Goal: Task Accomplishment & Management: Use online tool/utility

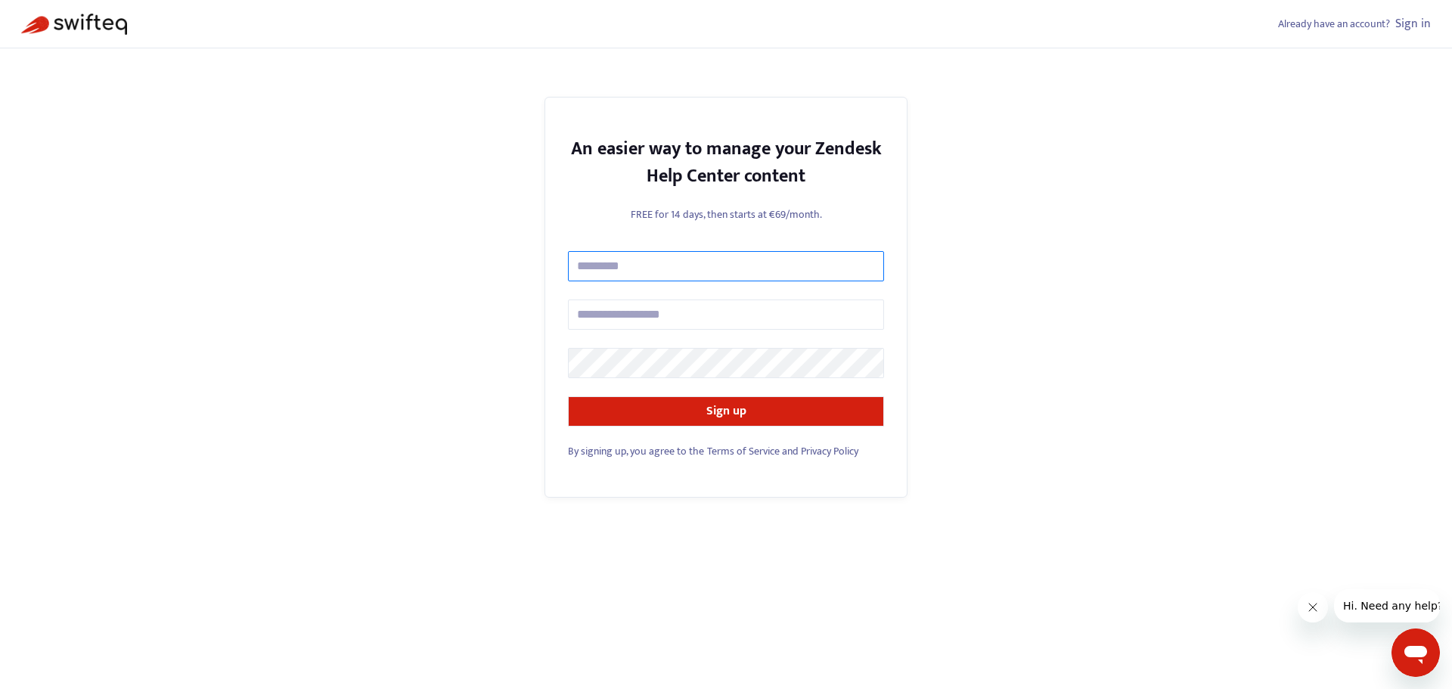
click at [603, 265] on input "text" at bounding box center [726, 266] width 316 height 30
type input "**********"
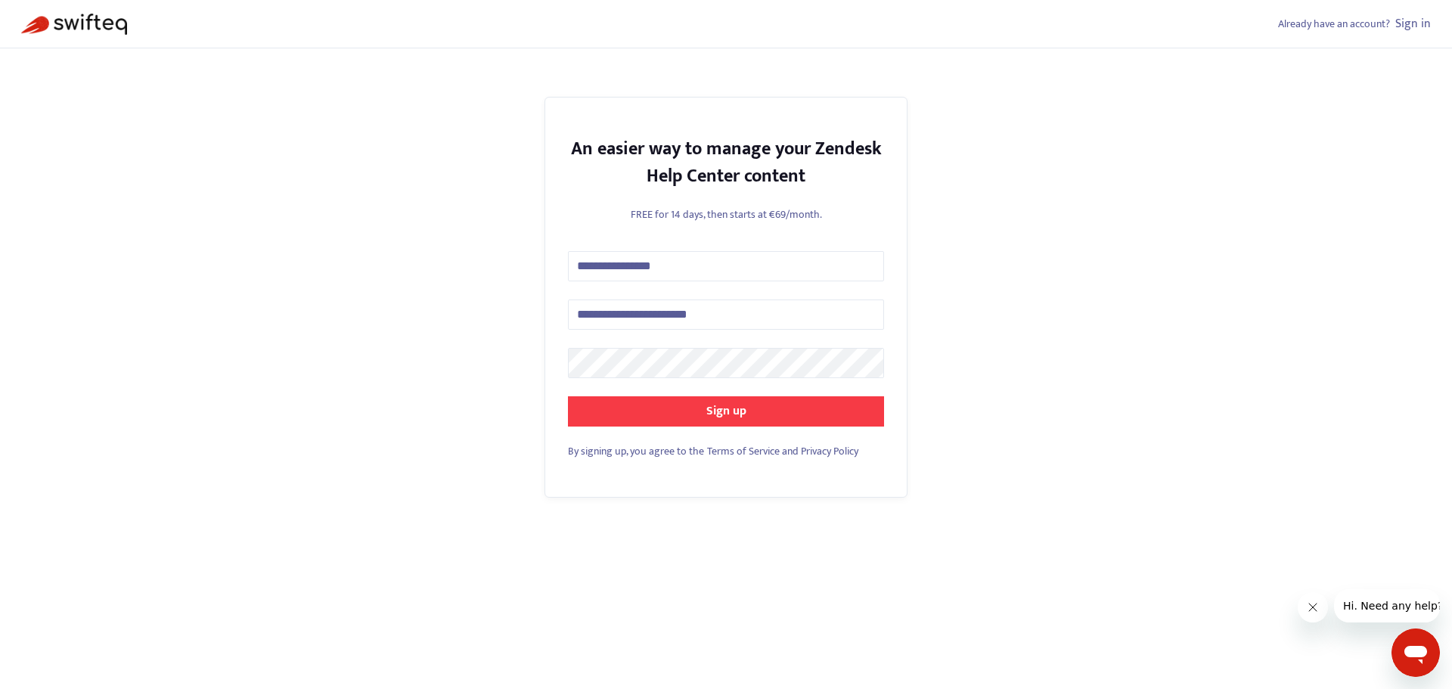
click at [714, 413] on strong "Sign up" at bounding box center [726, 411] width 40 height 20
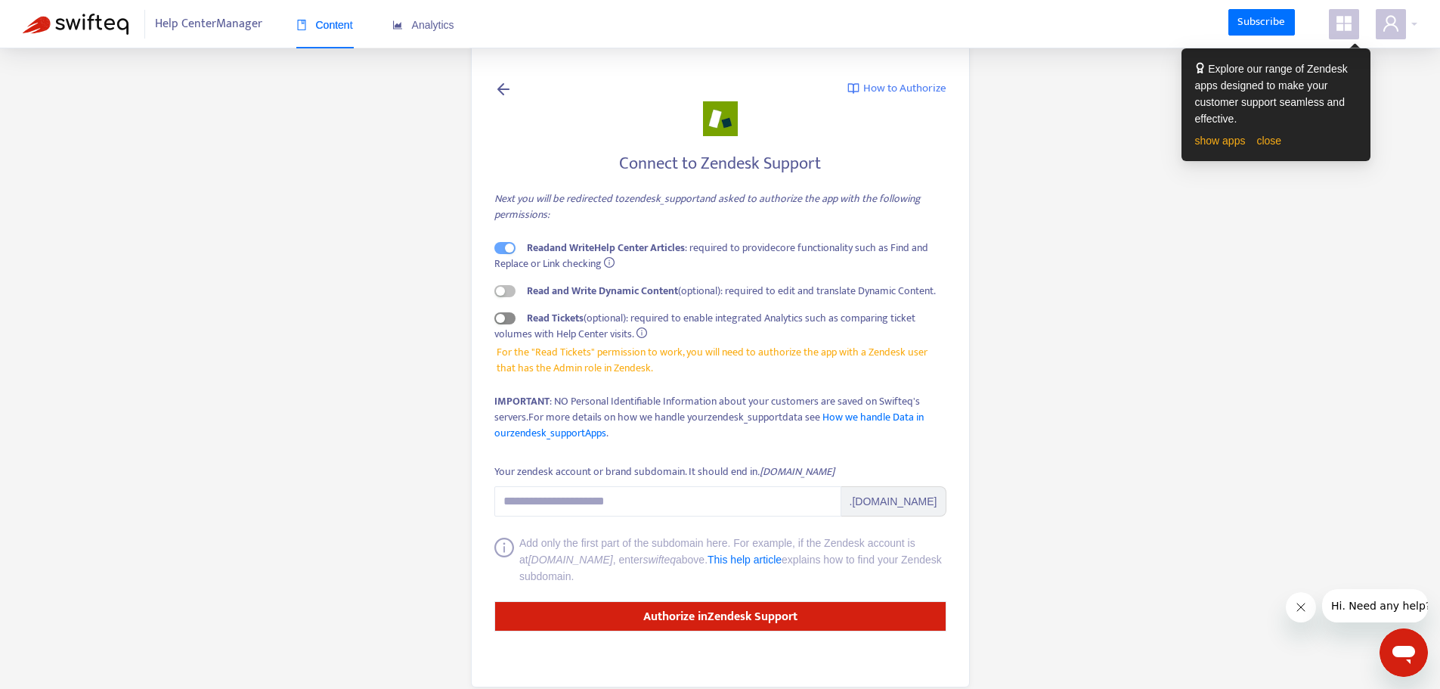
click at [505, 318] on button "button" at bounding box center [504, 318] width 21 height 12
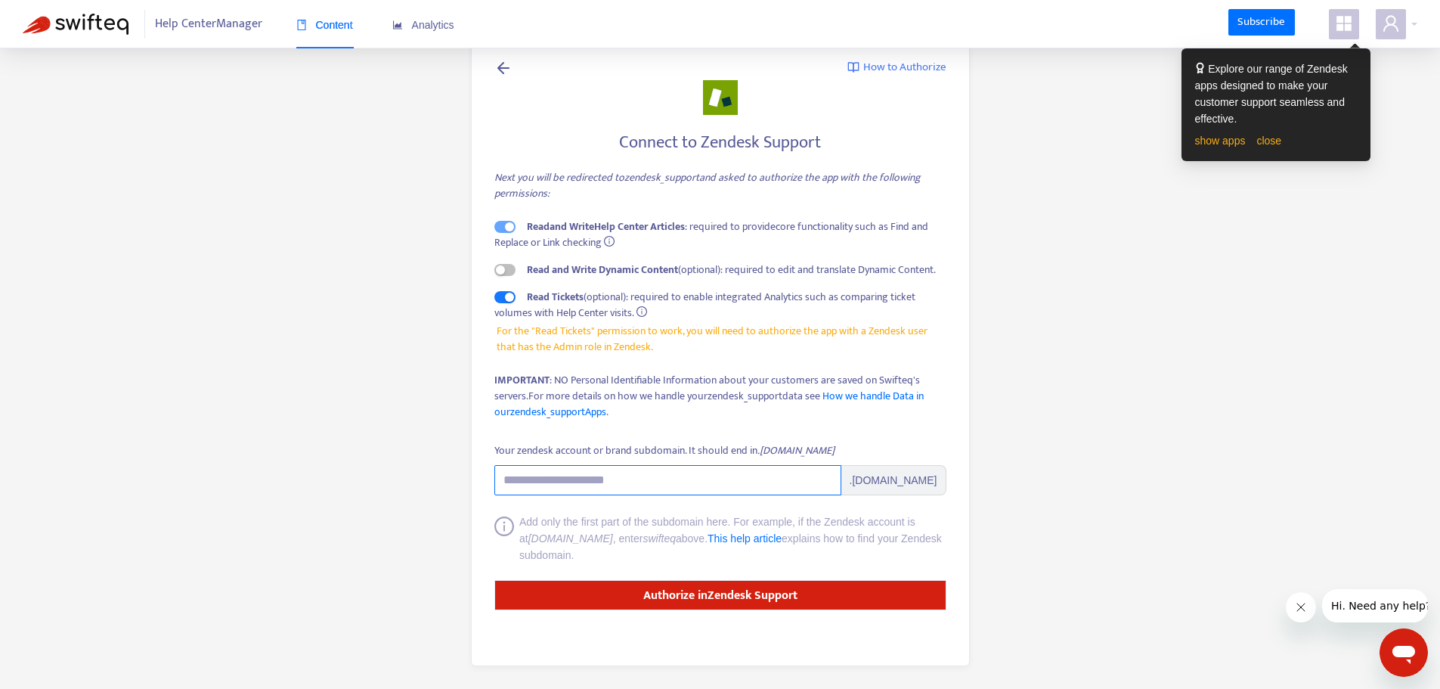
click at [612, 482] on input "Your zendesk account or brand subdomain. It should end in .zendesk.com" at bounding box center [667, 480] width 347 height 30
type input "*"
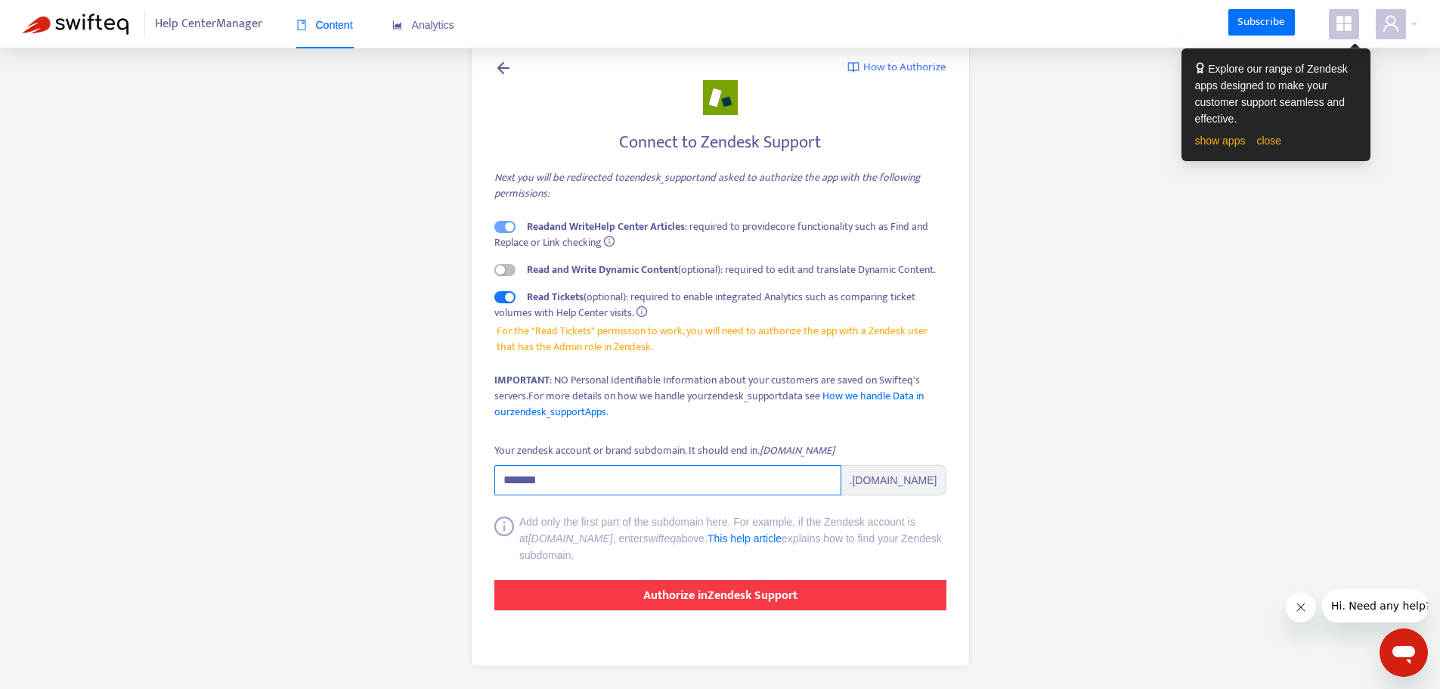
type input "*******"
click at [699, 594] on strong "Authorize in Zendesk Support" at bounding box center [720, 595] width 154 height 20
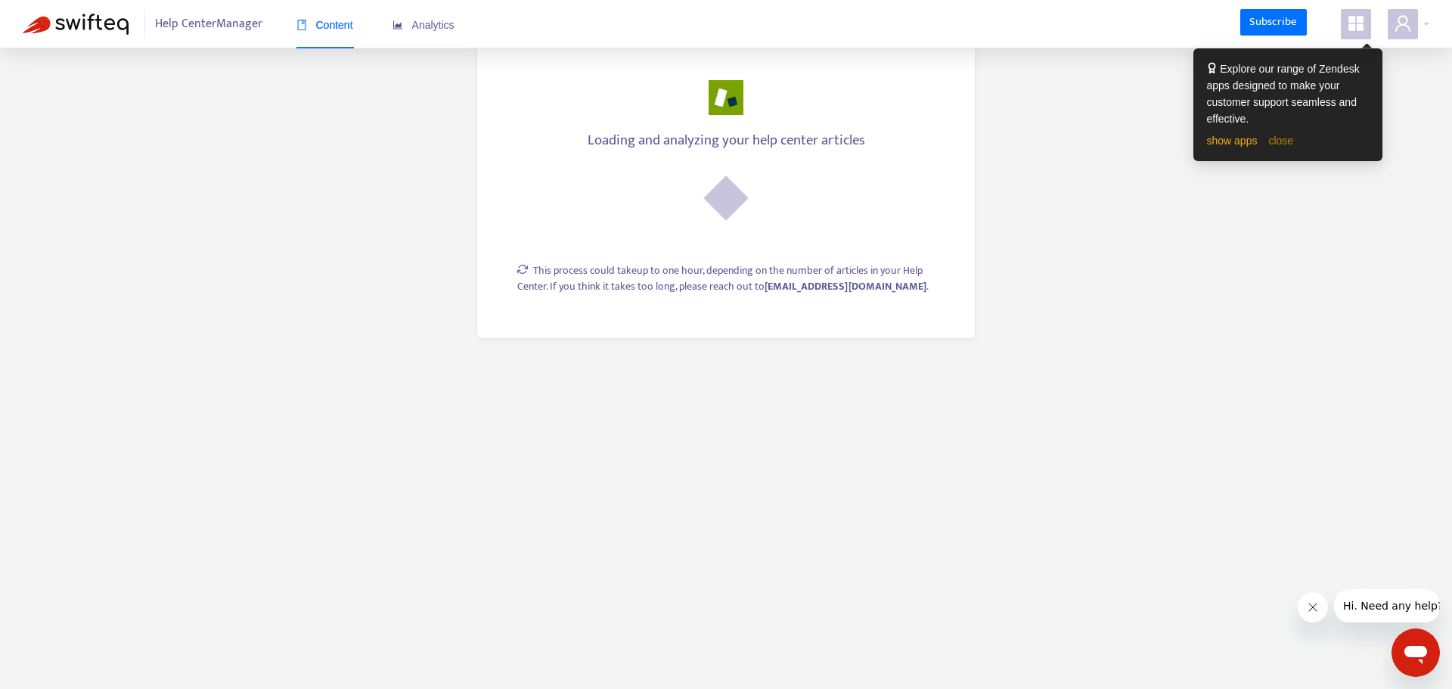
click at [1273, 143] on link "close" at bounding box center [1280, 141] width 25 height 12
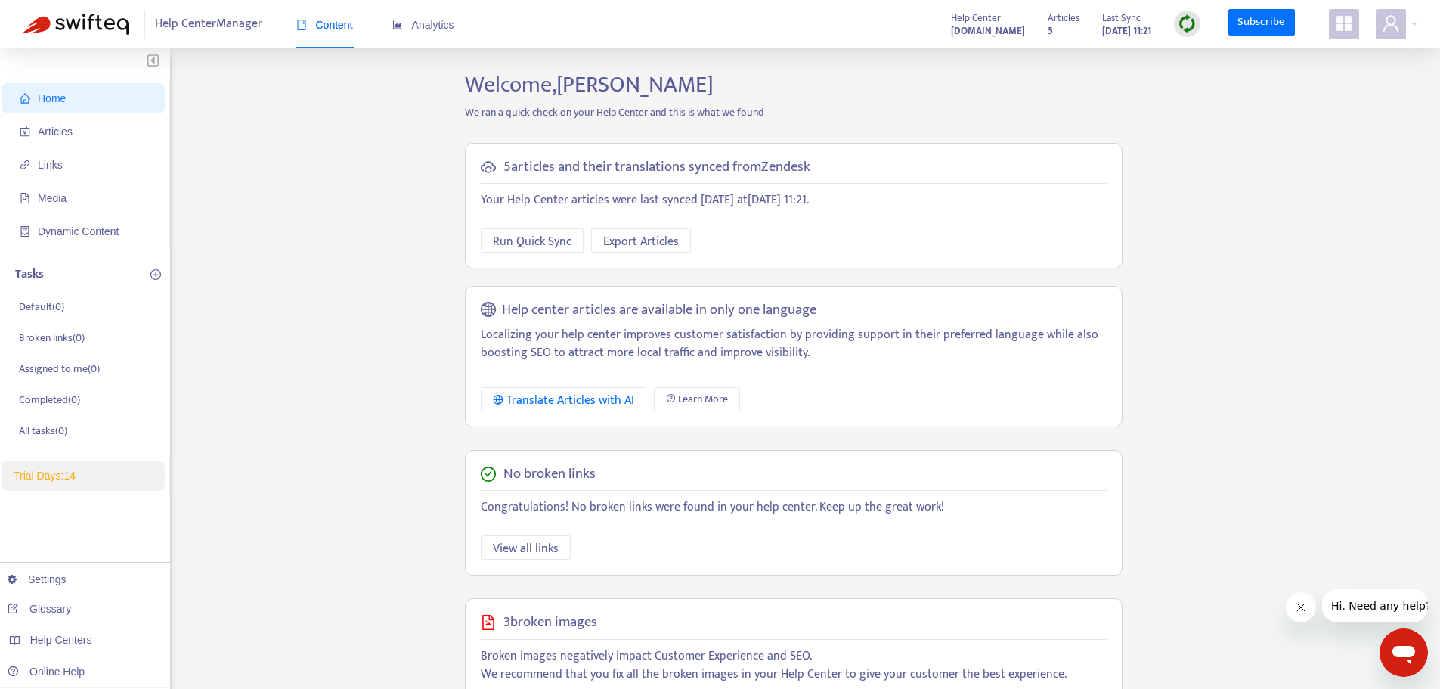
scroll to position [267, 0]
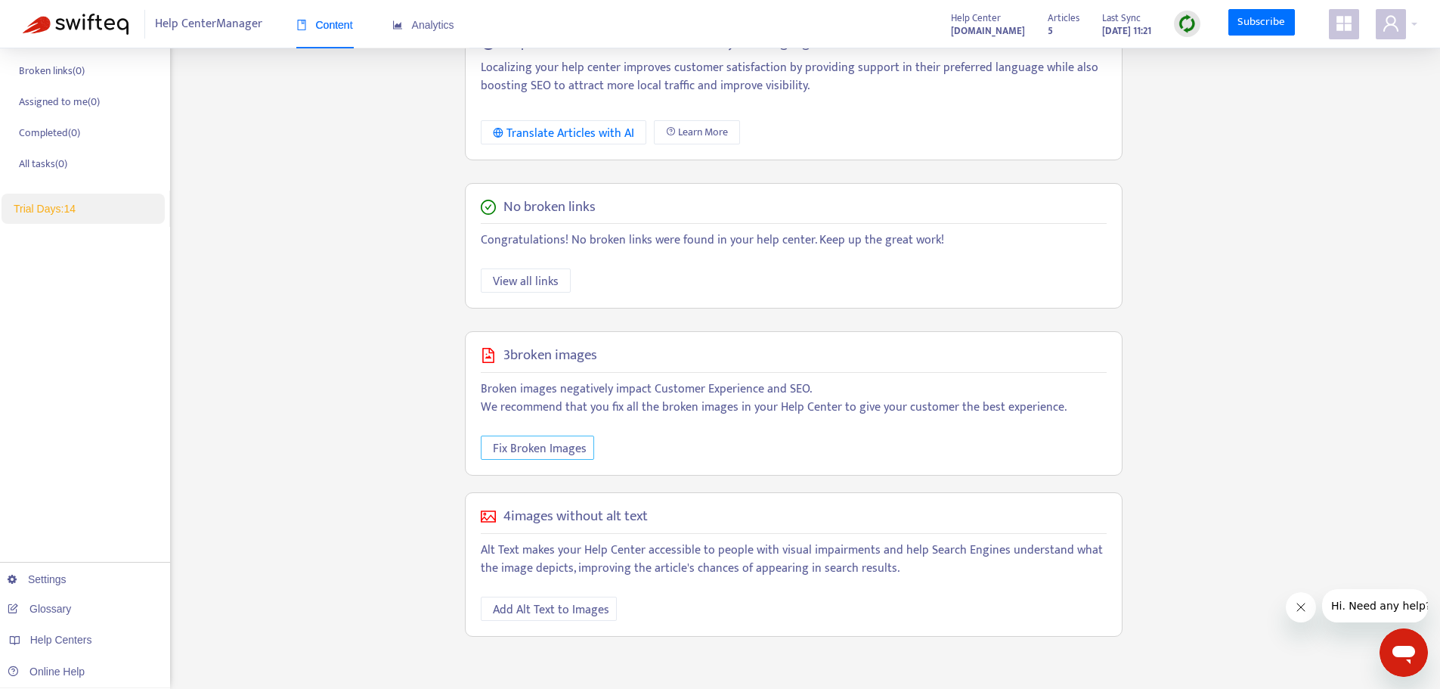
click at [528, 452] on span "Fix Broken Images" at bounding box center [540, 448] width 94 height 19
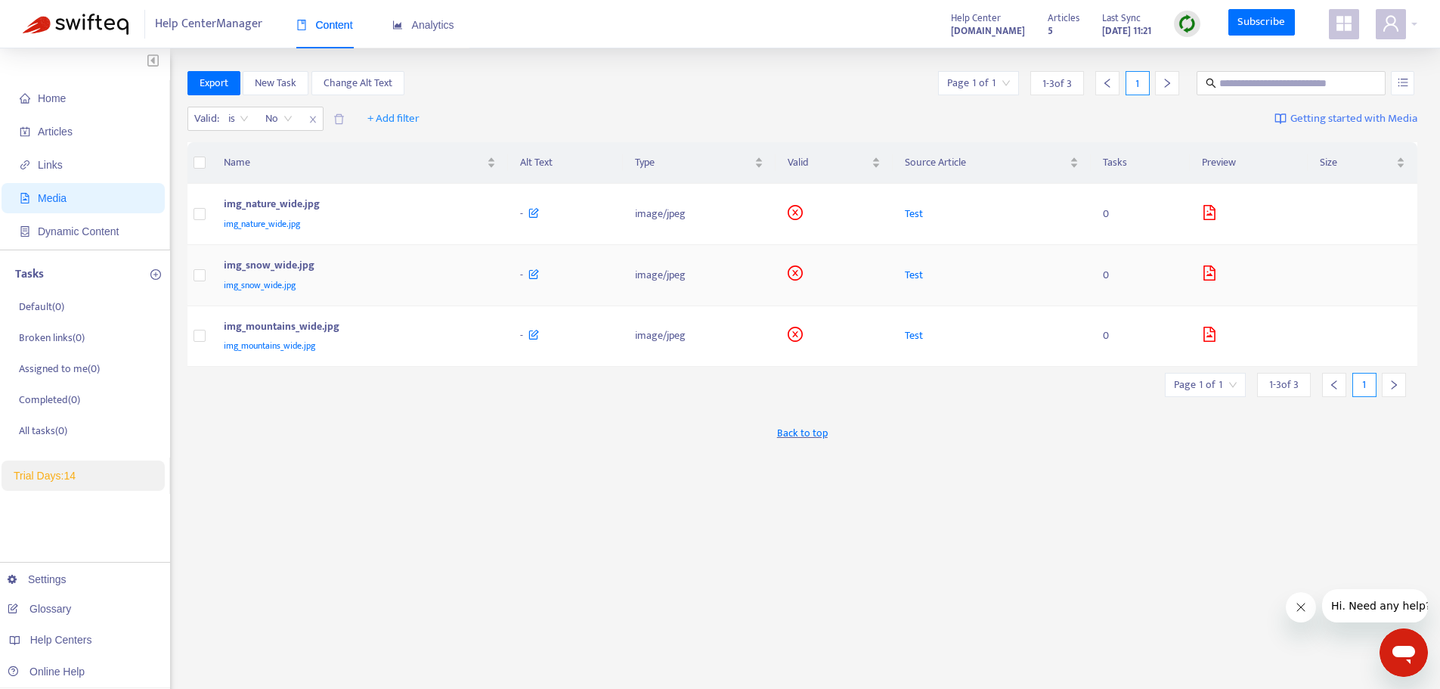
click at [277, 287] on span "img_snow_wide.jpg" at bounding box center [260, 284] width 72 height 15
click at [53, 204] on span "Media" at bounding box center [52, 198] width 29 height 12
click at [67, 197] on span "Media" at bounding box center [52, 198] width 29 height 12
click at [69, 226] on span "Dynamic Content" at bounding box center [78, 231] width 81 height 12
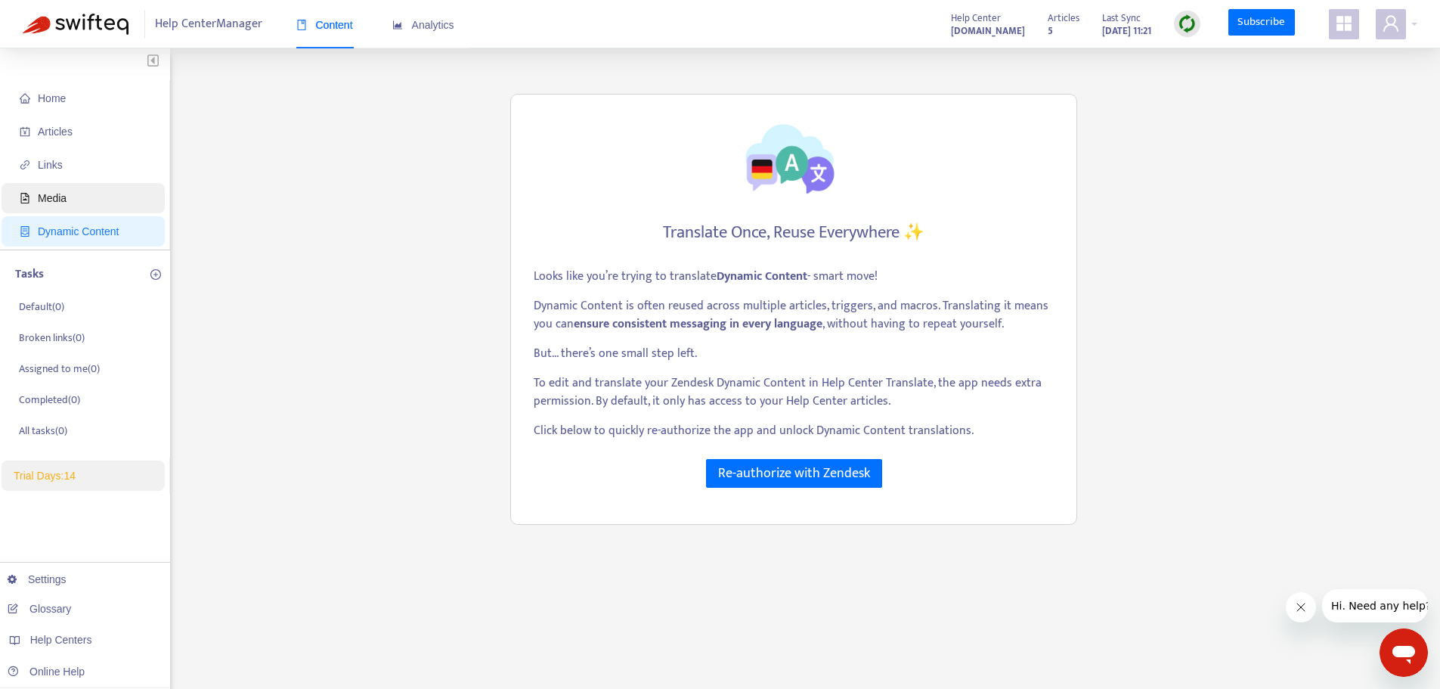
click at [64, 199] on span "Media" at bounding box center [52, 198] width 29 height 12
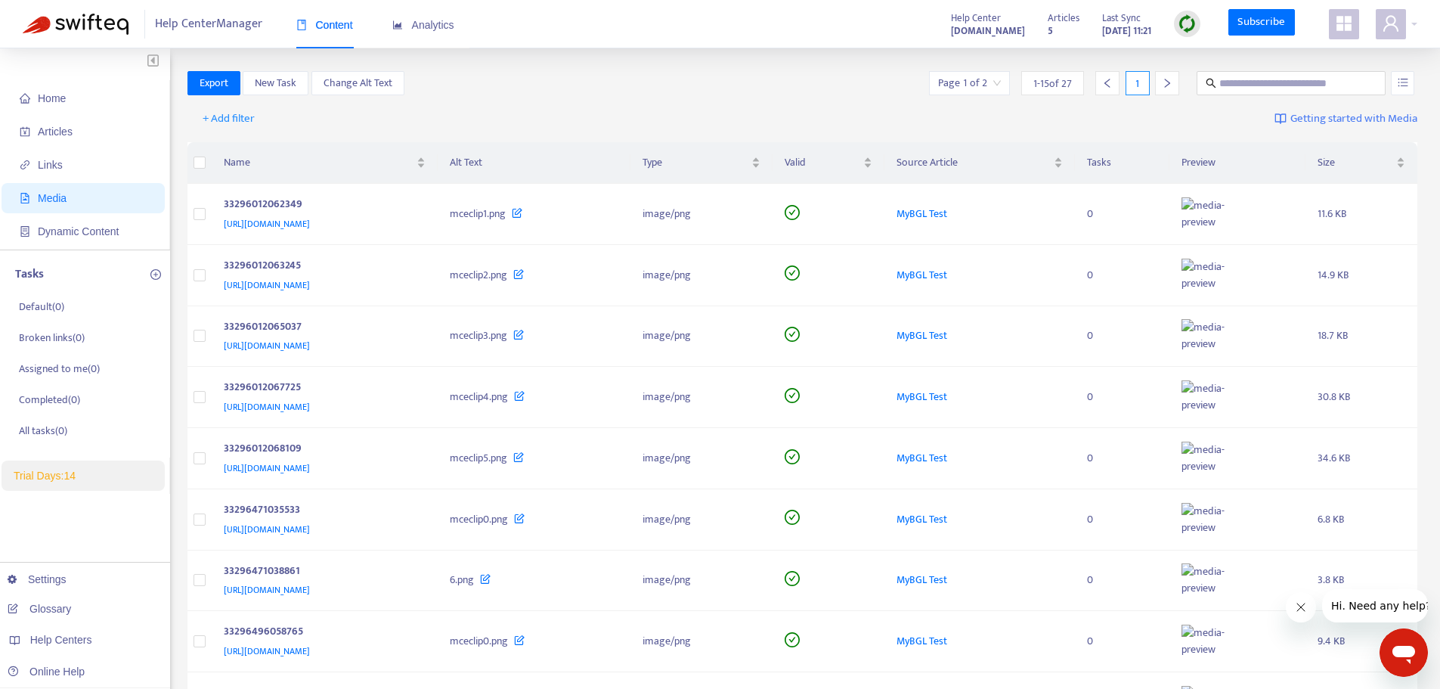
click at [63, 194] on span "Media" at bounding box center [52, 198] width 29 height 12
click at [218, 121] on span "+ Add filter" at bounding box center [229, 119] width 52 height 18
click at [217, 194] on span "Section" at bounding box center [228, 197] width 51 height 17
click at [281, 121] on div at bounding box center [236, 119] width 91 height 18
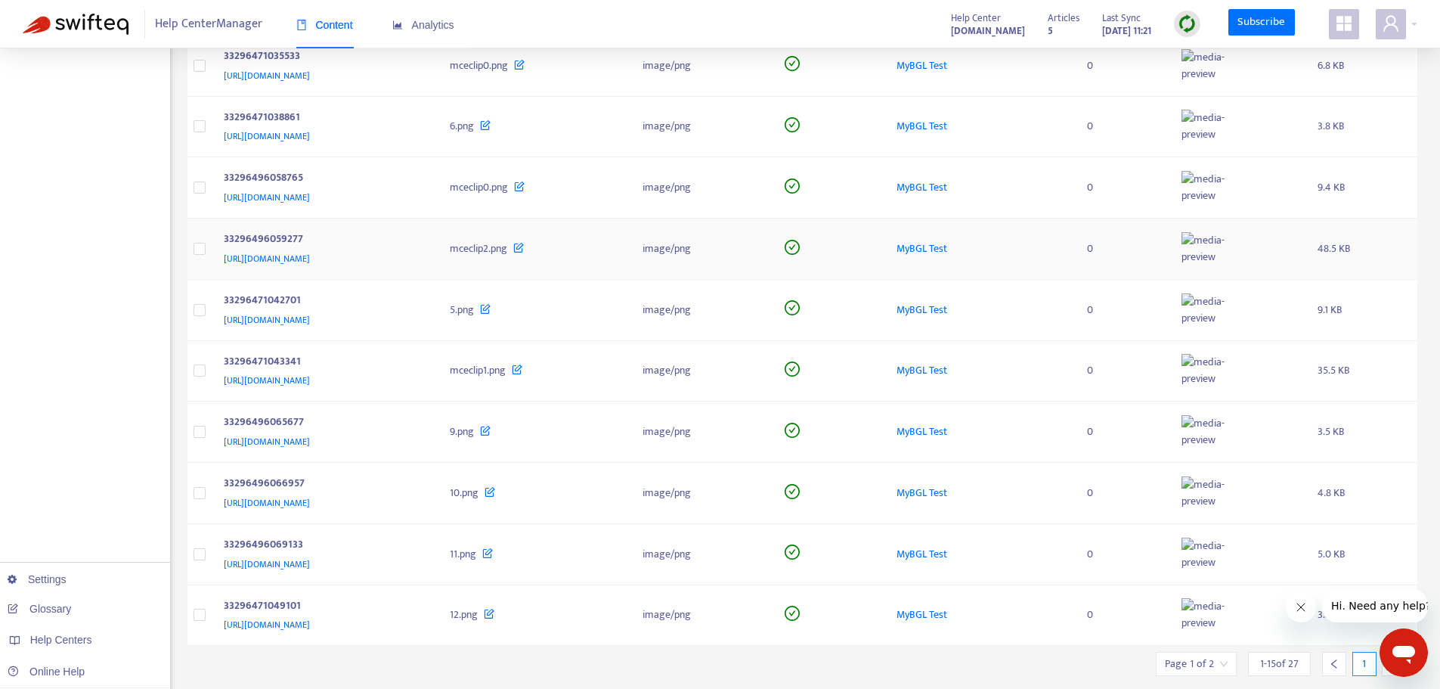
scroll to position [544, 0]
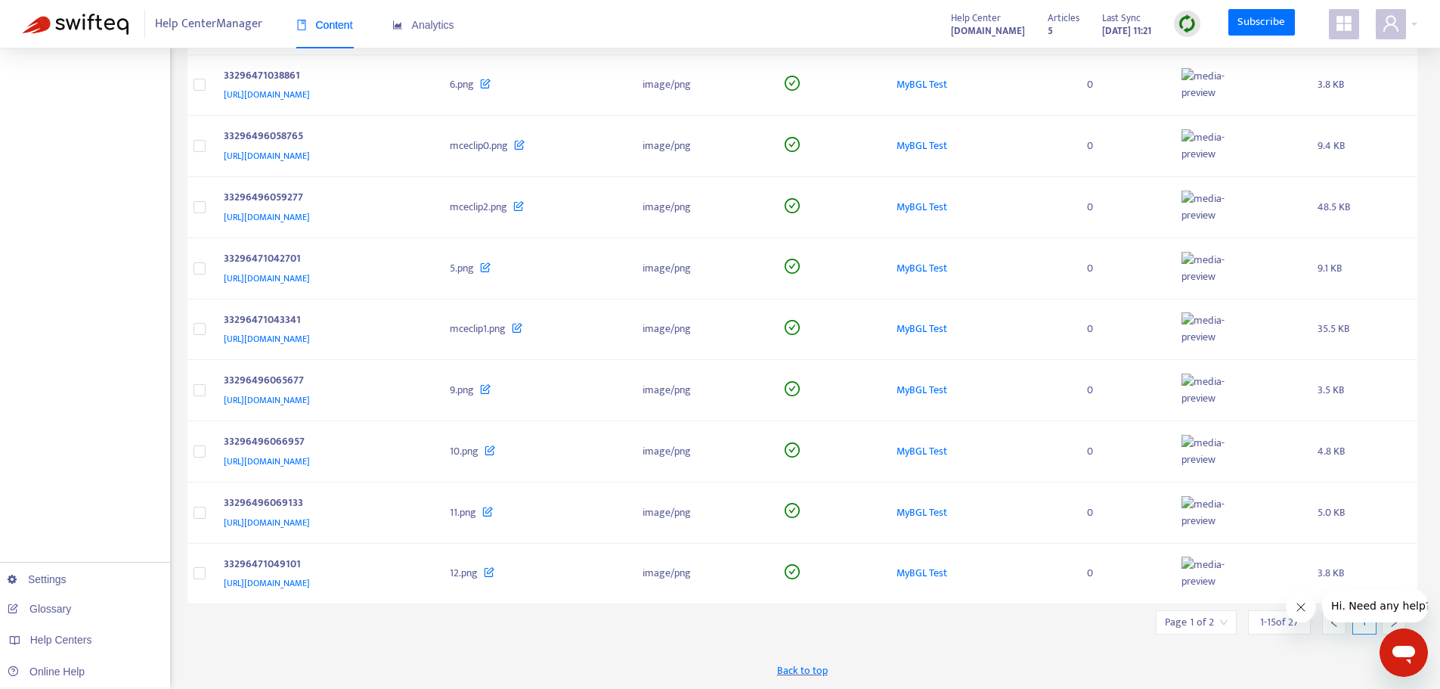
click at [1297, 606] on icon "Close message from company" at bounding box center [1300, 607] width 12 height 12
click at [1388, 620] on div at bounding box center [1394, 622] width 24 height 24
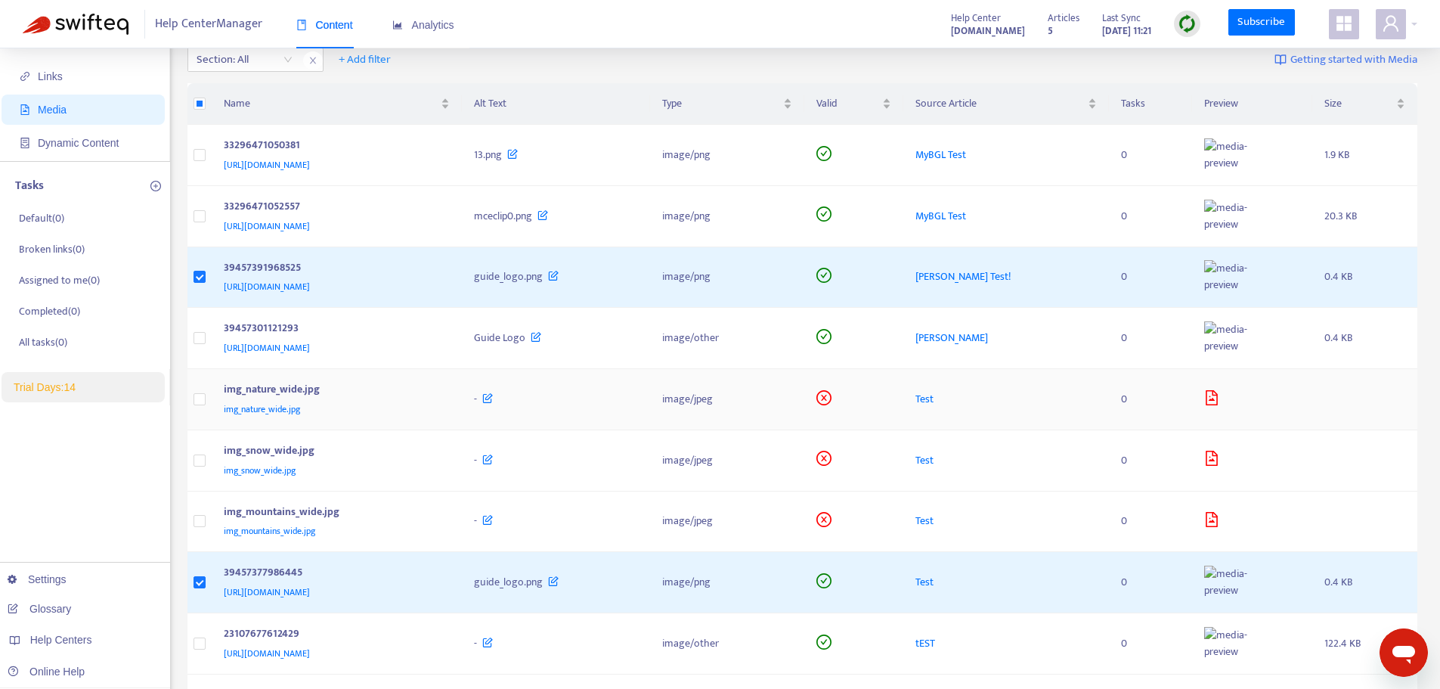
scroll to position [0, 0]
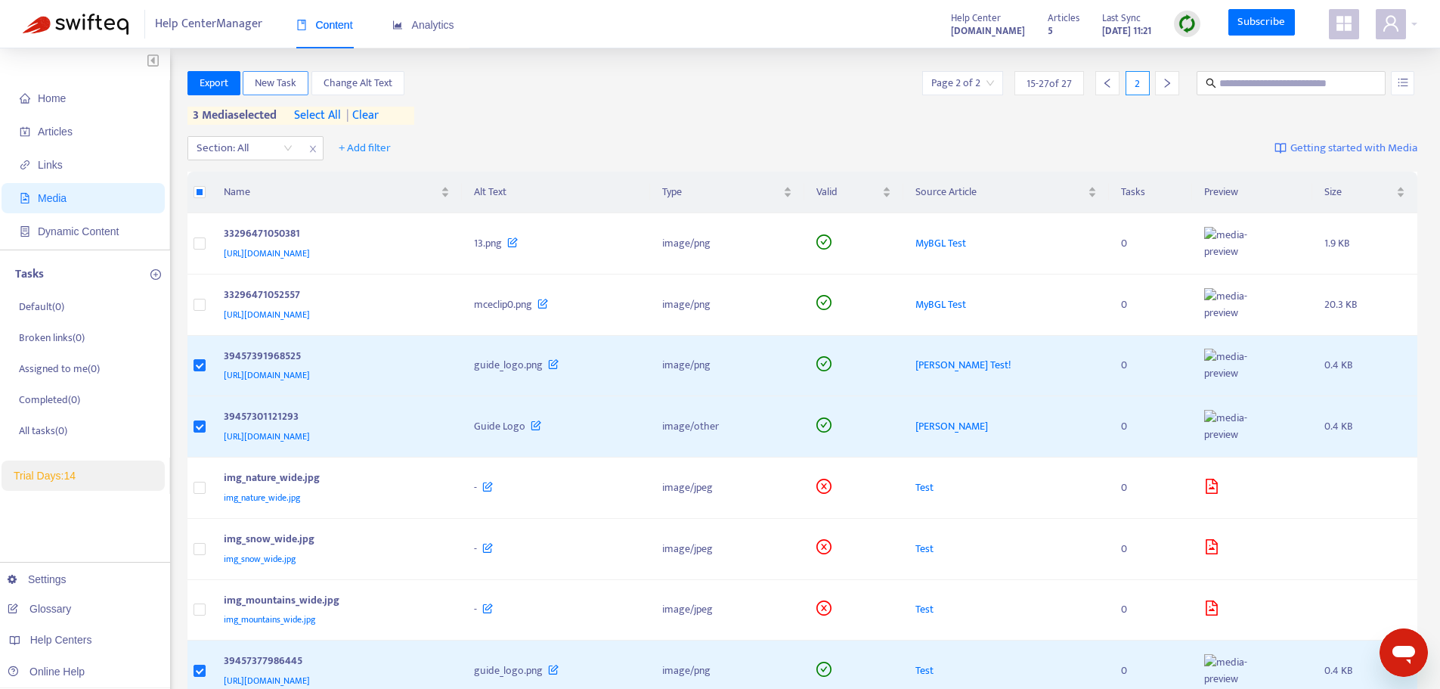
click at [296, 81] on span "New Task" at bounding box center [276, 83] width 42 height 17
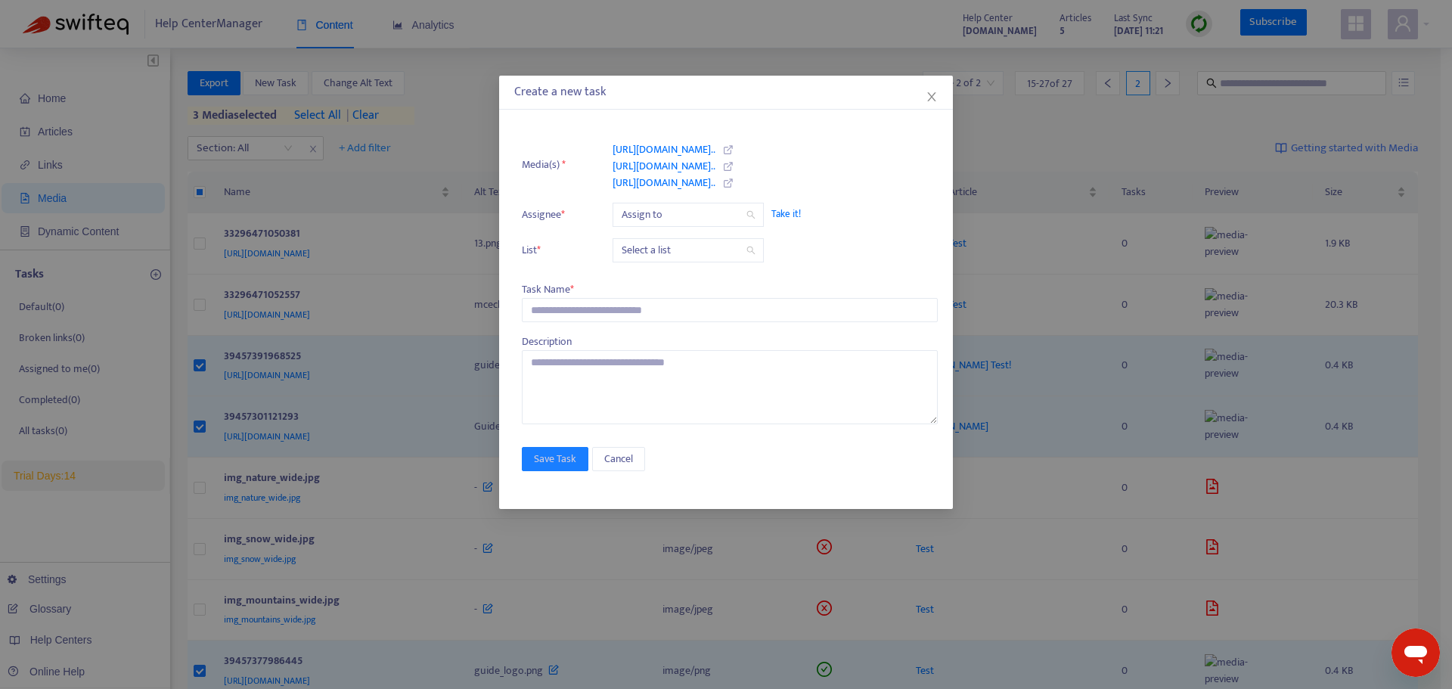
click at [660, 259] on input "search" at bounding box center [688, 250] width 133 height 23
click at [582, 275] on div "Media(s) * https://bglcorp.zendesk.com/hc/artic... https://bglcorp.zendesk.com/…" at bounding box center [730, 277] width 416 height 293
click at [589, 318] on input "text" at bounding box center [730, 310] width 416 height 24
click at [607, 467] on span "Cancel" at bounding box center [618, 459] width 29 height 17
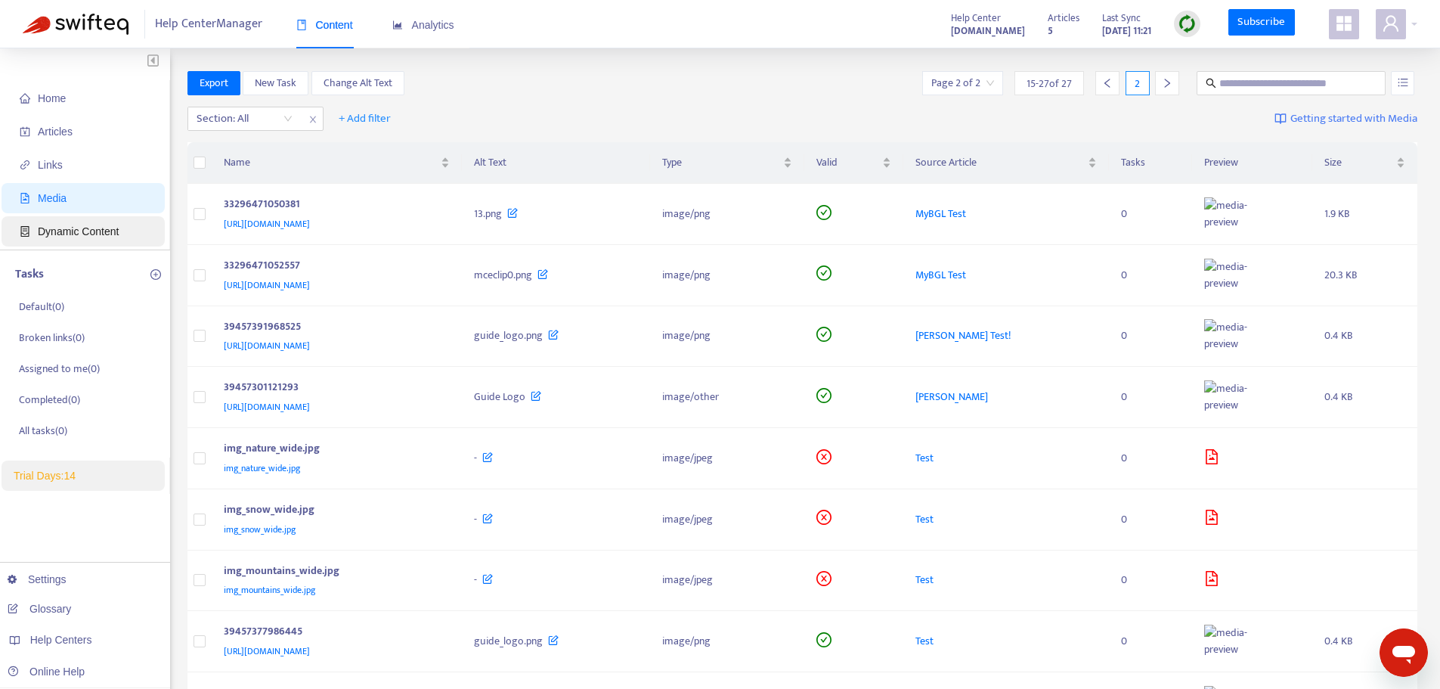
click at [54, 225] on span "Dynamic Content" at bounding box center [78, 231] width 81 height 12
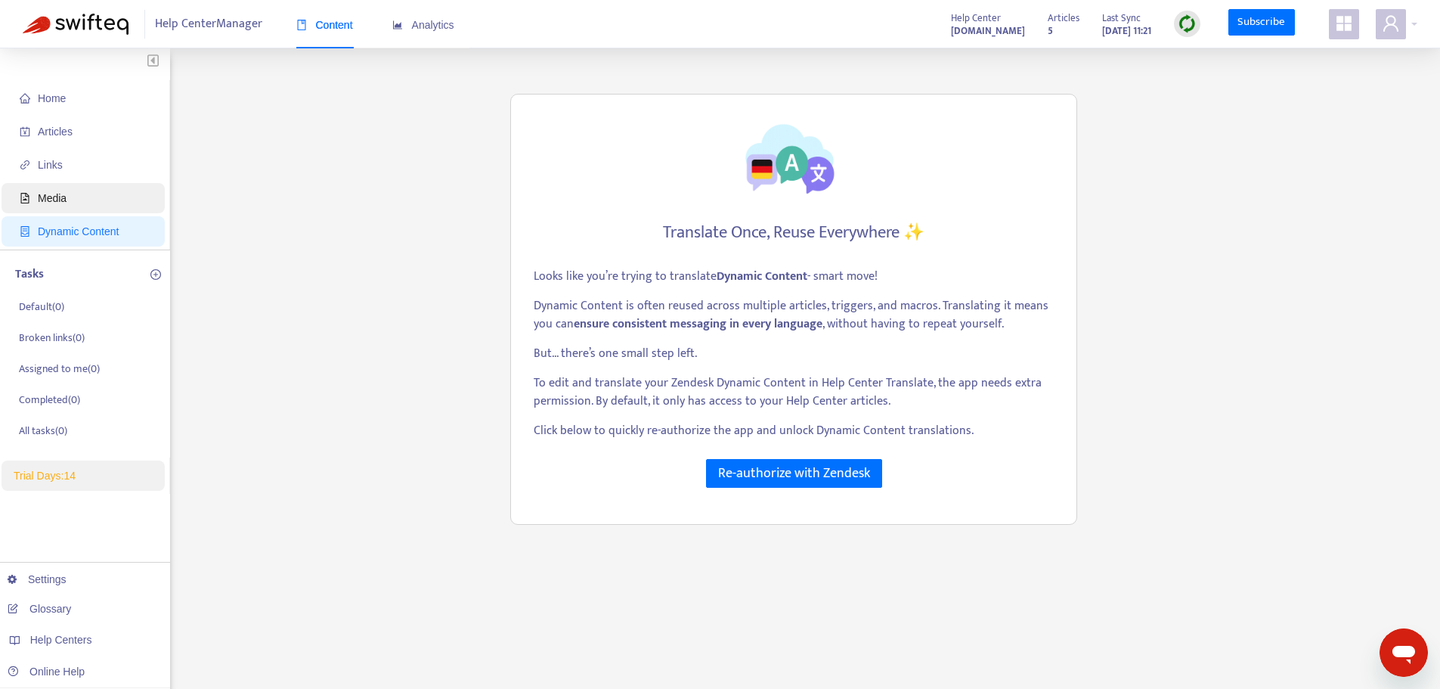
click at [77, 191] on span "Media" at bounding box center [86, 198] width 133 height 30
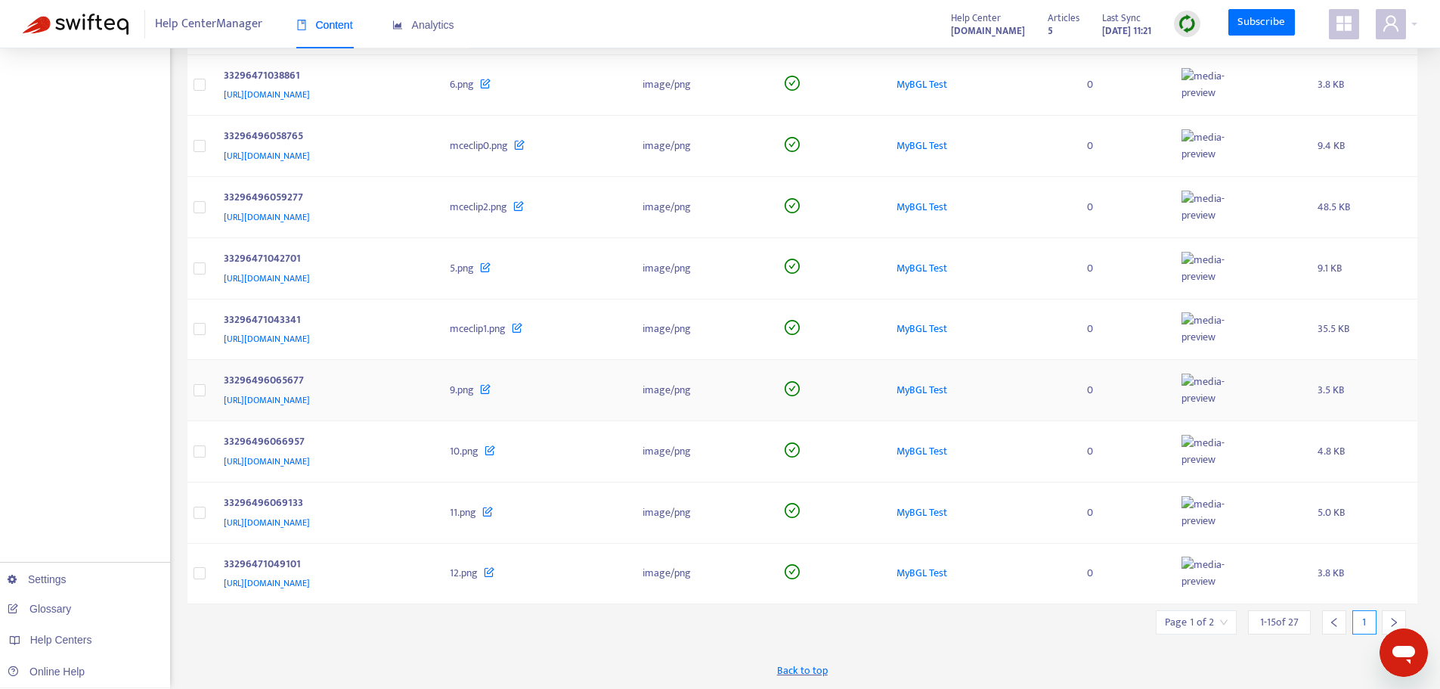
scroll to position [544, 0]
click at [795, 668] on span "Back to top" at bounding box center [802, 670] width 51 height 16
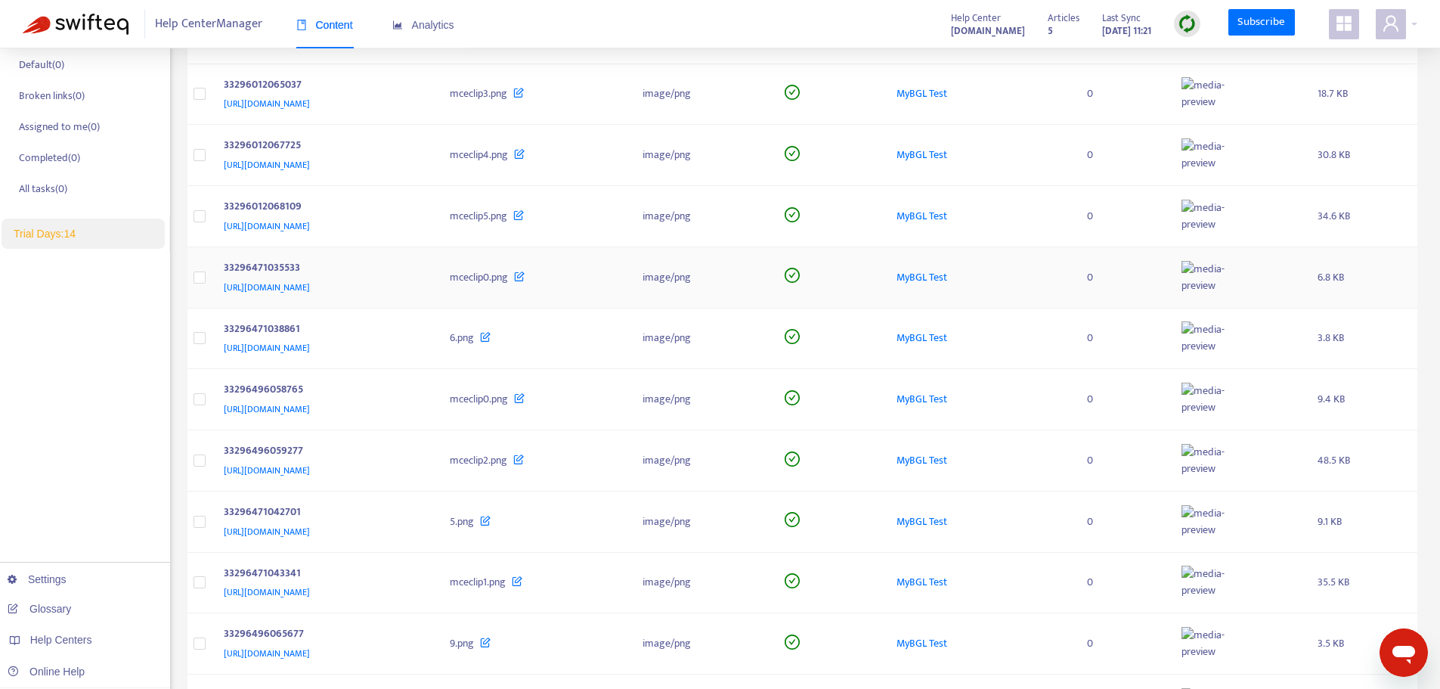
scroll to position [0, 0]
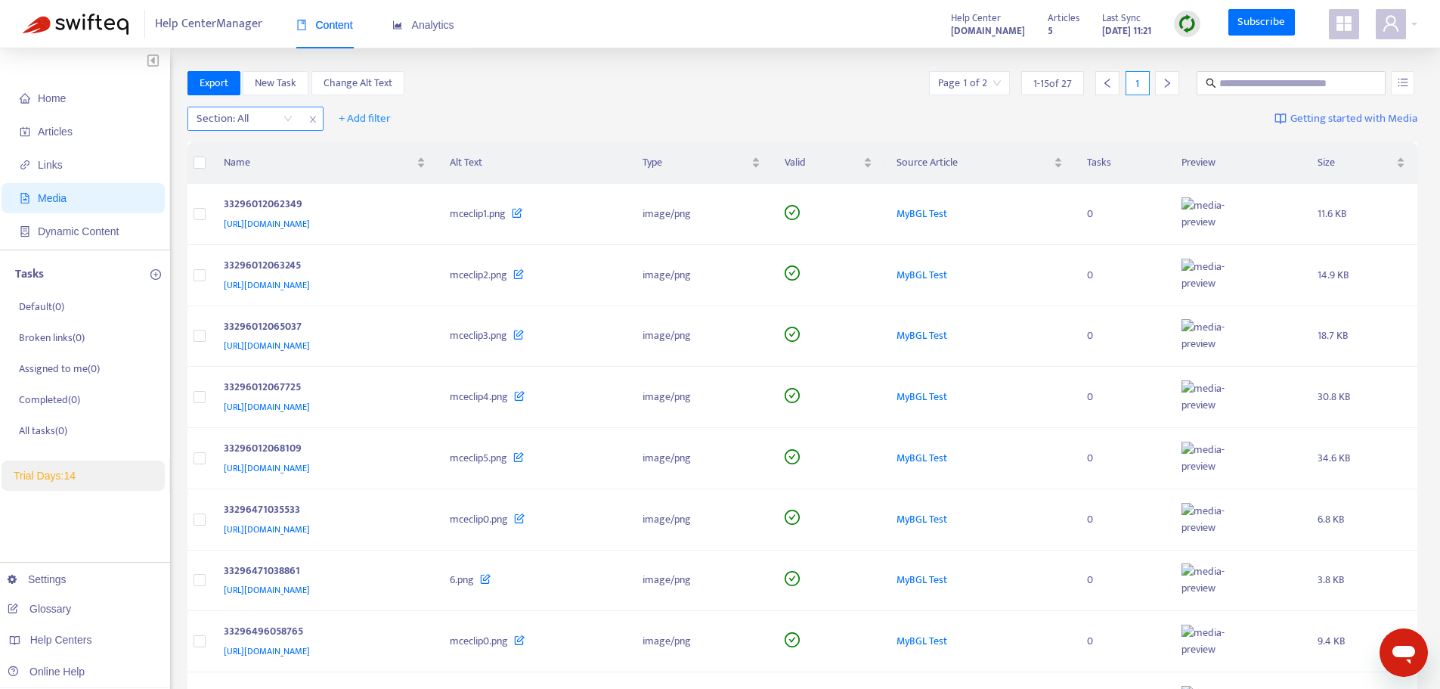
click at [280, 117] on div at bounding box center [236, 119] width 91 height 18
click at [607, 94] on div "Export New Task Change Alt Text Page 1 of 2 1 - 15 of 27 1" at bounding box center [803, 83] width 1231 height 24
click at [907, 98] on div "Export New Task Change Alt Text Page 1 of 2 1 - 15 of 27 1" at bounding box center [803, 86] width 1231 height 30
click at [420, 337] on div "33296012065037" at bounding box center [322, 328] width 197 height 20
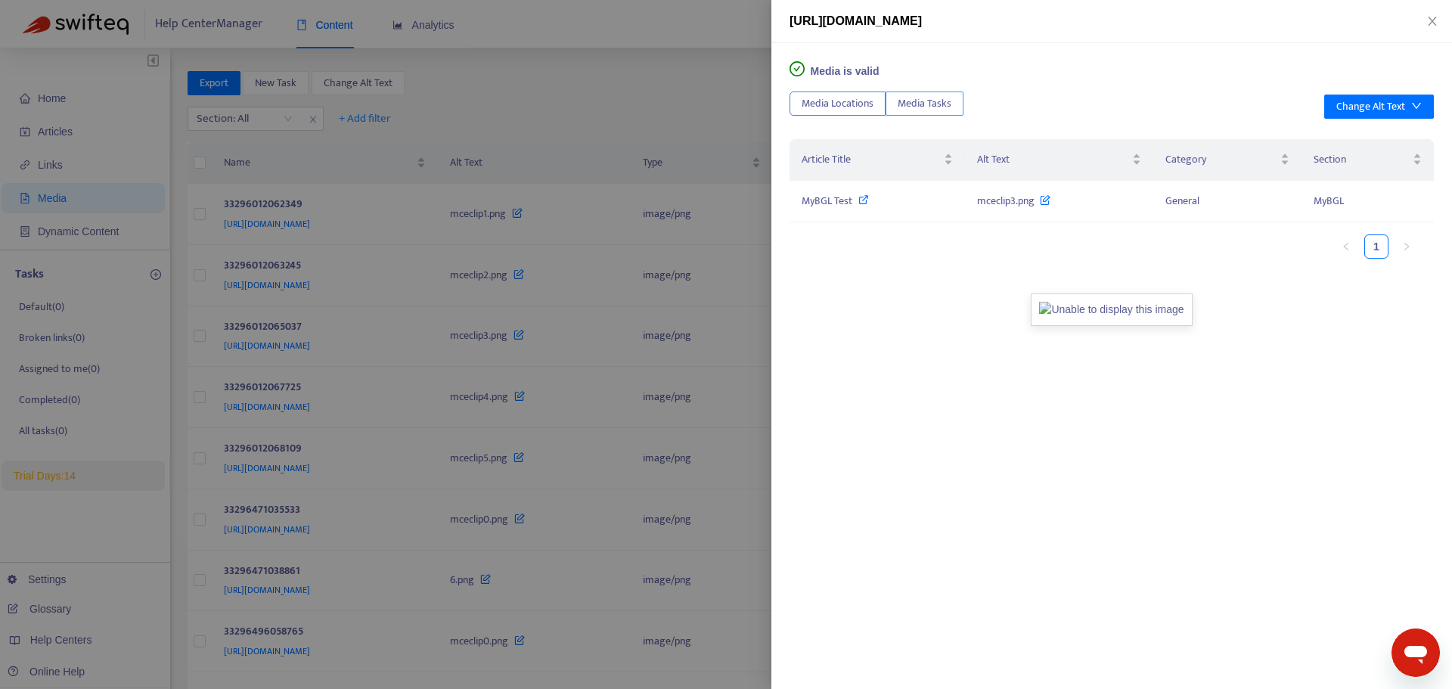
click at [932, 101] on span "Media Tasks" at bounding box center [925, 103] width 54 height 17
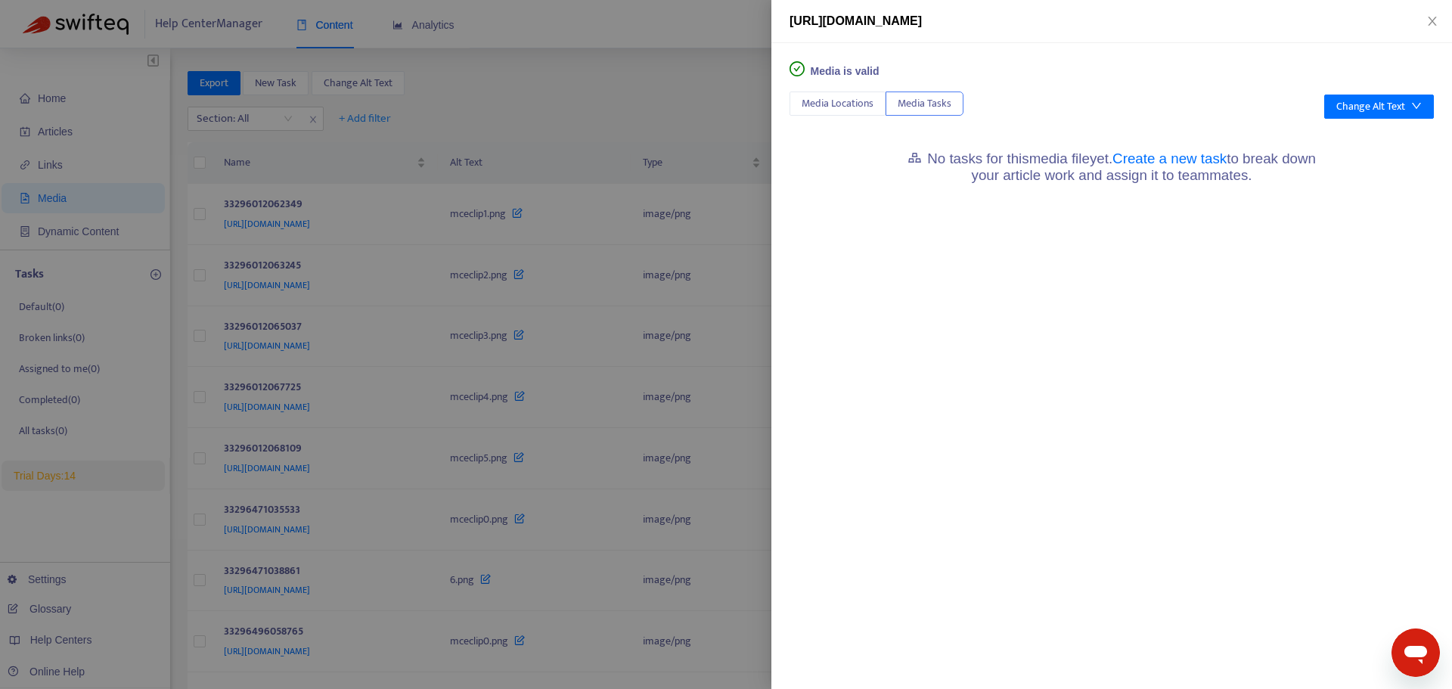
click at [991, 172] on h5 "No tasks for this media file yet. Create a new task to break down your article …" at bounding box center [1112, 167] width 416 height 34
click at [829, 108] on span "Media Locations" at bounding box center [837, 103] width 72 height 17
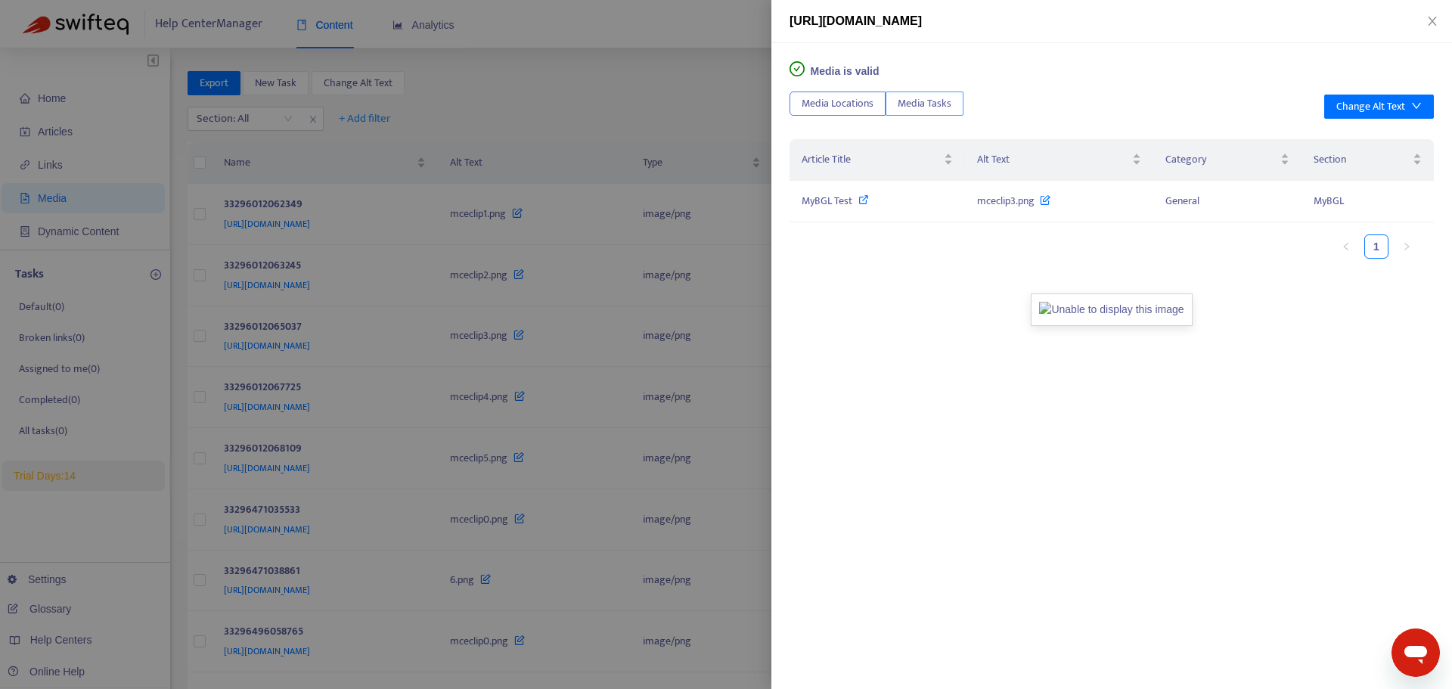
click at [938, 102] on span "Media Tasks" at bounding box center [925, 103] width 54 height 17
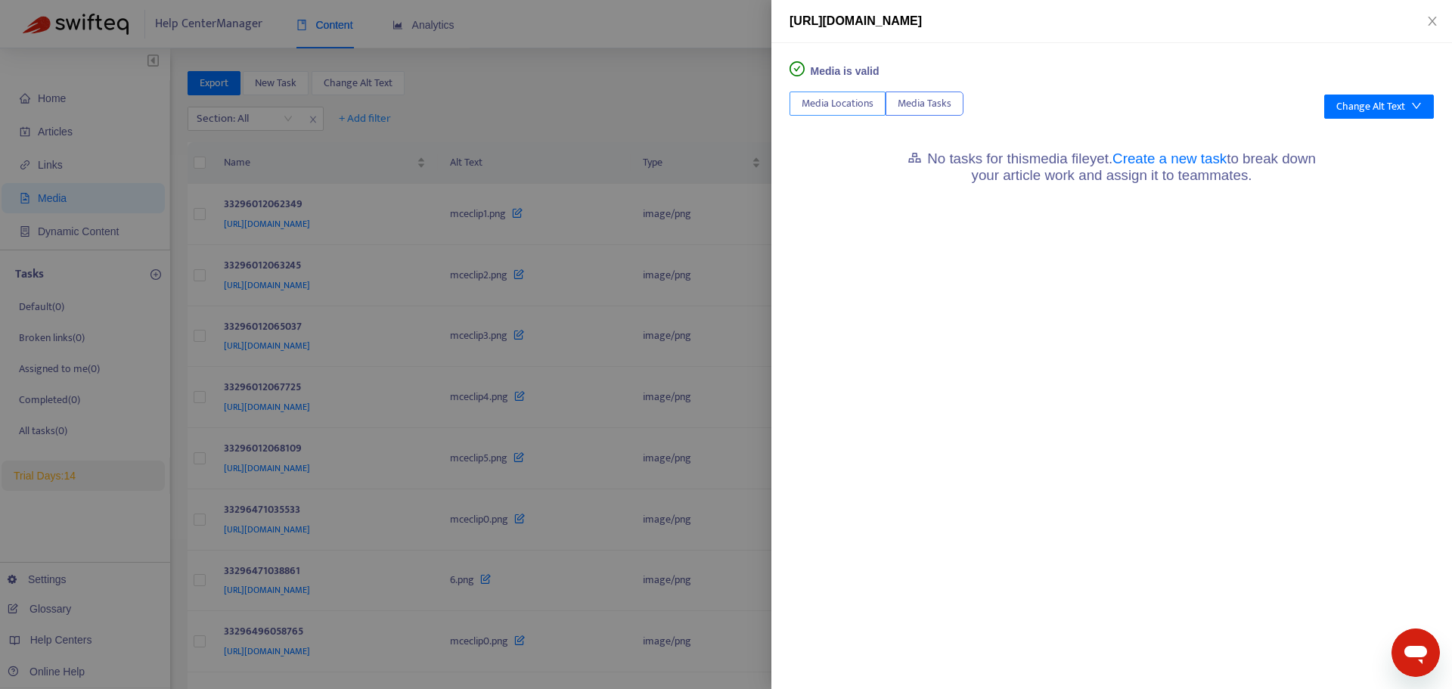
click at [863, 100] on span "Media Locations" at bounding box center [837, 103] width 72 height 17
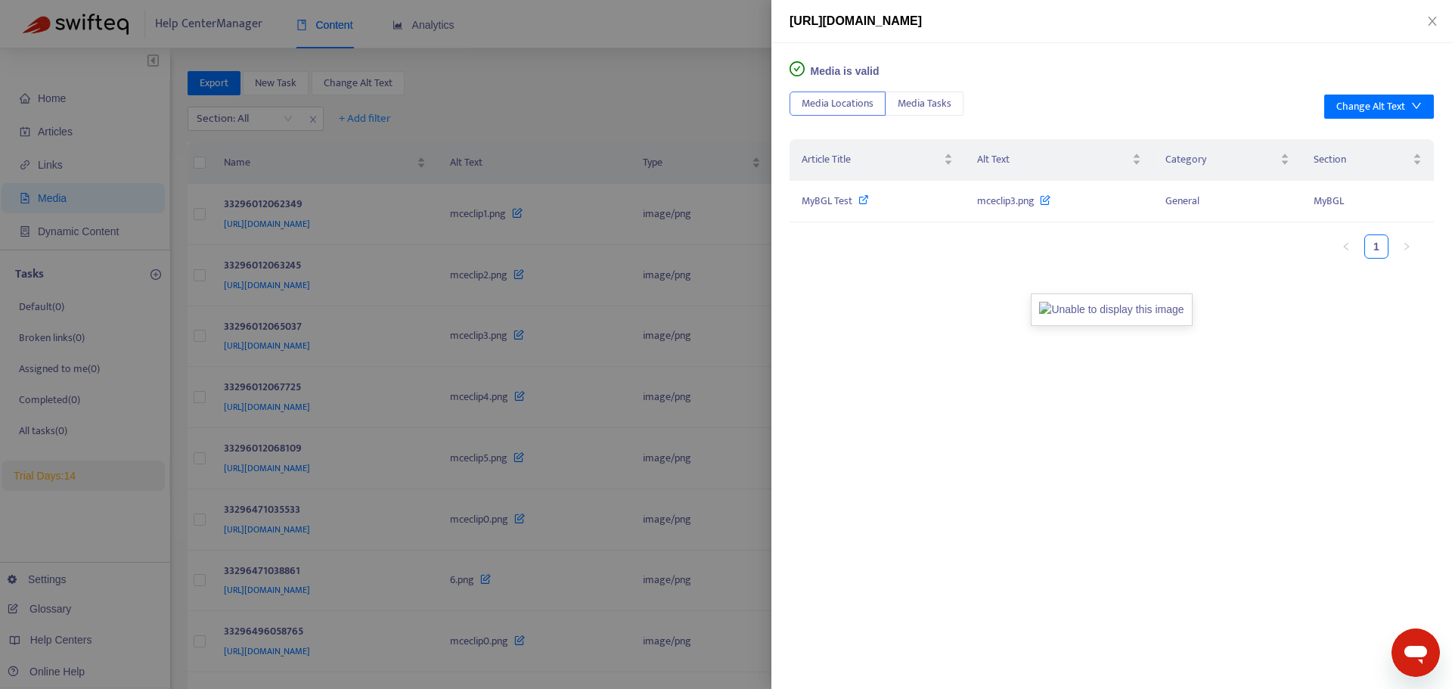
click at [504, 119] on div at bounding box center [726, 344] width 1452 height 689
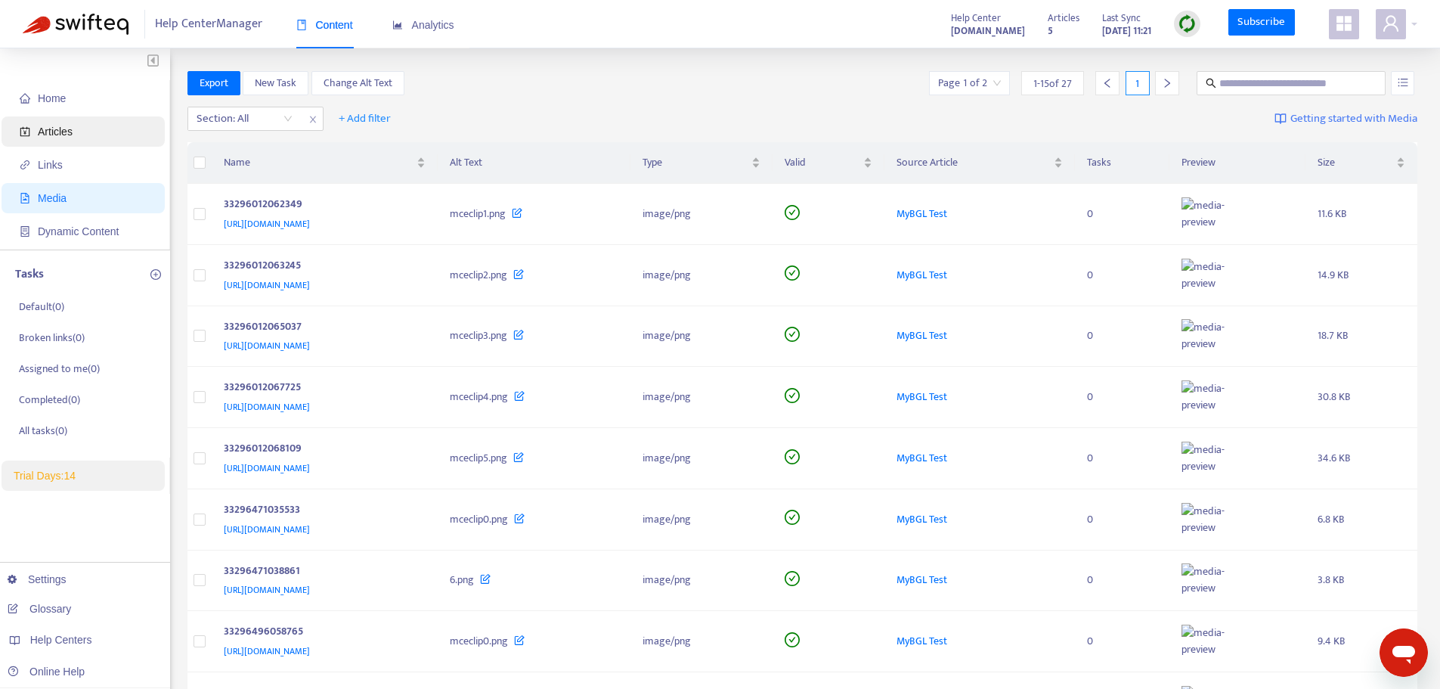
click at [54, 130] on span "Articles" at bounding box center [55, 132] width 35 height 12
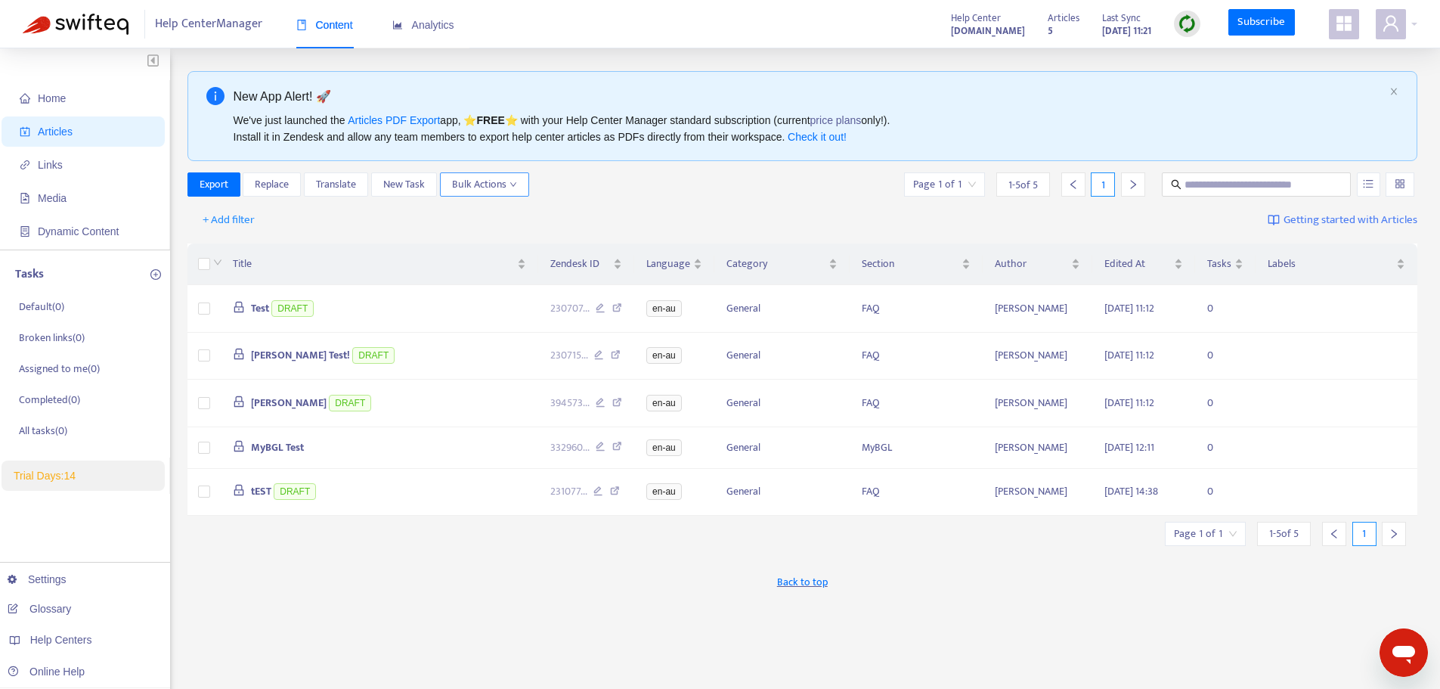
click at [513, 182] on icon "down" at bounding box center [514, 185] width 8 height 8
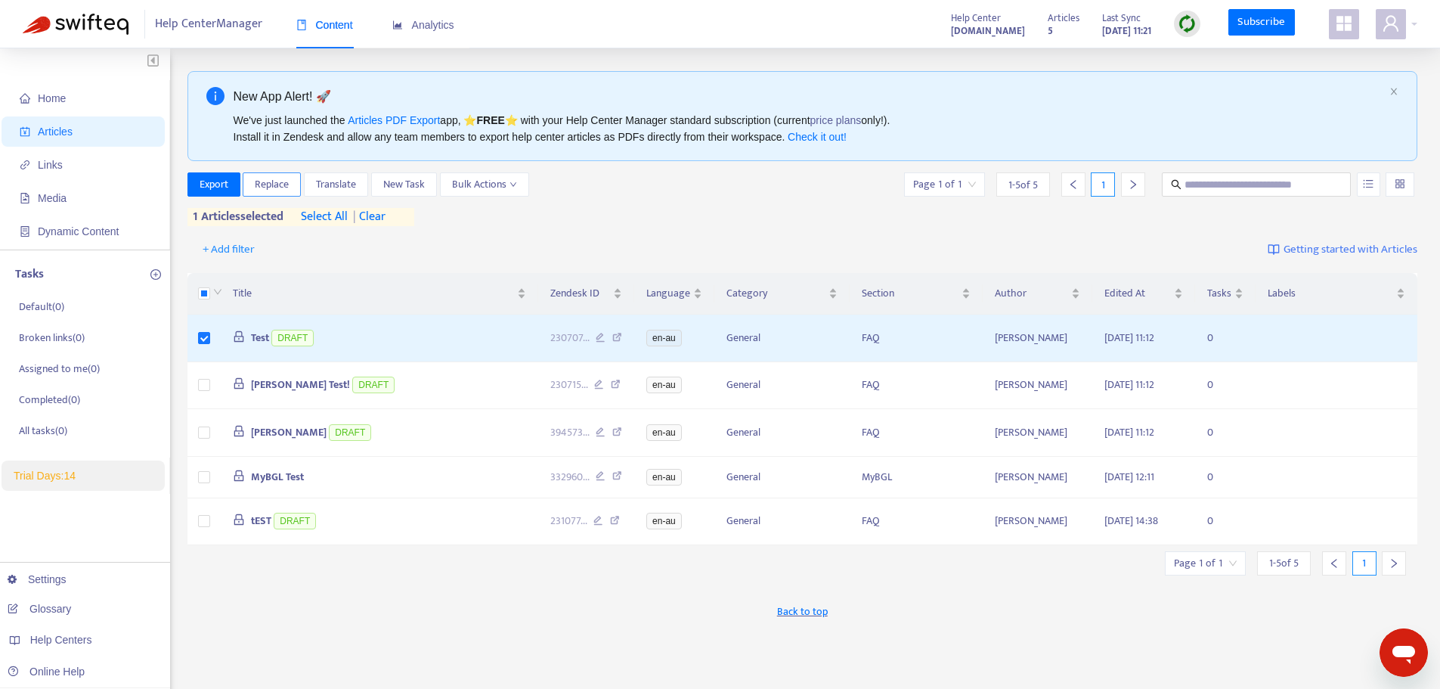
click at [282, 190] on span "Replace" at bounding box center [272, 184] width 34 height 17
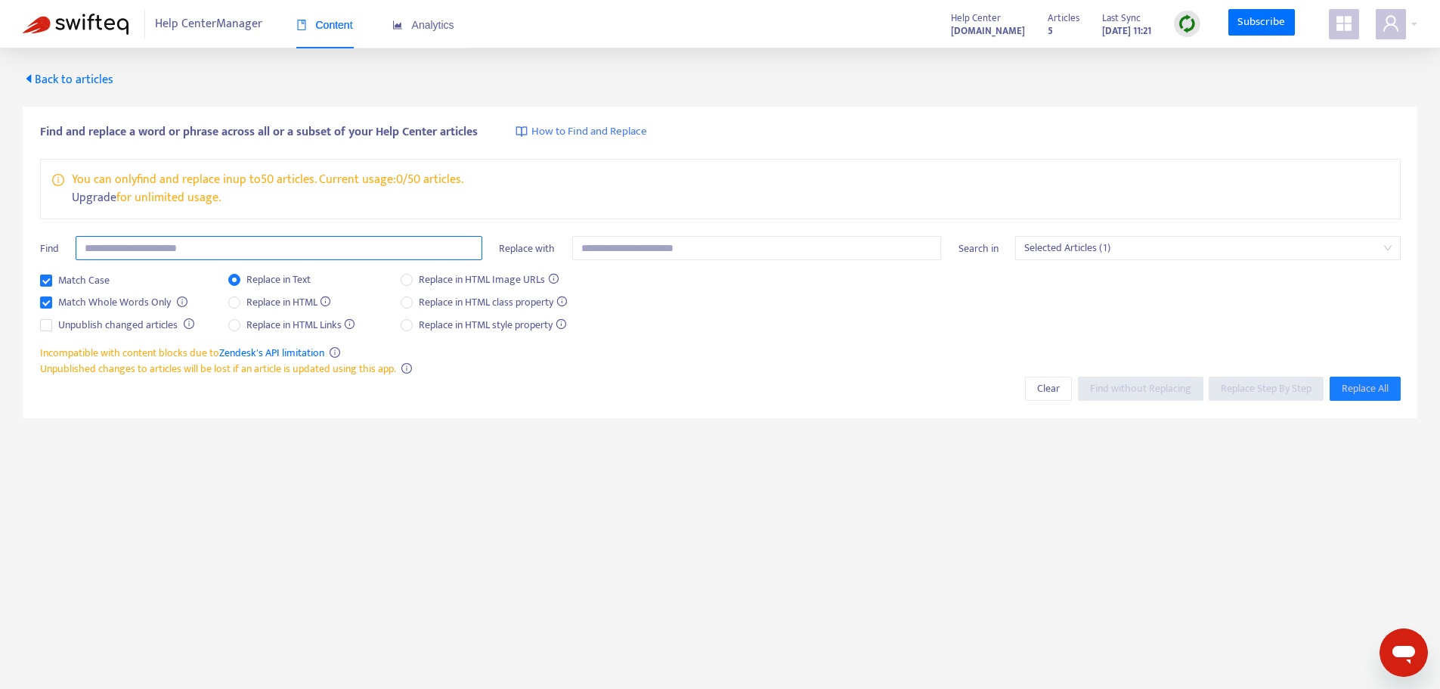
click at [186, 257] on input "text" at bounding box center [279, 248] width 407 height 24
click at [346, 253] on input "text" at bounding box center [279, 248] width 407 height 24
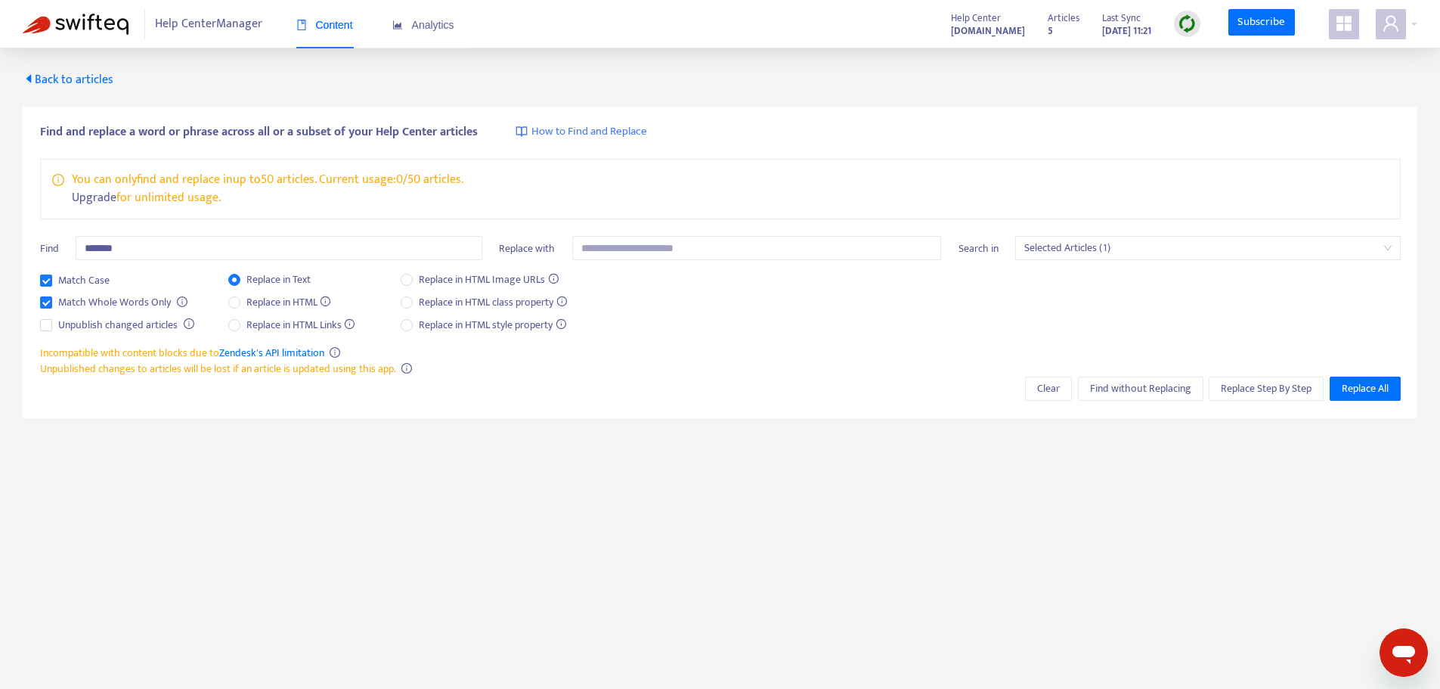
click at [974, 262] on div "Search in Selected Articles (1)" at bounding box center [1180, 254] width 442 height 36
click at [972, 247] on span "Search in" at bounding box center [979, 248] width 40 height 17
click at [1097, 255] on span "Selected Articles (1)" at bounding box center [1208, 248] width 367 height 23
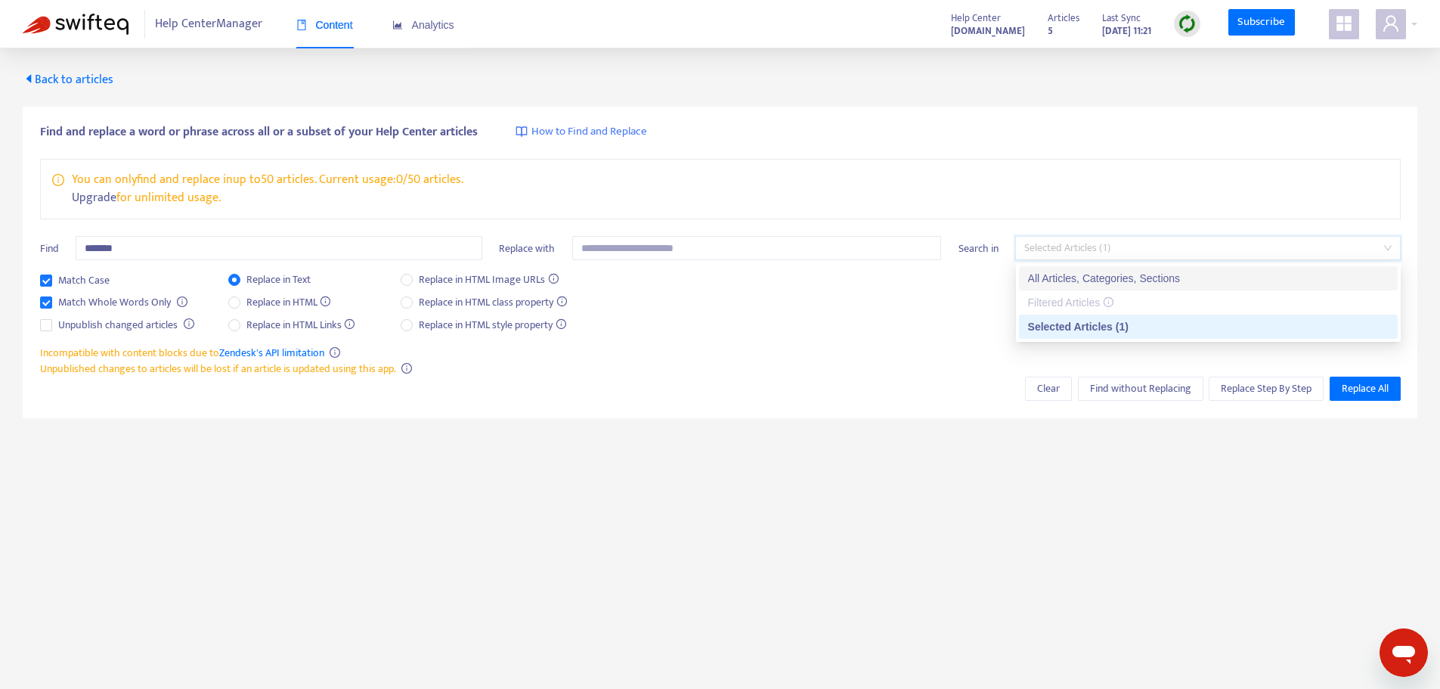
click at [1074, 274] on div "All Articles, Categories, Sections" at bounding box center [1208, 278] width 361 height 17
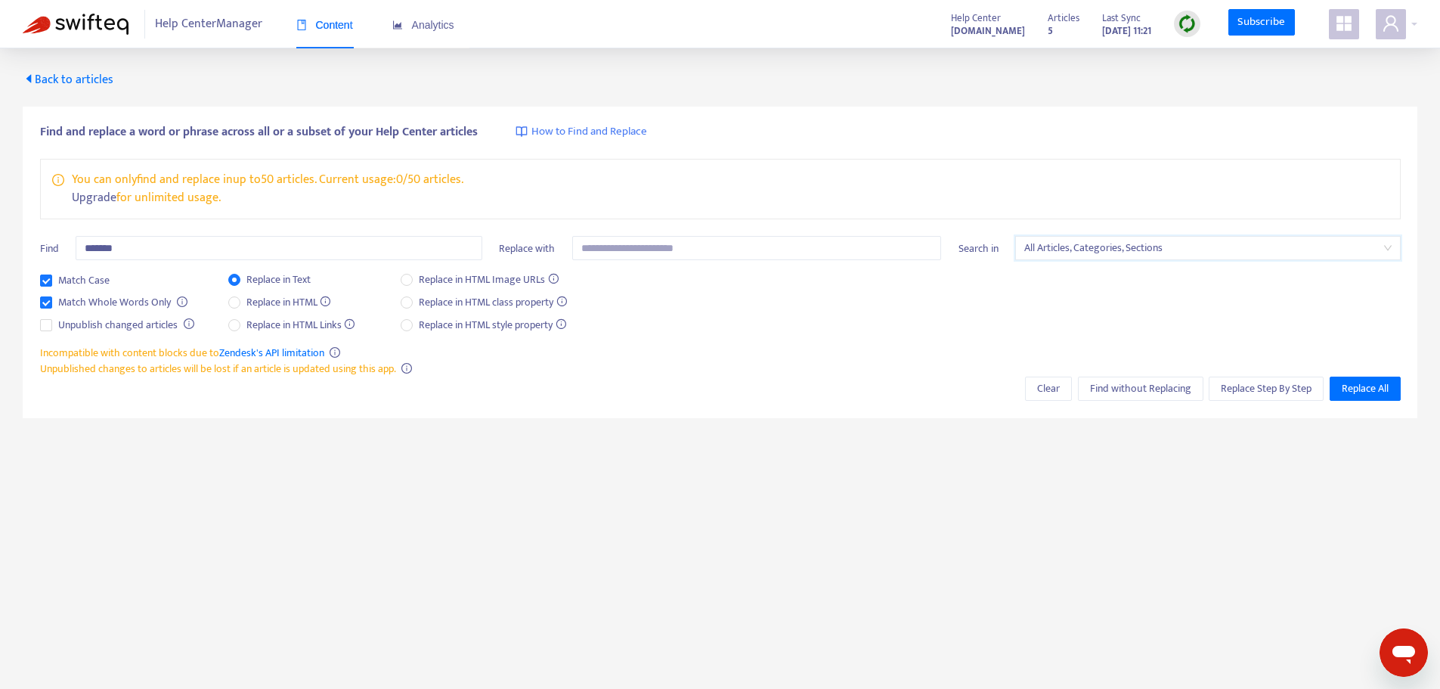
click at [919, 321] on div "Match Case Match Whole Words Only Unpublish changed articles Replace in Text Re…" at bounding box center [720, 307] width 1361 height 73
click at [1118, 390] on span "Find without Replacing" at bounding box center [1140, 388] width 101 height 17
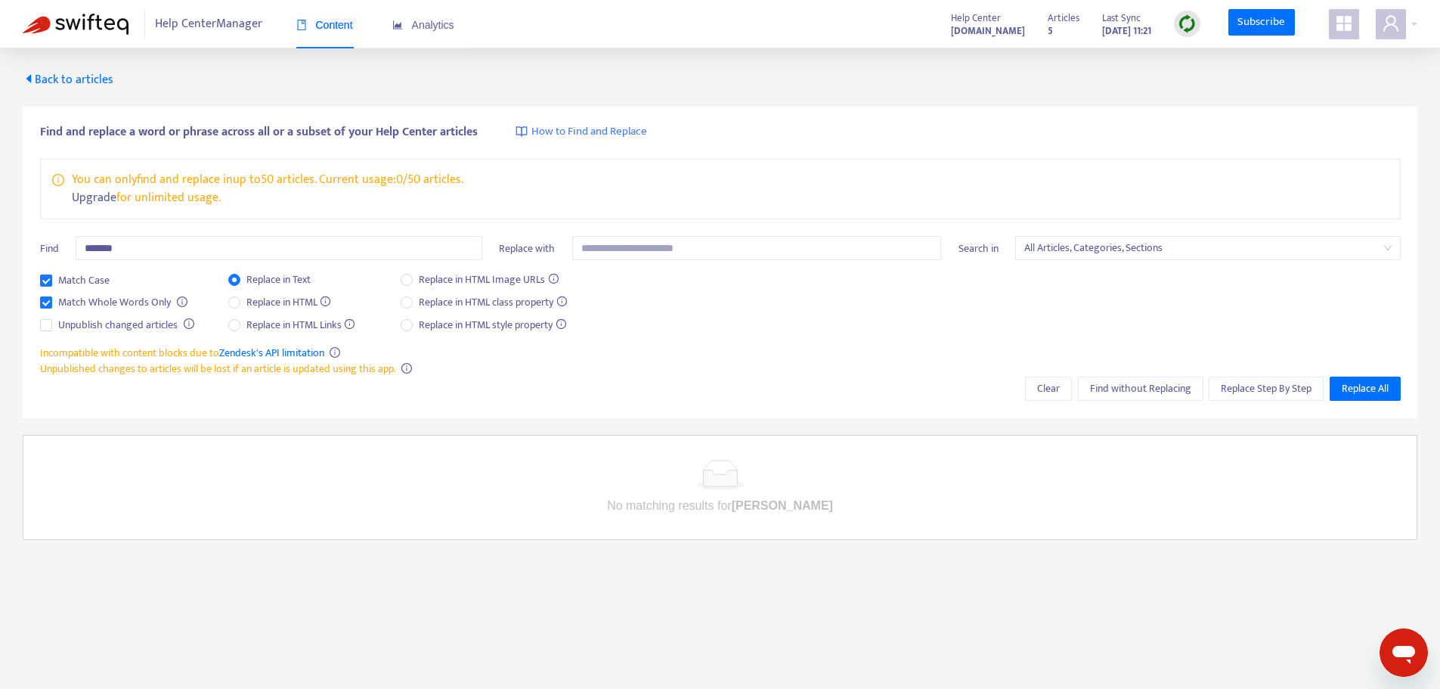
click at [161, 189] on p "Upgrade for unlimited usage." at bounding box center [268, 198] width 392 height 18
click at [159, 175] on p "You can only find and replace in up to 50 articles . Current usage: 0 / 50 arti…" at bounding box center [268, 180] width 392 height 18
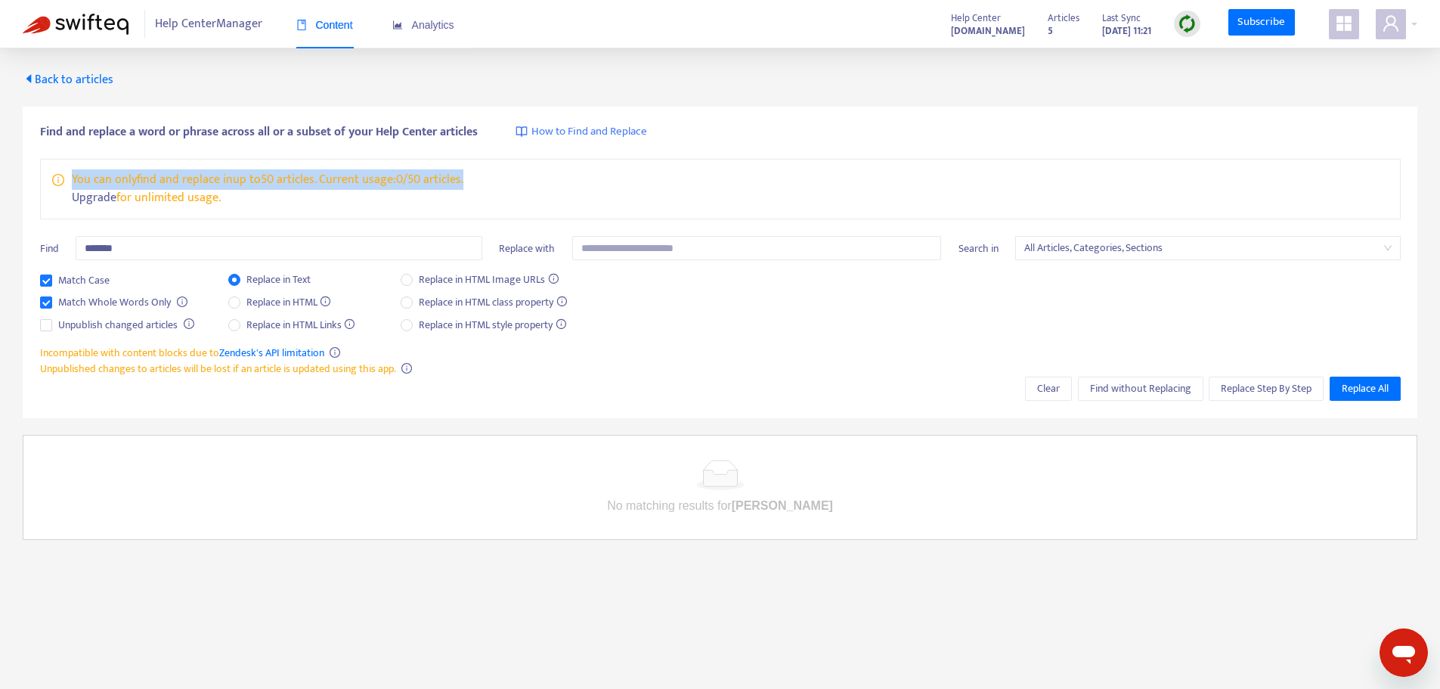
click at [159, 175] on p "You can only find and replace in up to 50 articles . Current usage: 0 / 50 arti…" at bounding box center [268, 180] width 392 height 18
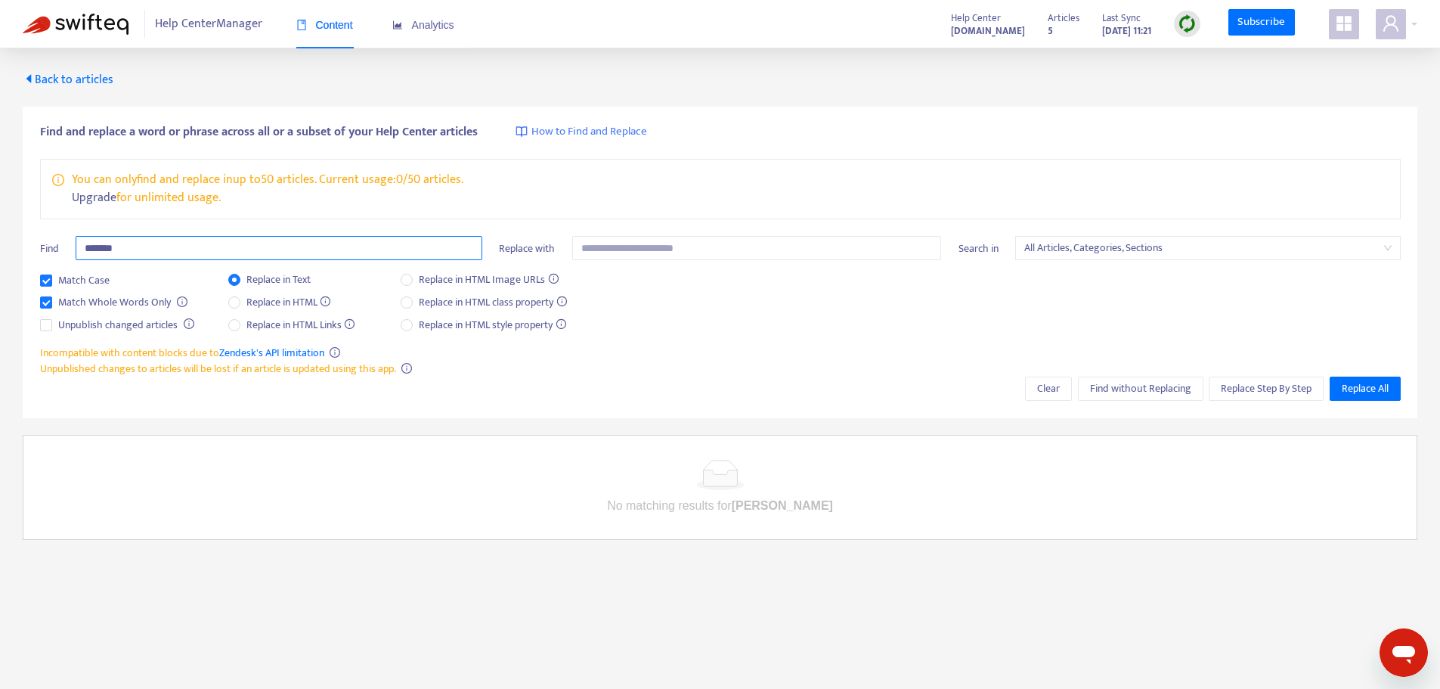
click at [148, 240] on input "*******" at bounding box center [279, 248] width 407 height 24
click at [148, 248] on input "*******" at bounding box center [279, 248] width 407 height 24
click at [795, 323] on div "Match Case Match Whole Words Only Unpublish changed articles Replace in Text Re…" at bounding box center [720, 307] width 1361 height 73
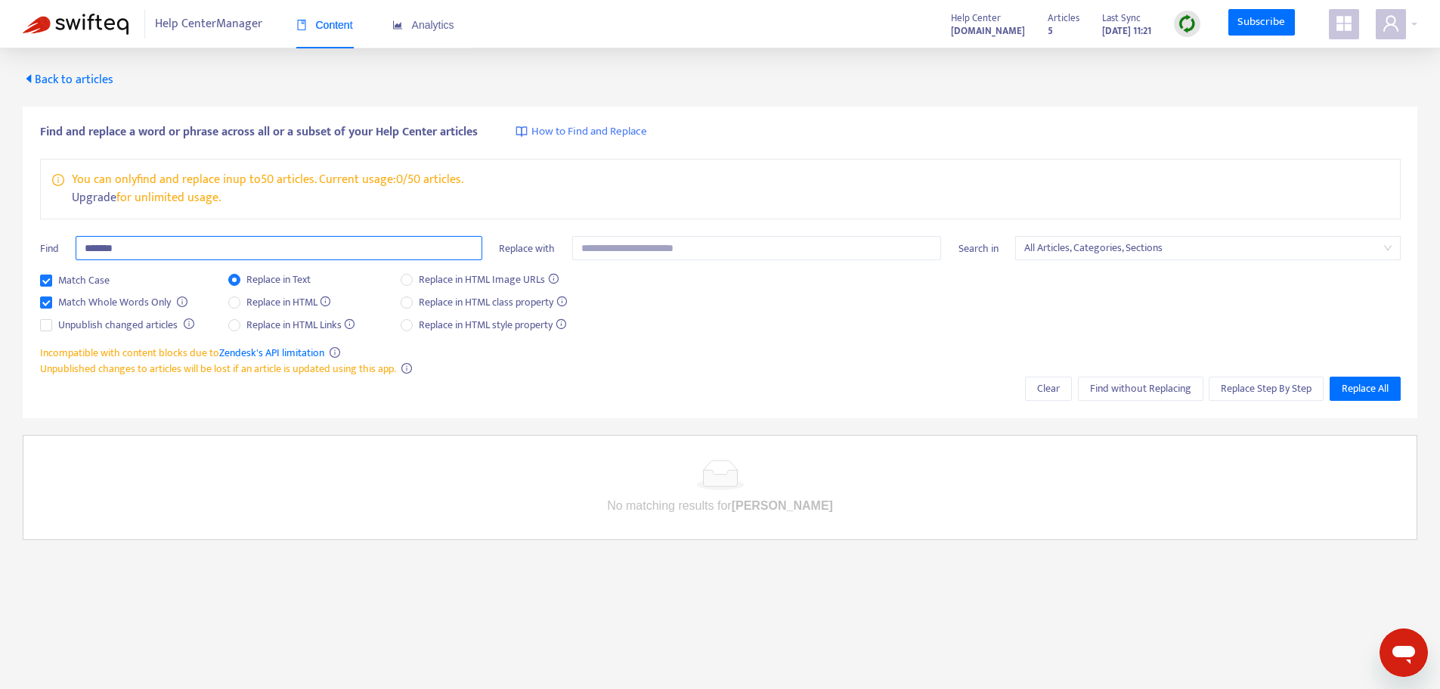
drag, startPoint x: 89, startPoint y: 246, endPoint x: 60, endPoint y: 245, distance: 29.5
click at [60, 245] on div "Find *******" at bounding box center [261, 254] width 442 height 36
type input "*******"
click at [1148, 395] on span "Find without Replacing" at bounding box center [1140, 388] width 101 height 17
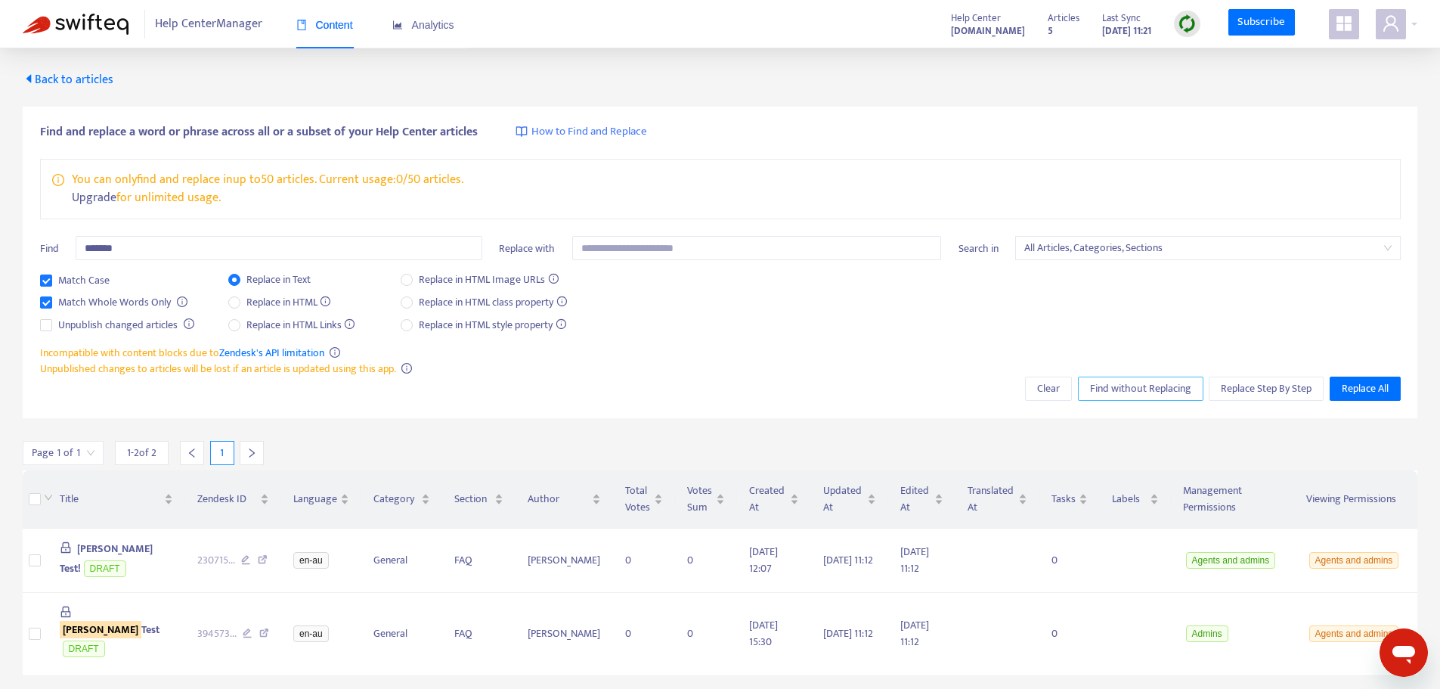
scroll to position [48, 0]
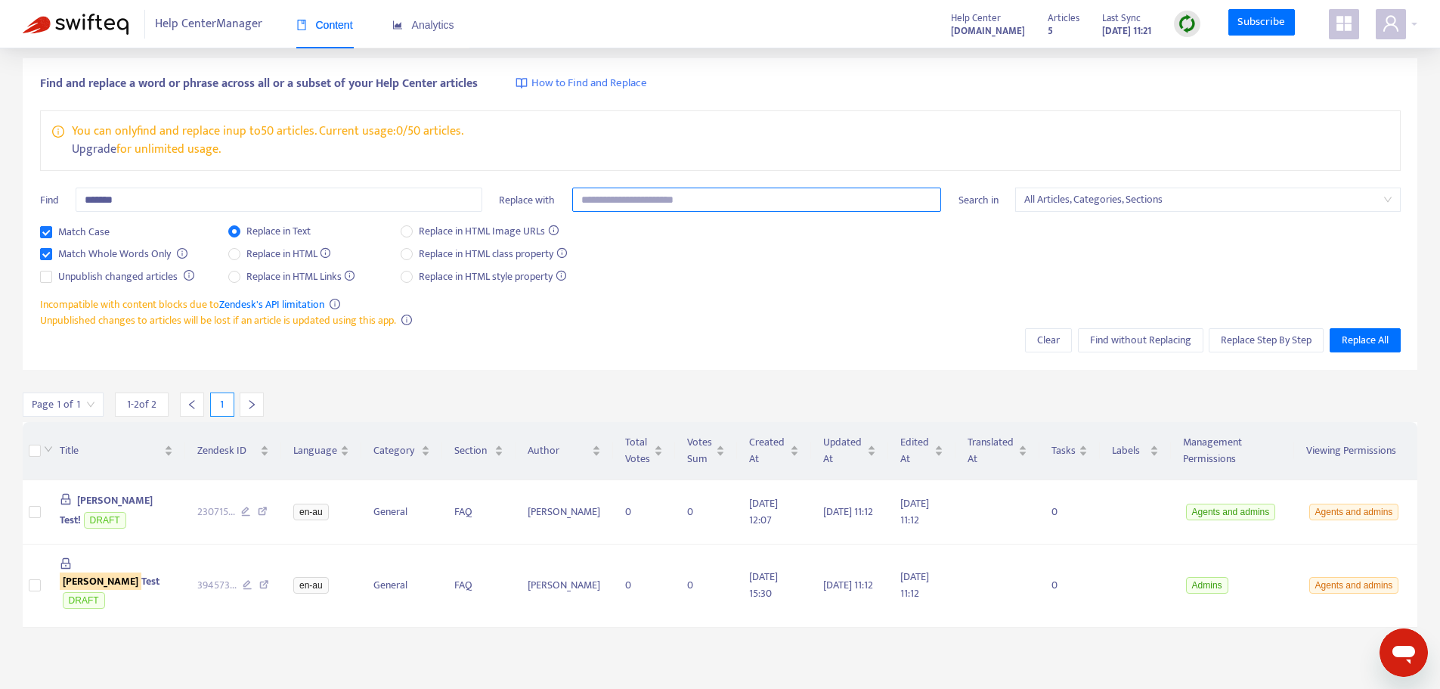
click at [624, 194] on input "text" at bounding box center [757, 200] width 370 height 24
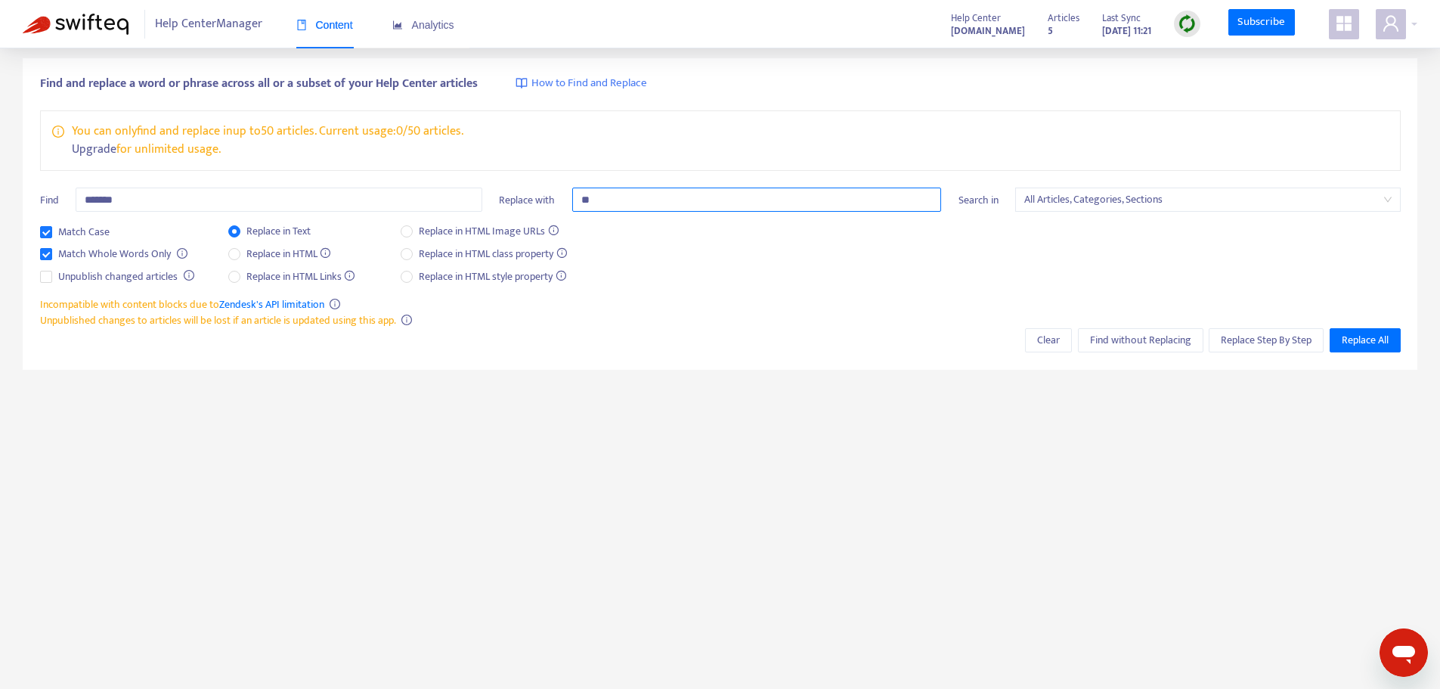
type input "*"
type input "******"
click at [1127, 342] on span "Find without Replacing" at bounding box center [1140, 340] width 101 height 17
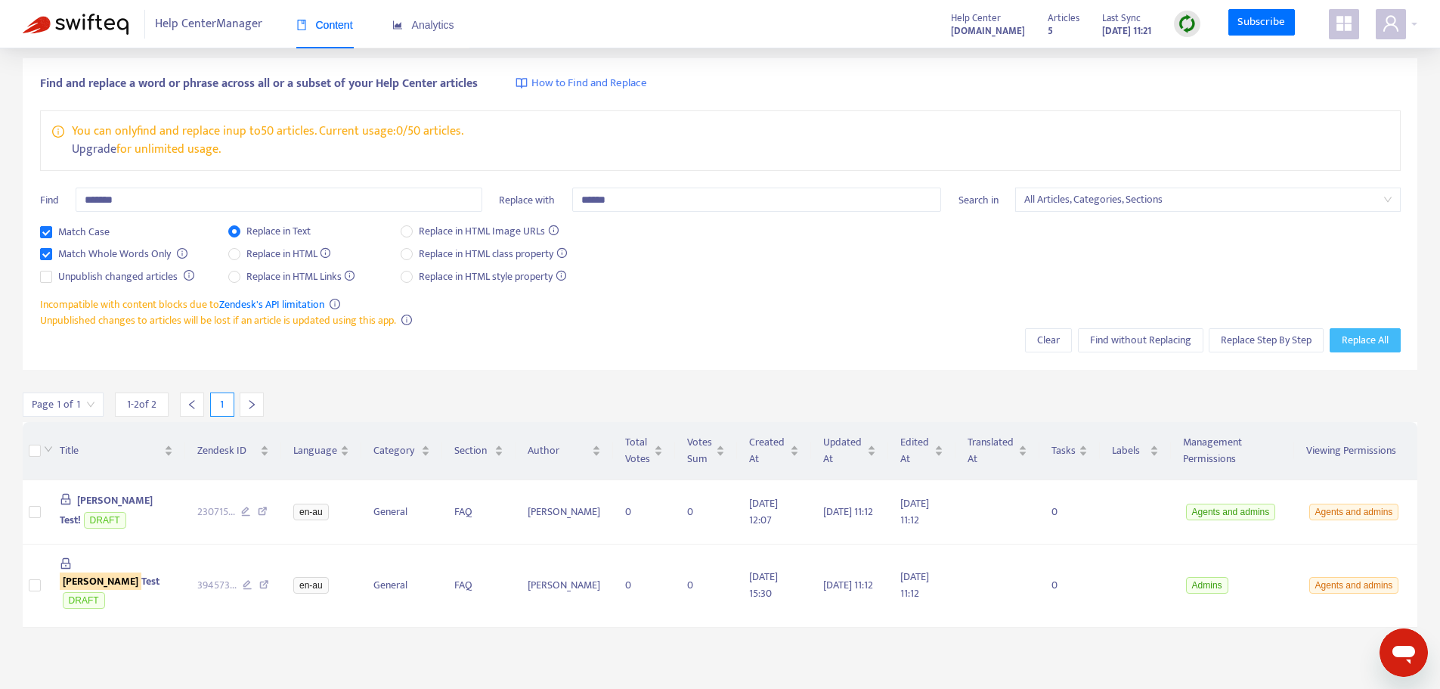
click at [1377, 332] on span "Replace All" at bounding box center [1365, 340] width 47 height 17
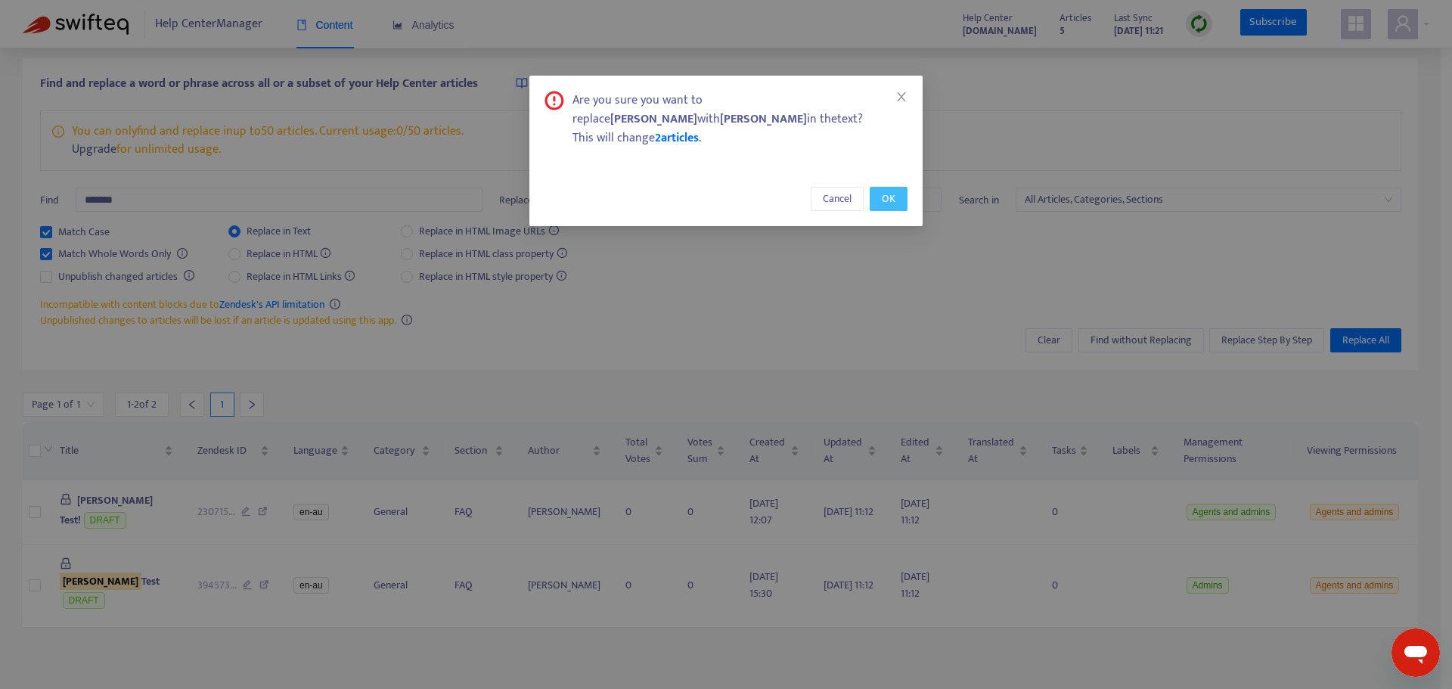
click at [890, 191] on span "OK" at bounding box center [889, 199] width 14 height 17
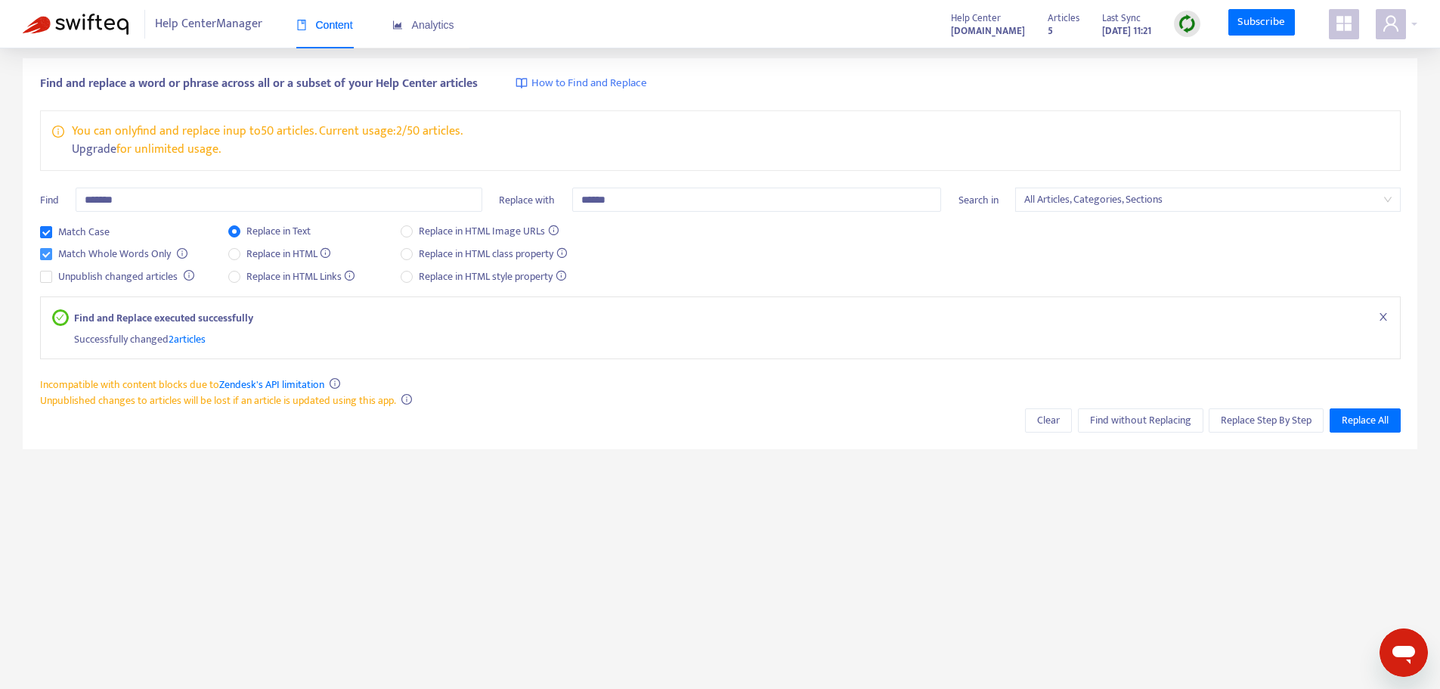
click at [153, 257] on span "Match Whole Words Only" at bounding box center [114, 254] width 125 height 17
click at [1141, 427] on span "Find without Replacing" at bounding box center [1140, 420] width 101 height 17
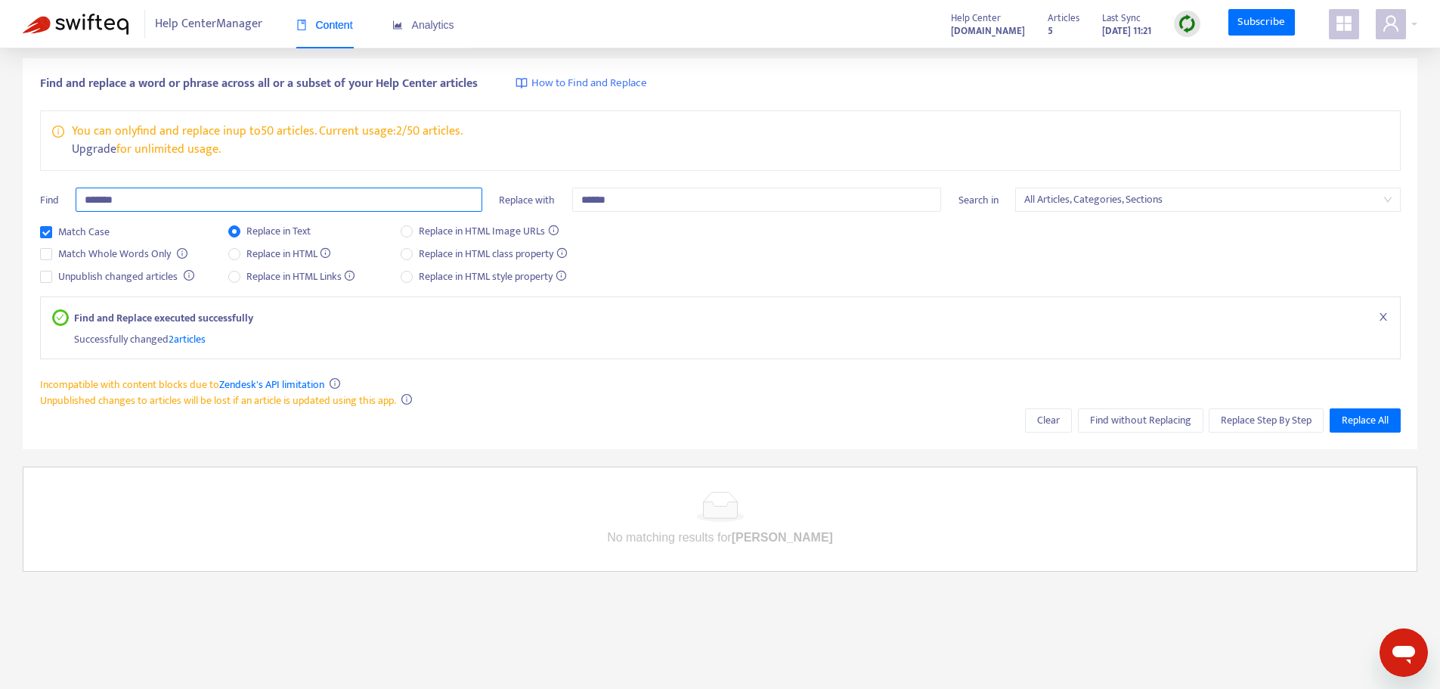
click at [131, 203] on input "*******" at bounding box center [279, 200] width 407 height 24
click at [132, 203] on input "*******" at bounding box center [279, 200] width 407 height 24
type input "**********"
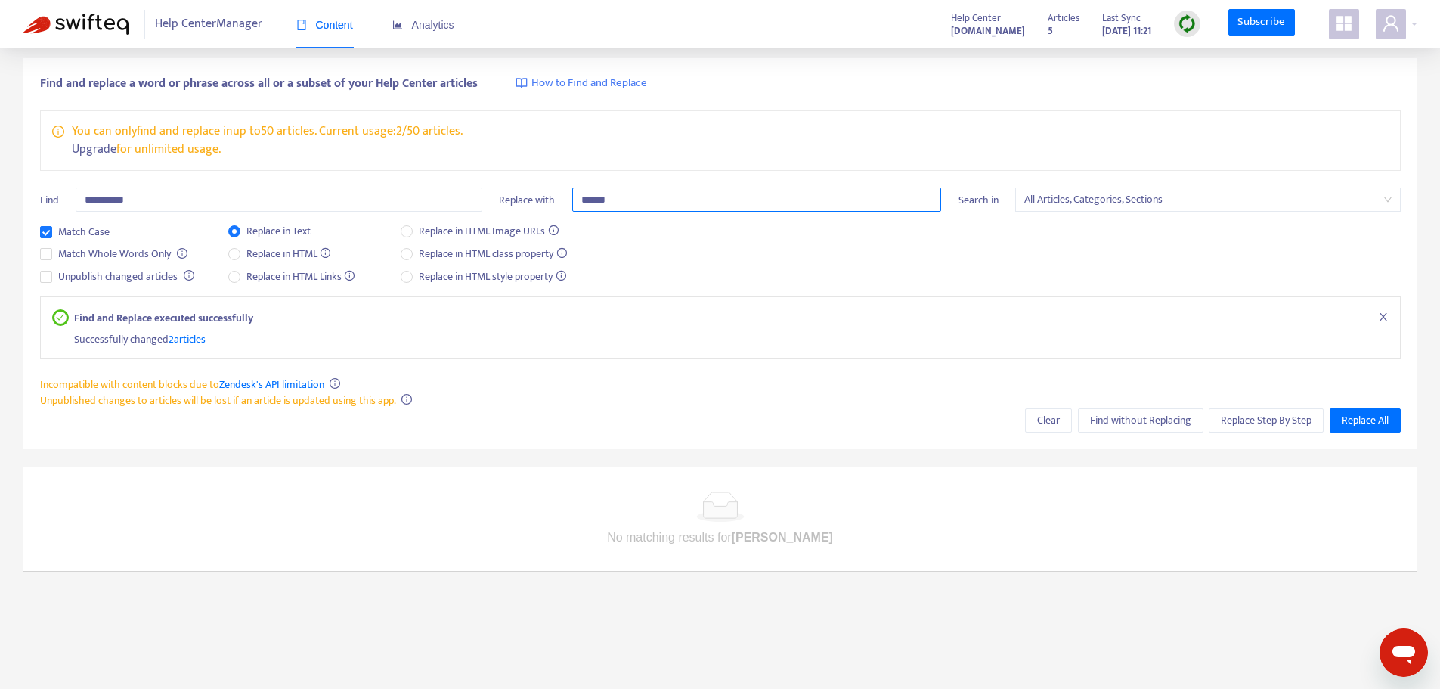
click at [904, 203] on input "******" at bounding box center [757, 200] width 370 height 24
click at [997, 287] on div "Match Case Match Whole Words Only Unpublish changed articles Replace in Text Re…" at bounding box center [720, 259] width 1361 height 73
click at [1118, 414] on span "Find without Replacing" at bounding box center [1140, 420] width 101 height 17
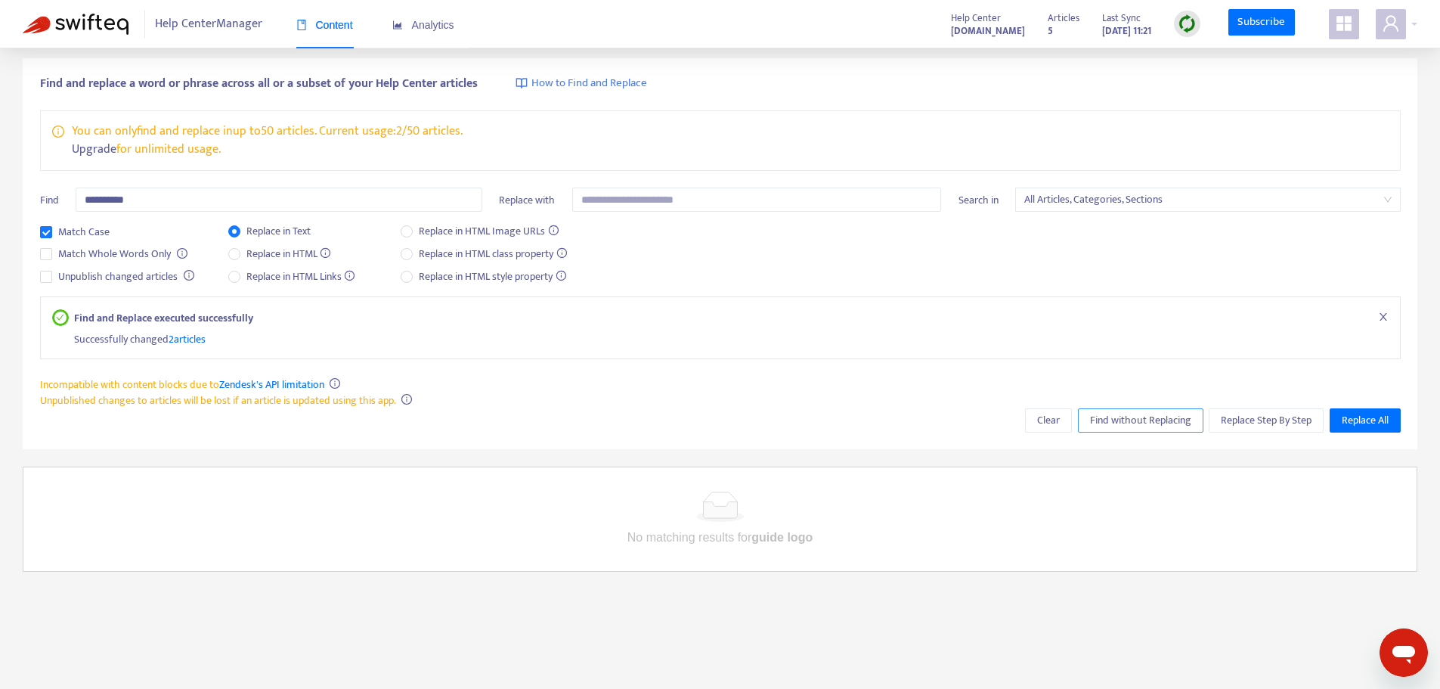
click at [1118, 421] on span "Find without Replacing" at bounding box center [1140, 420] width 101 height 17
click at [1118, 422] on span "Find without Replacing" at bounding box center [1140, 420] width 101 height 17
click at [417, 236] on span "Replace in HTML Image URLs" at bounding box center [489, 231] width 152 height 17
click at [247, 231] on span "Replace in Text" at bounding box center [278, 231] width 76 height 17
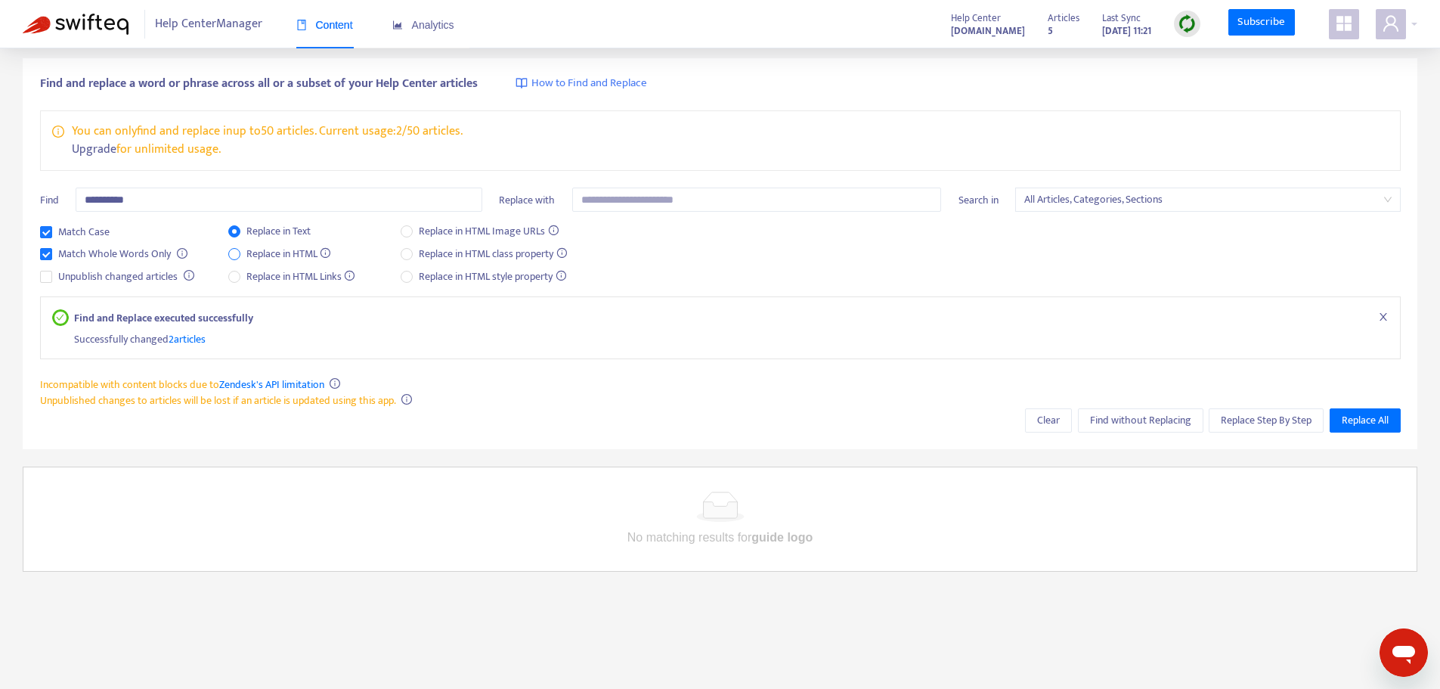
click at [247, 255] on span "Replace in HTML" at bounding box center [288, 254] width 97 height 17
click at [455, 230] on span "Replace in HTML Image URLs" at bounding box center [489, 231] width 152 height 17
click at [289, 252] on span "Replace in HTML" at bounding box center [288, 254] width 97 height 17
click at [435, 237] on span "Replace in HTML Image URLs" at bounding box center [489, 231] width 152 height 17
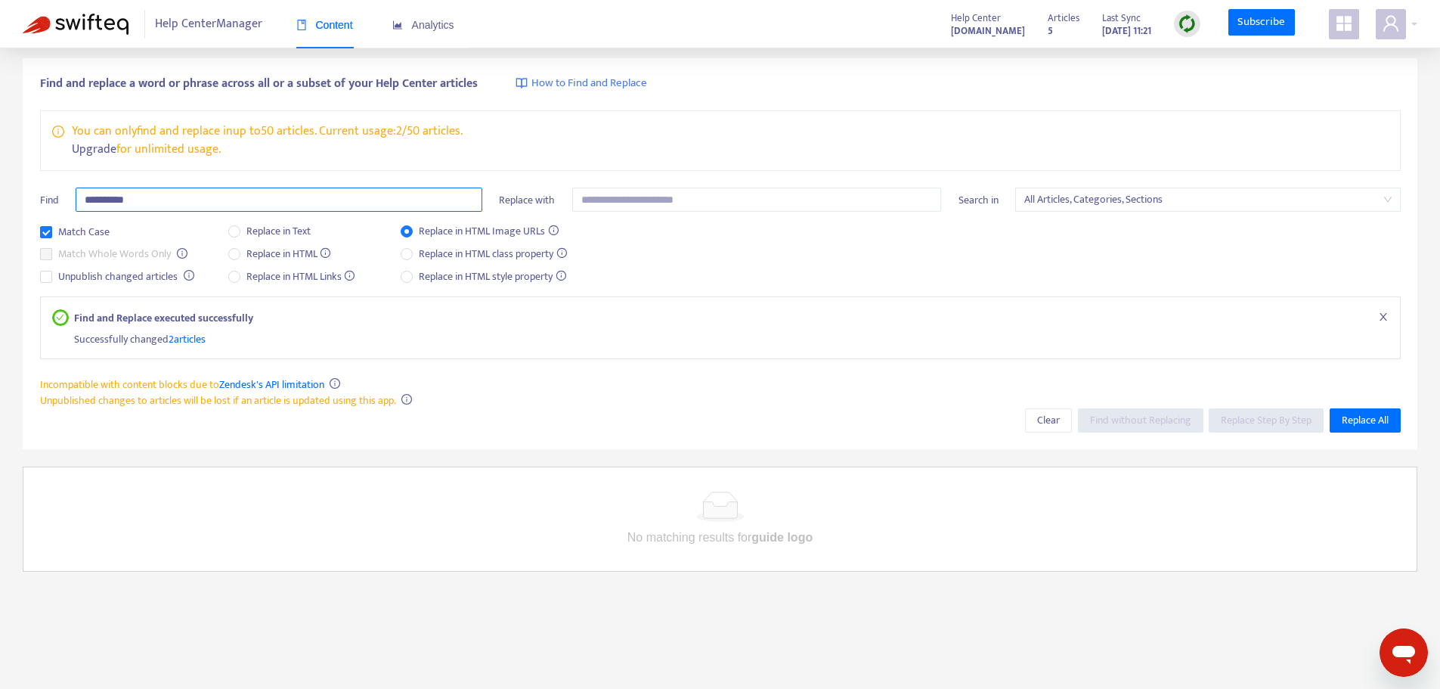
click at [184, 197] on input "**********" at bounding box center [279, 200] width 407 height 24
click at [318, 33] on div "Content" at bounding box center [324, 25] width 57 height 46
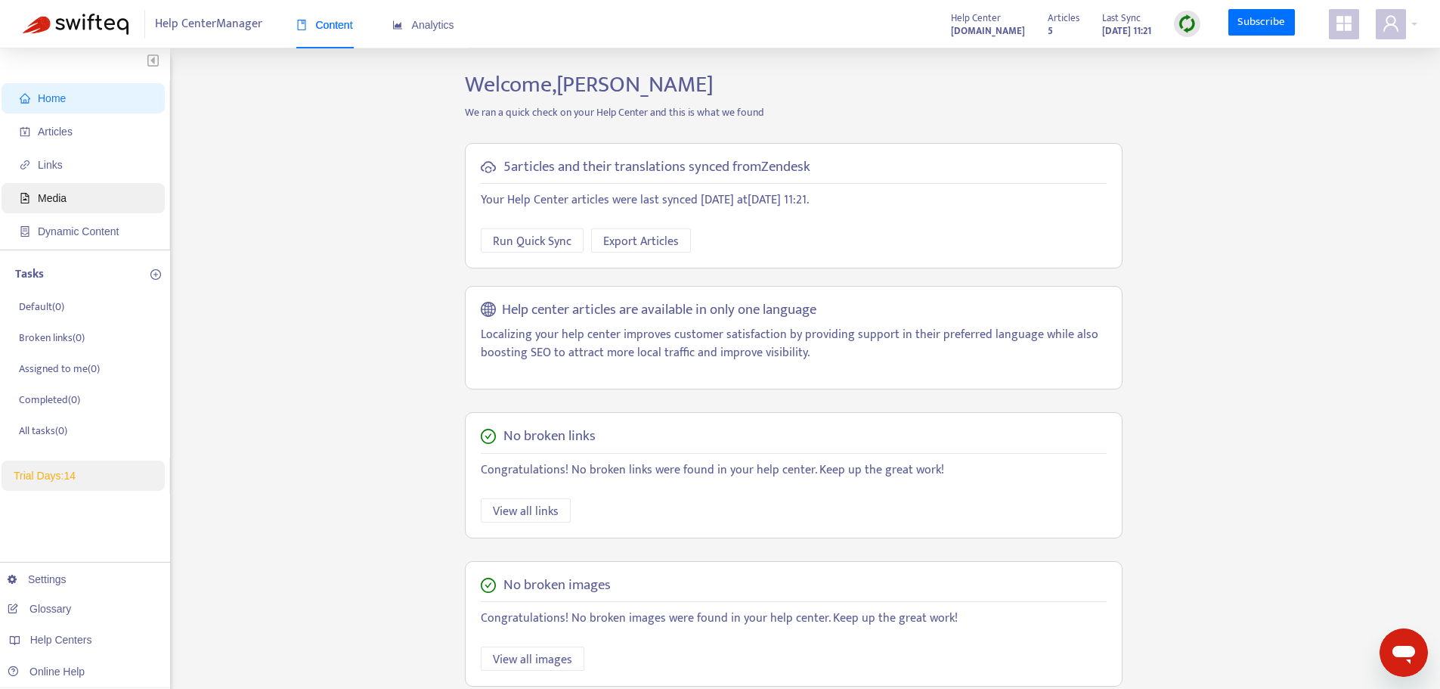
click at [69, 194] on span "Media" at bounding box center [86, 198] width 133 height 30
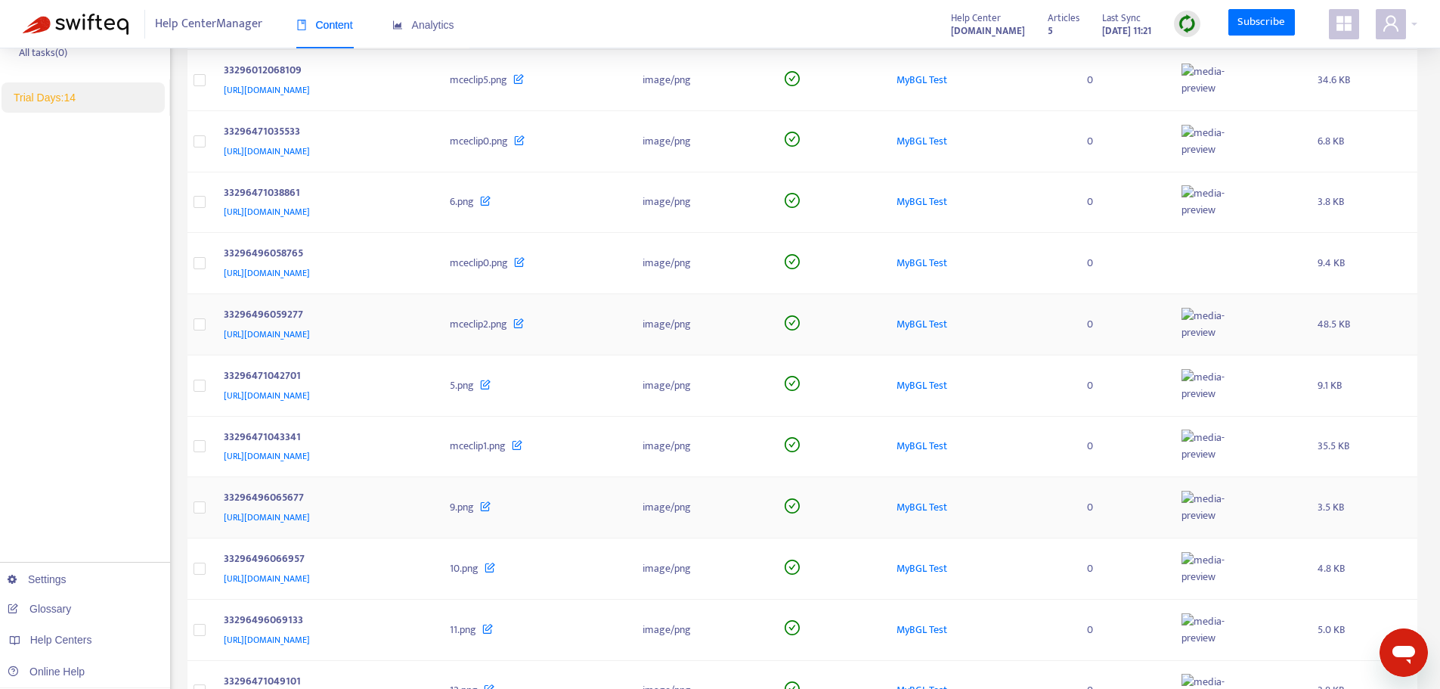
scroll to position [544, 0]
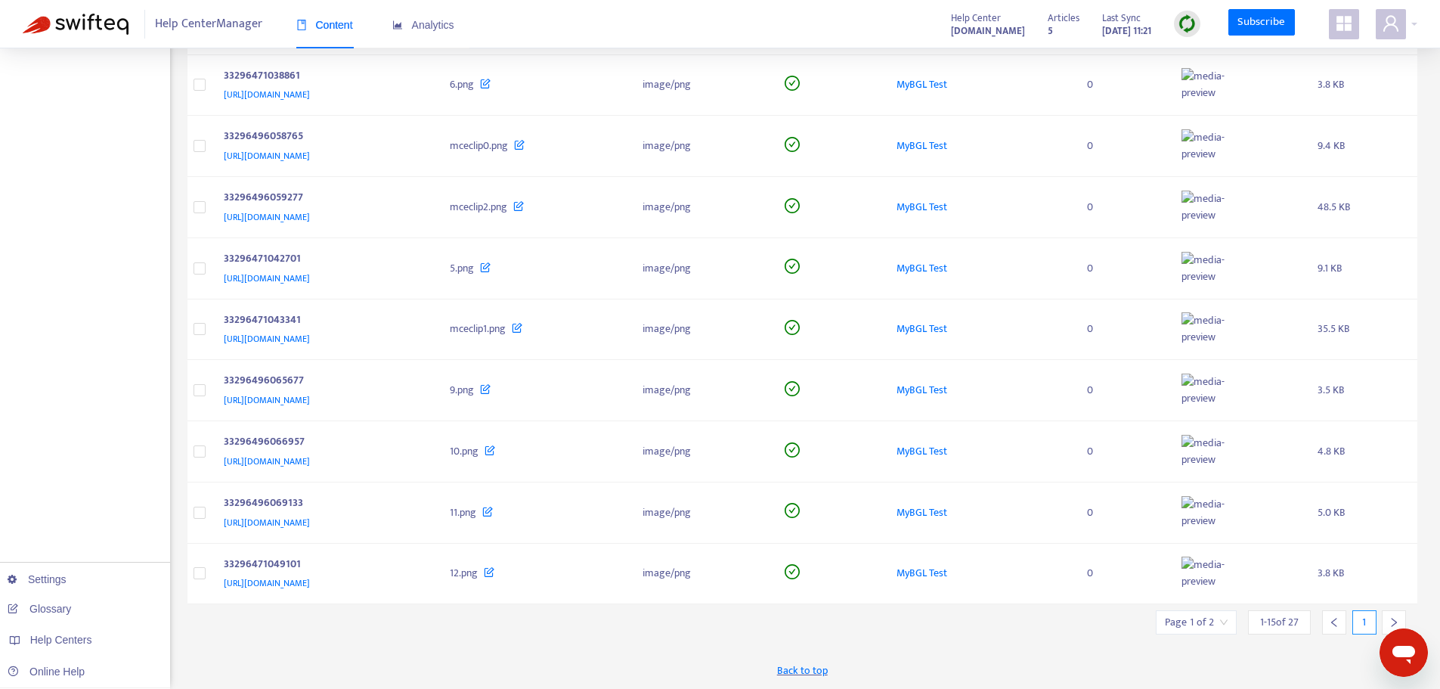
click at [1385, 622] on div at bounding box center [1394, 622] width 24 height 24
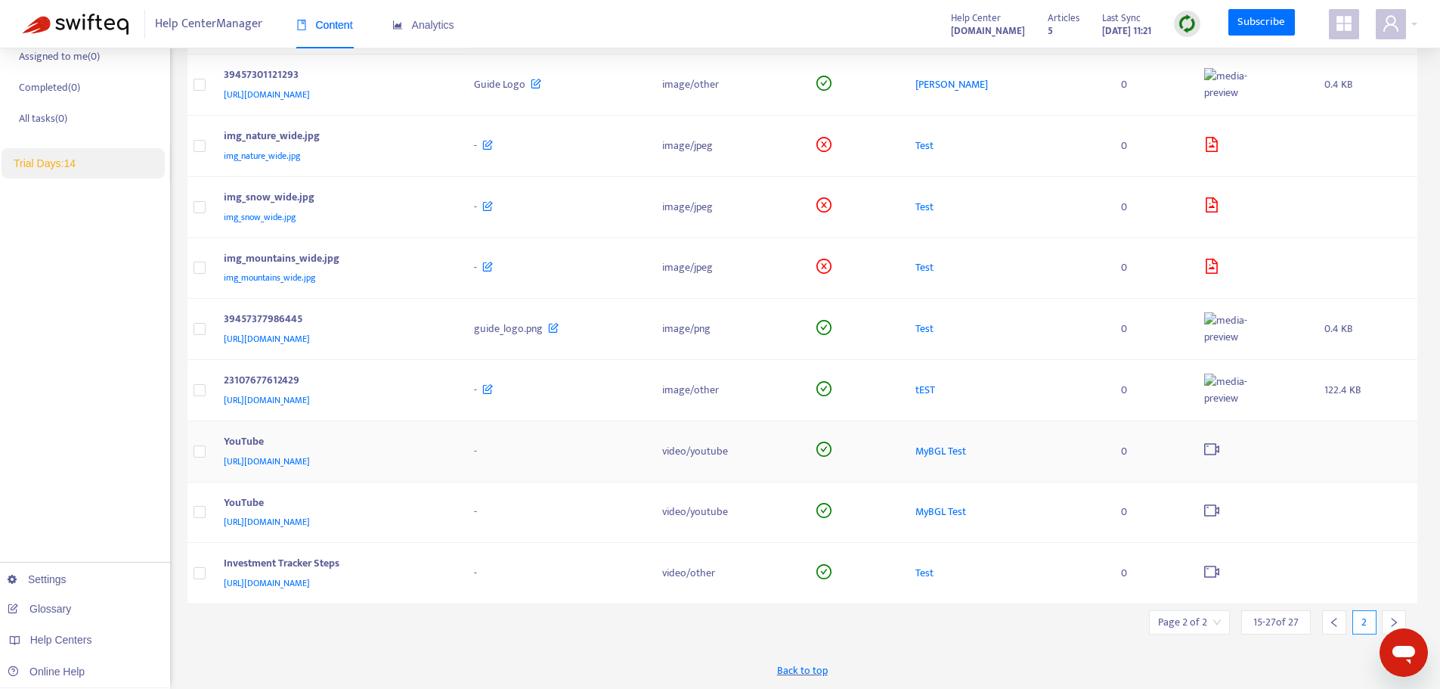
scroll to position [88, 0]
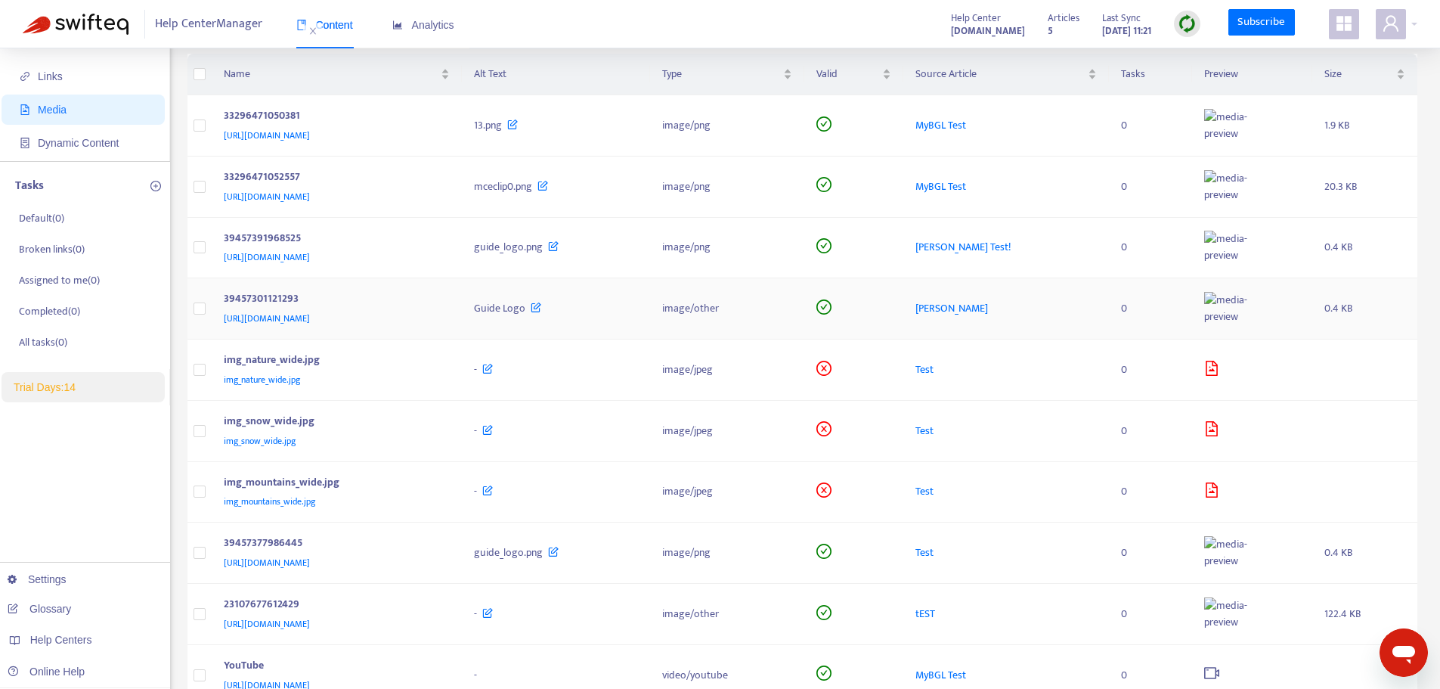
click at [525, 311] on span "Guide Logo" at bounding box center [499, 307] width 51 height 17
drag, startPoint x: 394, startPoint y: 317, endPoint x: 296, endPoint y: 320, distance: 97.6
click at [296, 320] on span "https://bglcorp.zendesk.com/hc/article_attachments/39457301121293" at bounding box center [267, 318] width 86 height 15
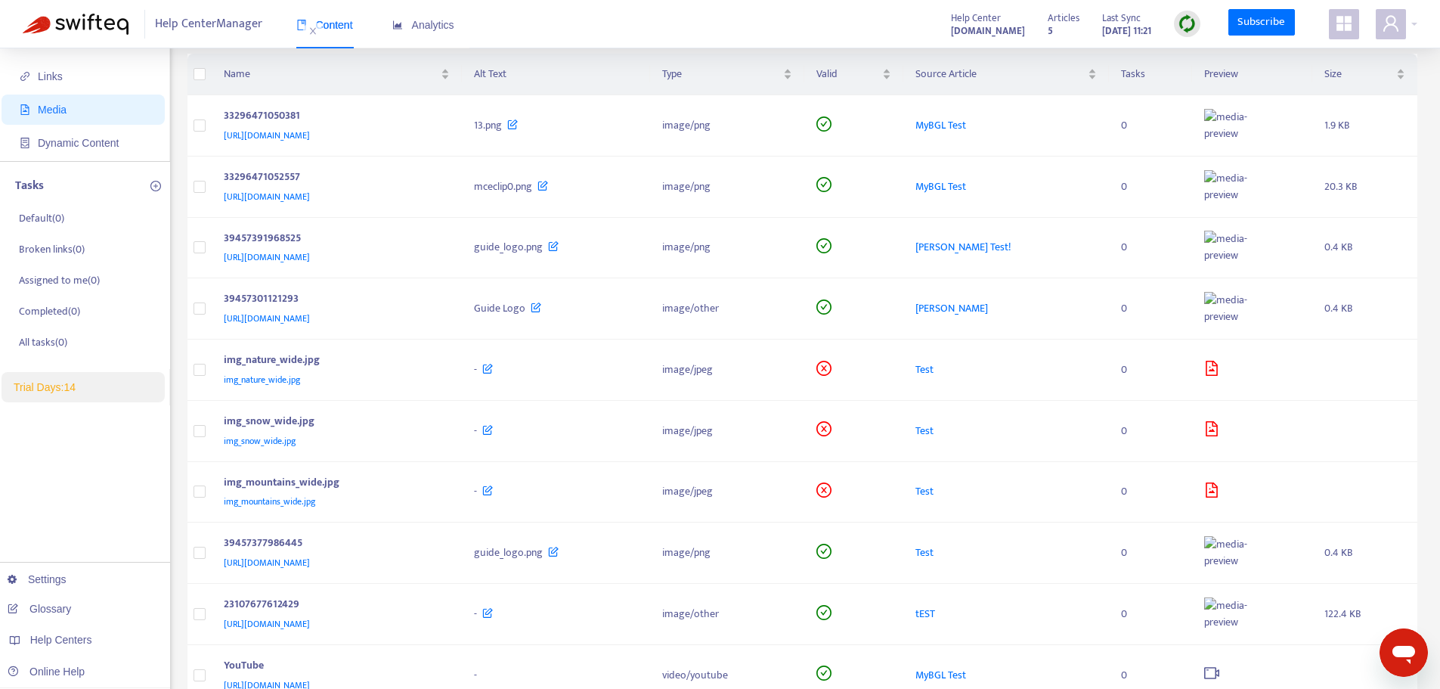
click at [343, 29] on span "Content" at bounding box center [324, 25] width 57 height 12
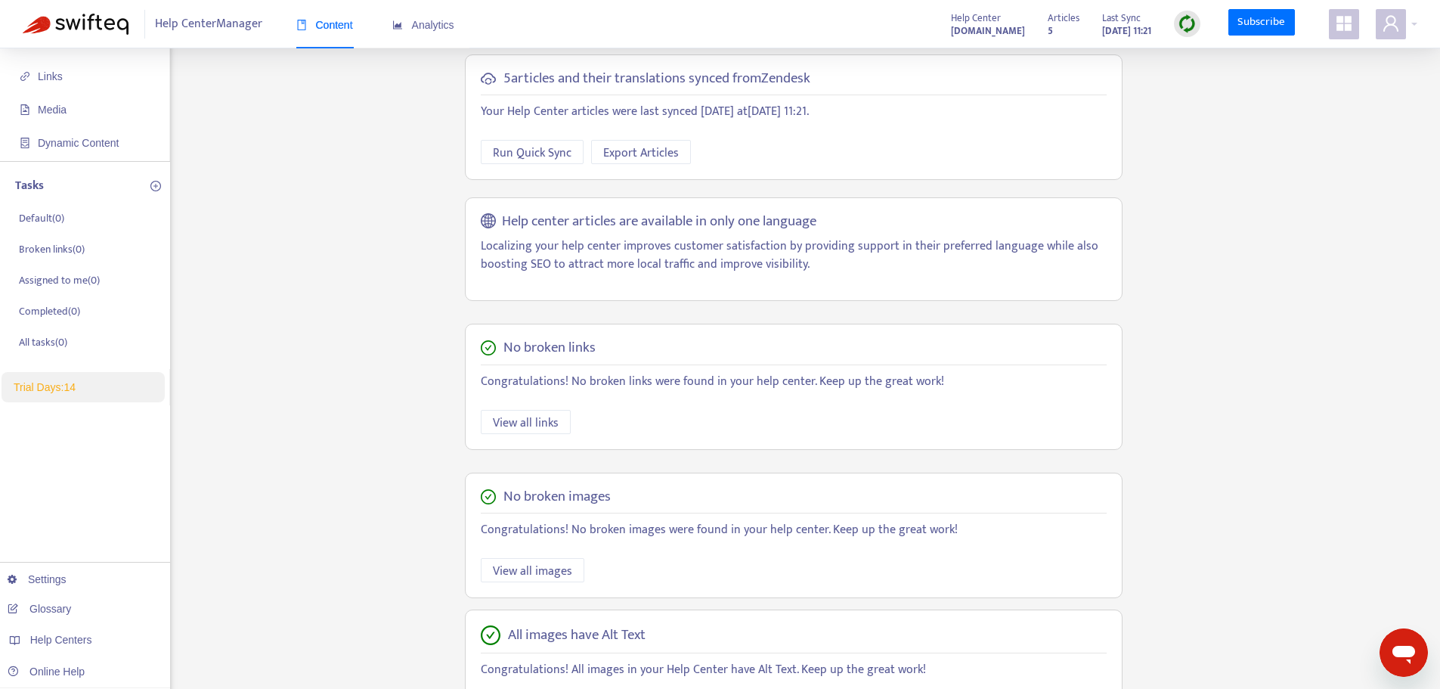
click at [343, 29] on span "Content" at bounding box center [324, 25] width 57 height 12
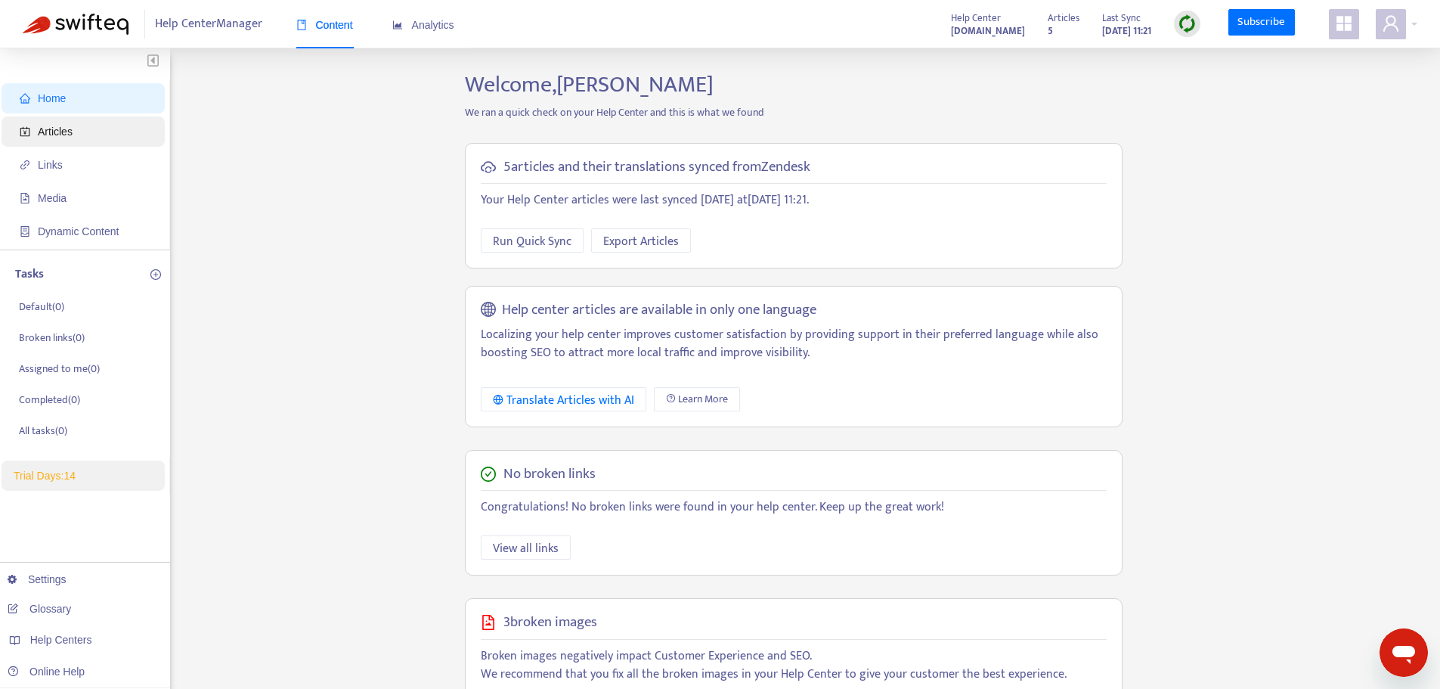
click at [54, 145] on span "Articles" at bounding box center [86, 131] width 133 height 30
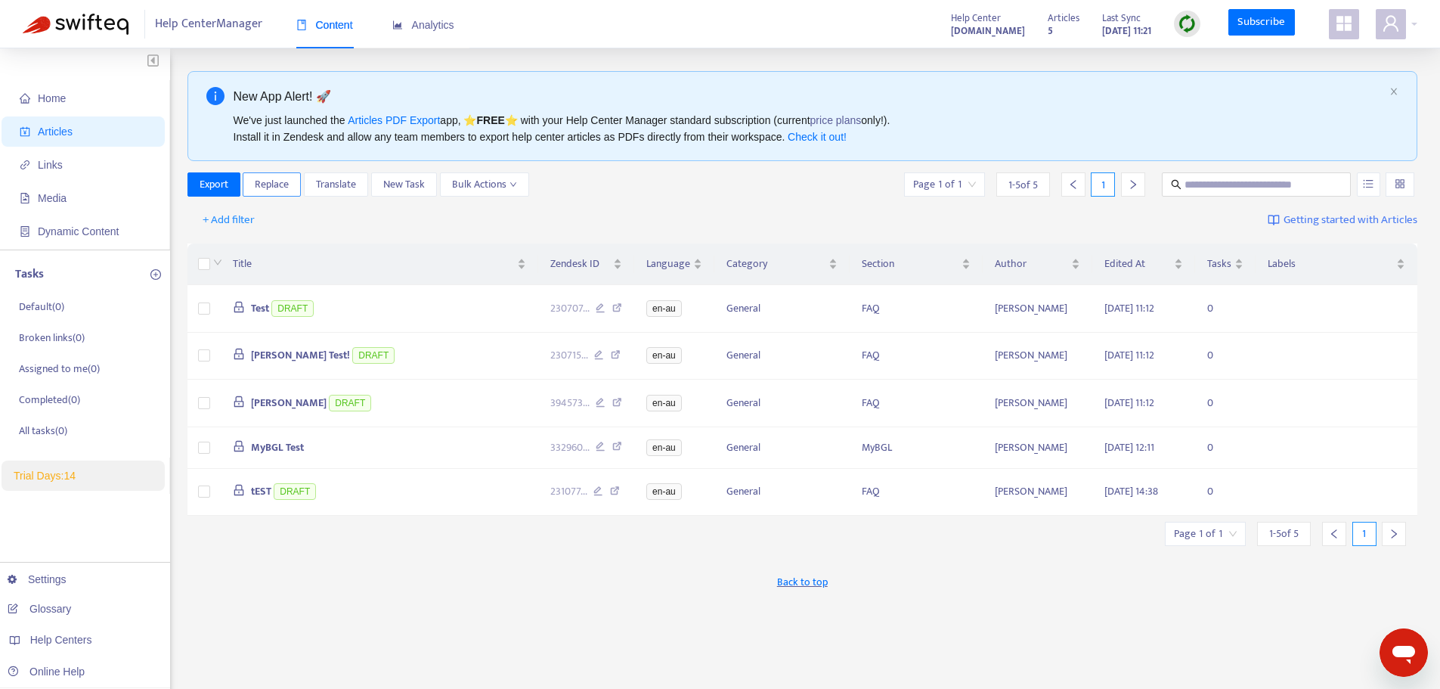
click at [264, 179] on span "Replace" at bounding box center [272, 184] width 34 height 17
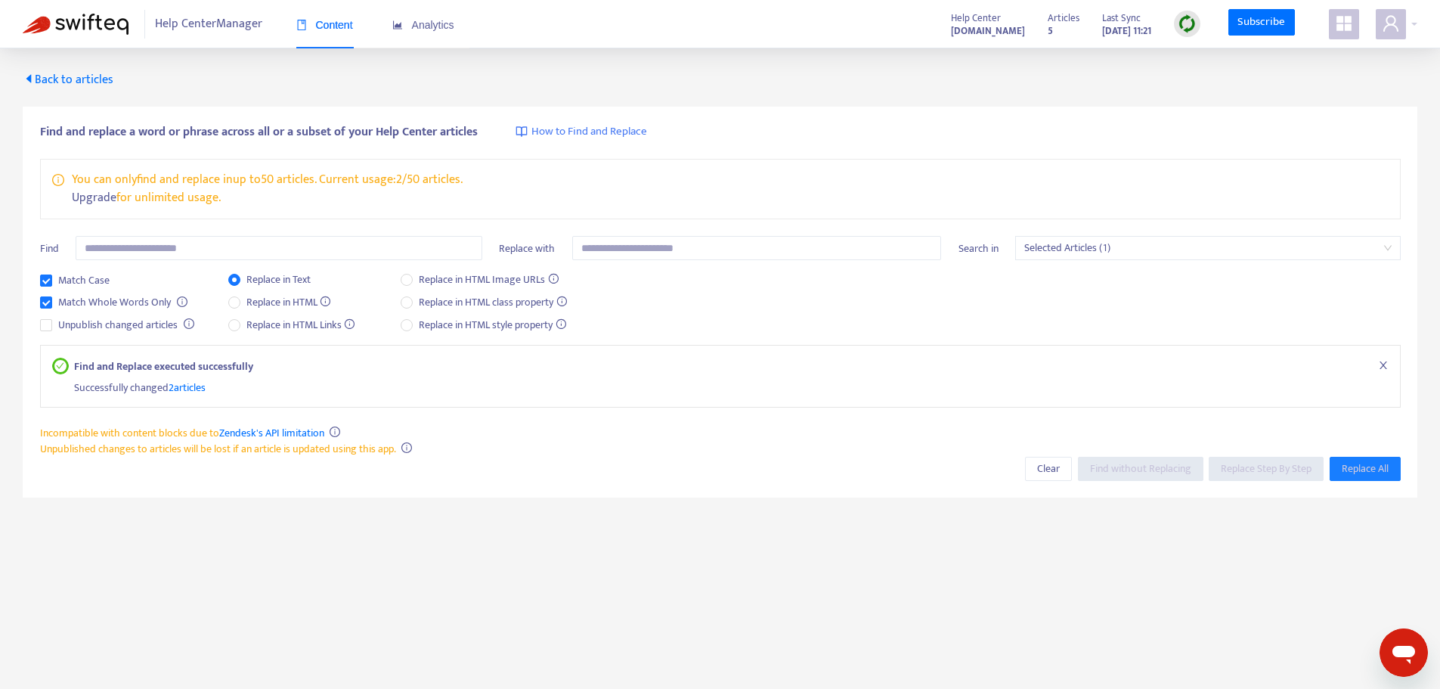
click at [328, 19] on span "Content" at bounding box center [324, 25] width 57 height 12
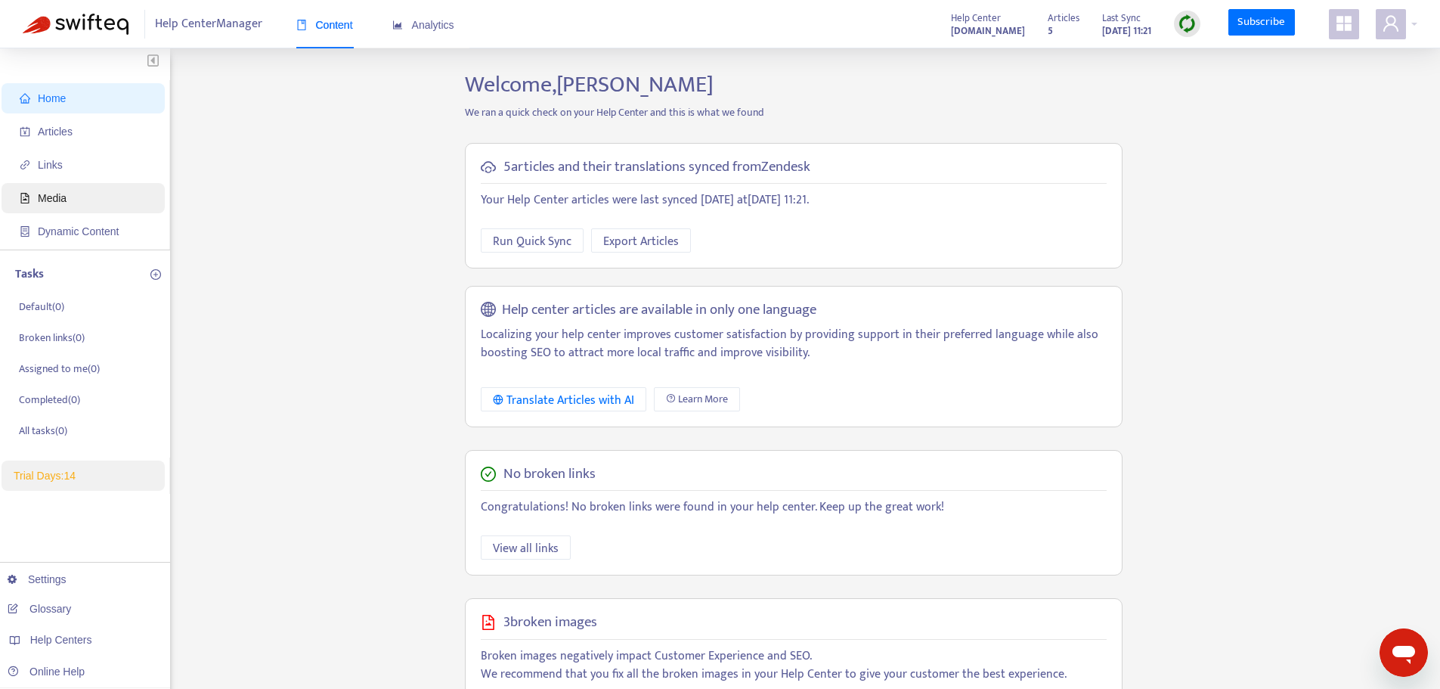
click at [54, 192] on span "Media" at bounding box center [52, 198] width 29 height 12
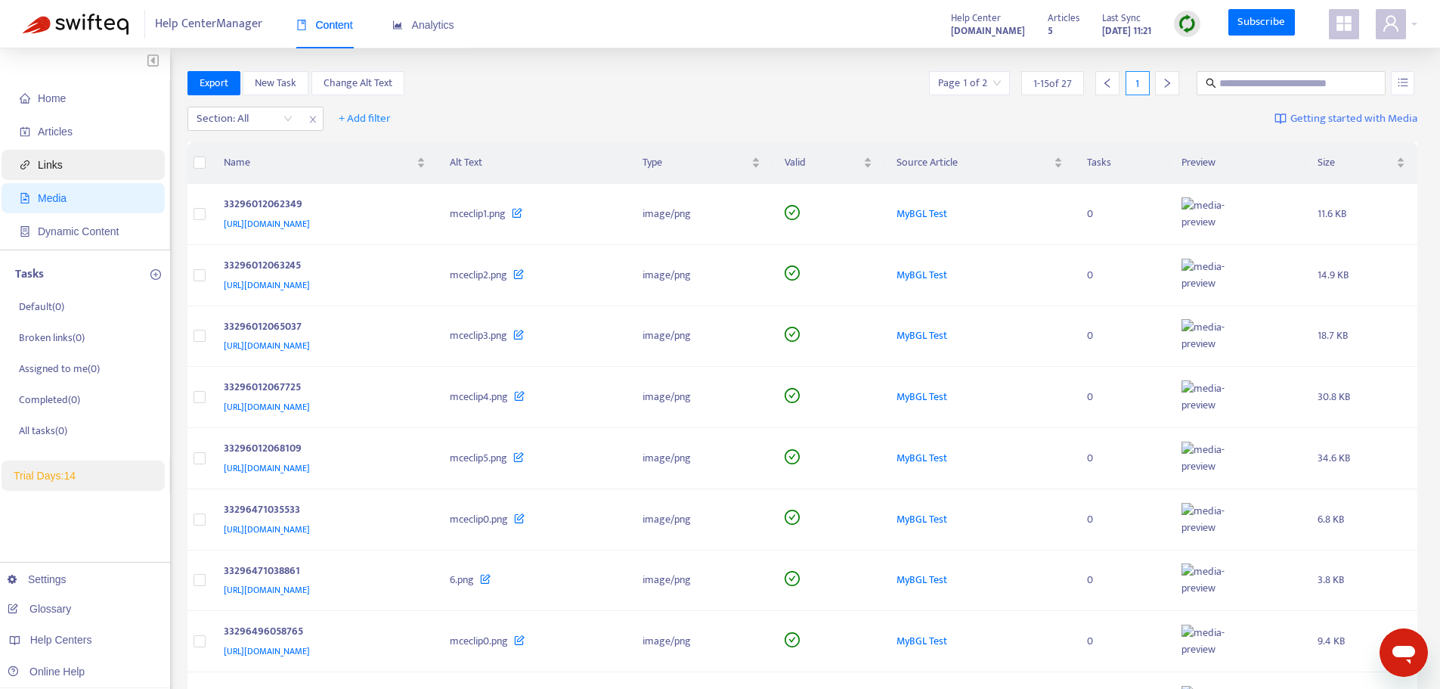
click at [50, 163] on span "Links" at bounding box center [50, 165] width 25 height 12
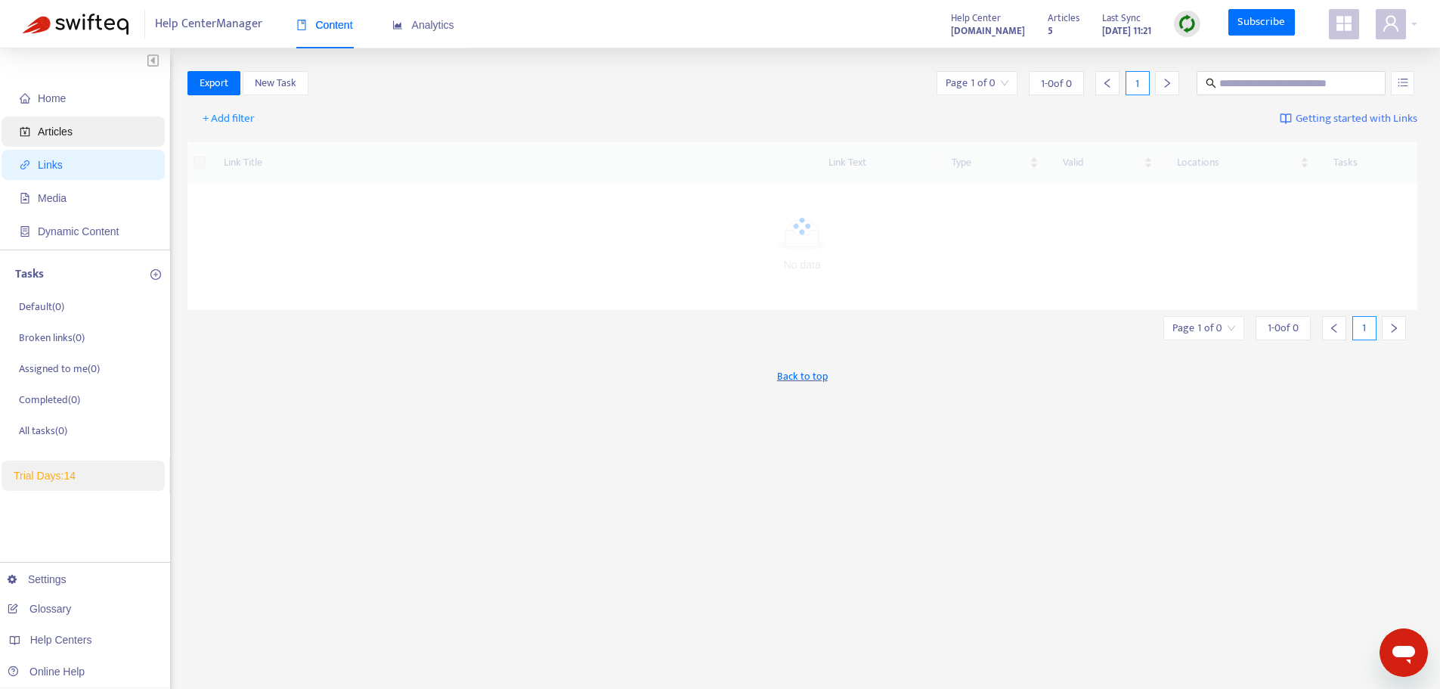
click at [53, 123] on span "Articles" at bounding box center [86, 131] width 133 height 30
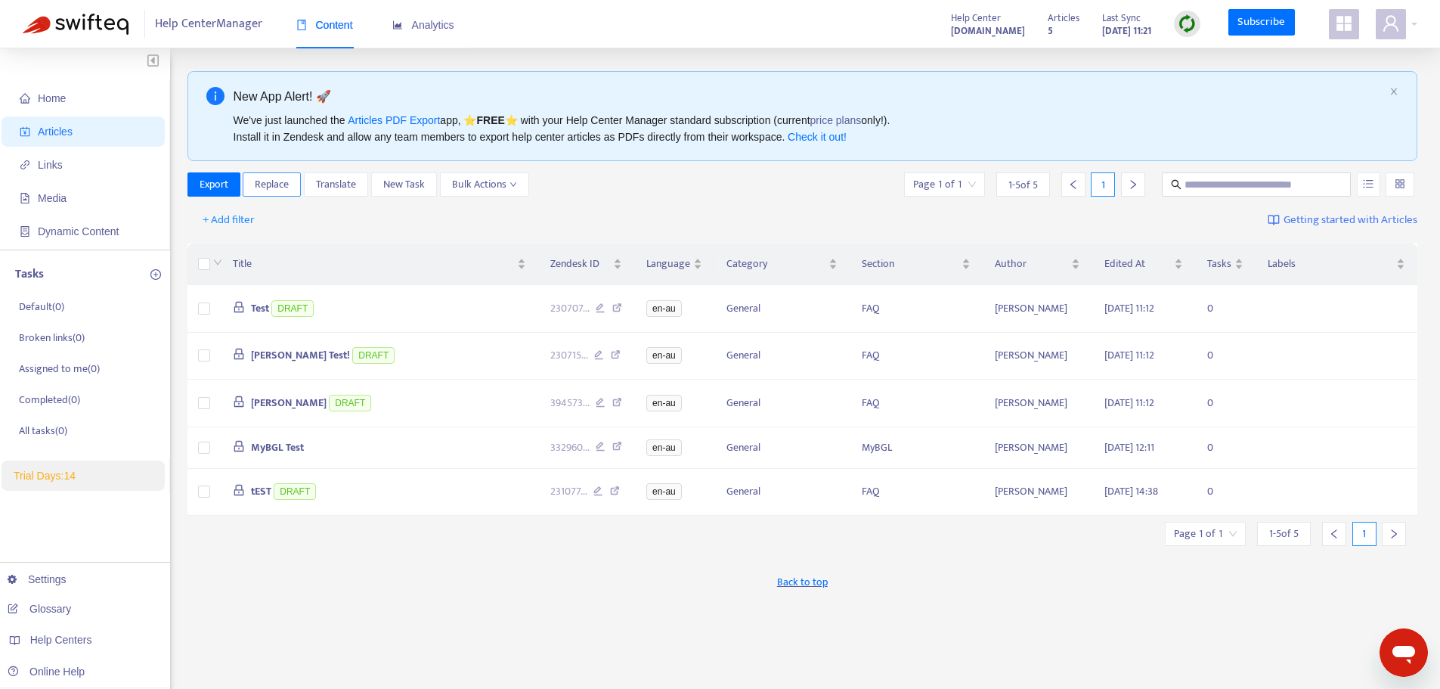
click at [293, 184] on button "Replace" at bounding box center [272, 184] width 58 height 24
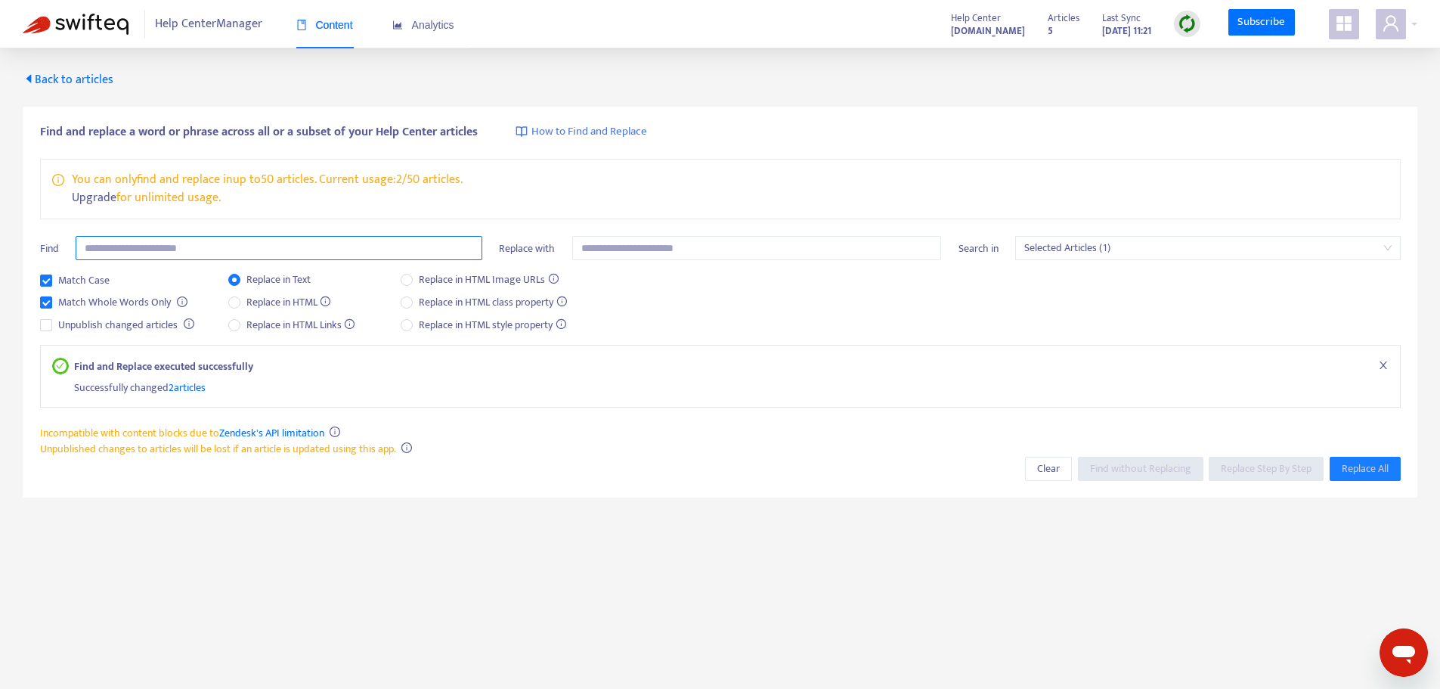
click at [196, 244] on input "text" at bounding box center [279, 248] width 407 height 24
paste input "**********"
type input "**********"
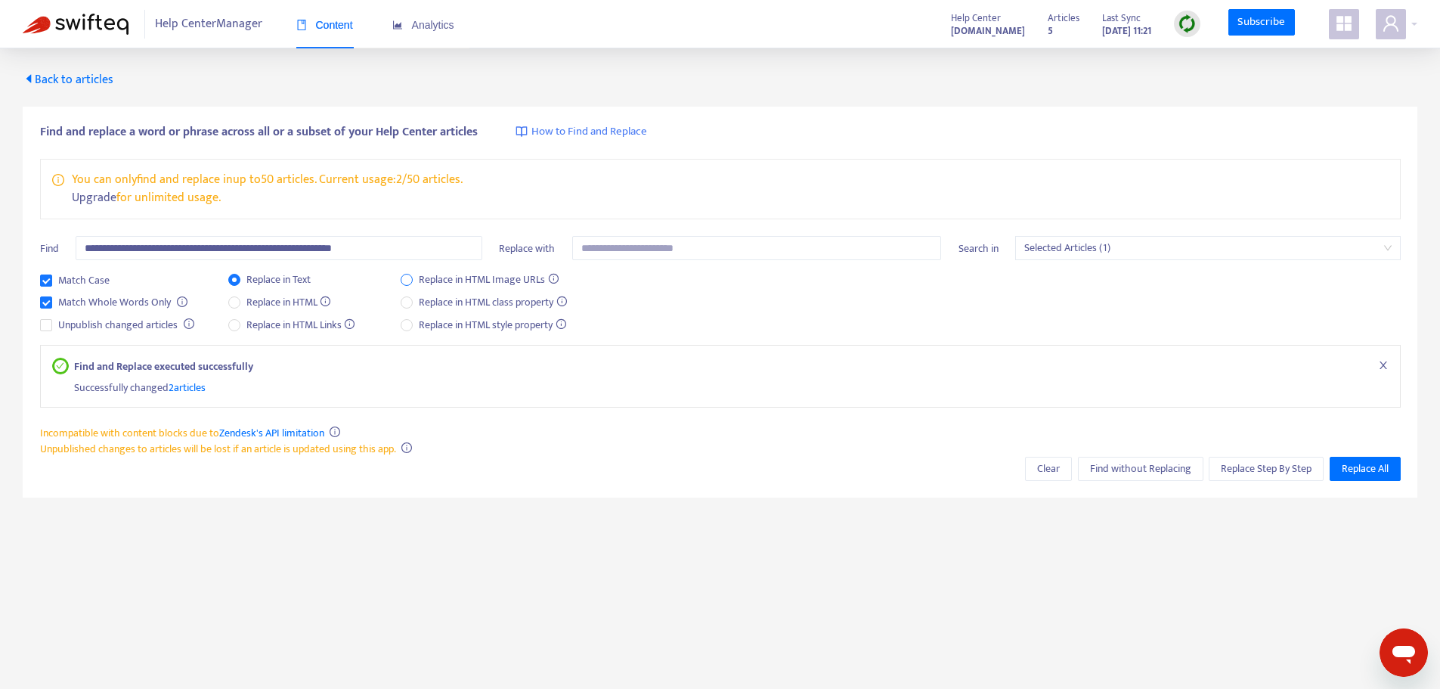
click at [435, 279] on span "Replace in HTML Image URLs" at bounding box center [489, 279] width 152 height 17
click at [976, 250] on span "Search in" at bounding box center [979, 248] width 40 height 17
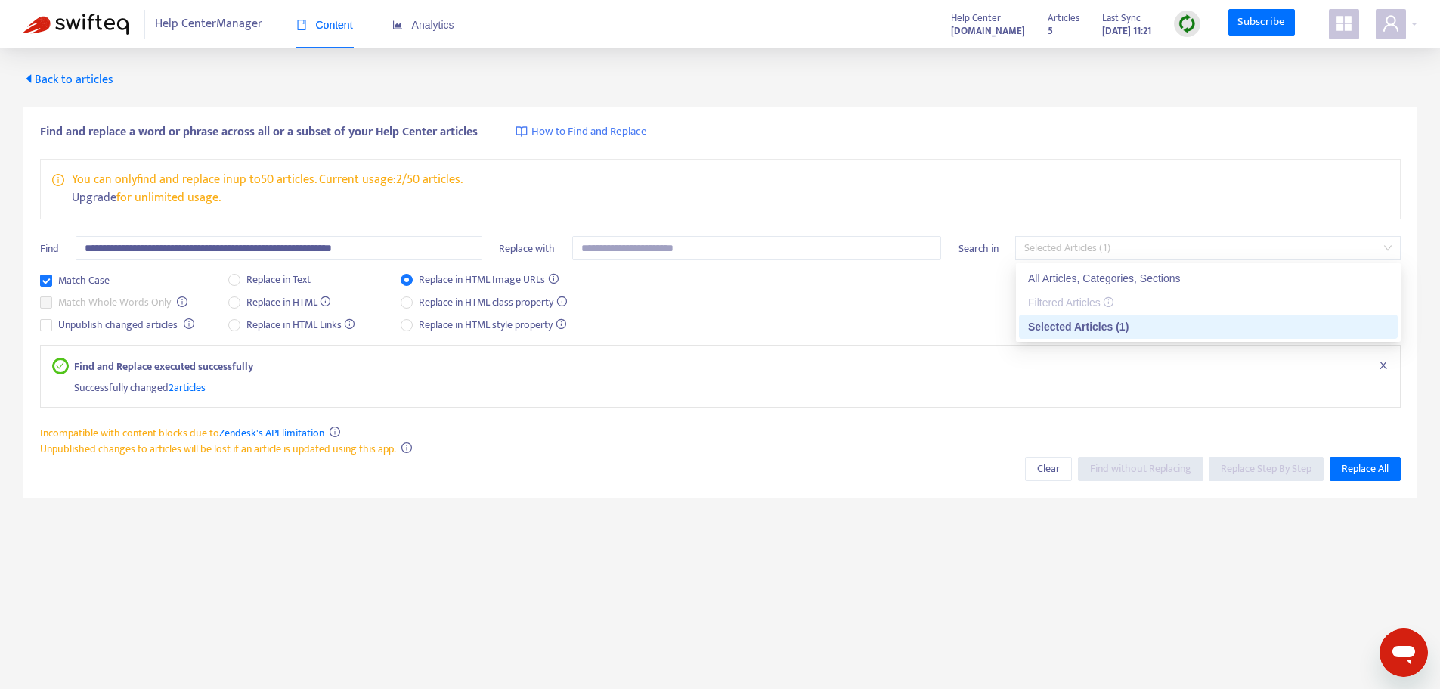
click at [1116, 243] on span "Selected Articles (1)" at bounding box center [1208, 248] width 367 height 23
click at [1113, 243] on span "Selected Articles (1)" at bounding box center [1208, 248] width 367 height 23
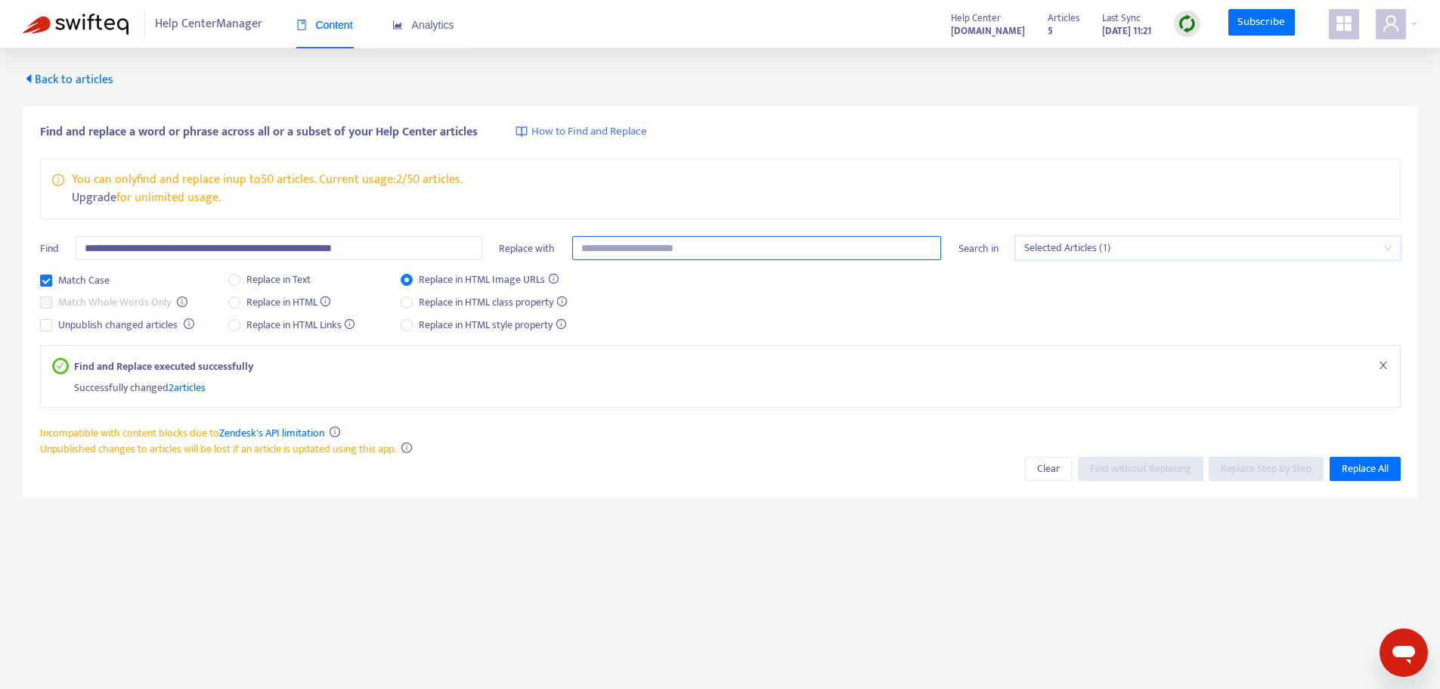
click at [731, 254] on input "text" at bounding box center [757, 248] width 370 height 24
type input "*"
click at [739, 286] on div "Match Case Match Whole Words Only Unpublish changed articles Replace in Text Re…" at bounding box center [720, 307] width 1361 height 73
click at [447, 280] on span "Replace in HTML Image URLs" at bounding box center [489, 279] width 152 height 17
click at [436, 287] on span "Replace in HTML Image URLs" at bounding box center [489, 279] width 152 height 17
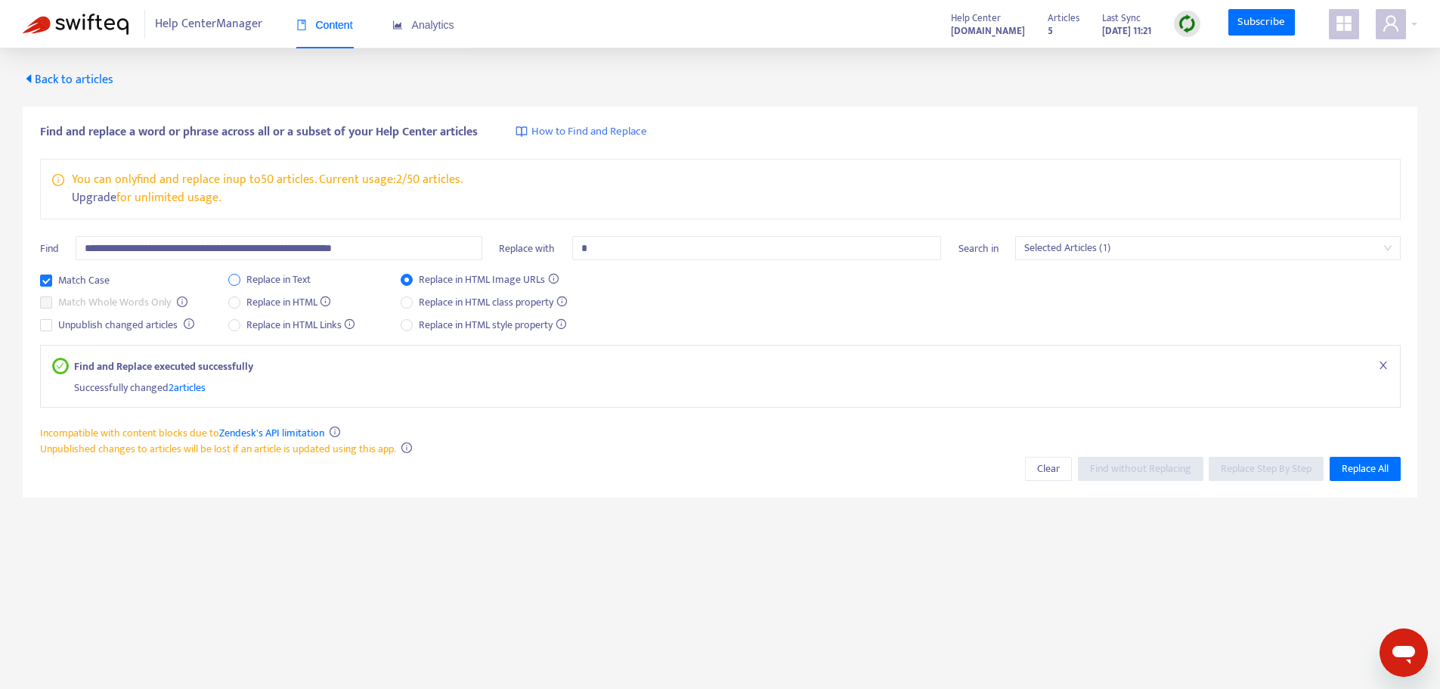
click at [274, 277] on span "Replace in Text" at bounding box center [278, 279] width 76 height 17
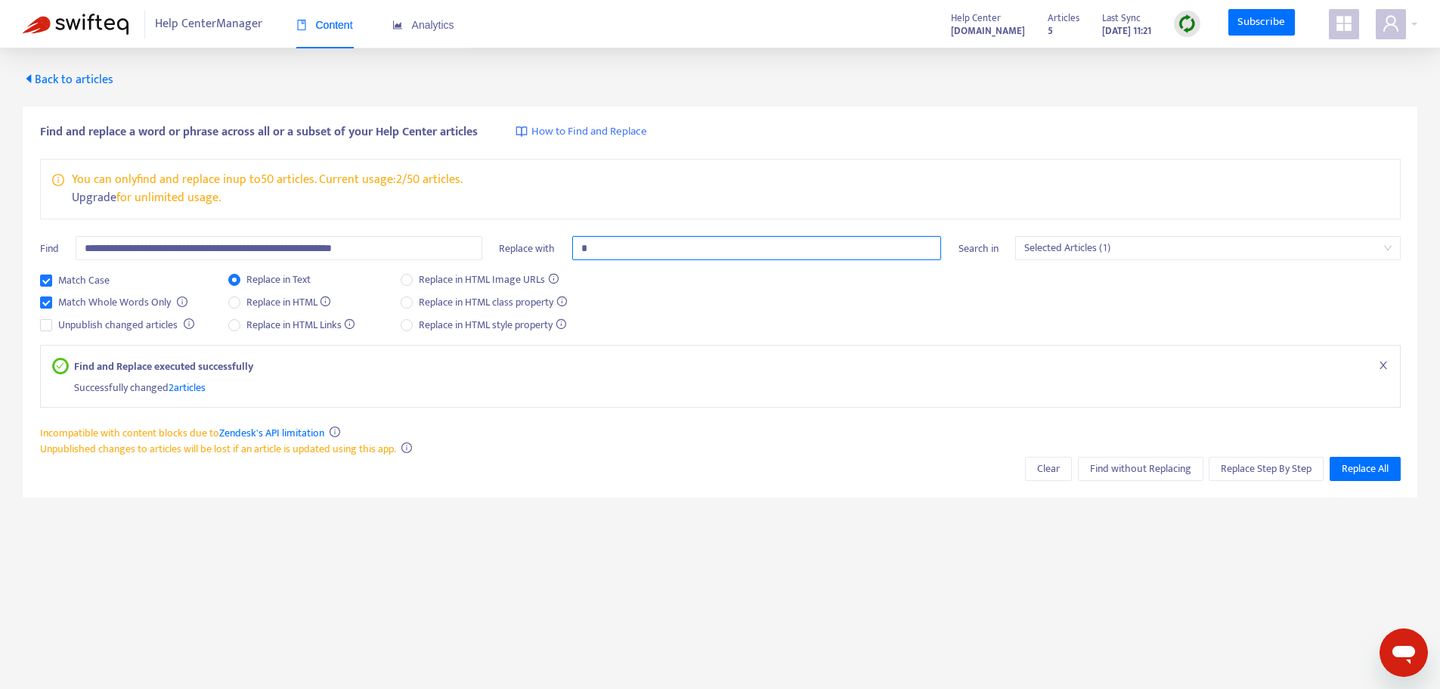
click at [730, 250] on input "*" at bounding box center [757, 248] width 370 height 24
click at [308, 299] on span "Replace in HTML" at bounding box center [288, 302] width 97 height 17
click at [1105, 463] on span "Find without Replacing" at bounding box center [1140, 468] width 101 height 17
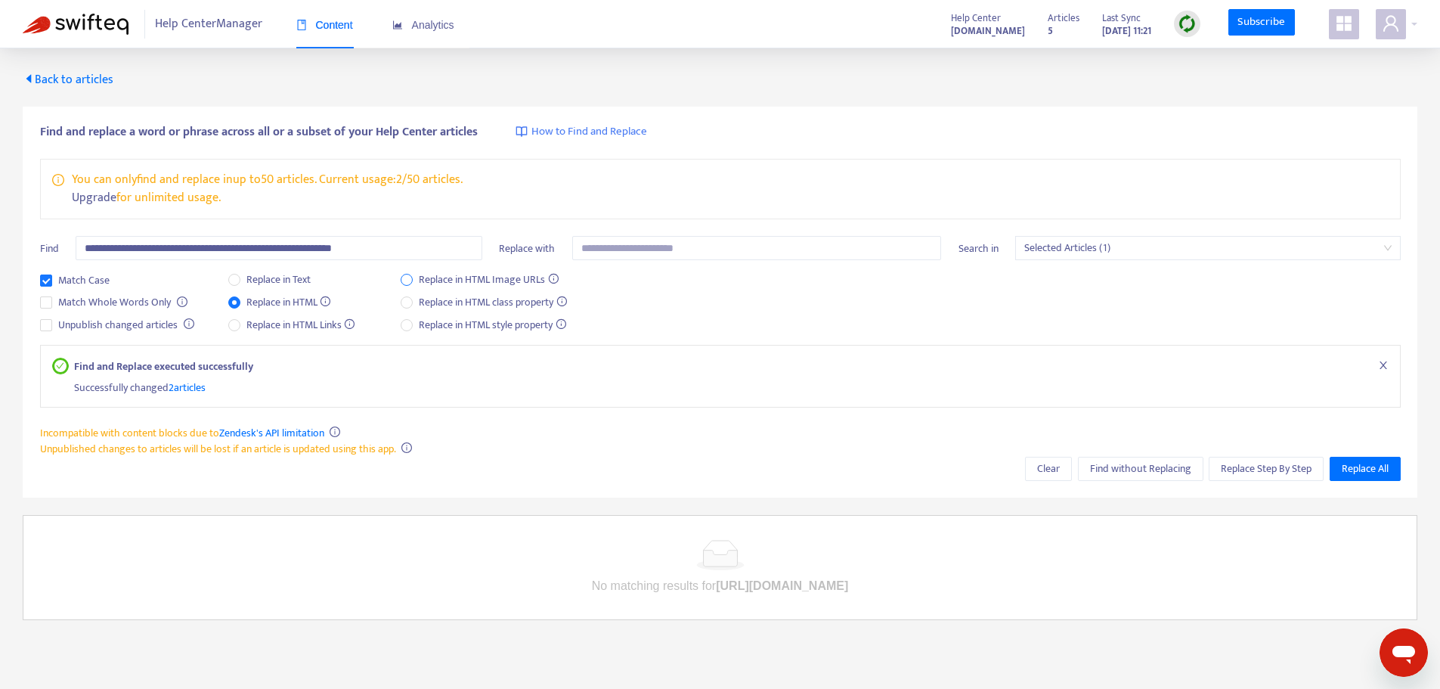
click at [455, 282] on span "Replace in HTML Image URLs" at bounding box center [489, 279] width 152 height 17
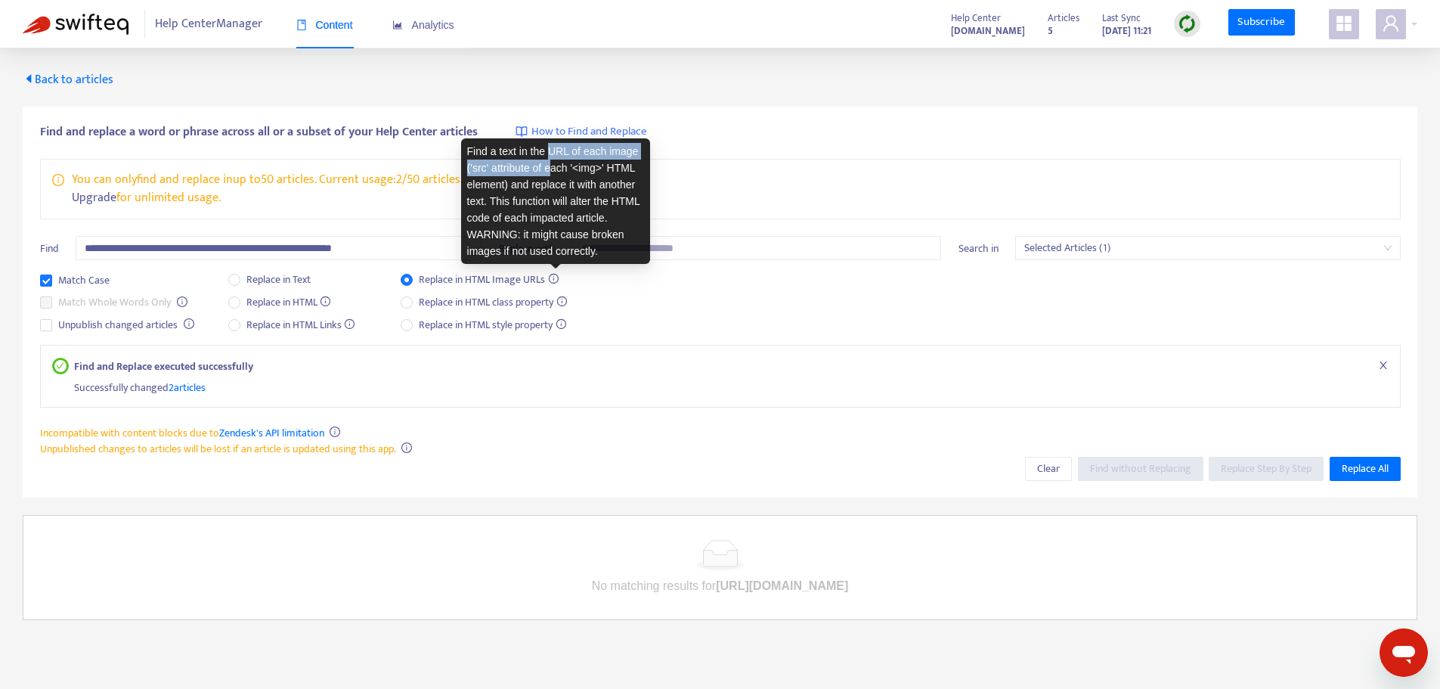
drag, startPoint x: 547, startPoint y: 153, endPoint x: 529, endPoint y: 176, distance: 29.6
click at [544, 174] on div "Find a text in the URL of each image ('src' attribute of each '<img>' HTML elem…" at bounding box center [555, 201] width 189 height 126
click at [538, 186] on div "Find a text in the URL of each image ('src' attribute of each '<img>' HTML elem…" at bounding box center [555, 201] width 189 height 126
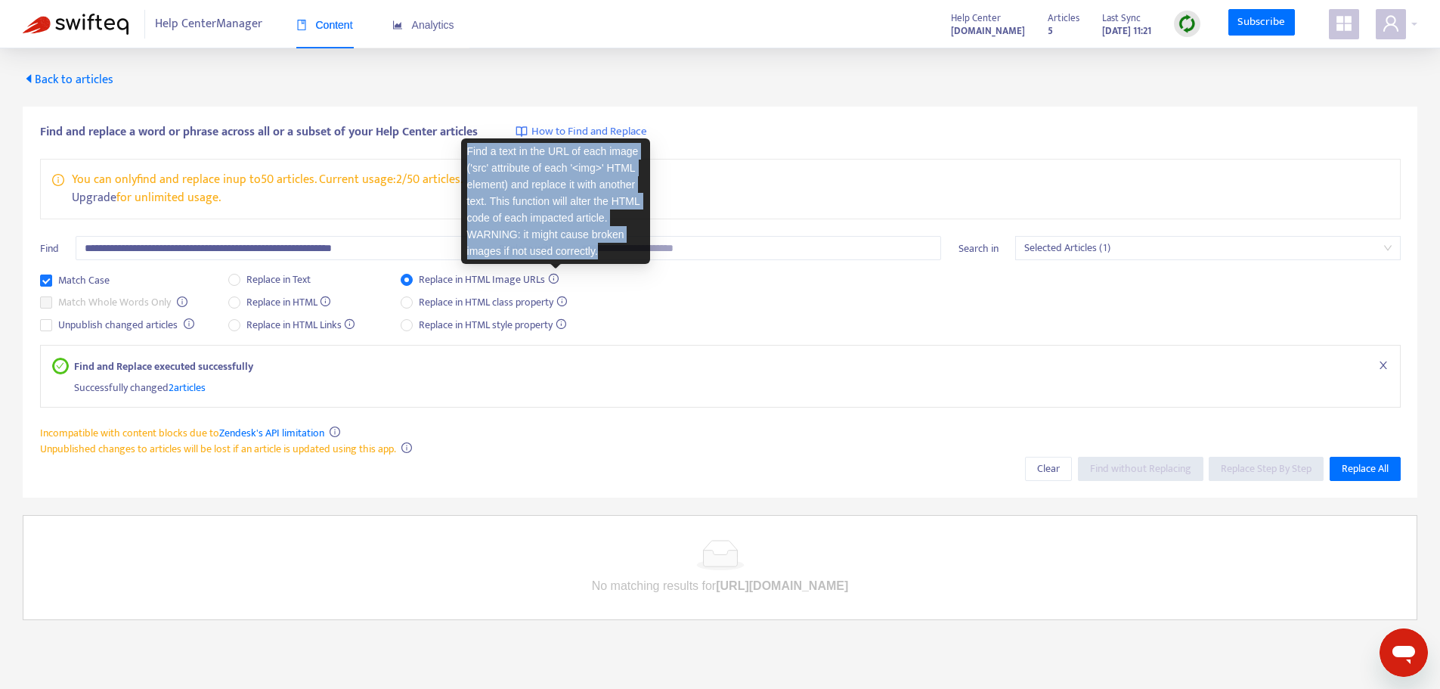
click at [538, 186] on div "Find a text in the URL of each image ('src' attribute of each '<img>' HTML elem…" at bounding box center [555, 201] width 189 height 126
click at [533, 195] on div "Find a text in the URL of each image ('src' attribute of each '<img>' HTML elem…" at bounding box center [555, 201] width 189 height 126
drag, startPoint x: 496, startPoint y: 200, endPoint x: 615, endPoint y: 253, distance: 130.3
click at [615, 253] on div "Find a text in the URL of each image ('src' attribute of each '<img>' HTML elem…" at bounding box center [555, 201] width 189 height 126
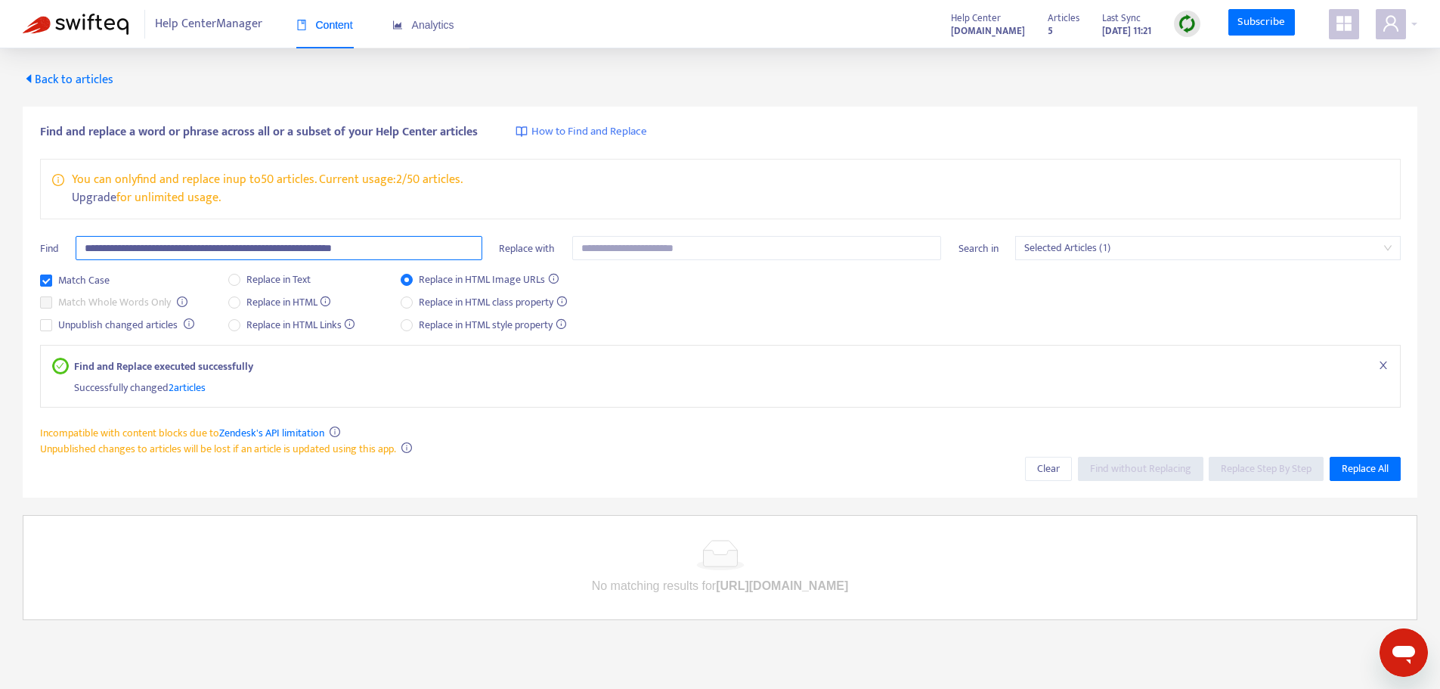
drag, startPoint x: 331, startPoint y: 245, endPoint x: 73, endPoint y: 236, distance: 258.7
click at [73, 236] on div "**********" at bounding box center [261, 254] width 442 height 36
drag, startPoint x: 73, startPoint y: 236, endPoint x: 76, endPoint y: 246, distance: 10.3
click at [76, 246] on div "**********" at bounding box center [261, 254] width 442 height 36
drag, startPoint x: 83, startPoint y: 246, endPoint x: 333, endPoint y: 248, distance: 250.3
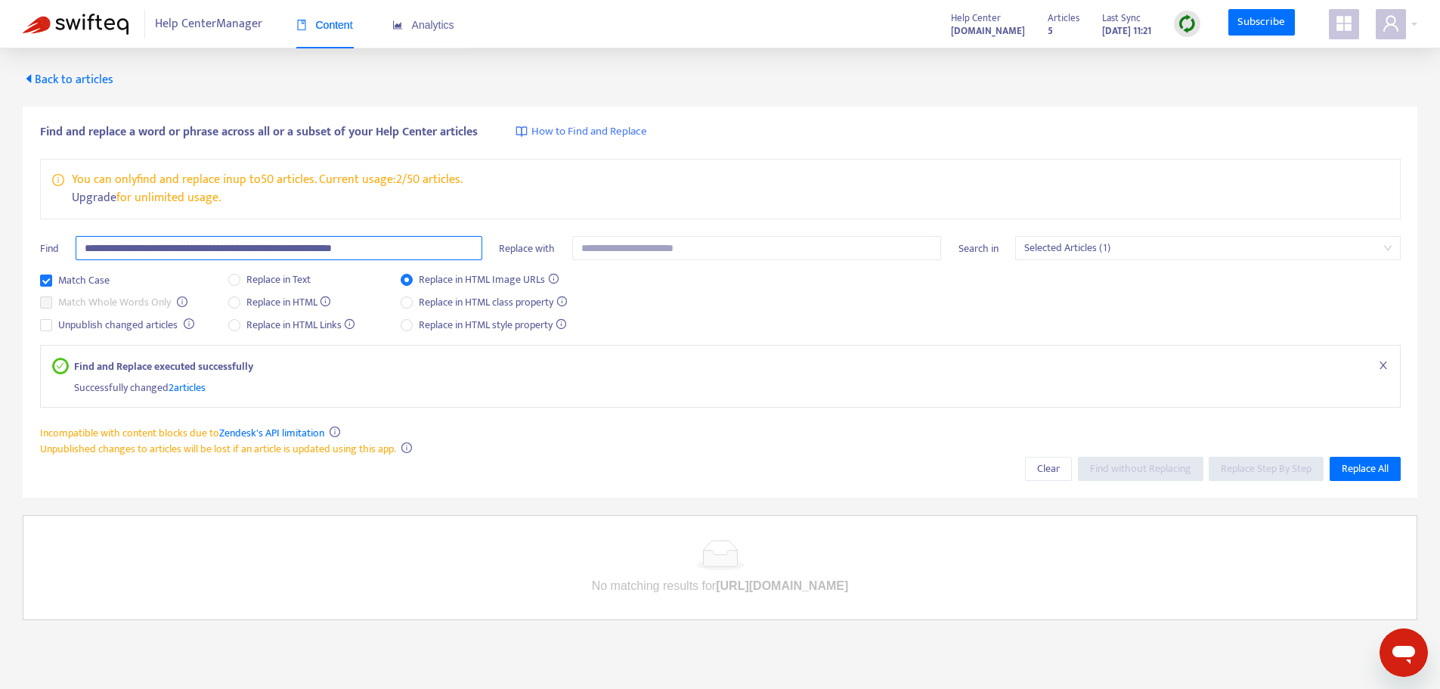
click at [333, 248] on input "**********" at bounding box center [279, 248] width 407 height 24
type input "**********"
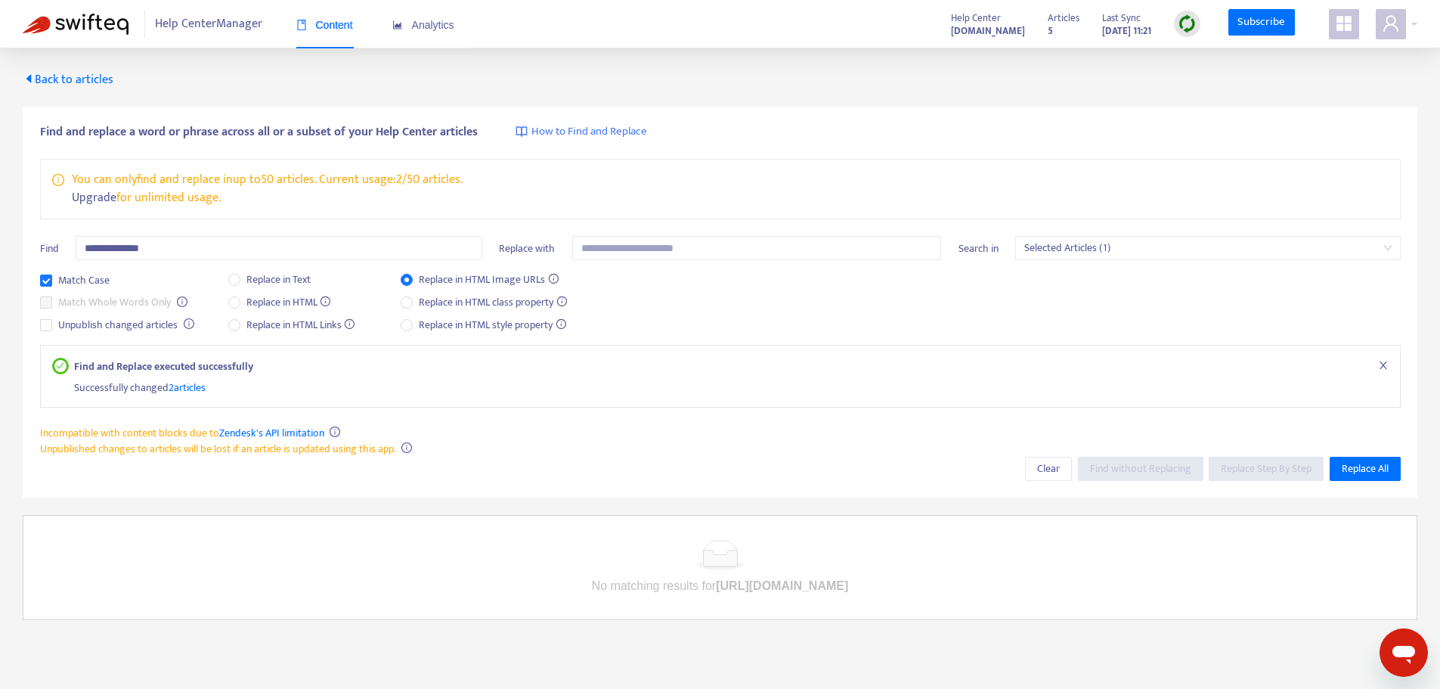
click at [728, 298] on div "Match Case Match Whole Words Only Unpublish changed articles Replace in Text Re…" at bounding box center [720, 307] width 1361 height 73
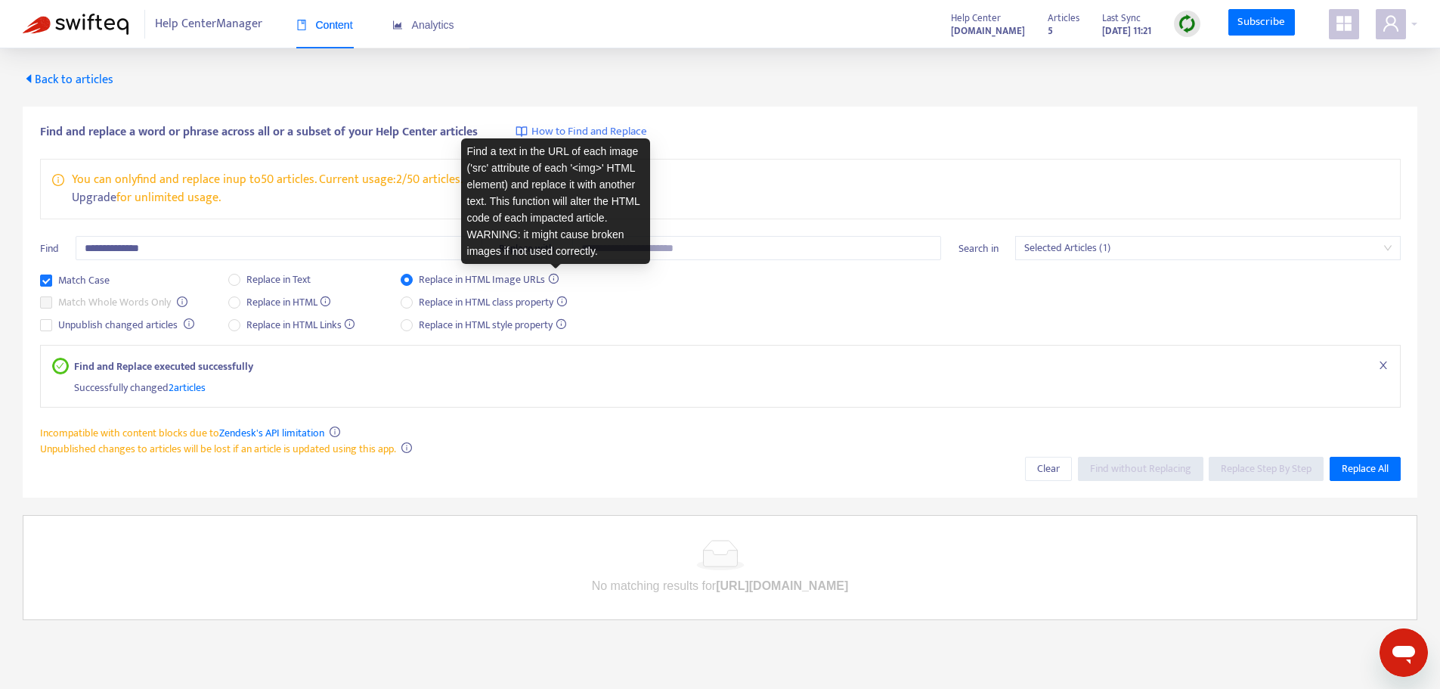
click at [551, 224] on div "Find a text in the URL of each image ('src' attribute of each '<img>' HTML elem…" at bounding box center [555, 201] width 189 height 126
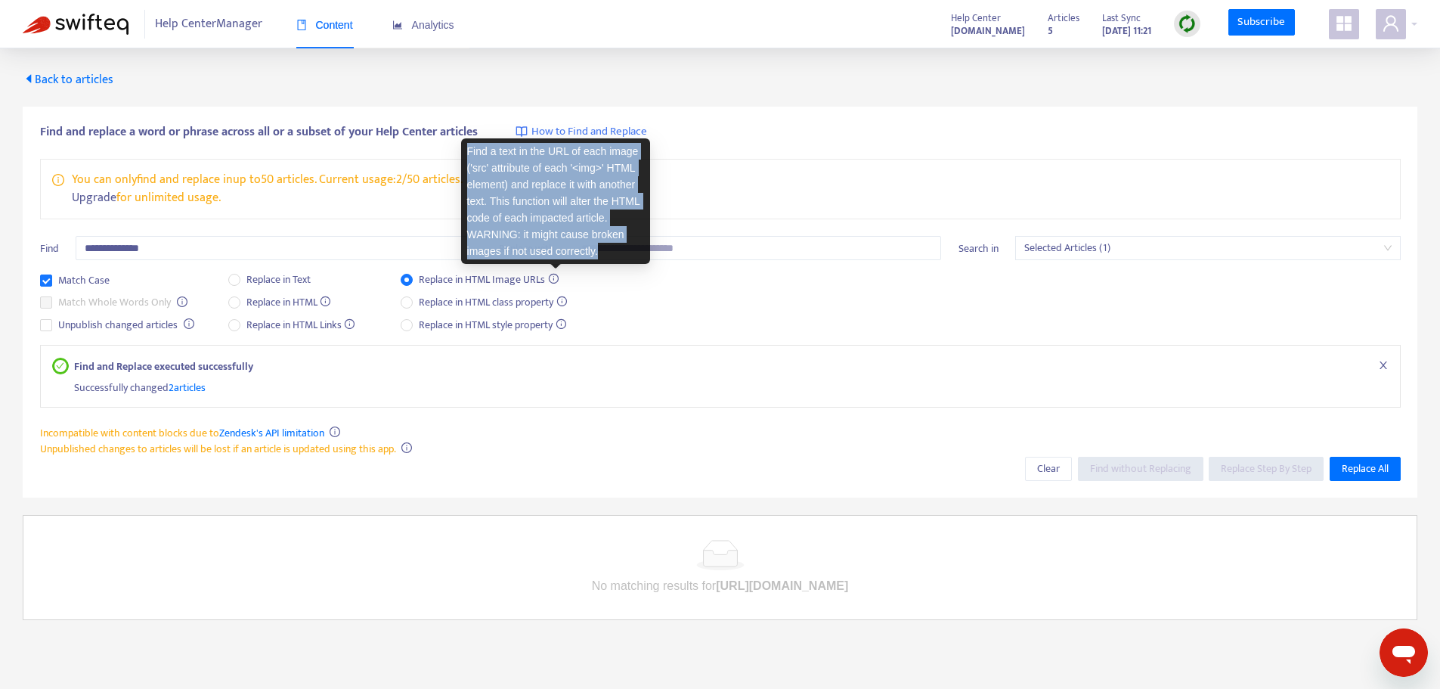
click at [551, 224] on div "Find a text in the URL of each image ('src' attribute of each '<img>' HTML elem…" at bounding box center [555, 201] width 189 height 126
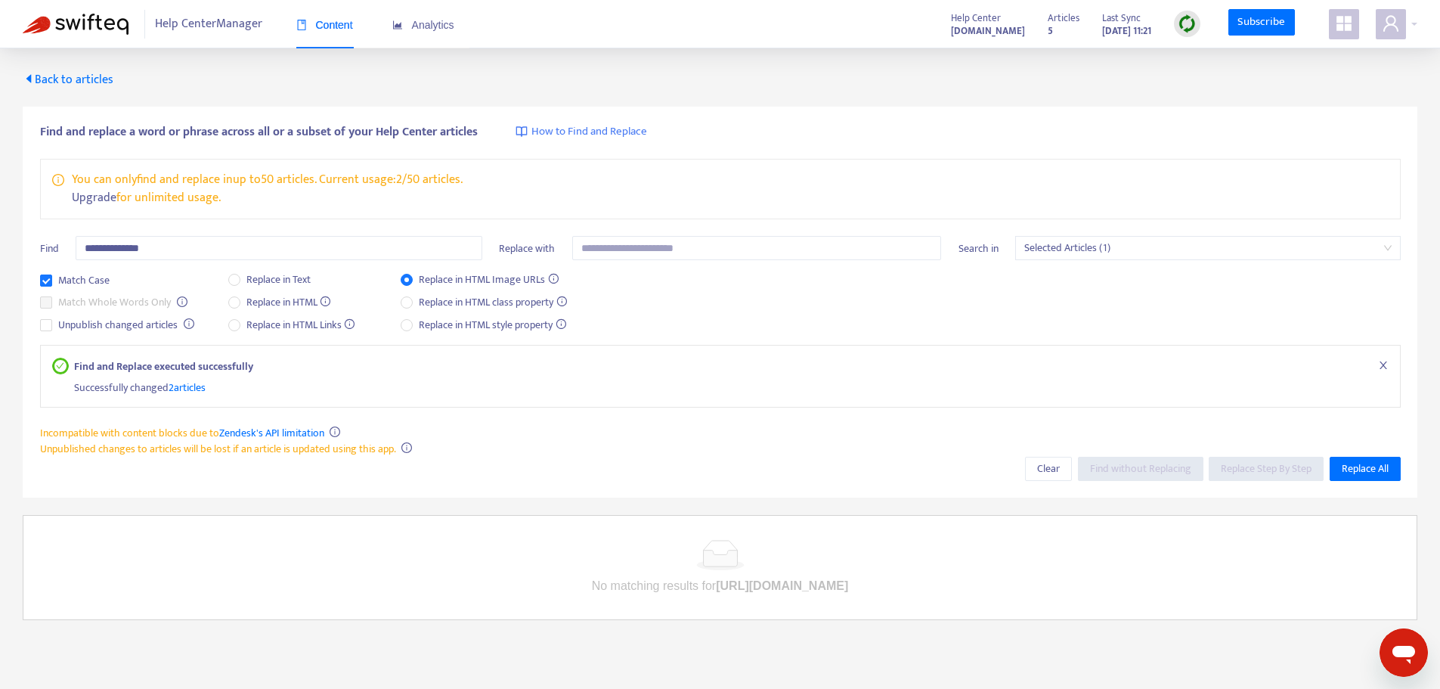
click at [319, 39] on div "Content" at bounding box center [324, 25] width 57 height 46
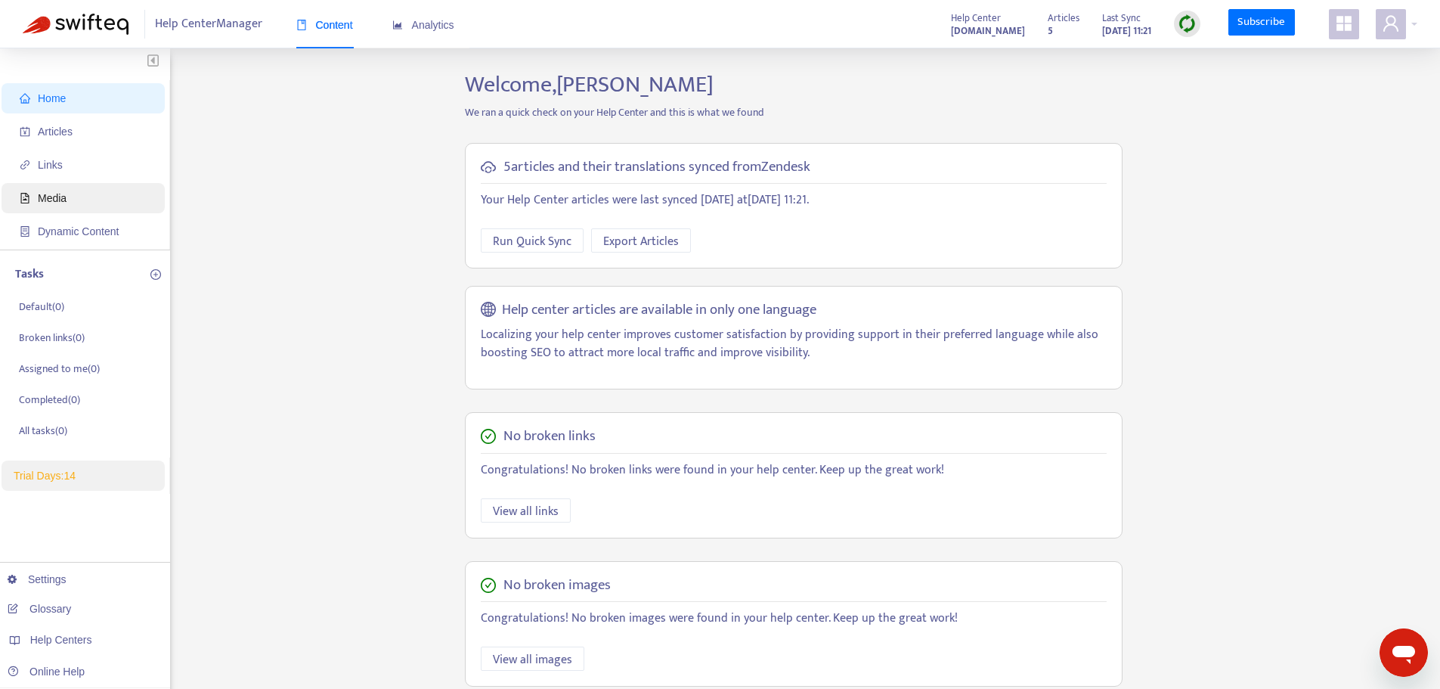
click at [48, 198] on span "Media" at bounding box center [52, 198] width 29 height 12
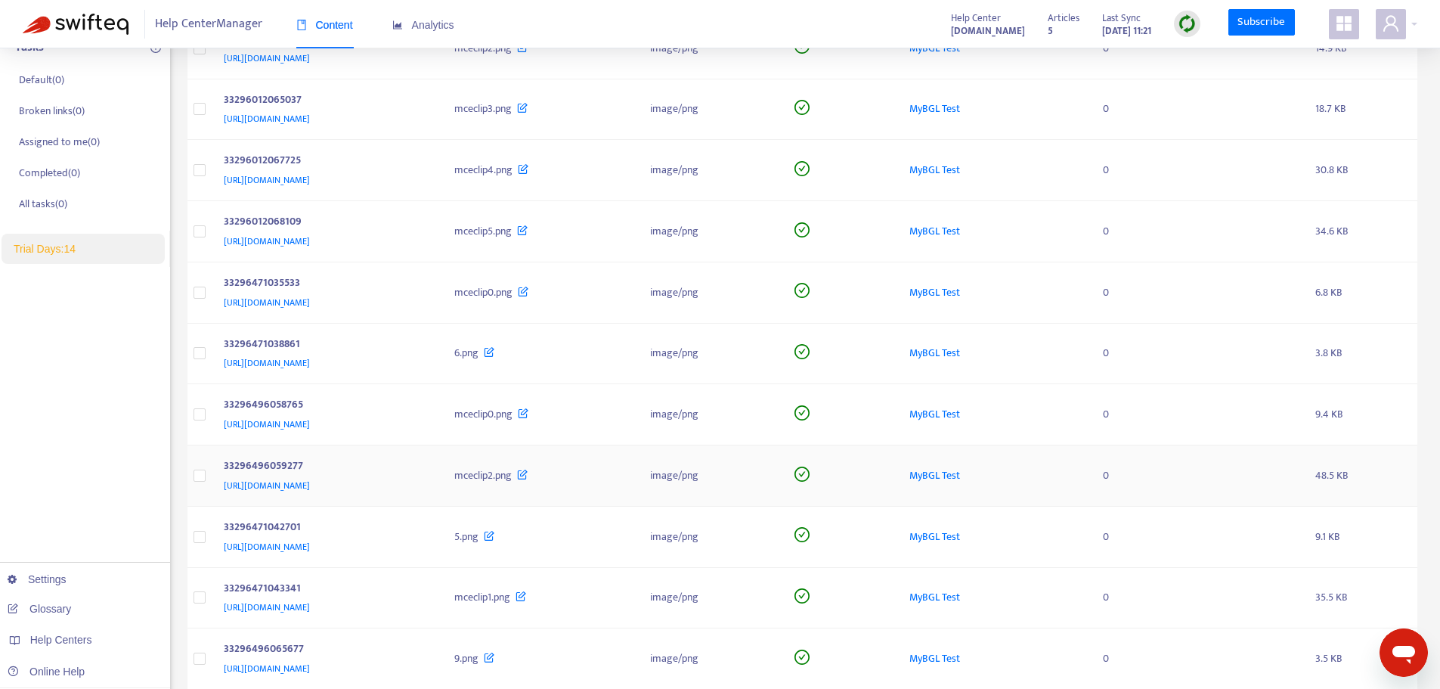
scroll to position [544, 0]
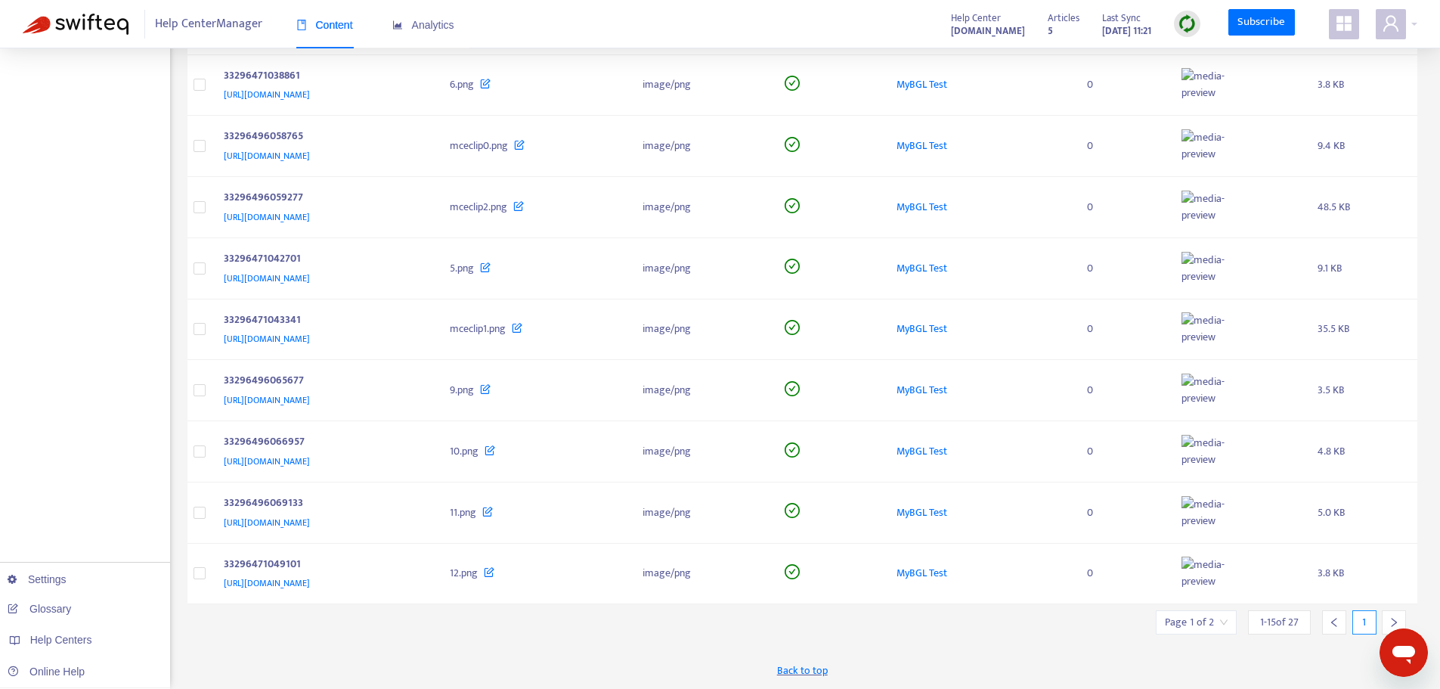
click at [1212, 619] on input "search" at bounding box center [1196, 622] width 63 height 23
click at [1162, 618] on span "15" at bounding box center [1159, 629] width 95 height 23
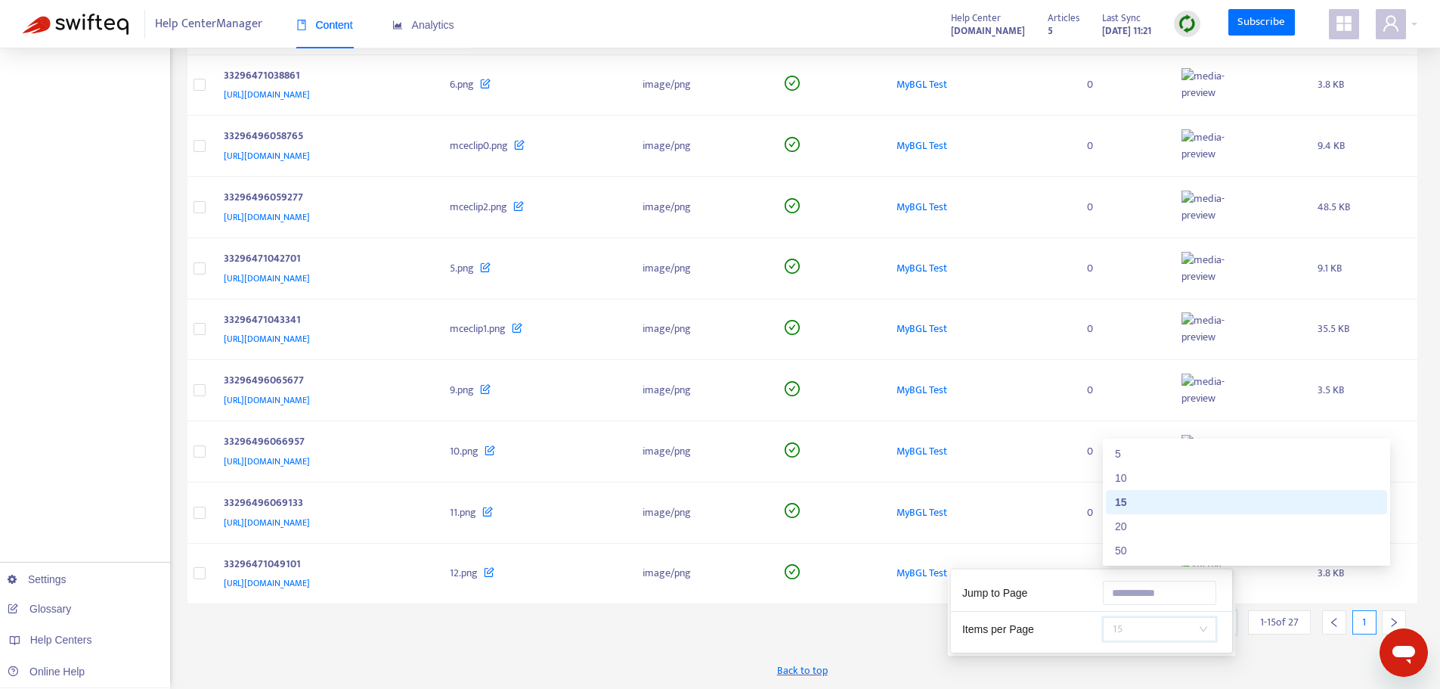
click at [1152, 556] on div "50" at bounding box center [1246, 550] width 263 height 17
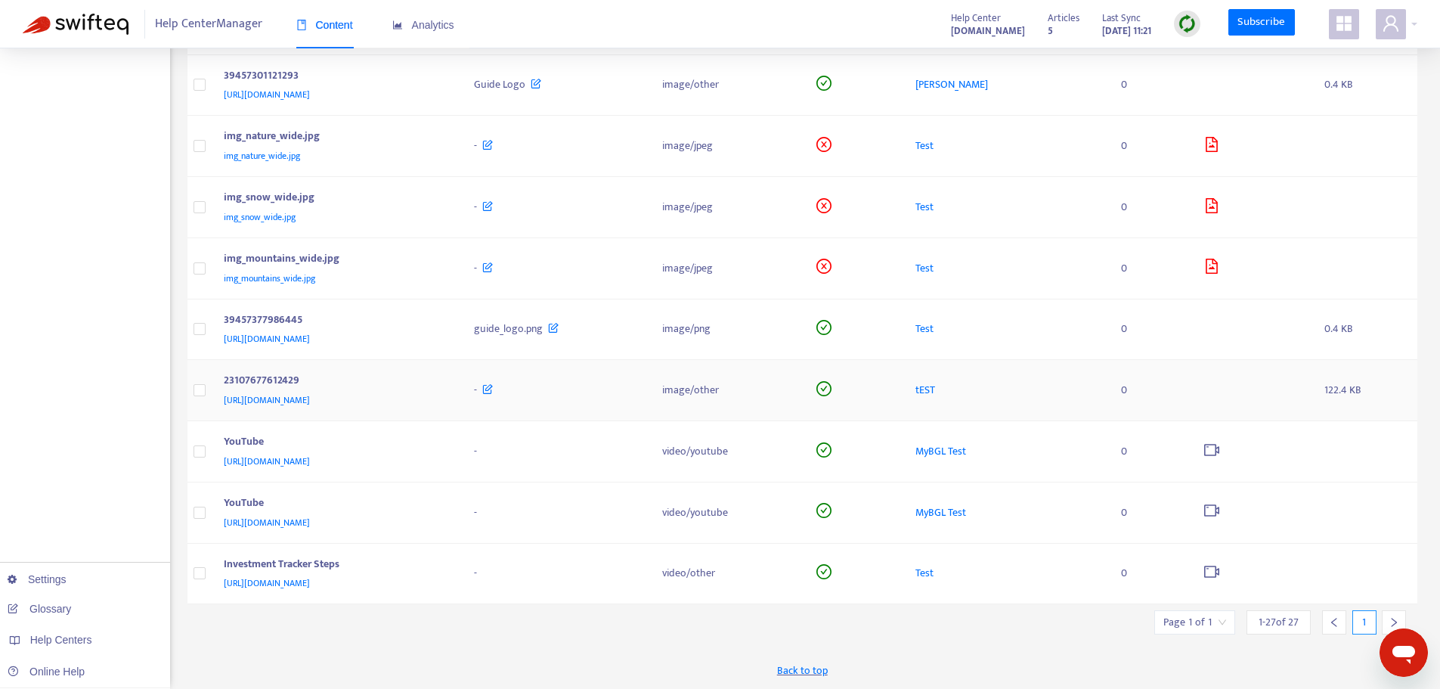
scroll to position [902, 0]
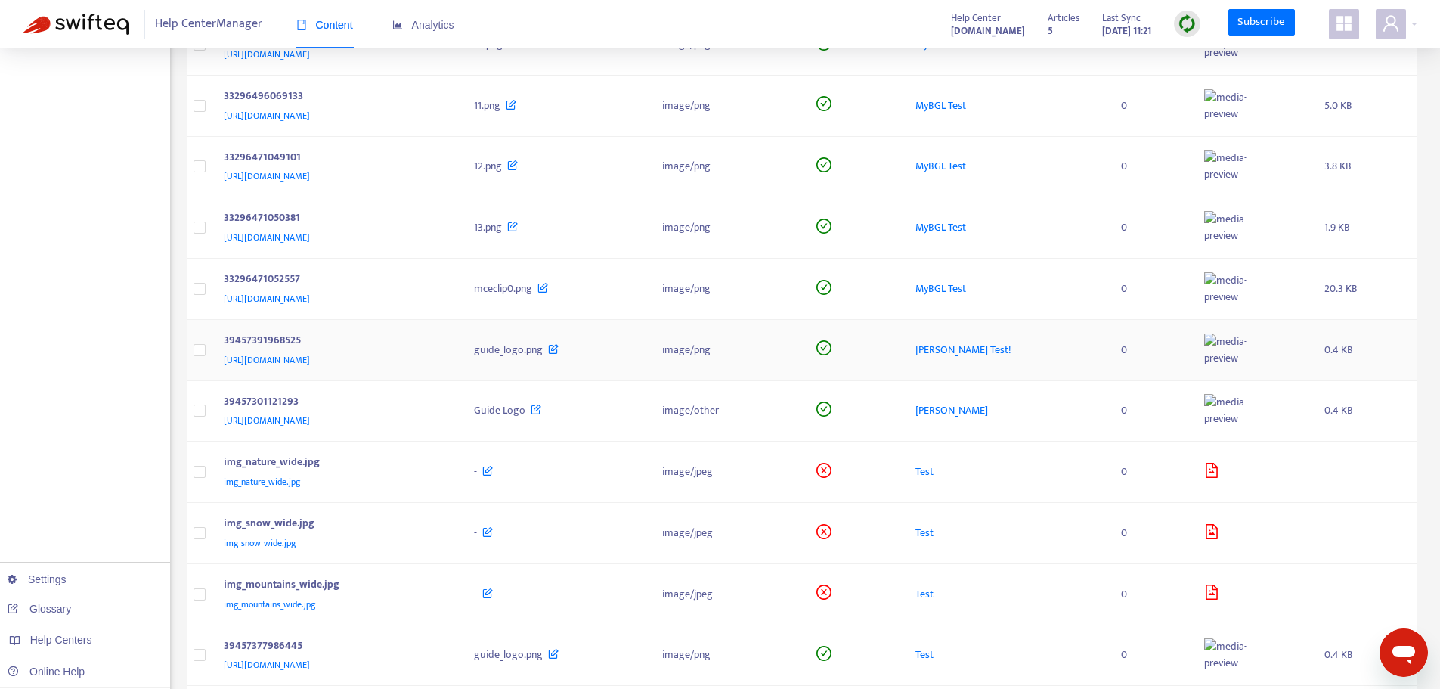
click at [543, 358] on span "guide_logo.png" at bounding box center [508, 349] width 69 height 17
copy div "guide_logo.png"
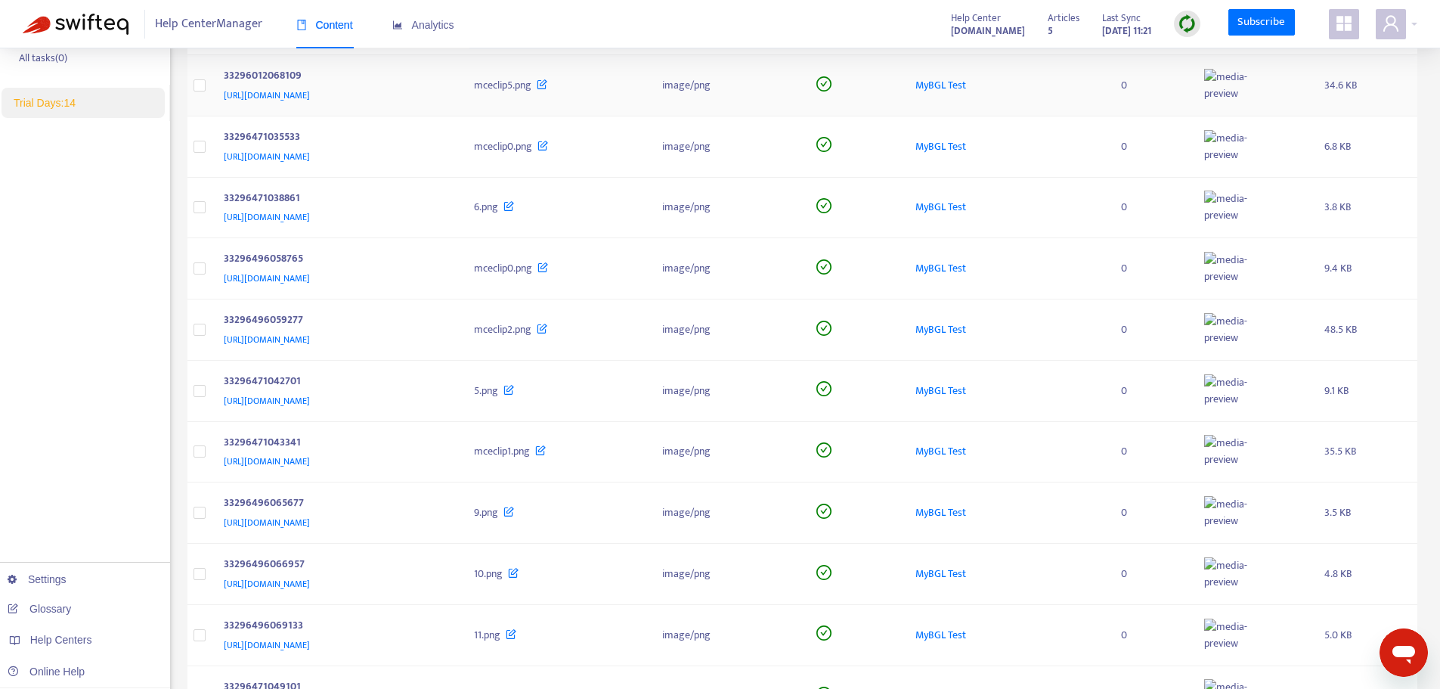
scroll to position [0, 0]
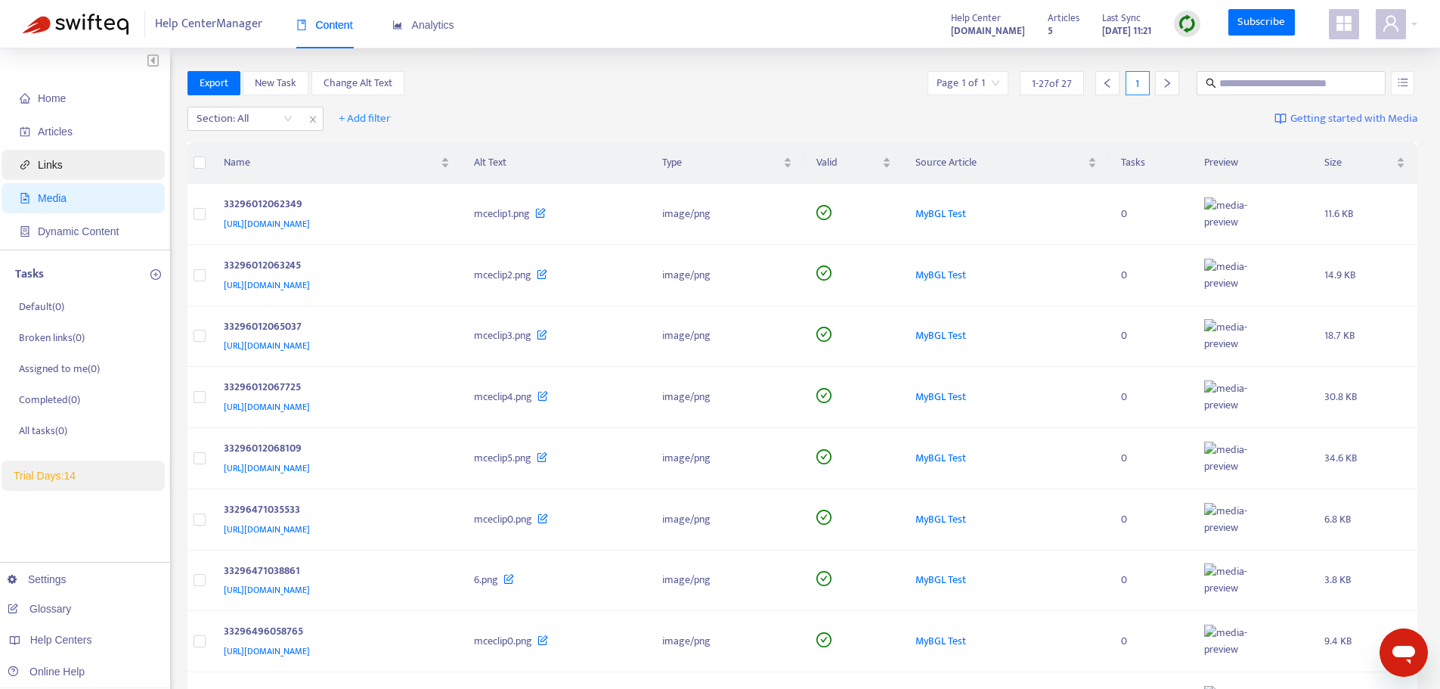
click at [62, 162] on span "Links" at bounding box center [86, 165] width 133 height 30
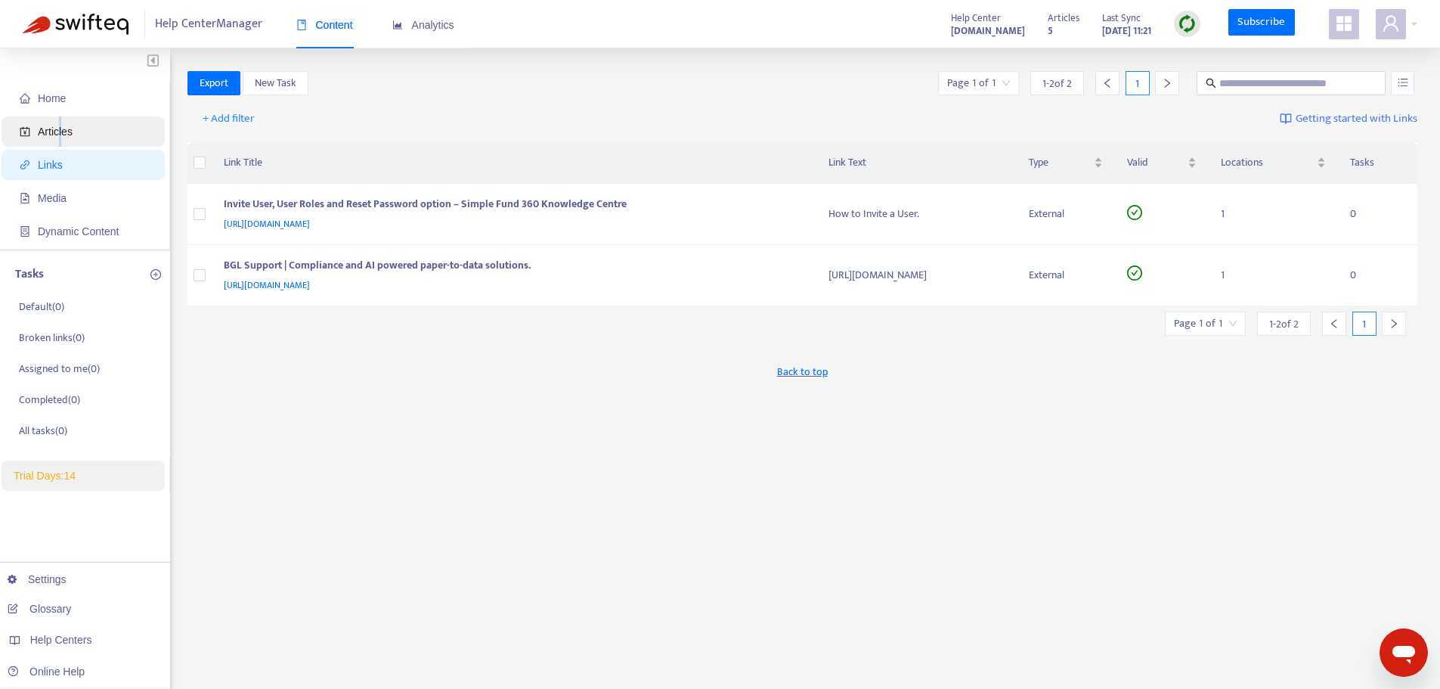
click at [60, 135] on span "Articles" at bounding box center [55, 132] width 35 height 12
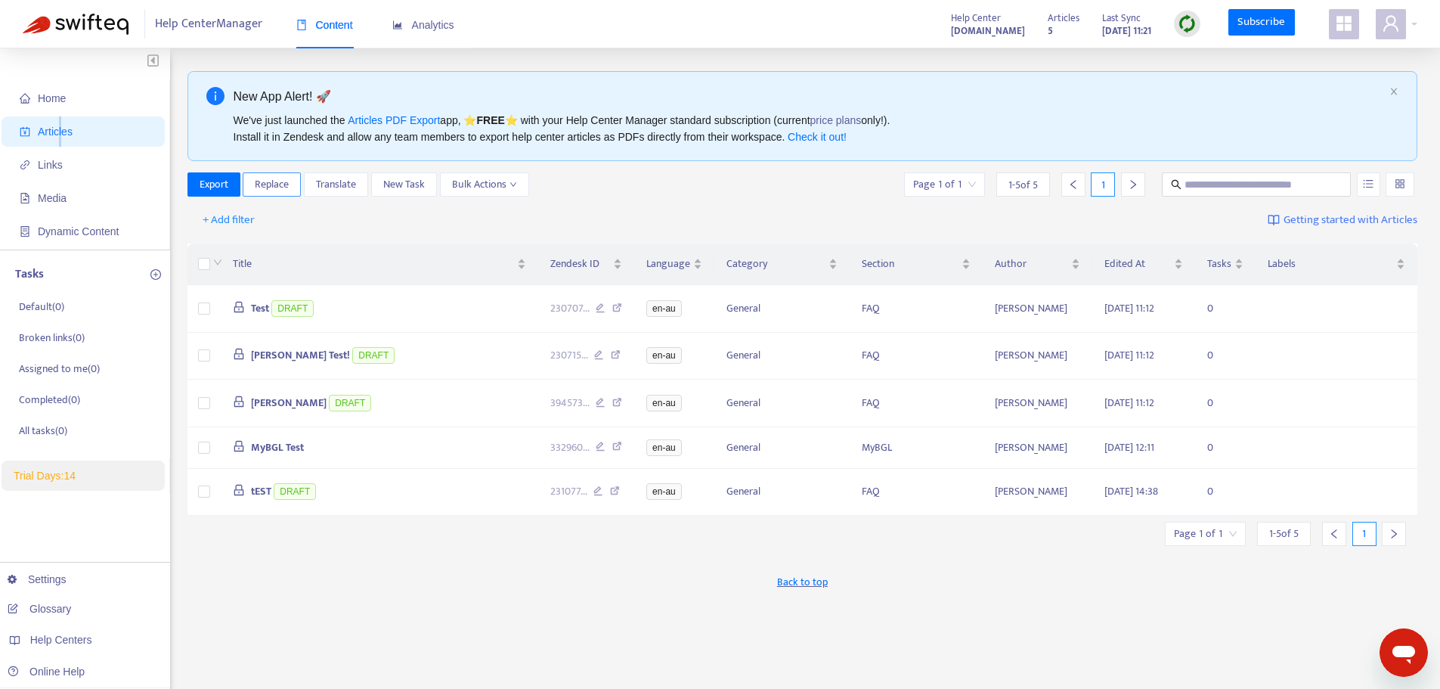
click at [266, 184] on span "Replace" at bounding box center [272, 184] width 34 height 17
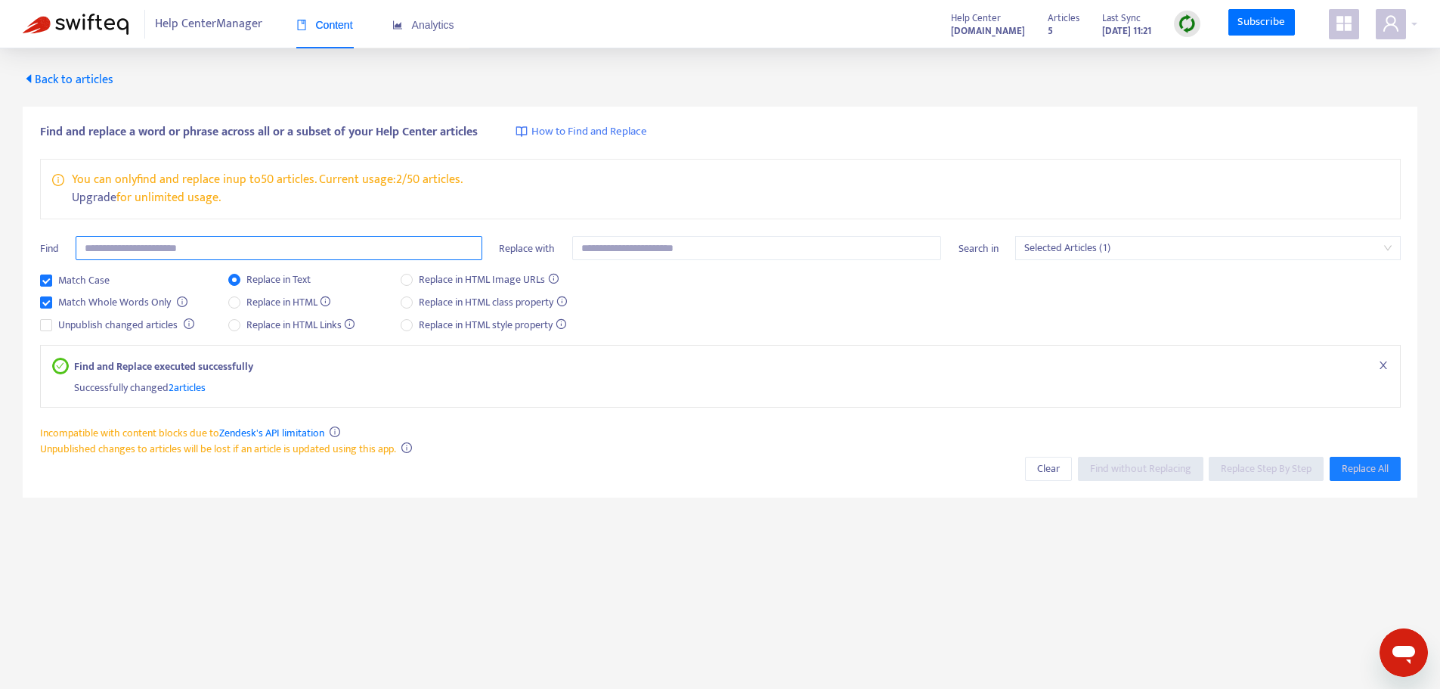
click at [322, 243] on input "text" at bounding box center [279, 248] width 407 height 24
paste input "**********"
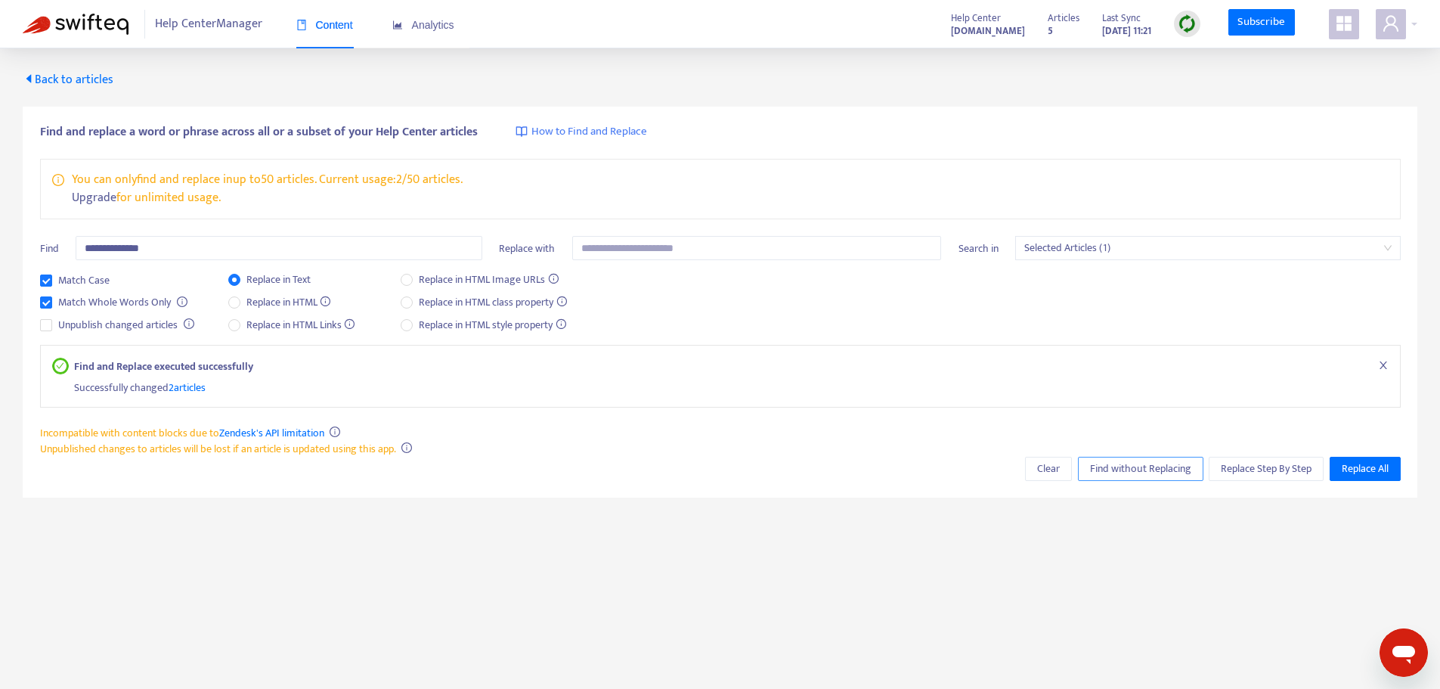
click at [1108, 476] on span "Find without Replacing" at bounding box center [1140, 468] width 101 height 17
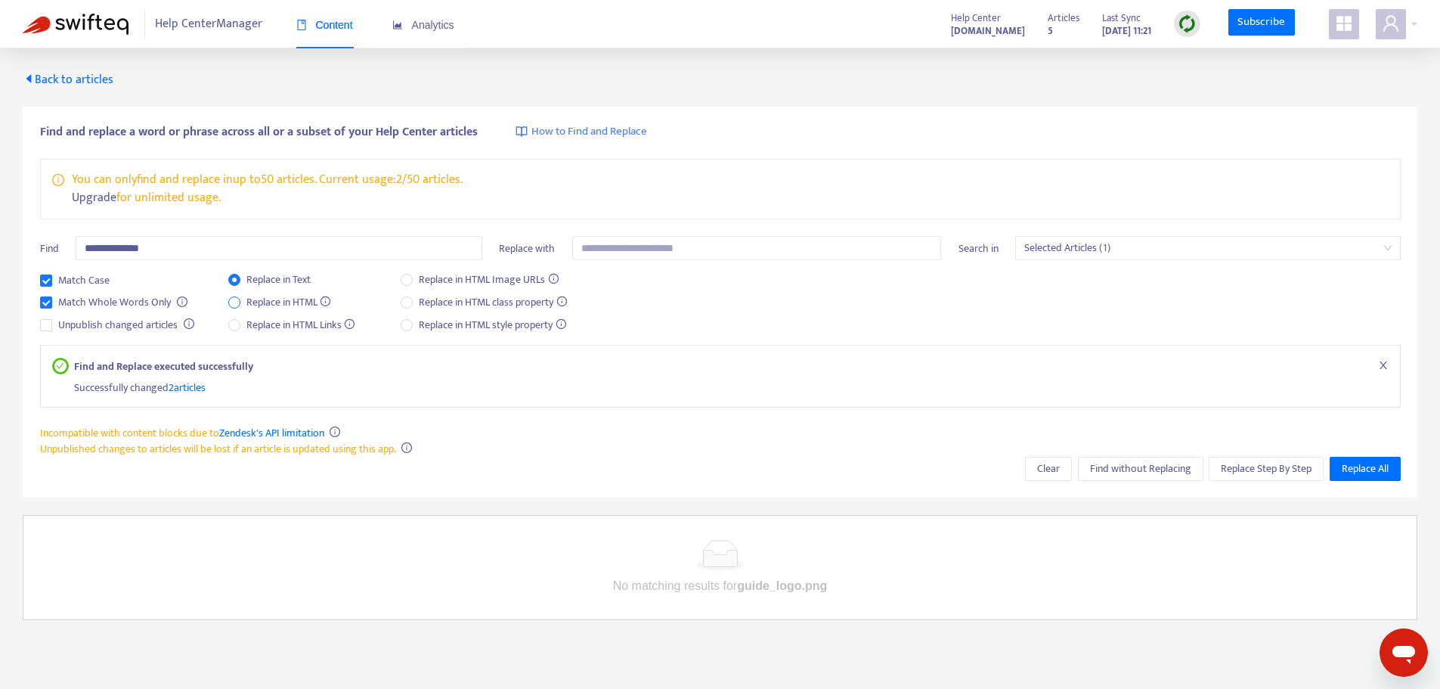
click at [306, 304] on span "Replace in HTML" at bounding box center [288, 302] width 97 height 17
click at [1115, 476] on span "Find without Replacing" at bounding box center [1140, 468] width 101 height 17
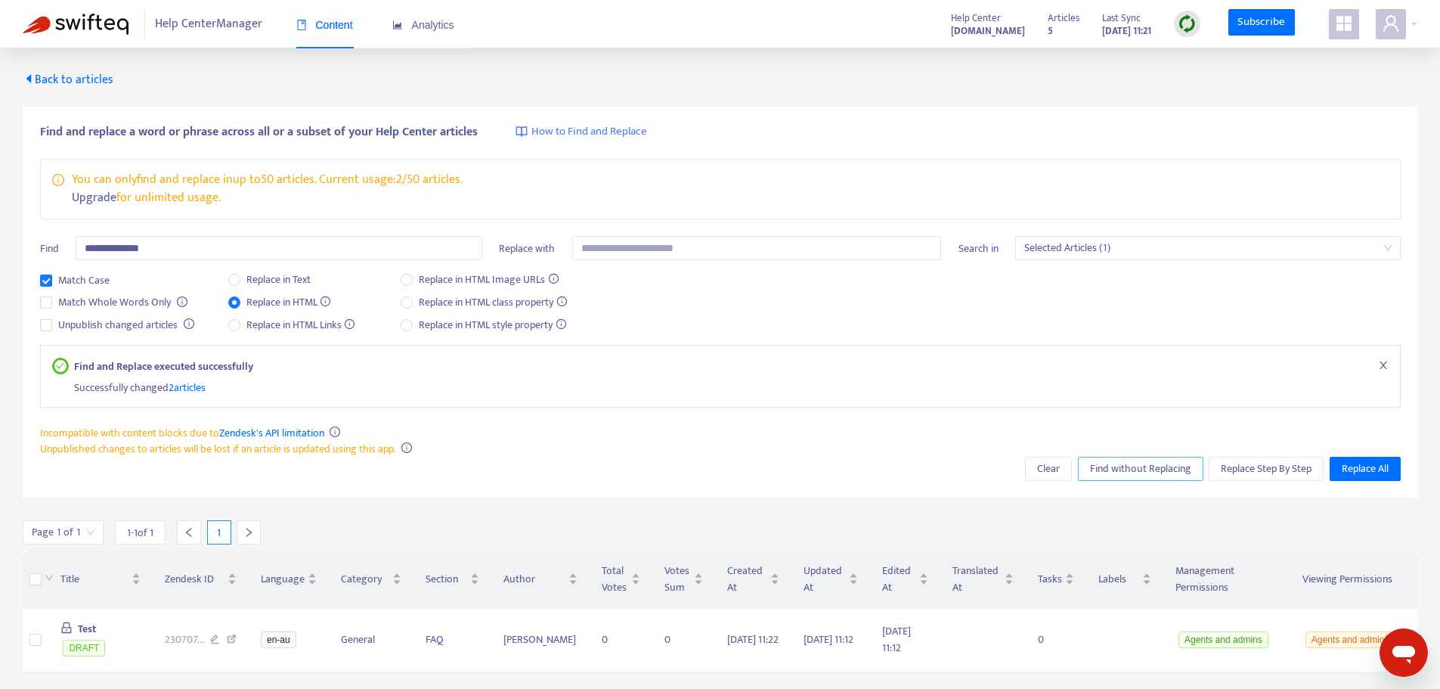
scroll to position [48, 0]
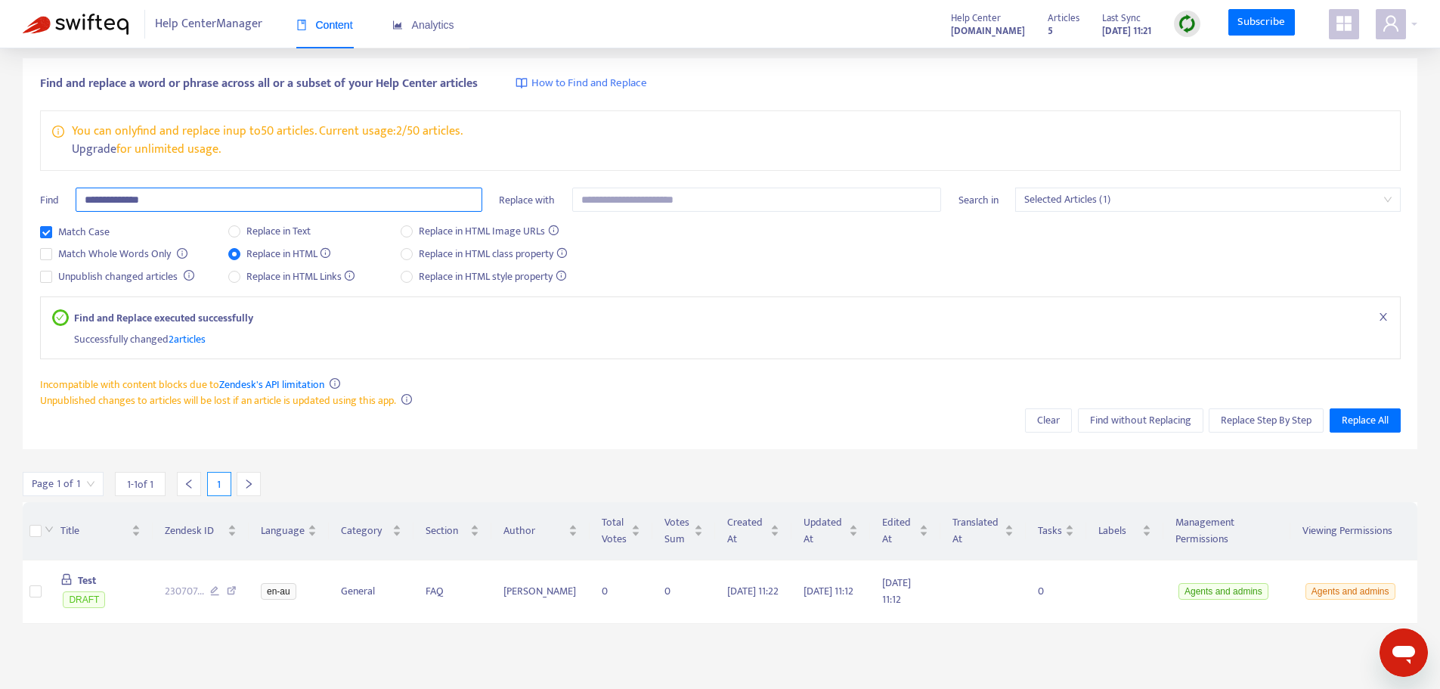
click at [246, 200] on input "**********" at bounding box center [279, 200] width 407 height 24
paste input "**********"
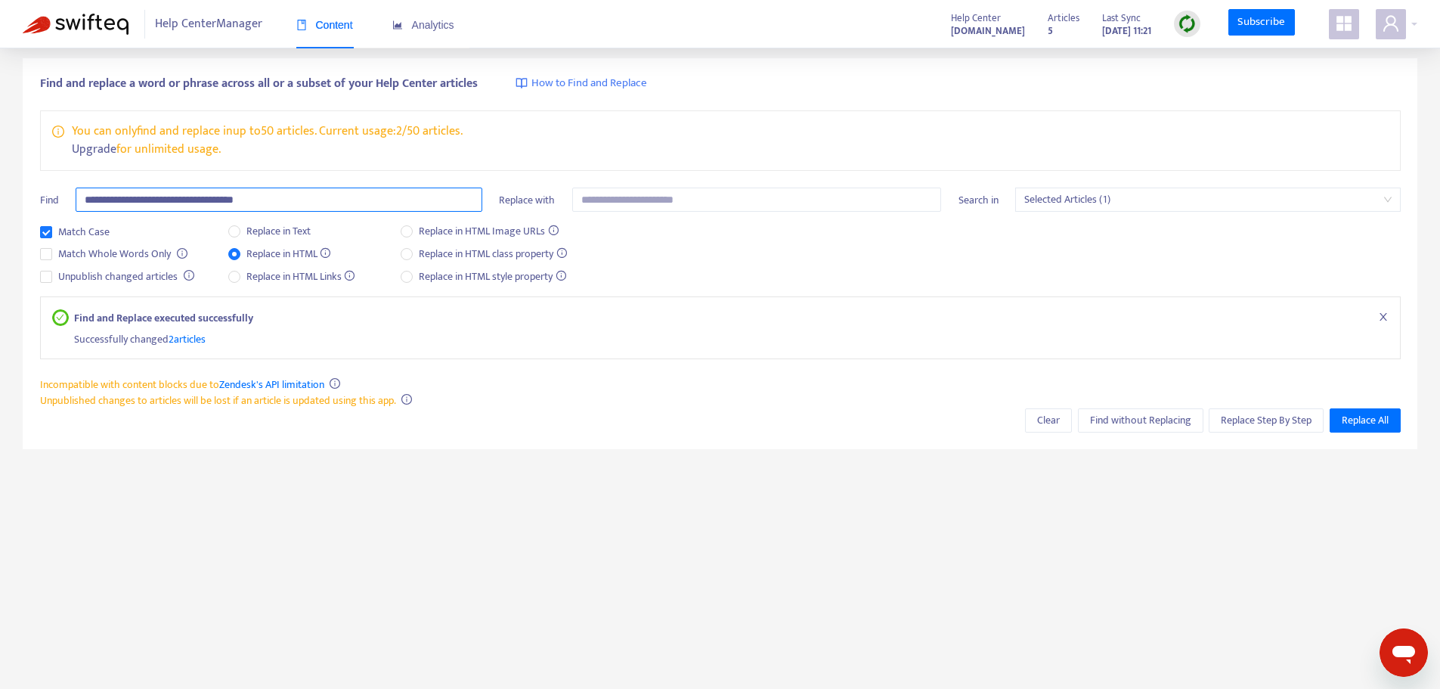
type input "**********"
click at [404, 241] on div "Replace in HTML Image URLs Replace in HTML class property Replace in HTML style…" at bounding box center [490, 254] width 178 height 62
click at [413, 237] on label "Replace in HTML Image URLs" at bounding box center [483, 231] width 164 height 17
click at [202, 194] on input "**********" at bounding box center [279, 200] width 407 height 24
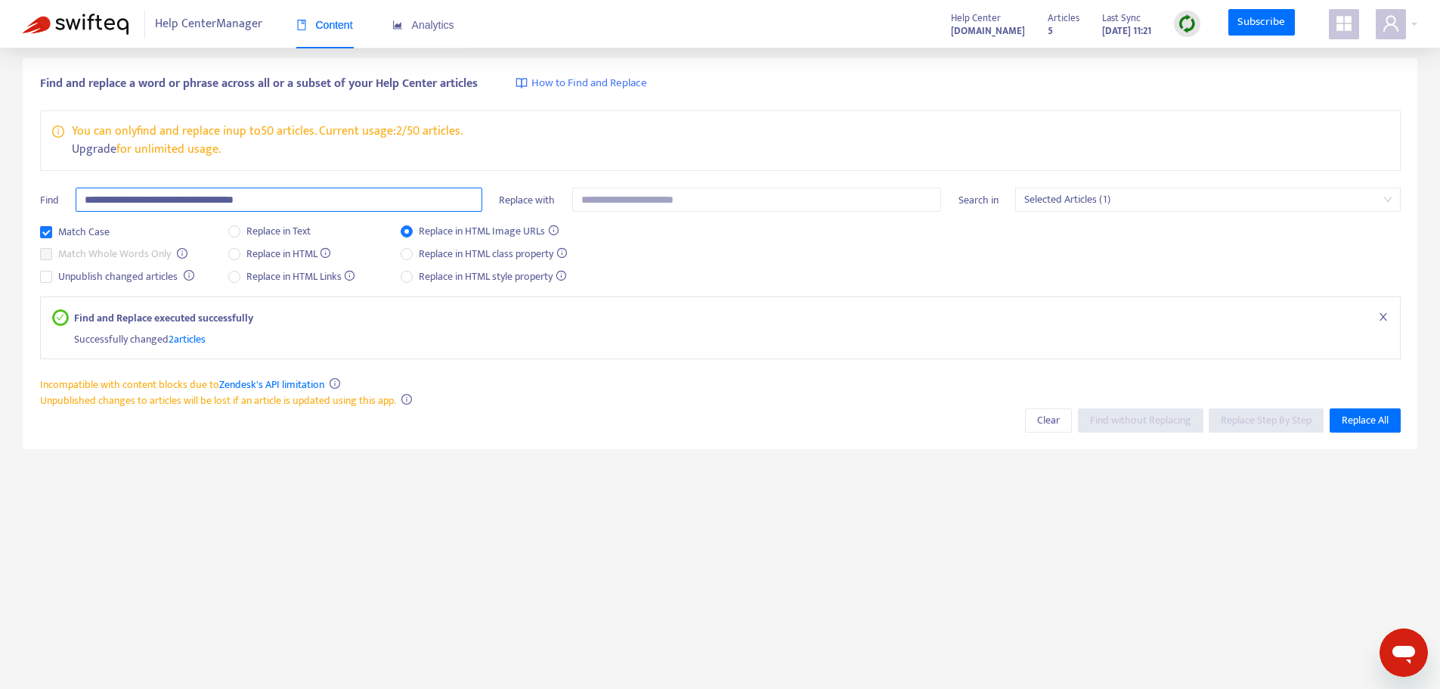
click at [202, 194] on input "**********" at bounding box center [279, 200] width 407 height 24
click at [200, 203] on input "**********" at bounding box center [279, 200] width 407 height 24
drag, startPoint x: 325, startPoint y: 25, endPoint x: 313, endPoint y: 22, distance: 12.5
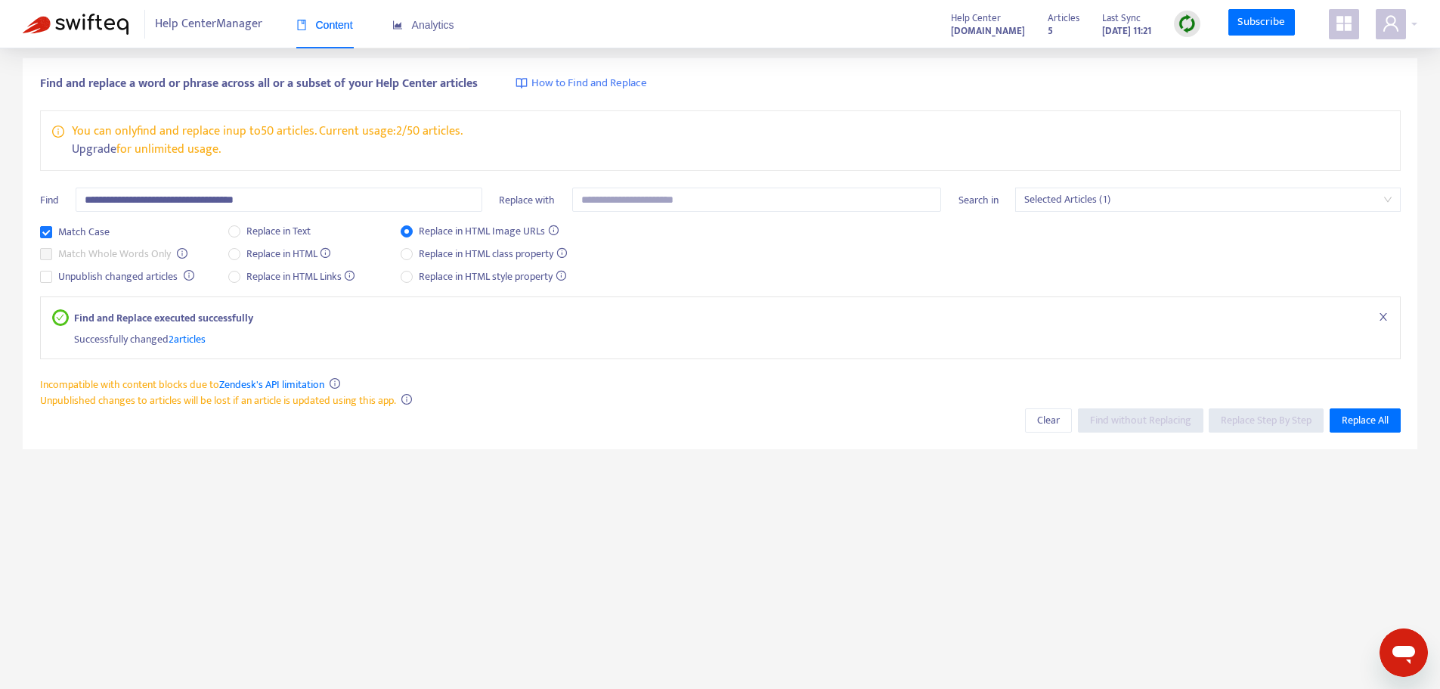
click at [312, 22] on span "Content" at bounding box center [324, 25] width 57 height 12
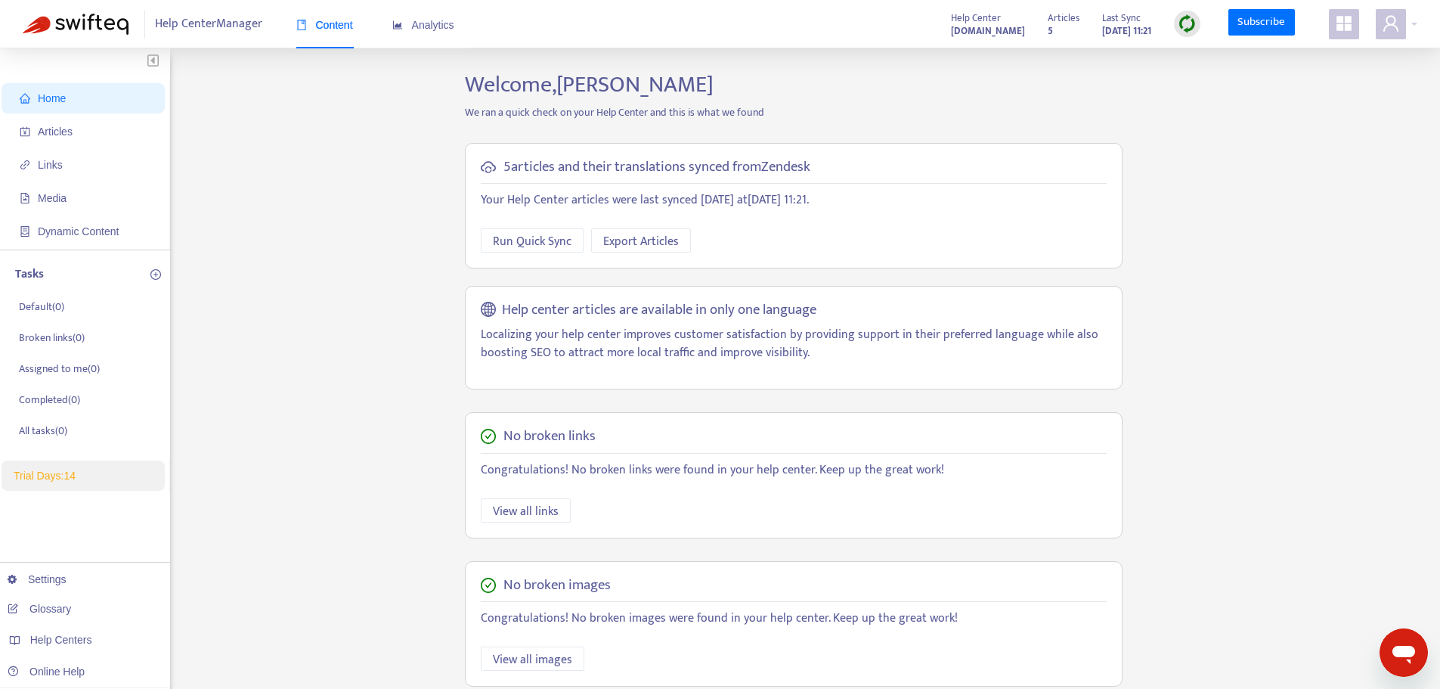
click at [318, 33] on div "Content" at bounding box center [324, 25] width 57 height 46
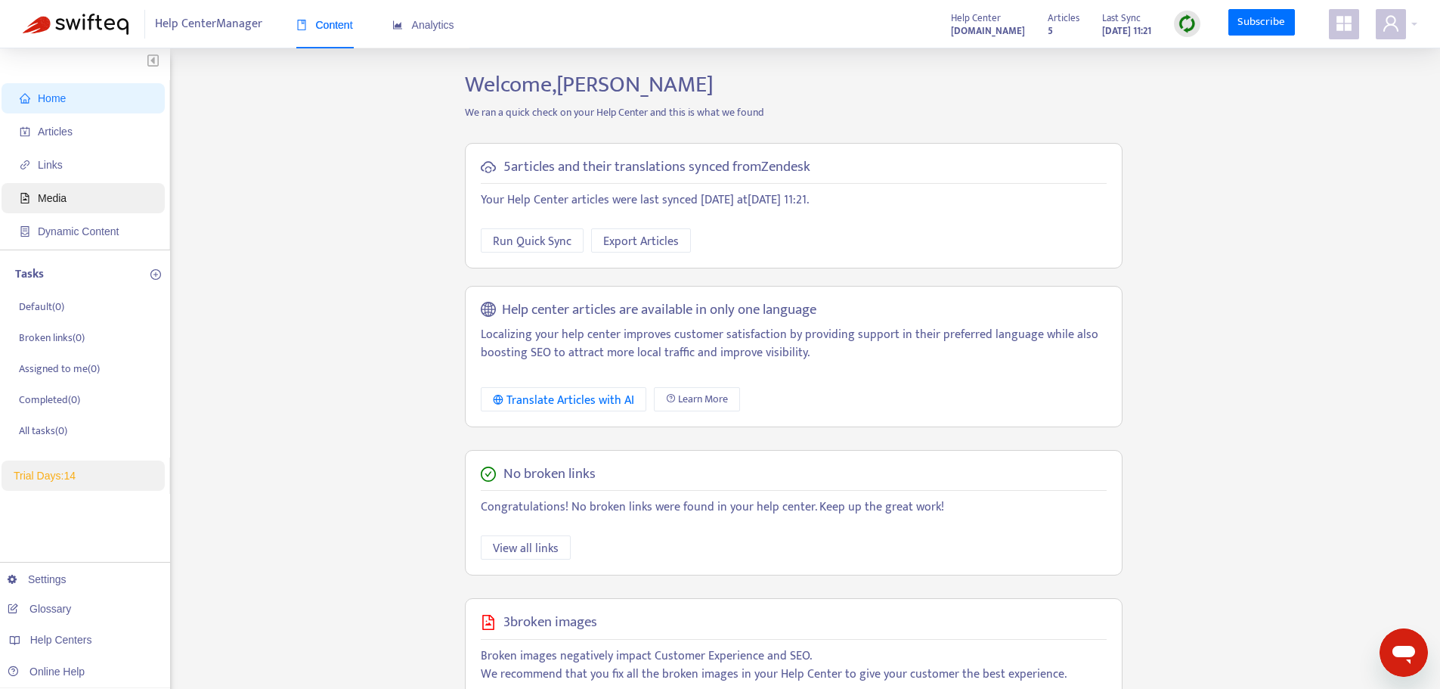
click at [53, 192] on span "Media" at bounding box center [52, 198] width 29 height 12
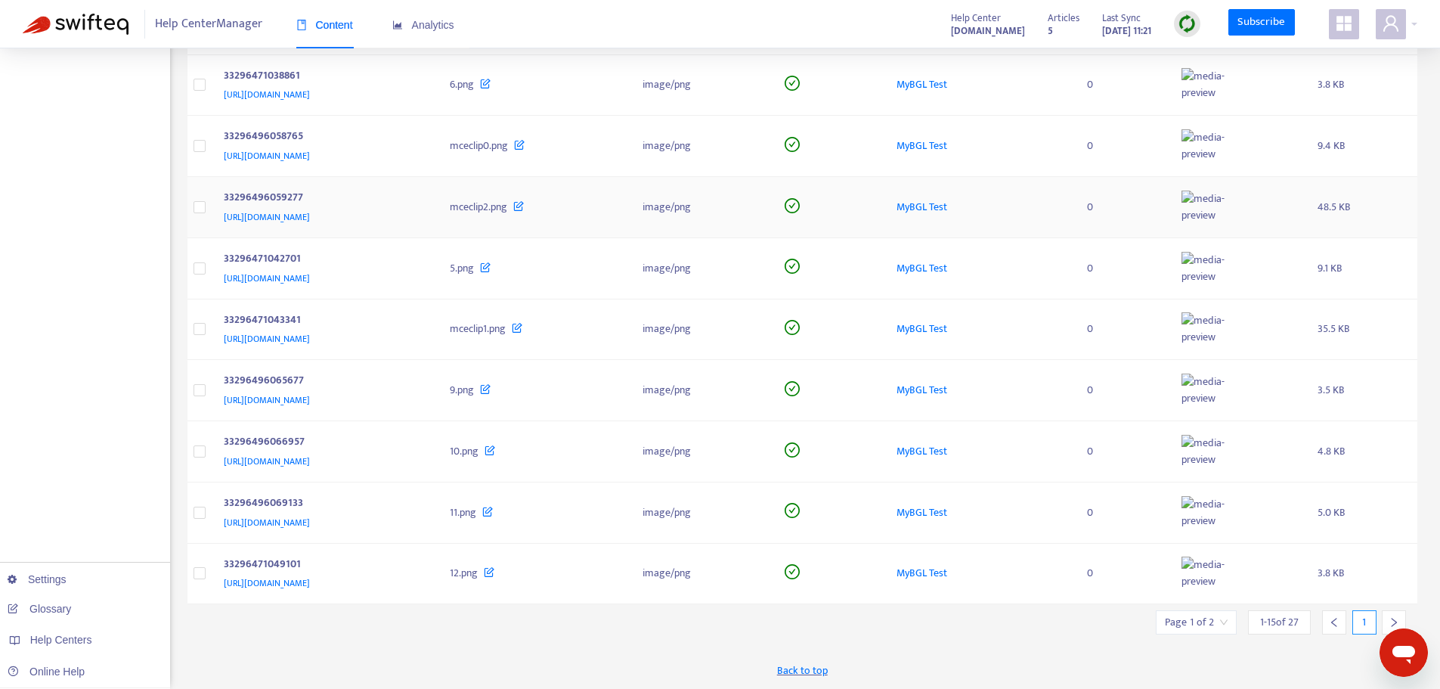
scroll to position [544, 0]
click at [1394, 619] on icon "right" at bounding box center [1394, 622] width 5 height 9
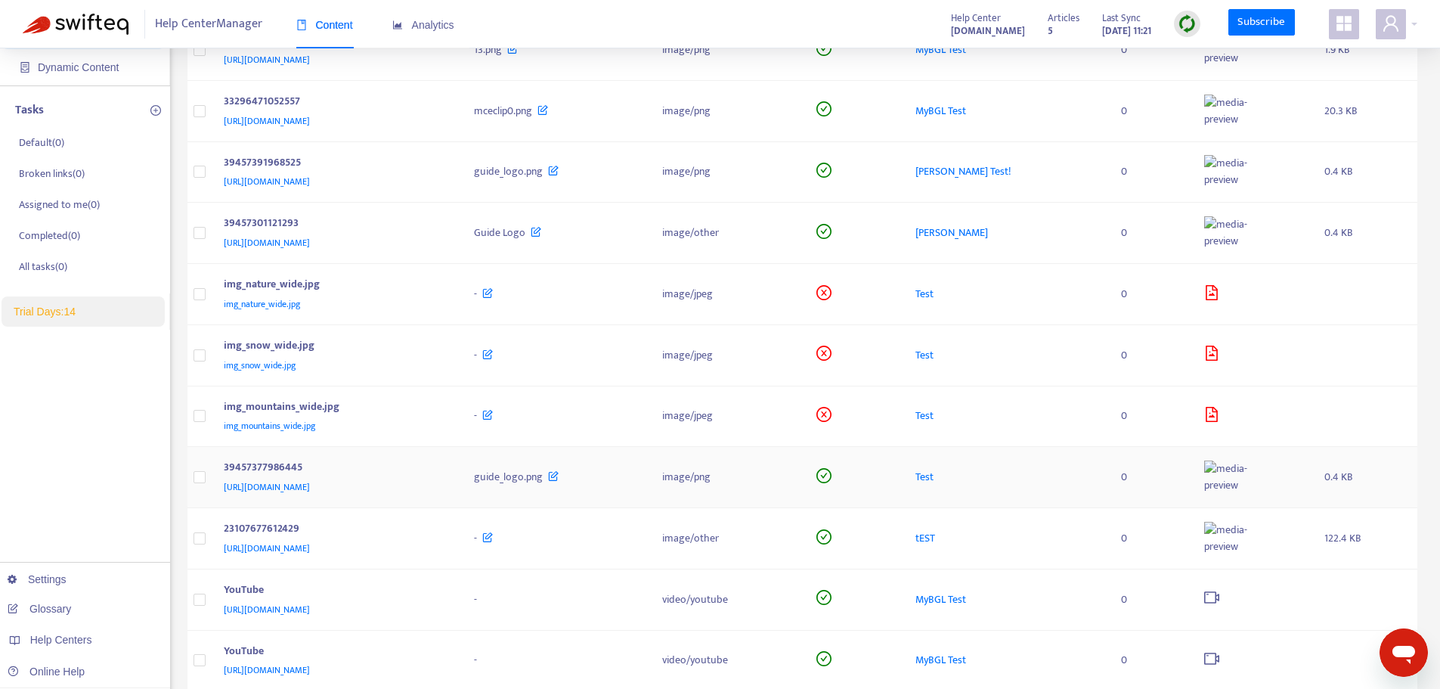
scroll to position [88, 0]
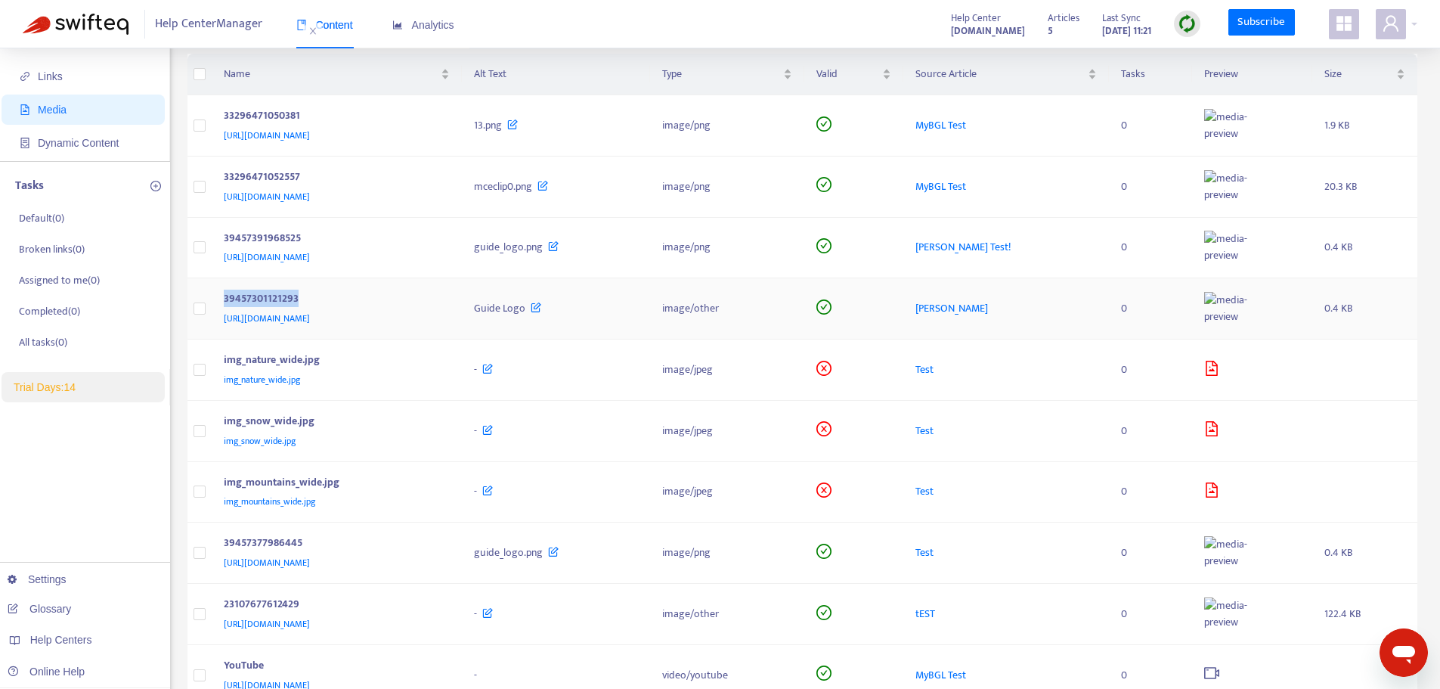
copy div "39457301121293"
drag, startPoint x: 299, startPoint y: 295, endPoint x: 224, endPoint y: 295, distance: 74.9
click at [224, 295] on div "39457301121293" at bounding box center [334, 300] width 221 height 20
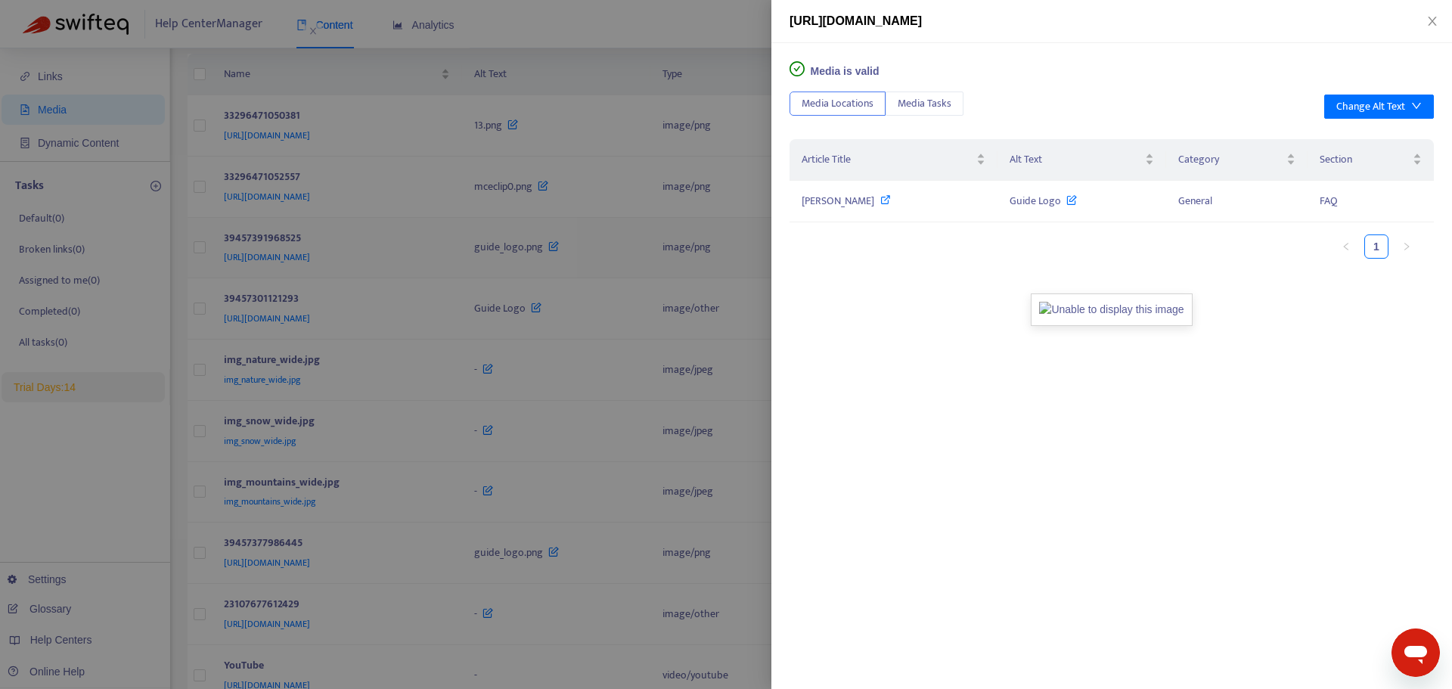
click at [286, 234] on div at bounding box center [726, 344] width 1452 height 689
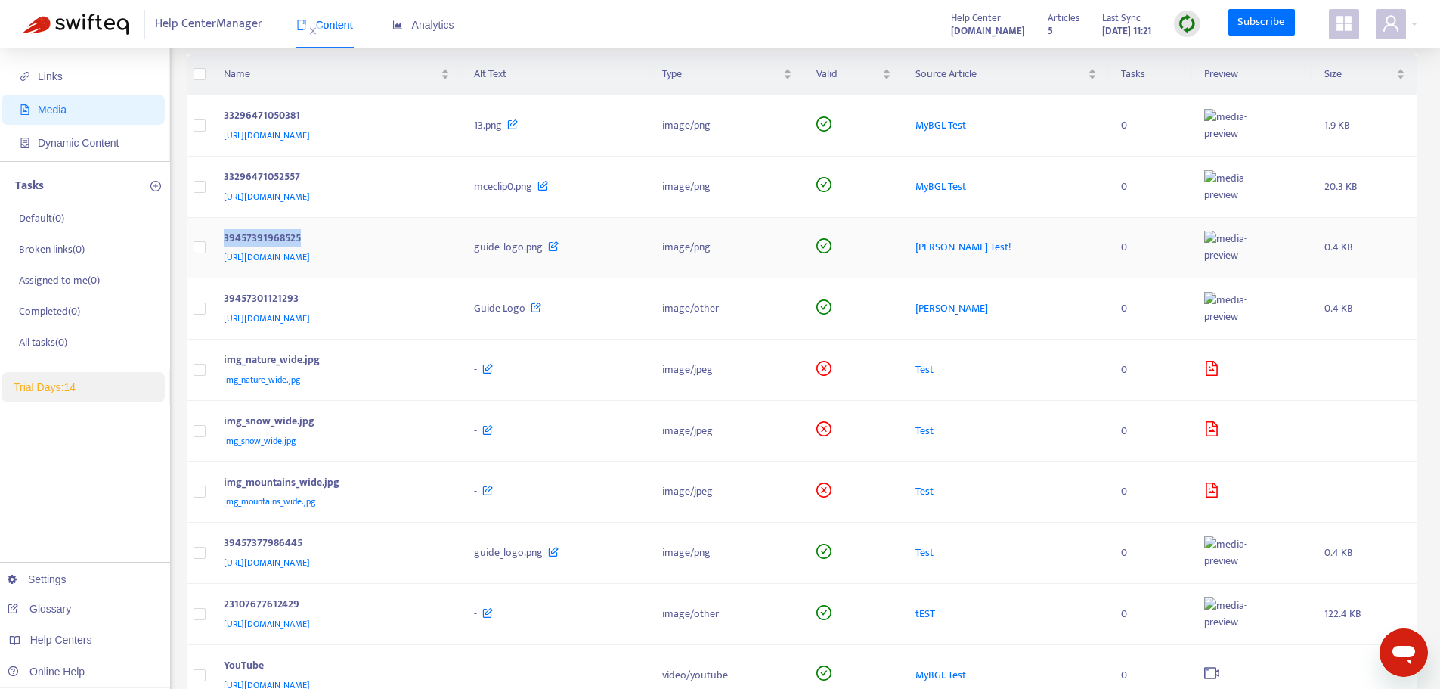
copy div "39457391968525"
drag, startPoint x: 302, startPoint y: 236, endPoint x: 219, endPoint y: 241, distance: 83.3
click at [219, 241] on td "39457391968525 https://bglcorp.zendesk.com/hc/article_attachments/39457391968525" at bounding box center [337, 248] width 250 height 61
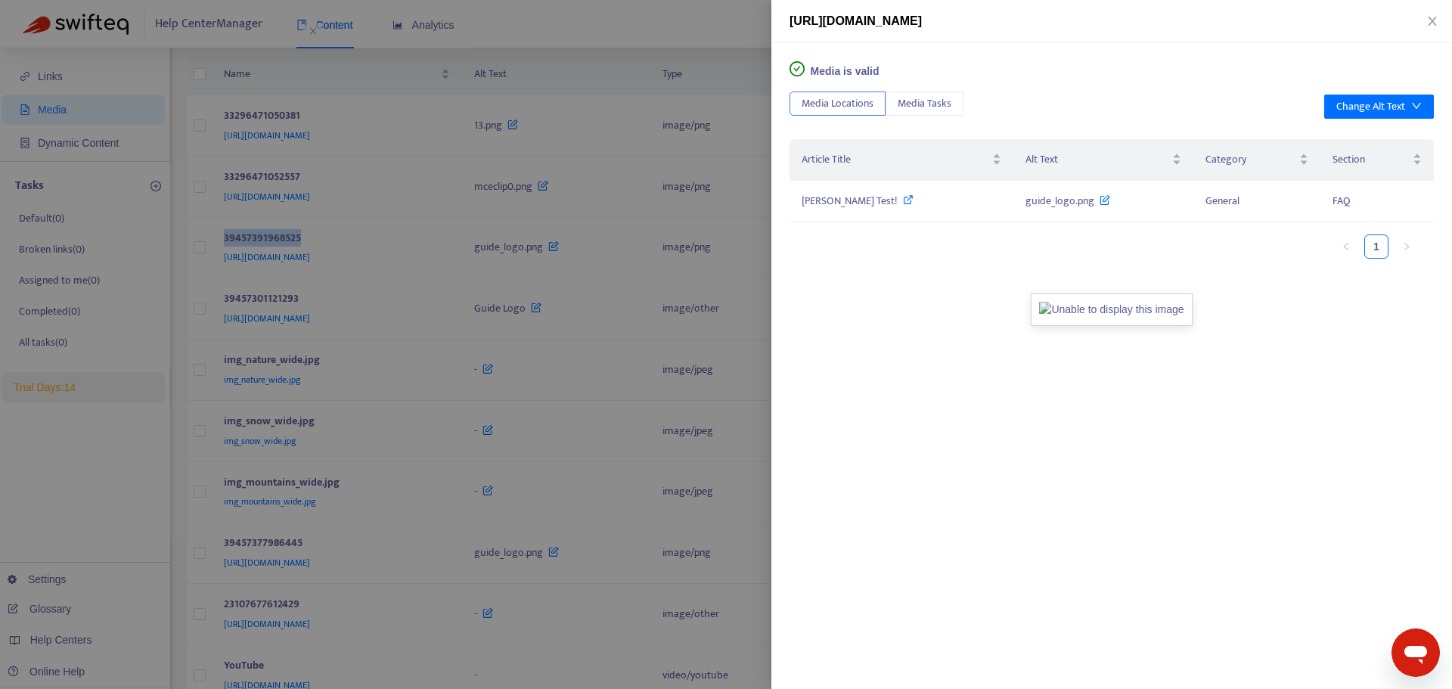
click at [513, 411] on div at bounding box center [726, 344] width 1452 height 689
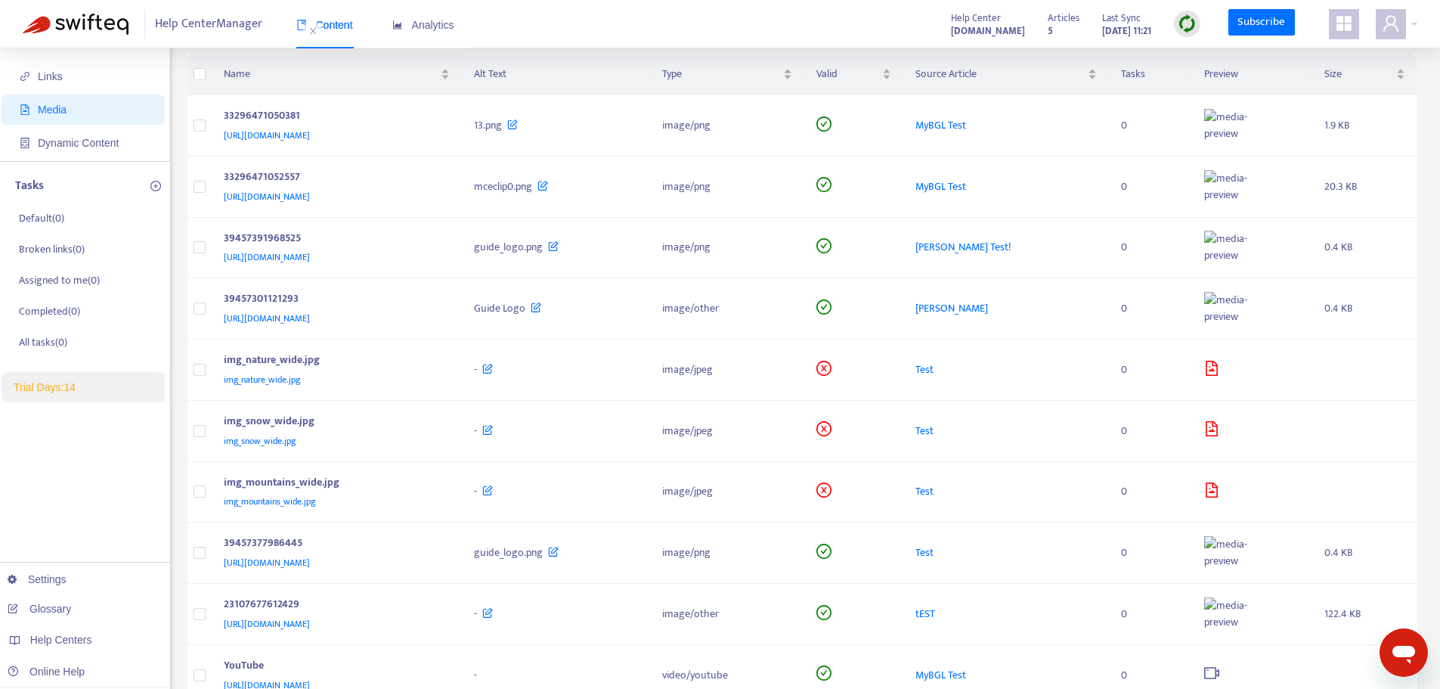
click at [109, 104] on span "Media" at bounding box center [86, 110] width 133 height 30
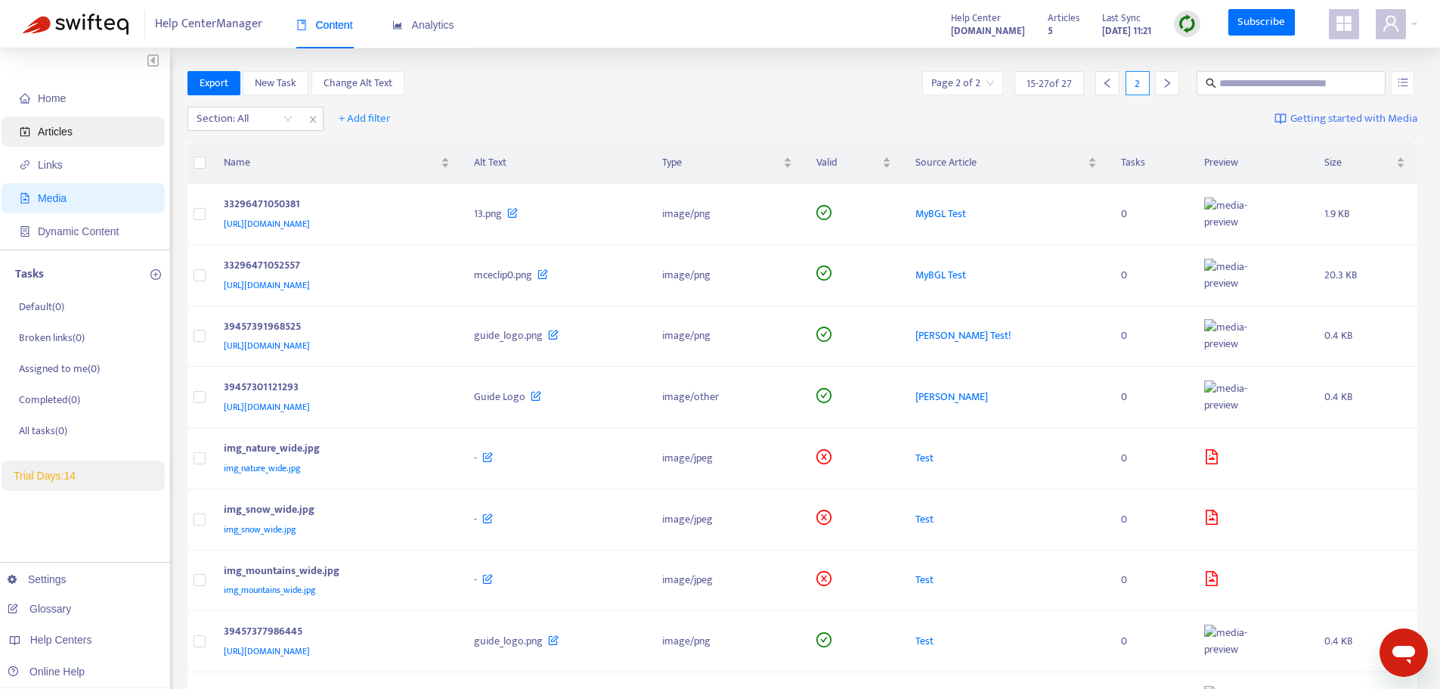
click at [76, 132] on span "Articles" at bounding box center [86, 131] width 133 height 30
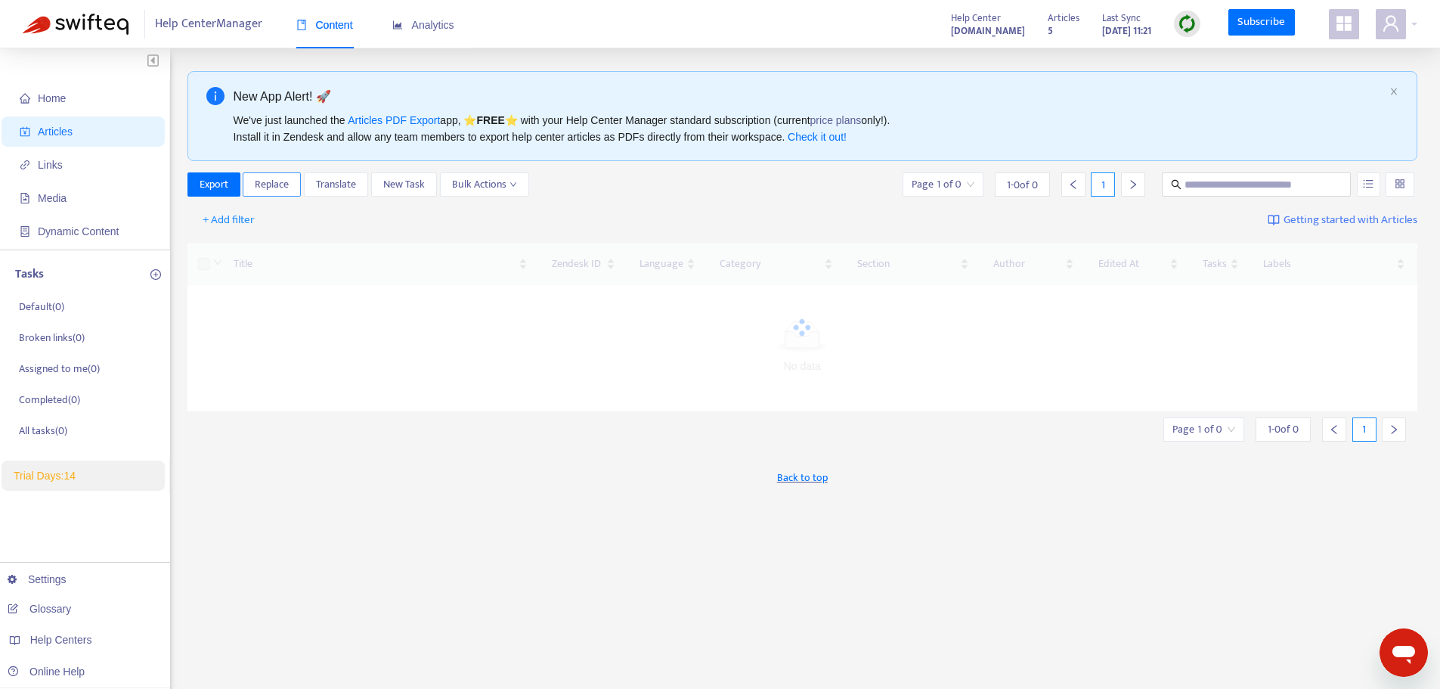
click at [284, 183] on span "Replace" at bounding box center [272, 184] width 34 height 17
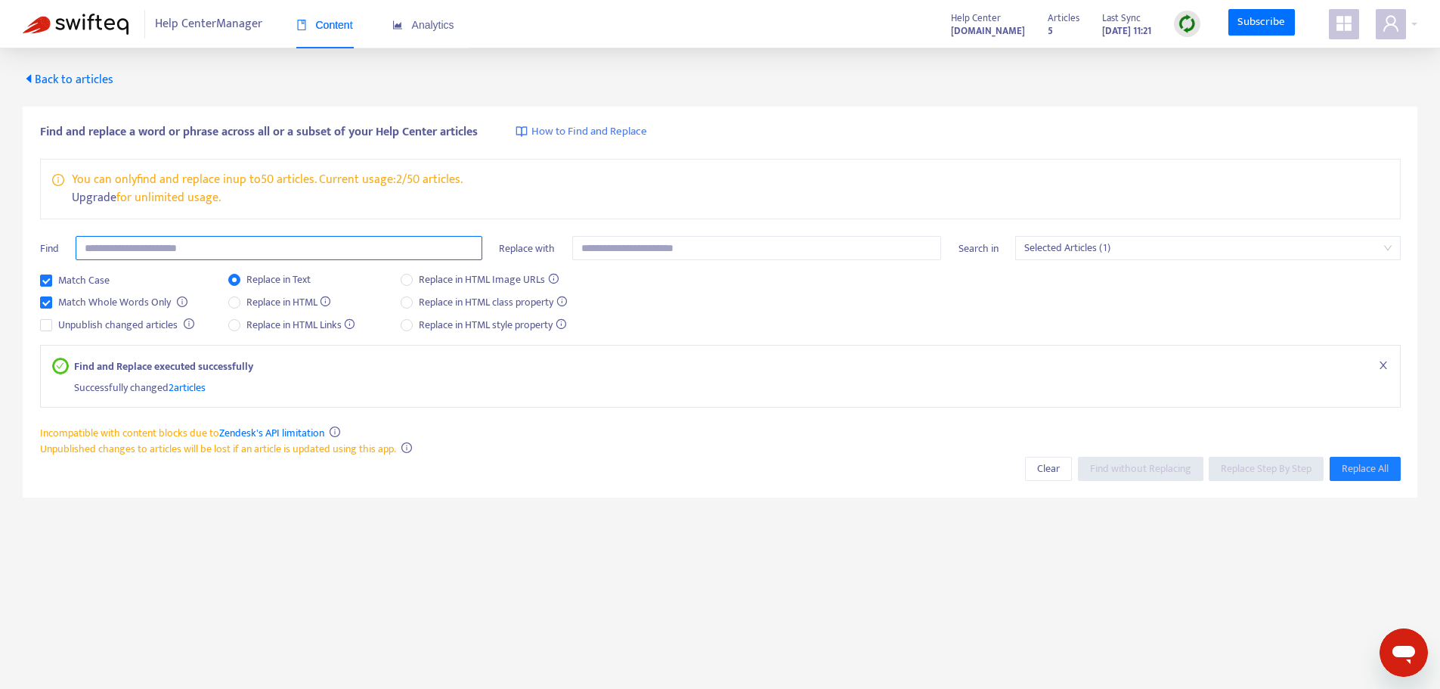
click at [314, 240] on input "text" at bounding box center [279, 248] width 407 height 24
paste input "**********"
type input "**********"
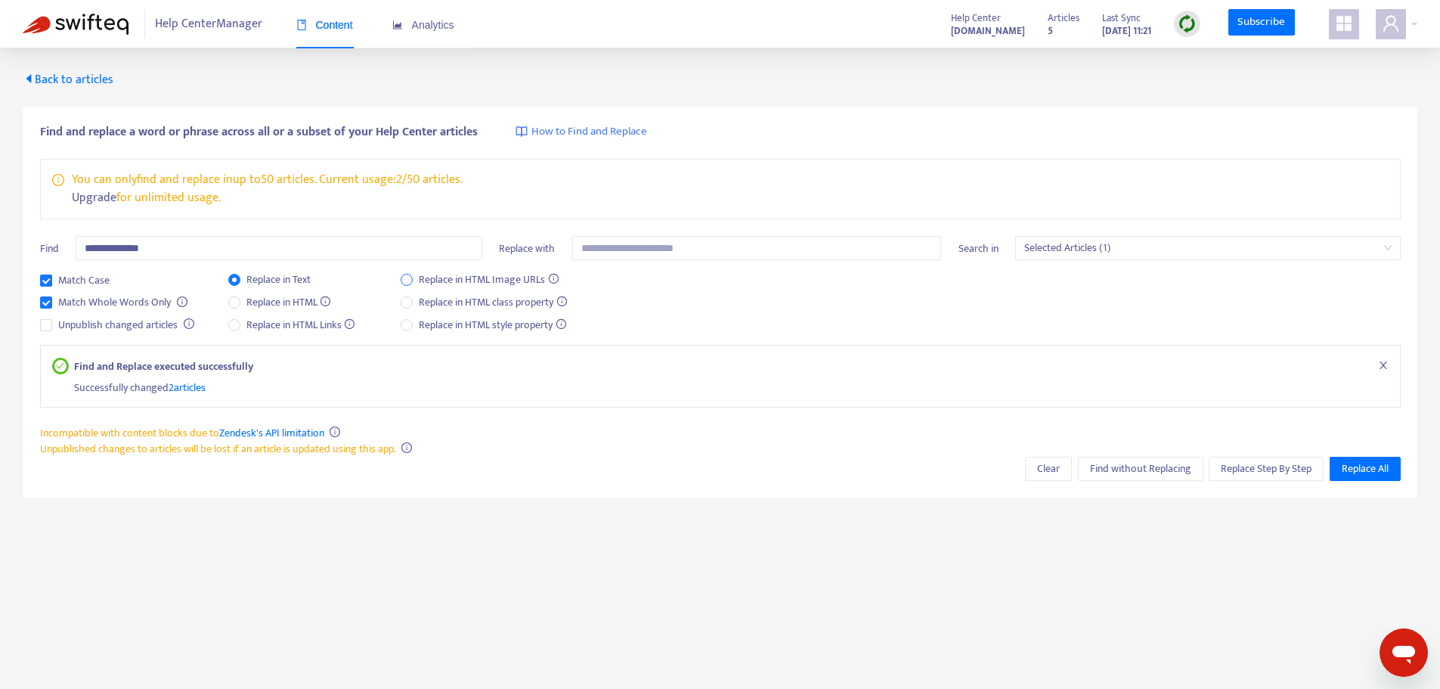
click at [424, 280] on span "Replace in HTML Image URLs" at bounding box center [489, 279] width 152 height 17
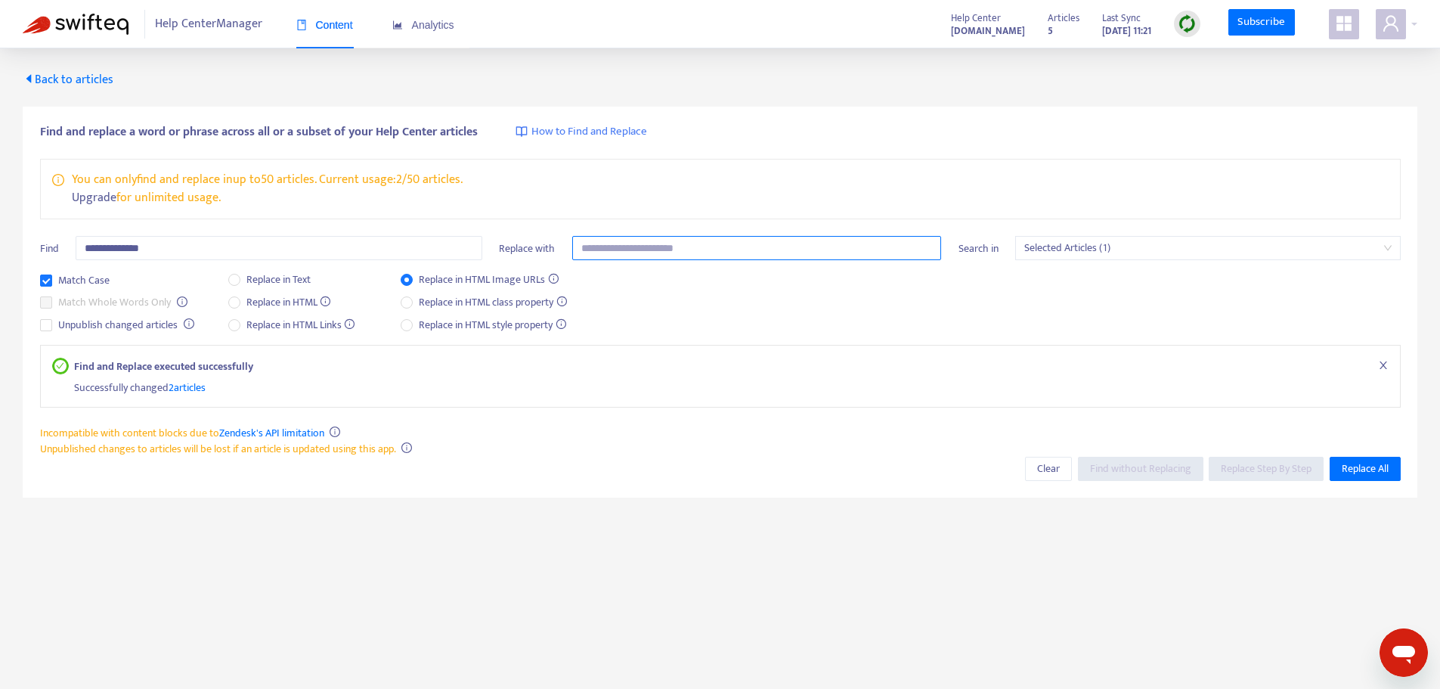
click at [797, 255] on input "text" at bounding box center [757, 248] width 370 height 24
paste input "**********"
type input "**********"
click at [1053, 290] on div "Match Case Match Whole Words Only Unpublish changed articles Replace in Text Re…" at bounding box center [720, 307] width 1361 height 73
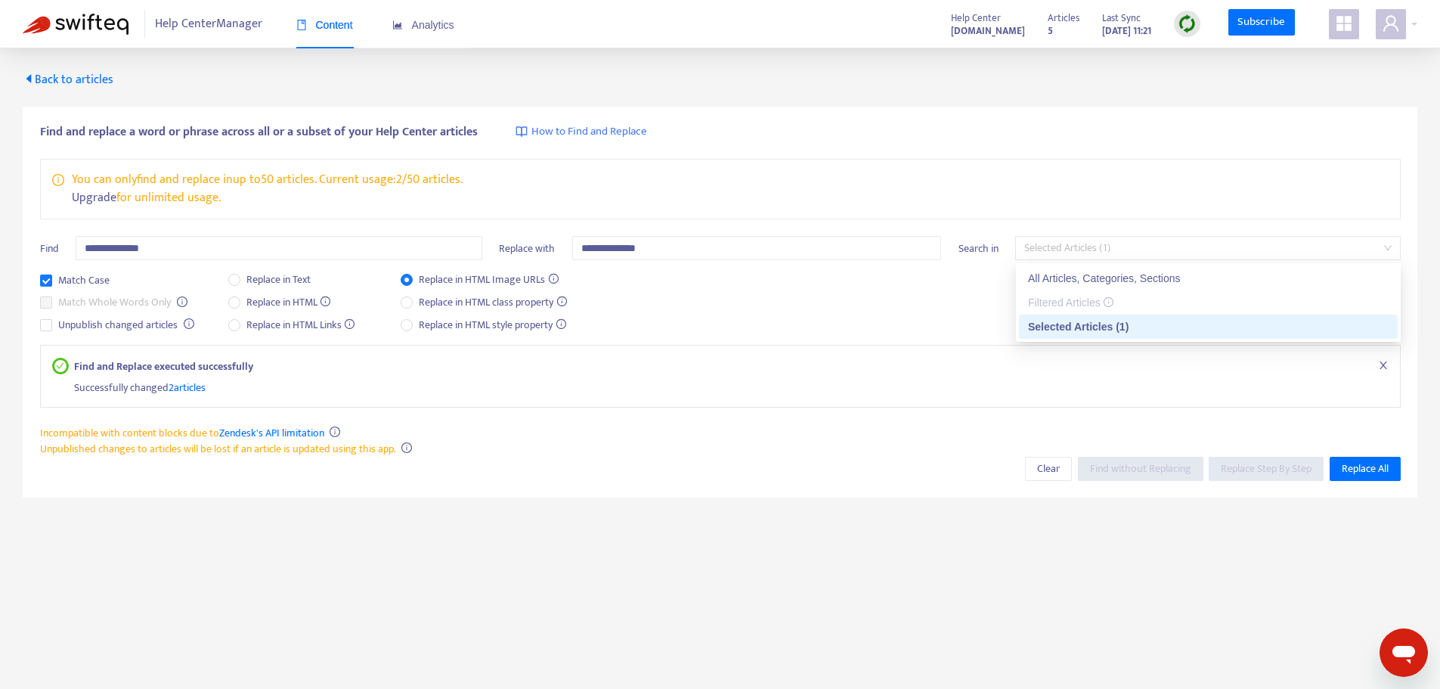
click at [1115, 253] on span "Selected Articles (1)" at bounding box center [1208, 248] width 367 height 23
click at [1098, 280] on div "All Articles, Categories, Sections" at bounding box center [1208, 278] width 361 height 17
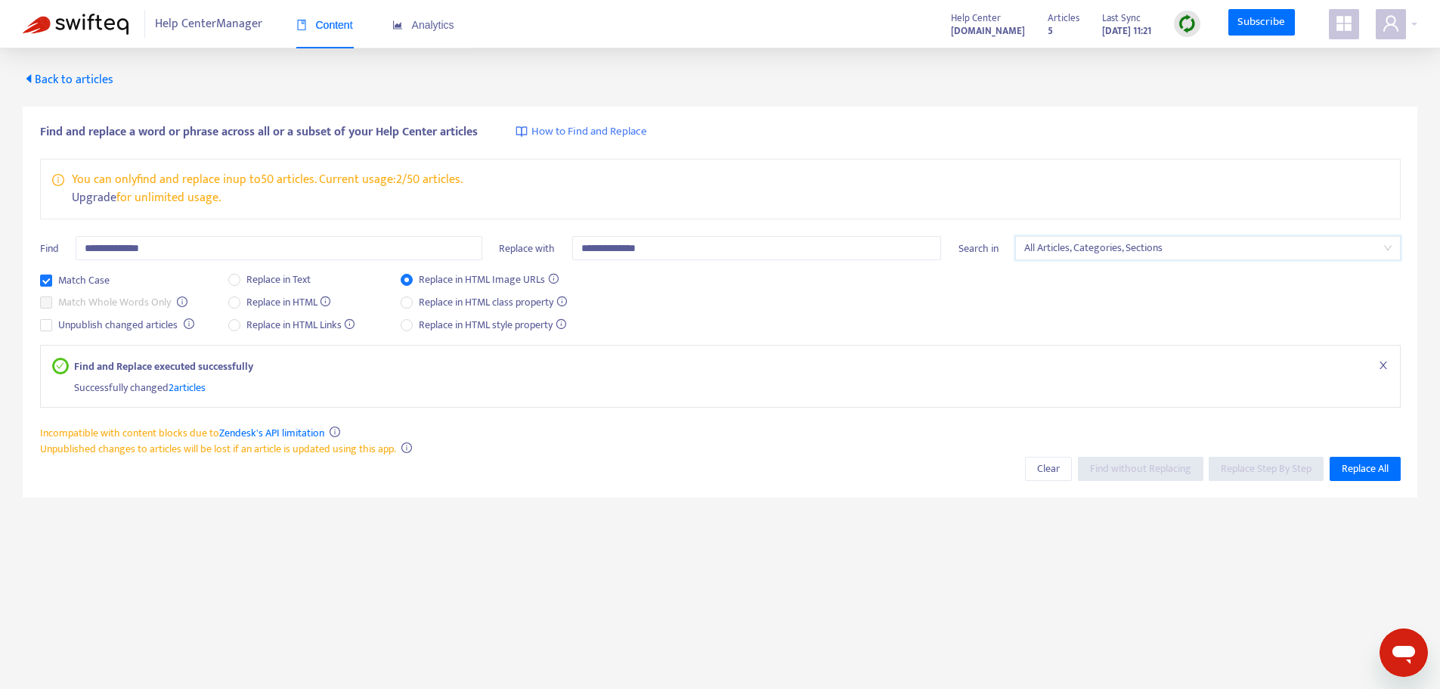
click at [1084, 300] on div "Match Case Match Whole Words Only Unpublish changed articles Replace in Text Re…" at bounding box center [720, 307] width 1361 height 73
click at [1347, 463] on span "Replace All" at bounding box center [1365, 468] width 47 height 17
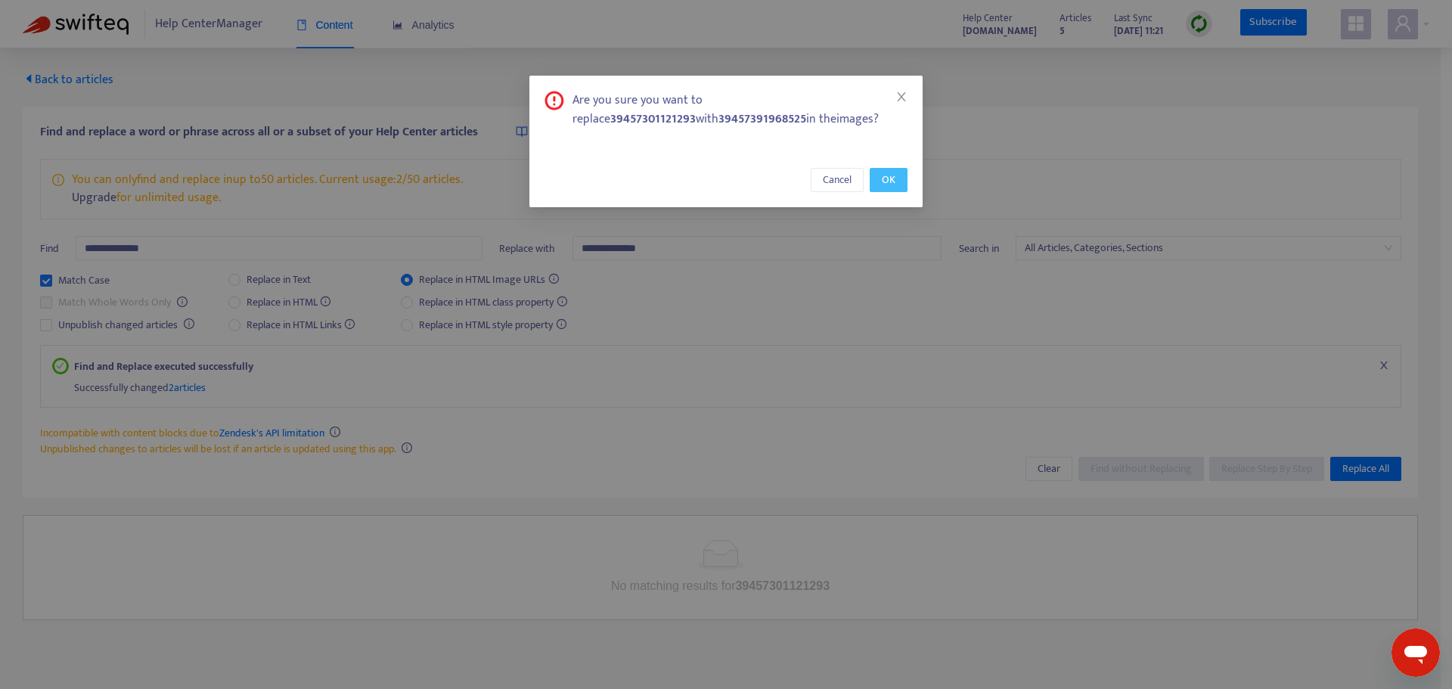
click at [891, 181] on span "OK" at bounding box center [889, 180] width 14 height 17
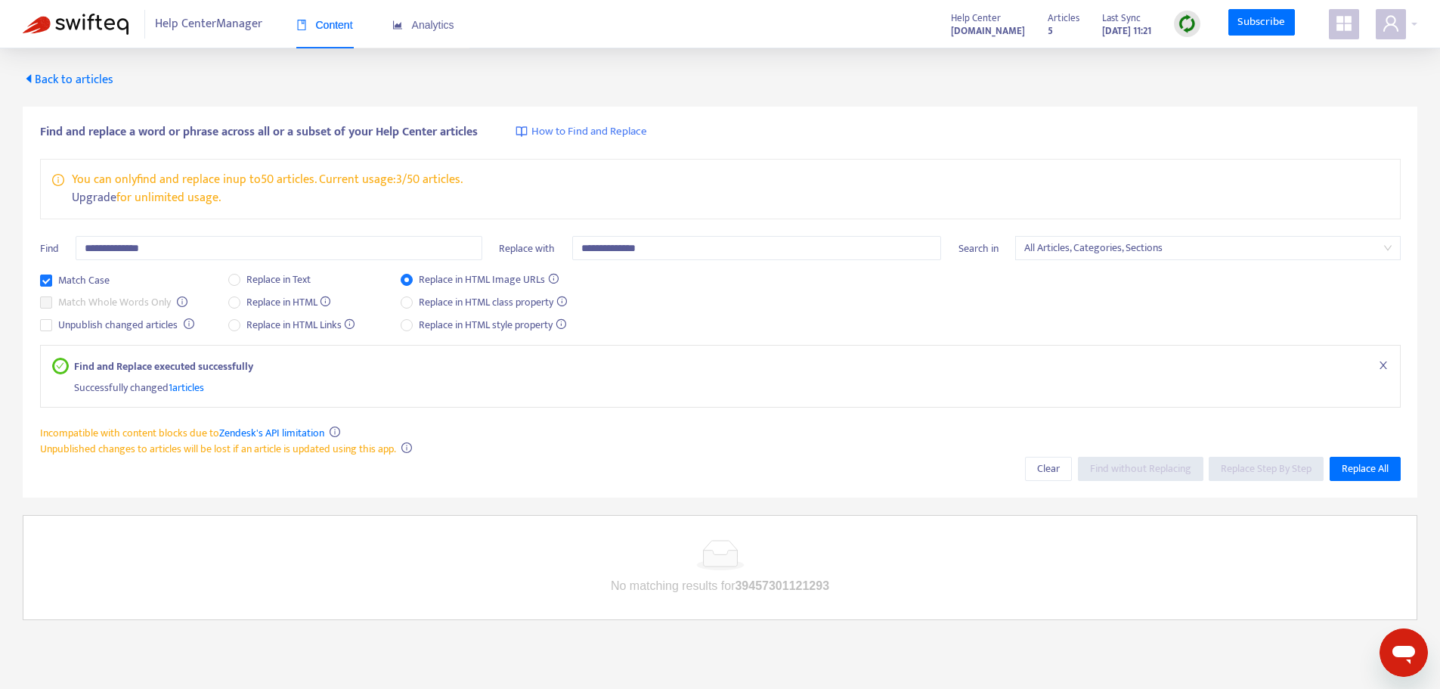
click at [188, 390] on span "1 articles" at bounding box center [187, 387] width 36 height 17
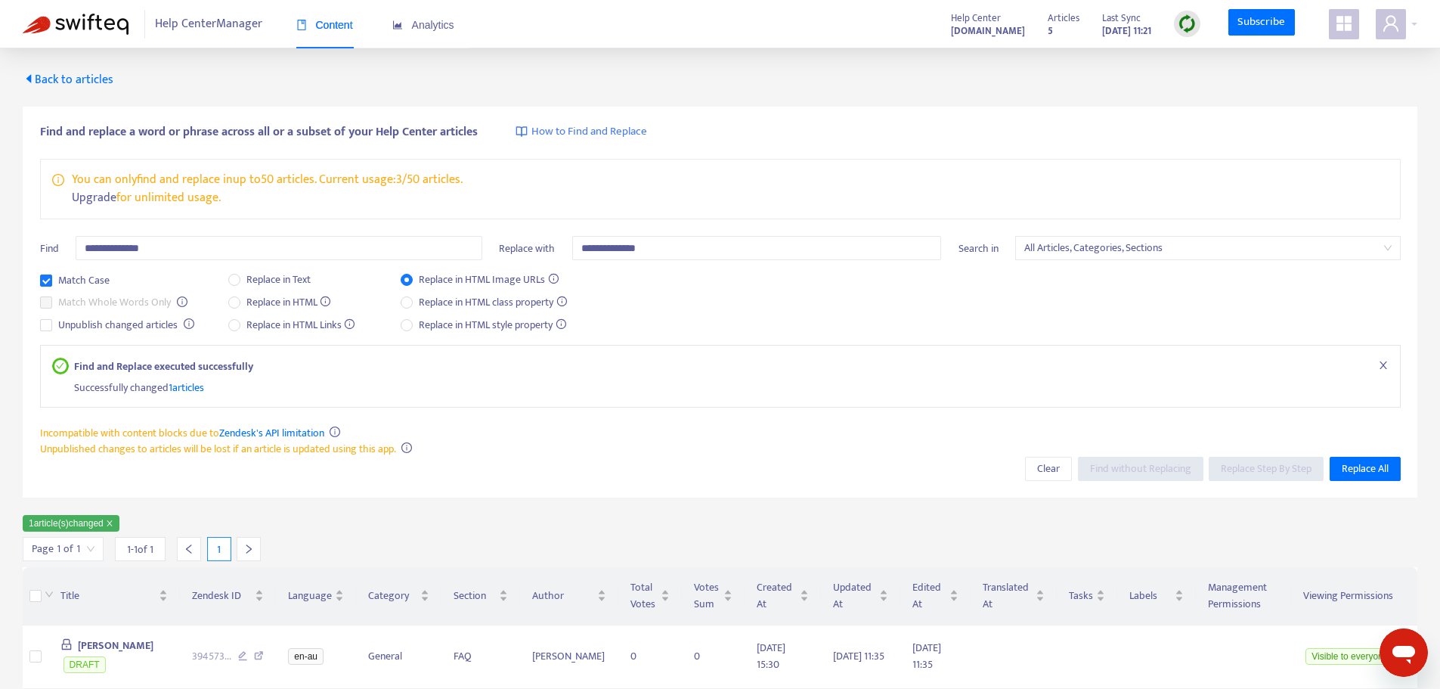
scroll to position [48, 0]
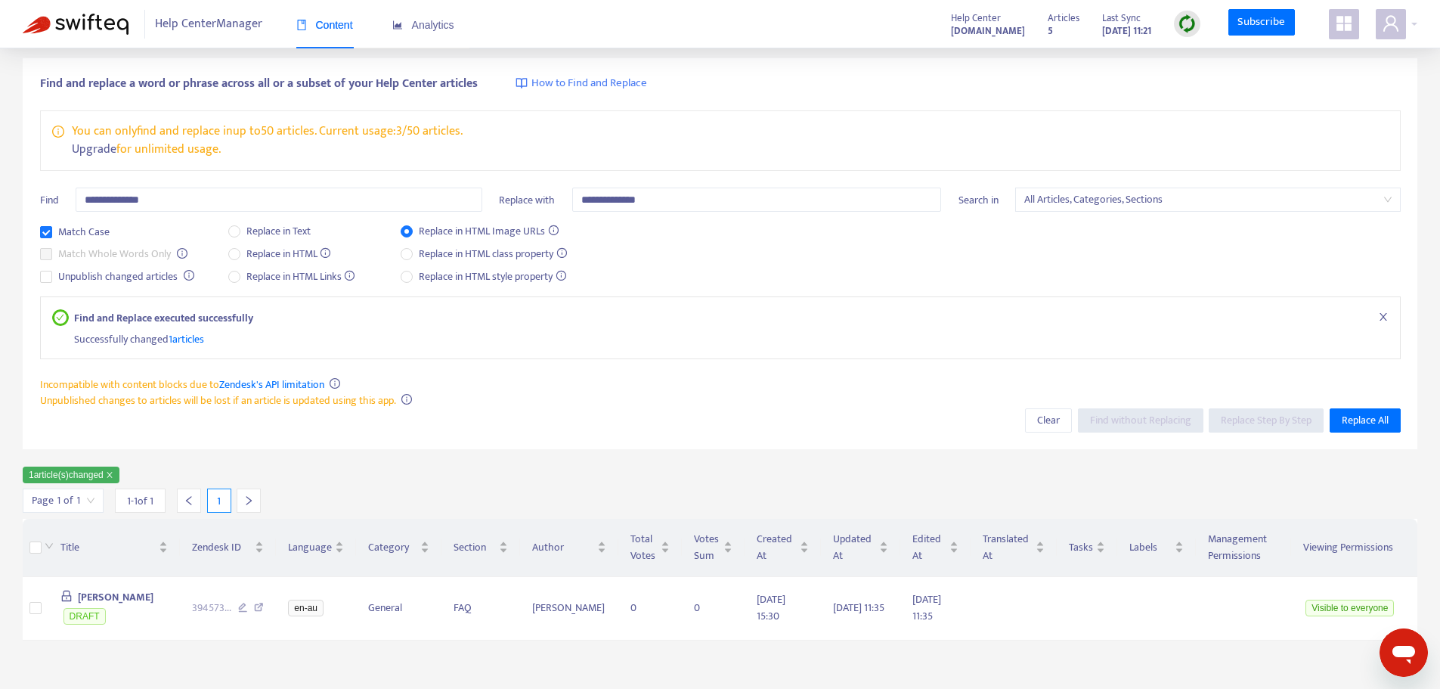
click at [327, 27] on span "Content" at bounding box center [324, 25] width 57 height 12
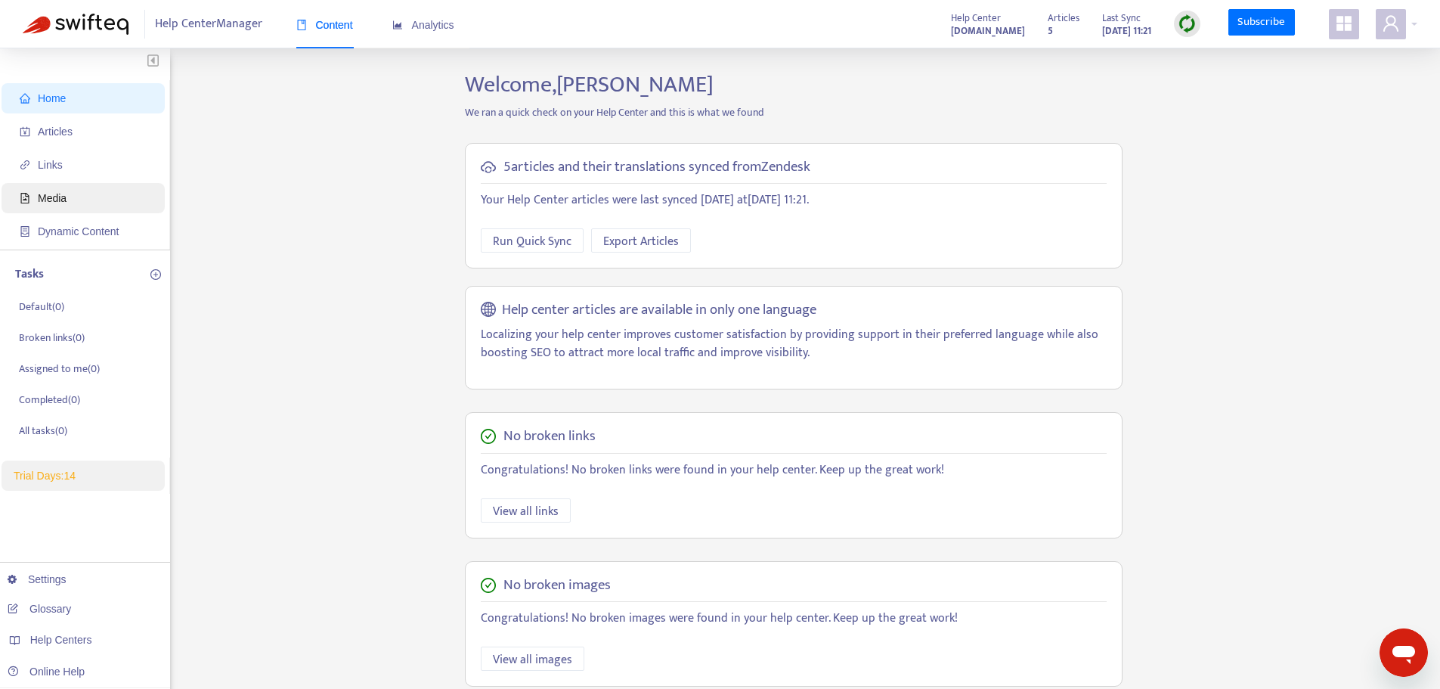
click at [57, 188] on span "Media" at bounding box center [86, 198] width 133 height 30
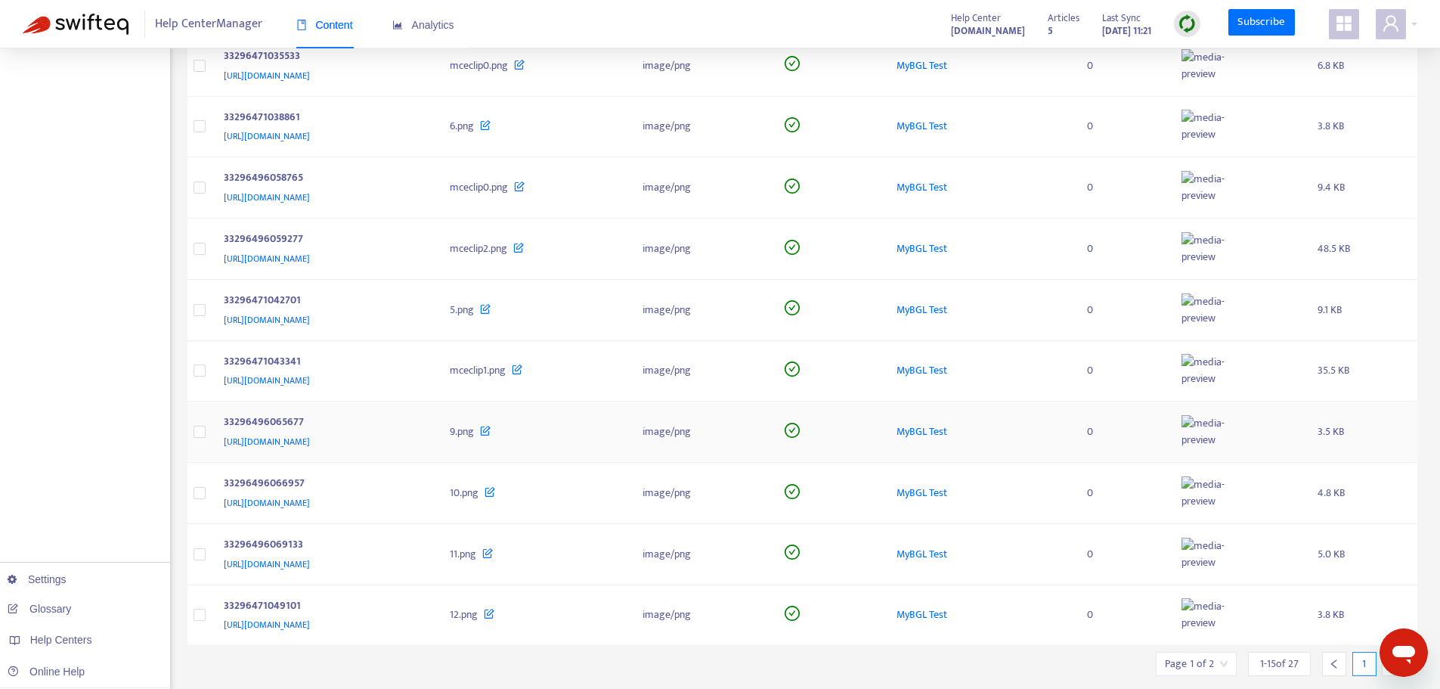
scroll to position [544, 0]
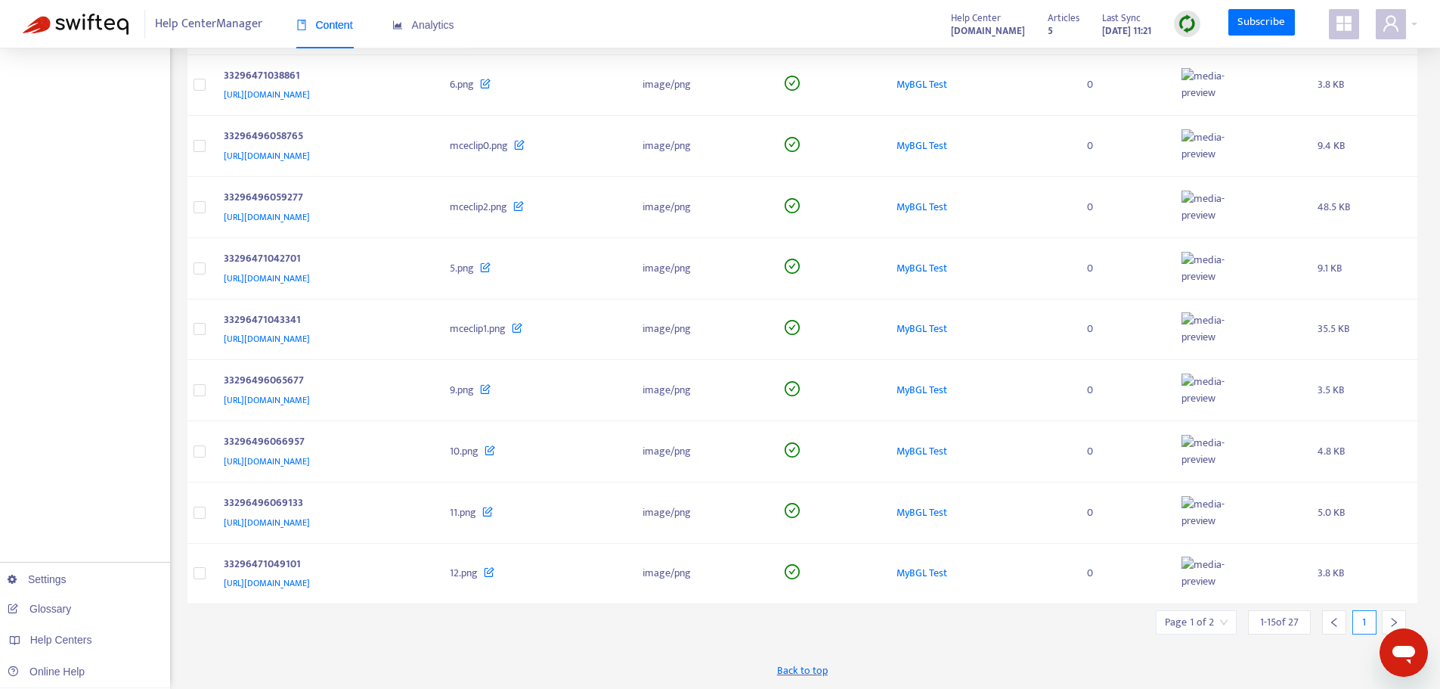
click at [1384, 620] on div at bounding box center [1394, 622] width 24 height 24
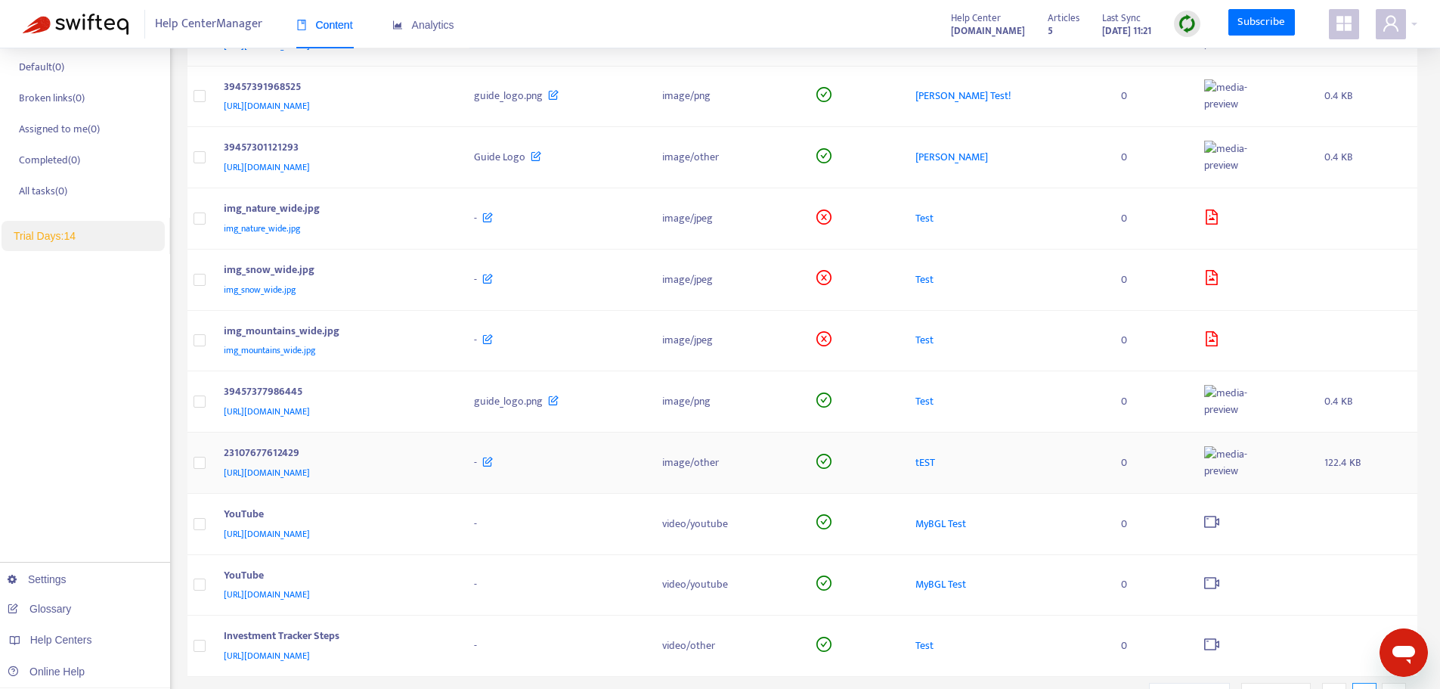
scroll to position [88, 0]
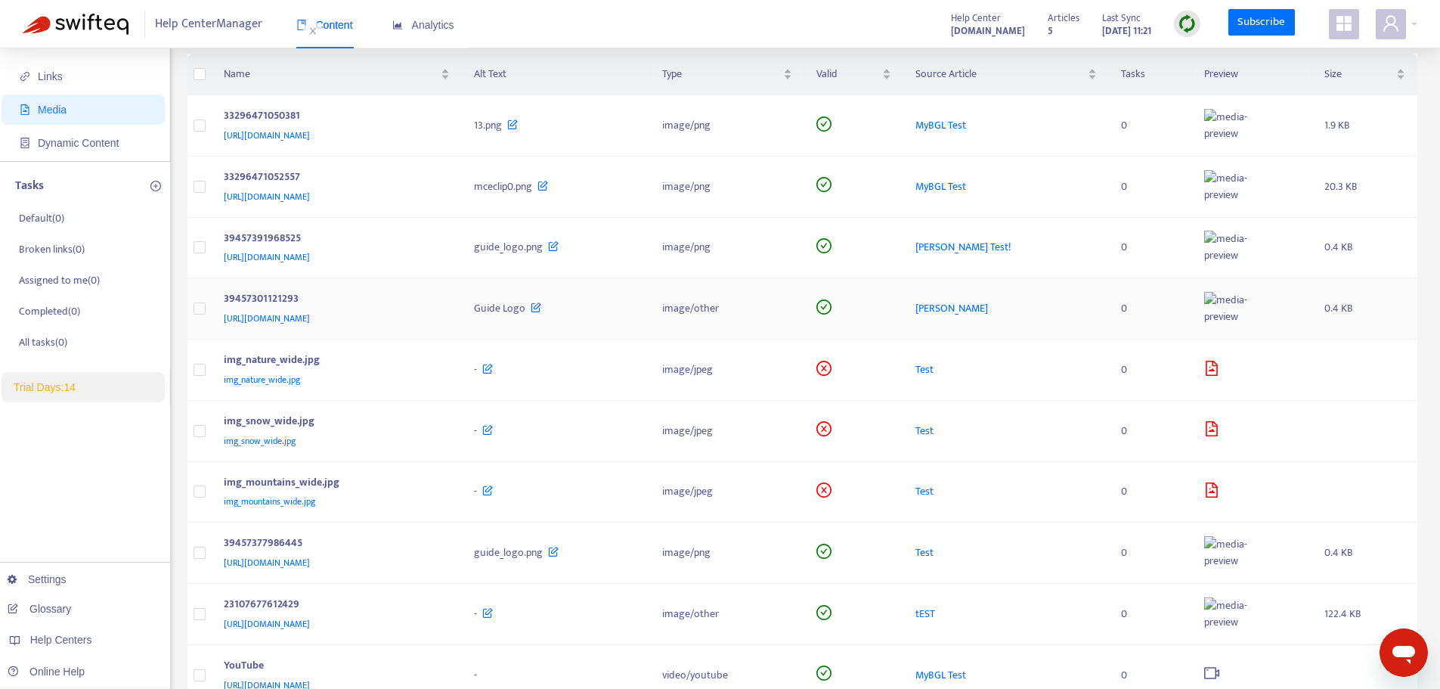
click at [310, 316] on span "https://bglcorp.zendesk.com/hc/article_attachments/39457301121293" at bounding box center [267, 318] width 86 height 15
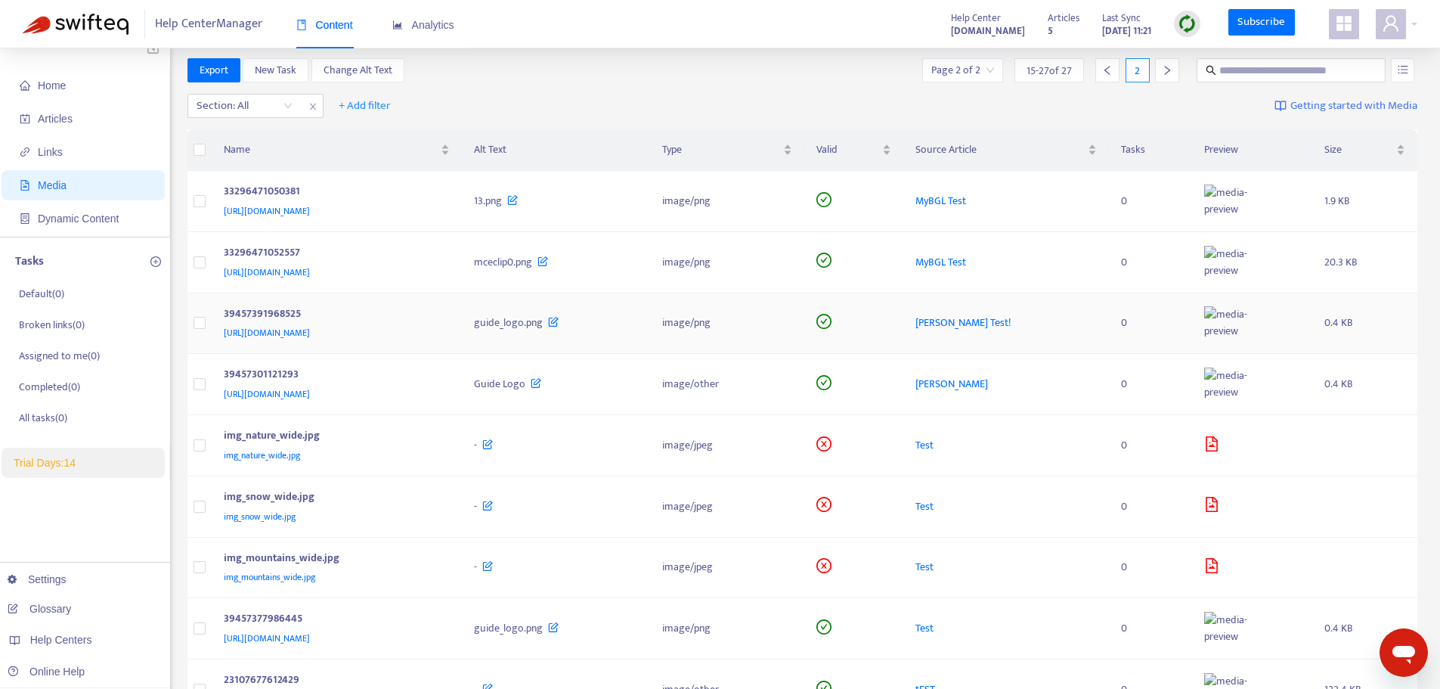
scroll to position [0, 0]
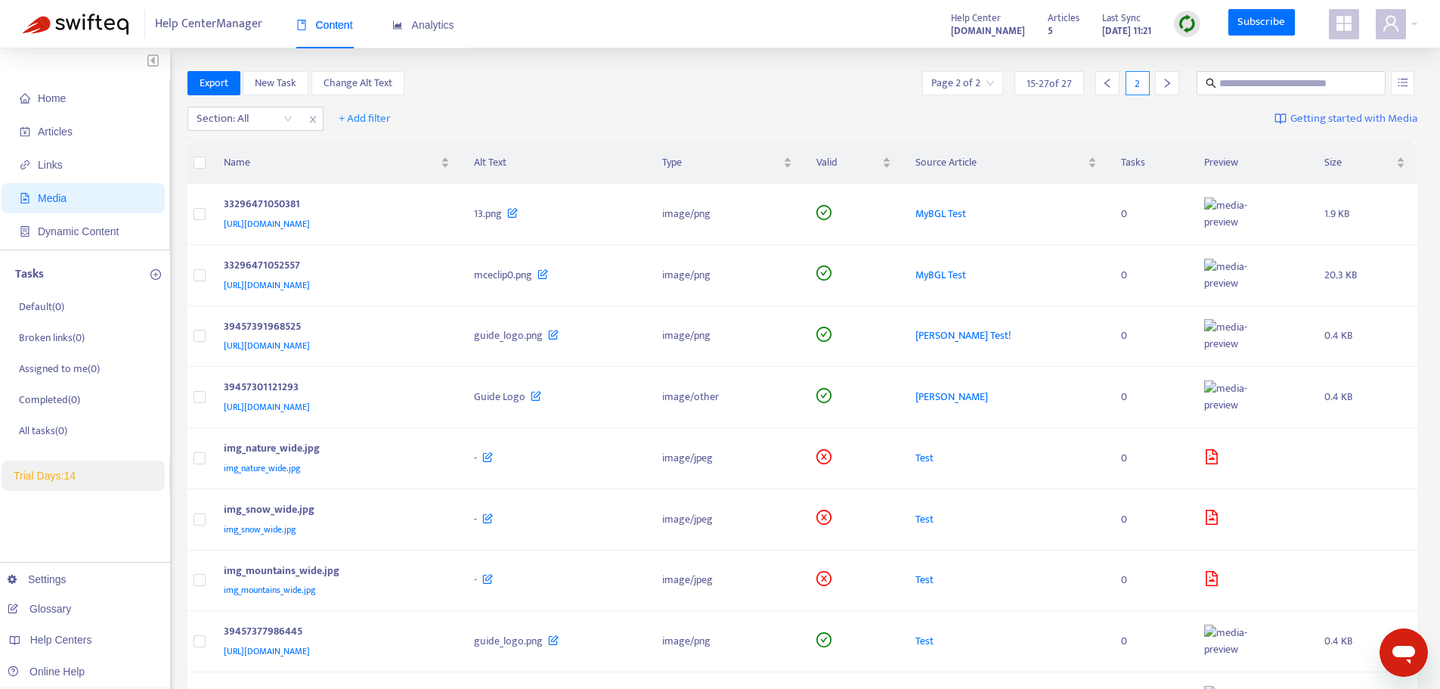
click at [1190, 31] on img at bounding box center [1187, 23] width 19 height 19
click at [1201, 76] on link "Full Sync" at bounding box center [1214, 78] width 54 height 17
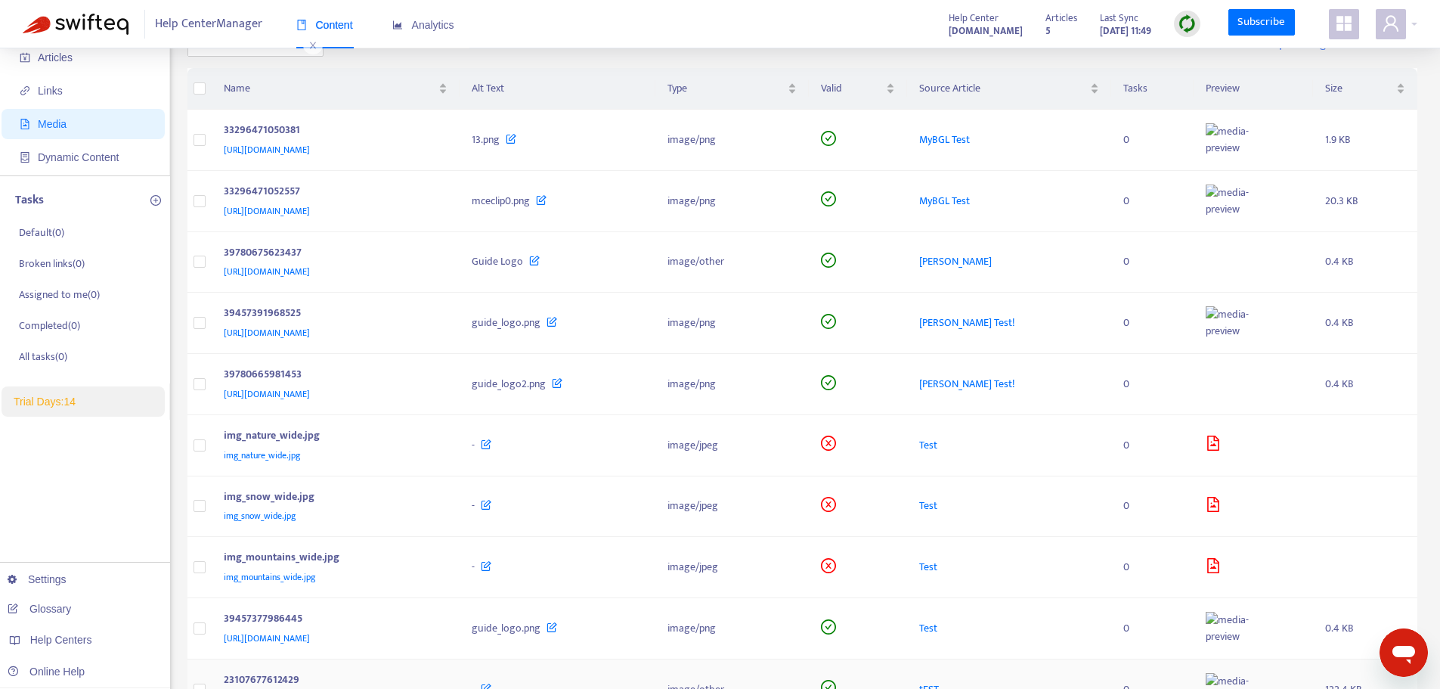
scroll to position [150, 0]
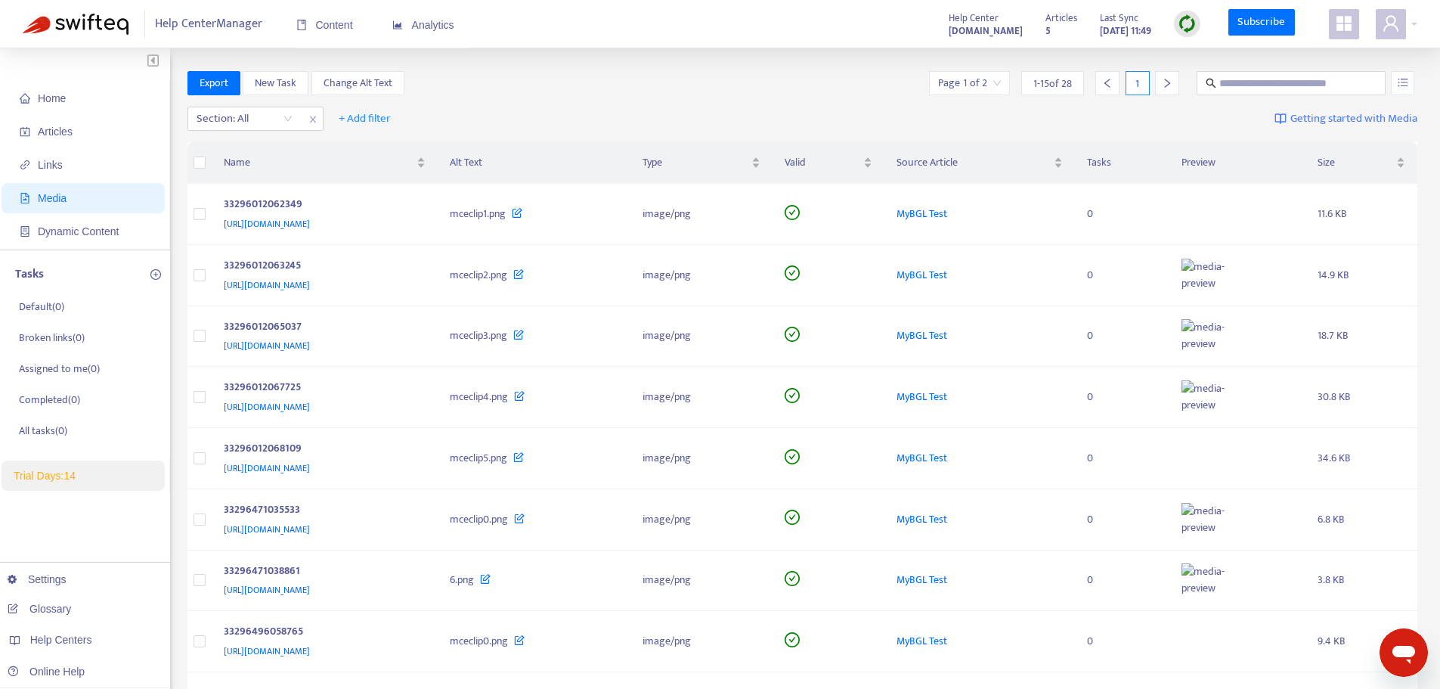
click at [1189, 20] on img at bounding box center [1187, 23] width 19 height 19
click at [1208, 82] on link "Full Sync" at bounding box center [1214, 78] width 54 height 17
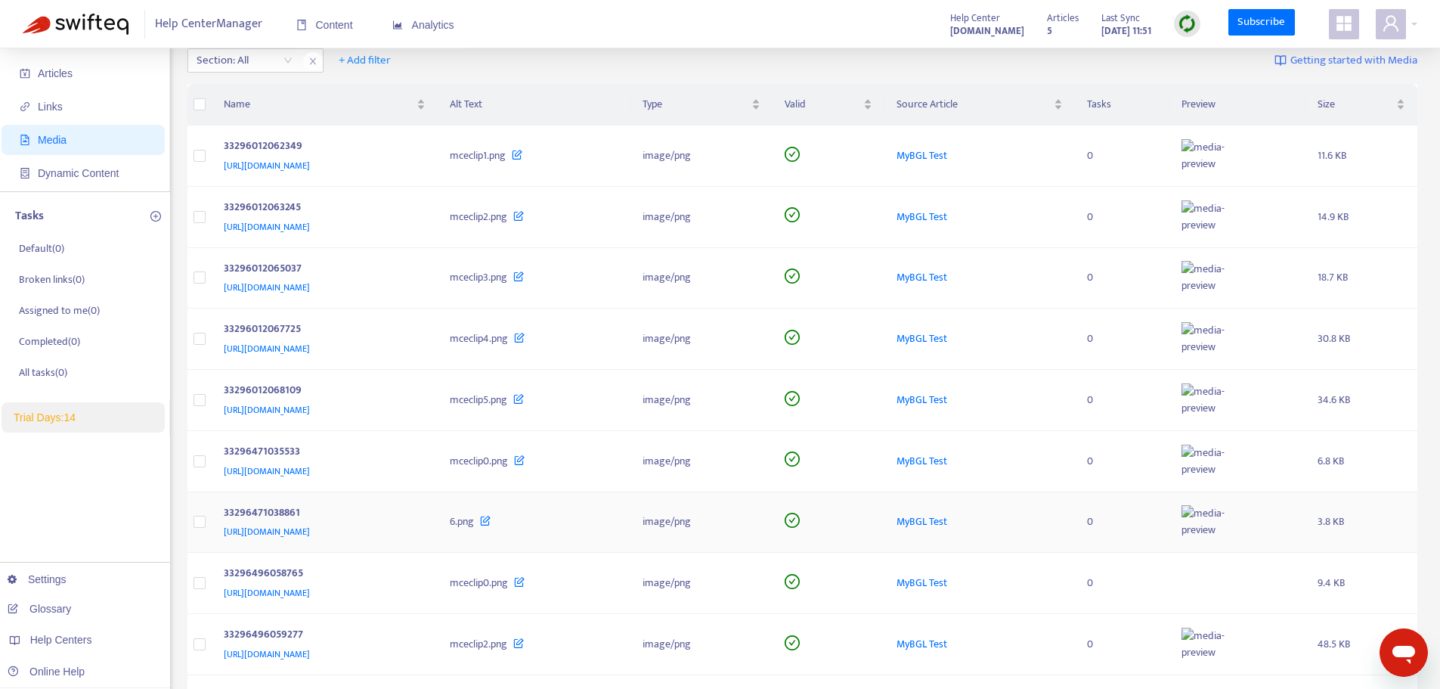
scroll to position [544, 0]
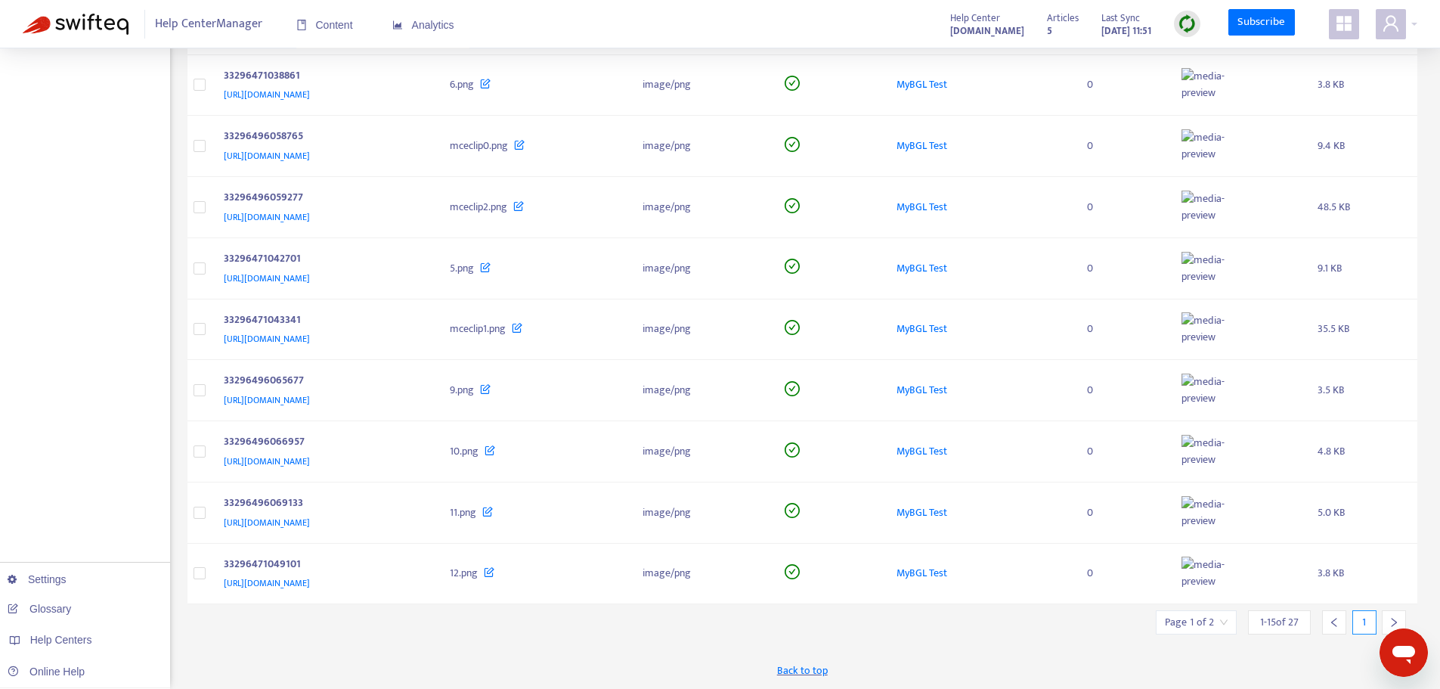
click at [1400, 616] on div at bounding box center [1394, 622] width 24 height 24
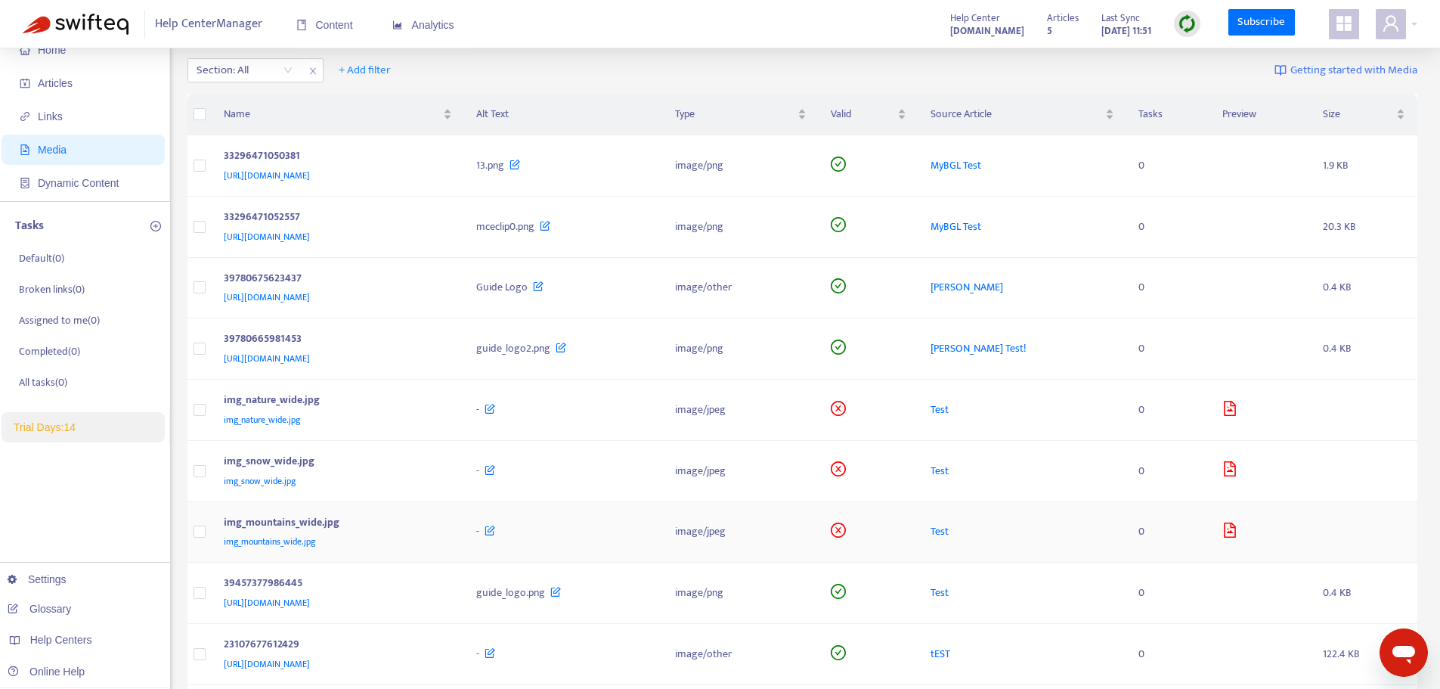
scroll to position [49, 0]
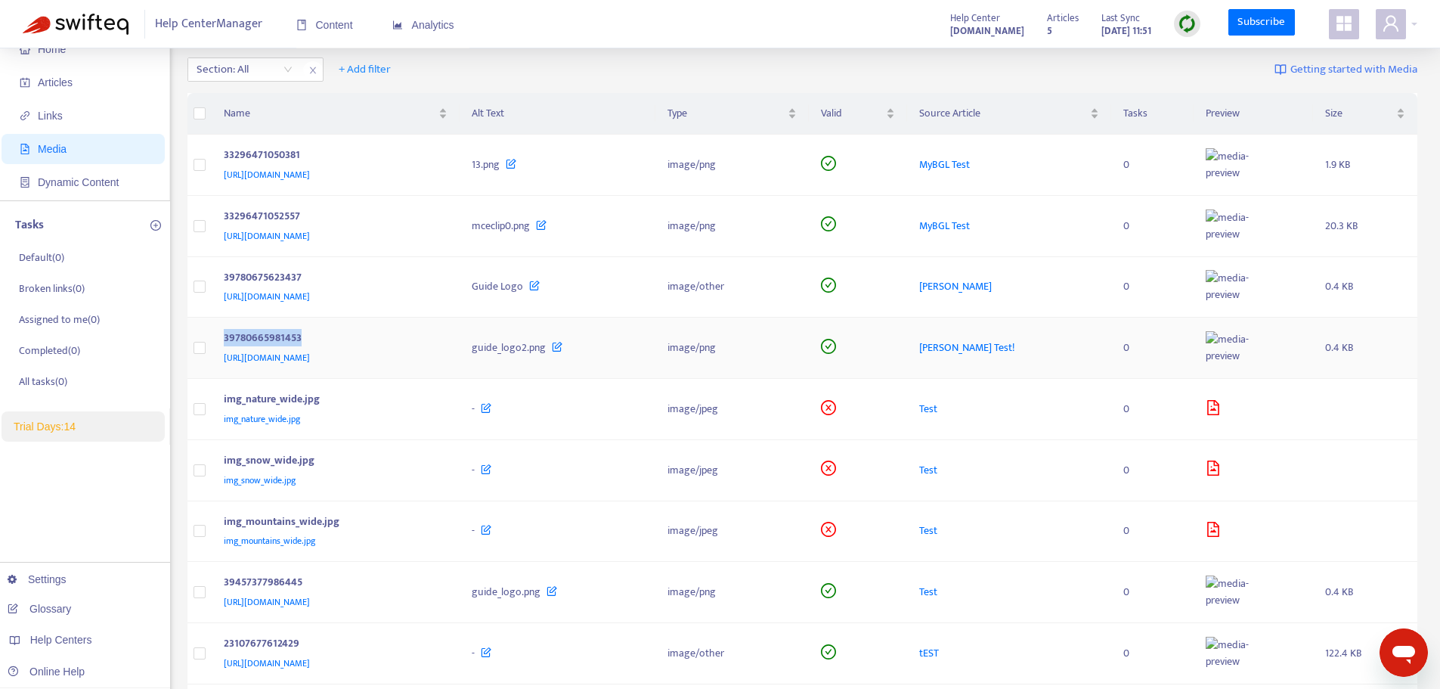
drag, startPoint x: 315, startPoint y: 335, endPoint x: 225, endPoint y: 339, distance: 90.8
click at [225, 339] on div "39780665981453" at bounding box center [333, 340] width 219 height 20
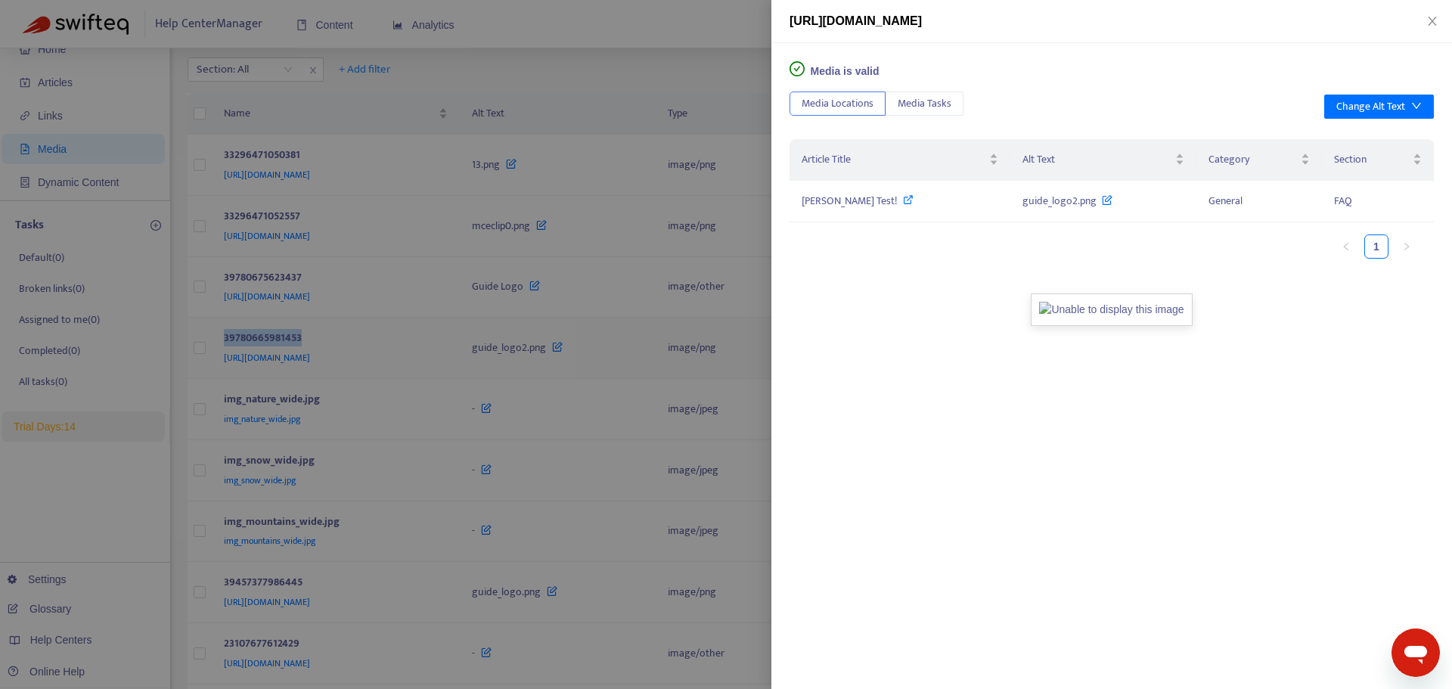
copy div "39780665981453"
click at [296, 278] on div at bounding box center [726, 344] width 1452 height 689
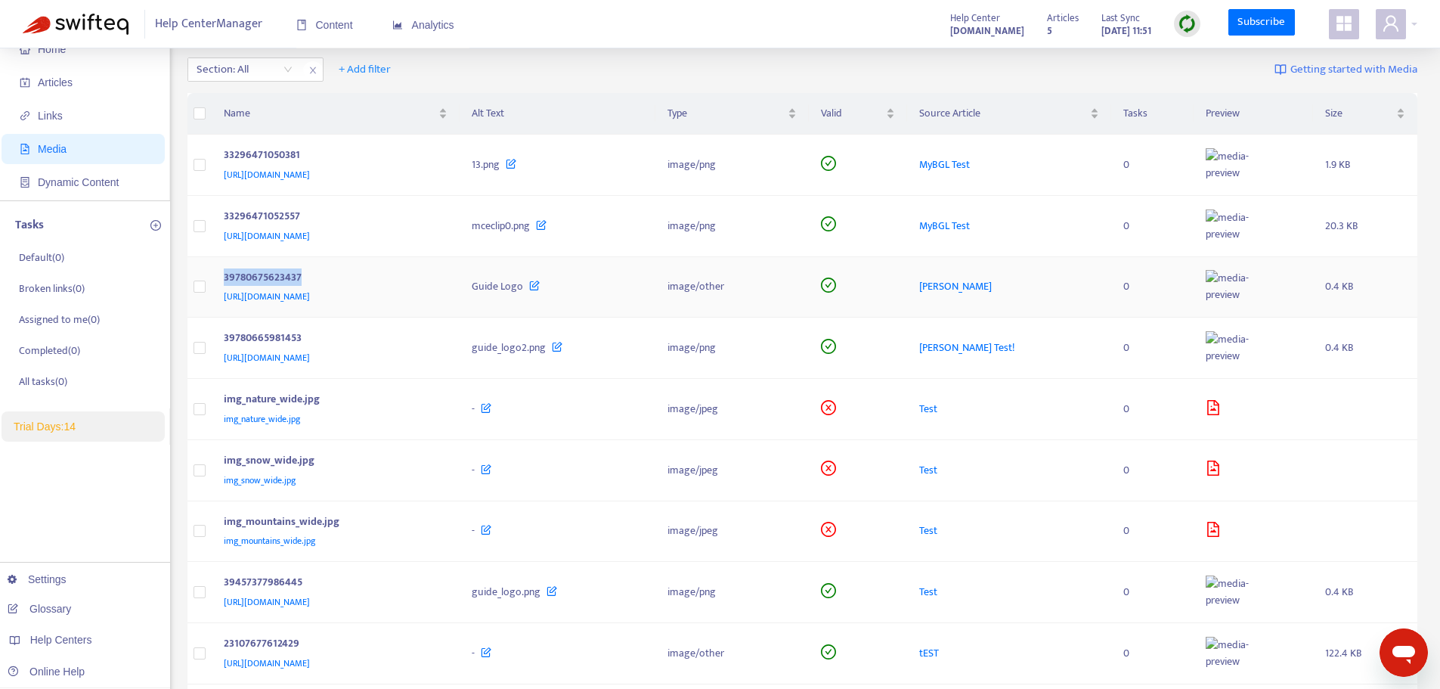
drag, startPoint x: 322, startPoint y: 277, endPoint x: 225, endPoint y: 279, distance: 97.6
click at [225, 279] on div "39780675623437" at bounding box center [333, 279] width 219 height 20
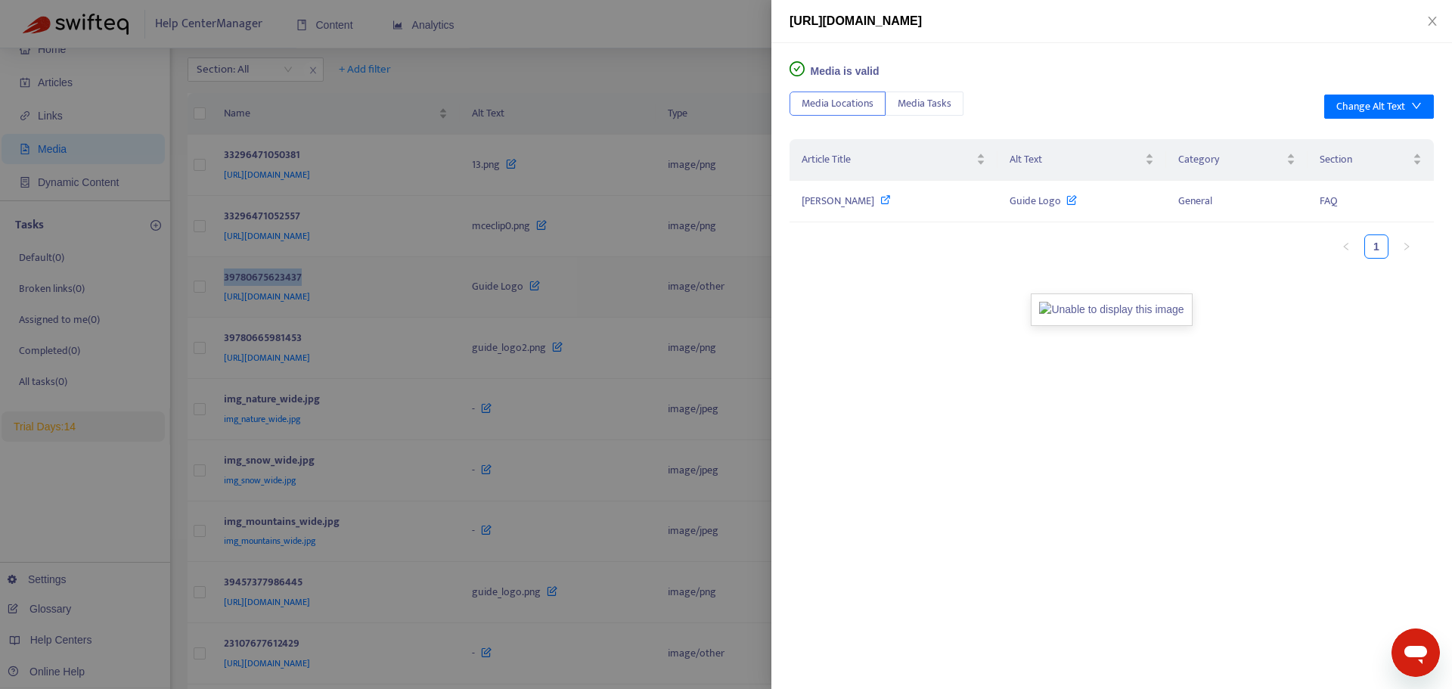
copy div "39780675623437"
click at [224, 218] on div at bounding box center [726, 344] width 1452 height 689
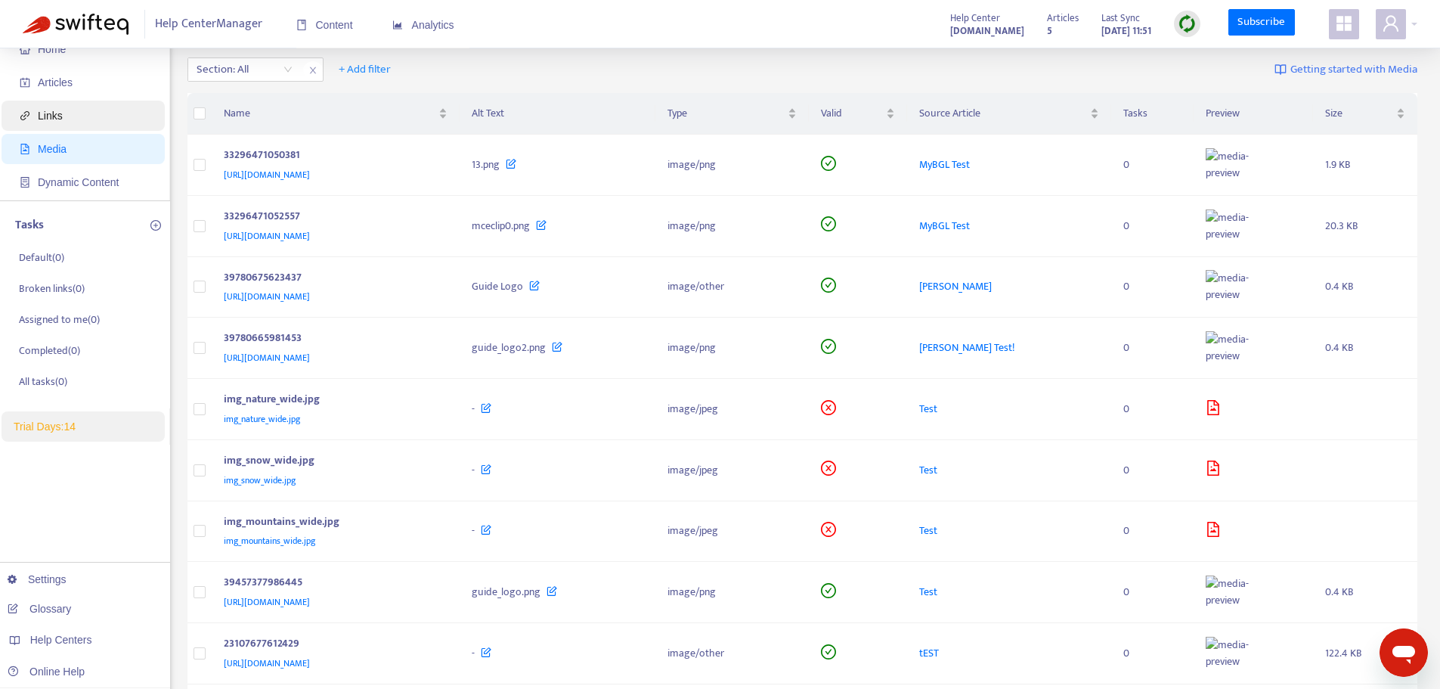
scroll to position [0, 0]
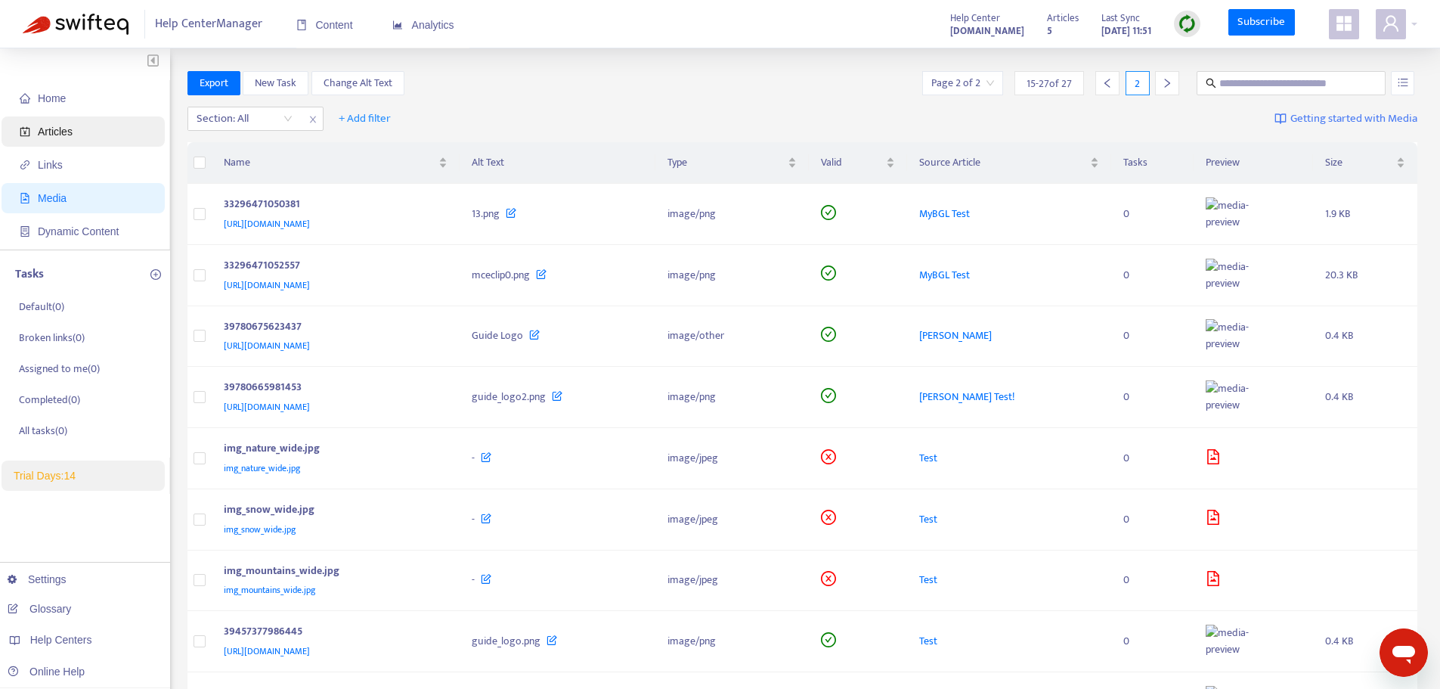
click at [51, 119] on span "Articles" at bounding box center [86, 131] width 133 height 30
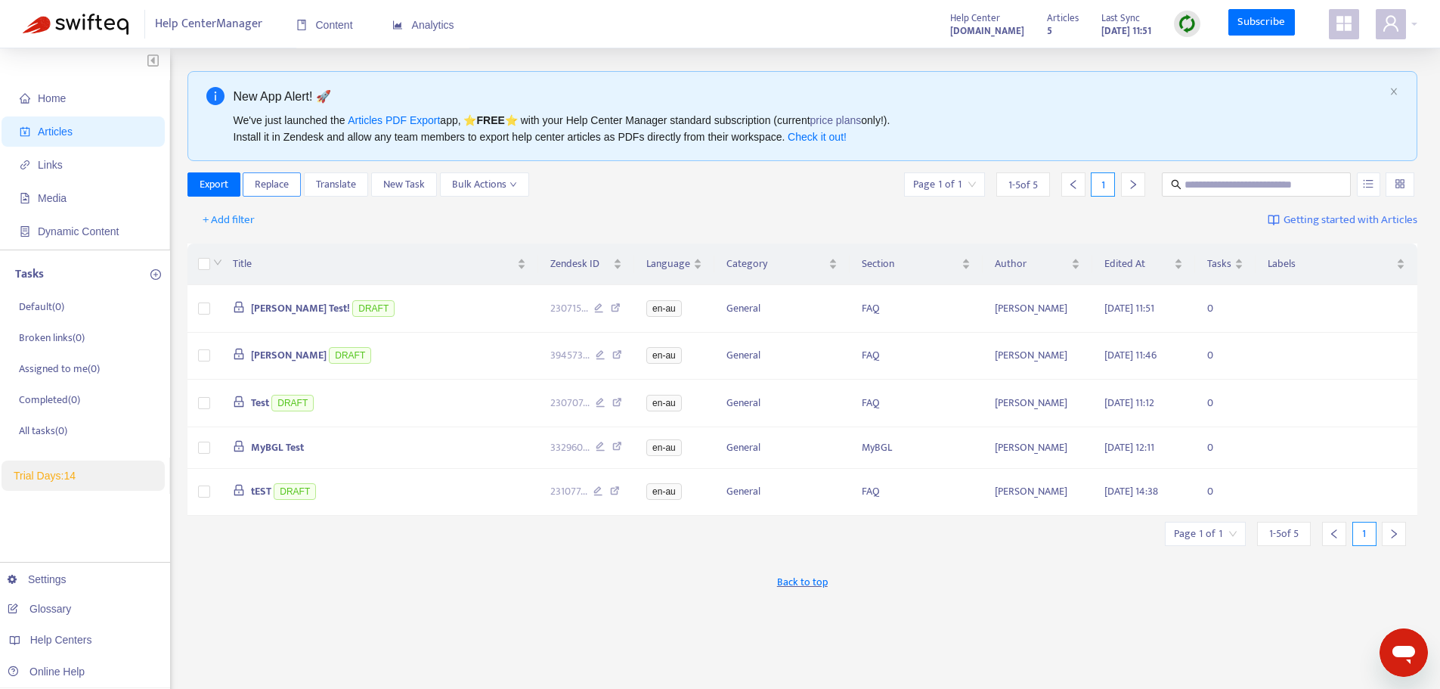
click at [259, 191] on span "Replace" at bounding box center [272, 184] width 34 height 17
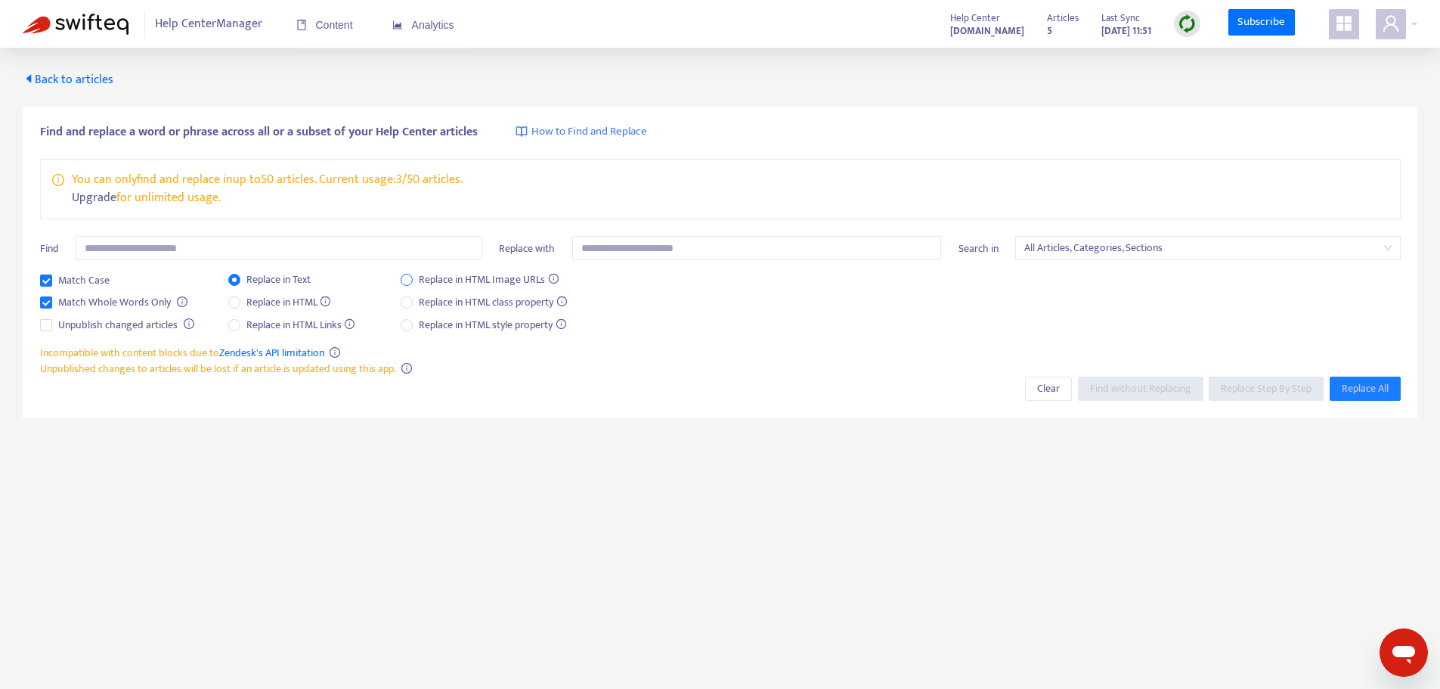
click at [419, 279] on span "Replace in HTML Image URLs" at bounding box center [489, 279] width 152 height 17
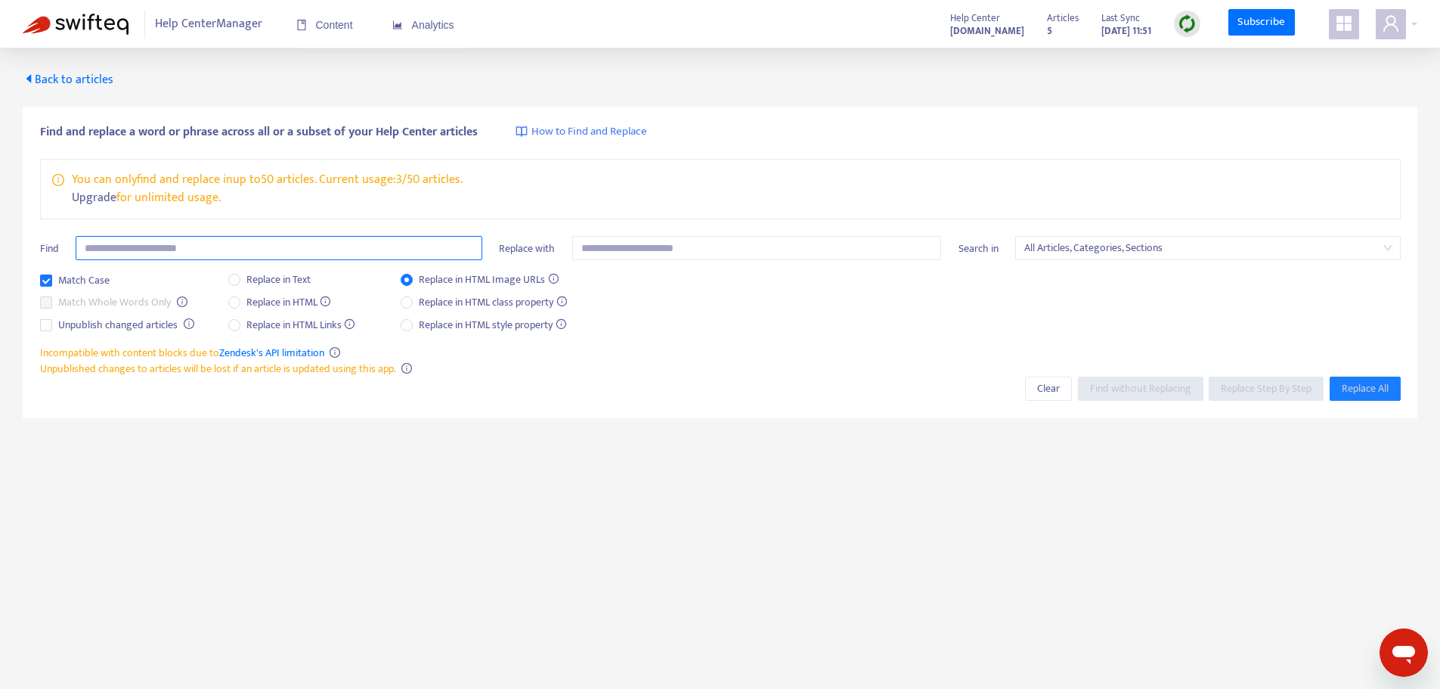
click at [299, 255] on input "text" at bounding box center [279, 248] width 407 height 24
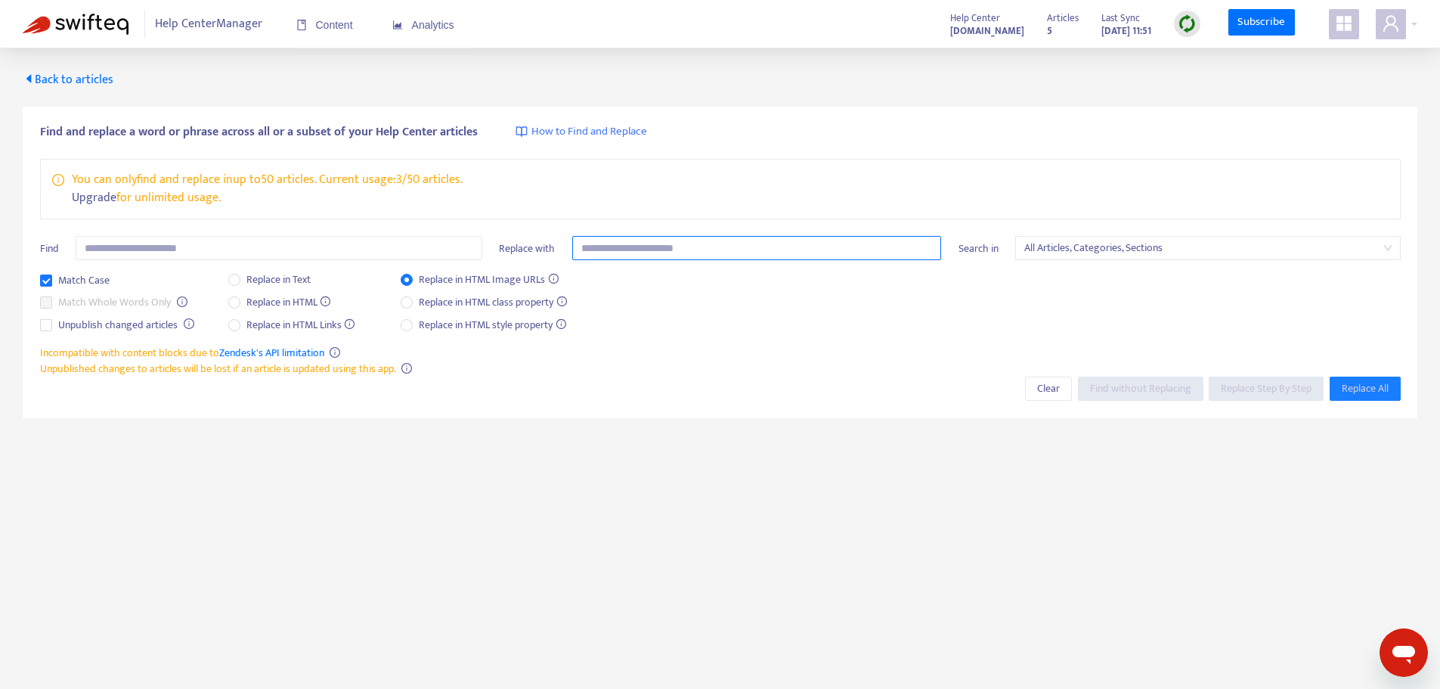
click at [637, 254] on input "text" at bounding box center [757, 248] width 370 height 24
paste input "**********"
type input "**********"
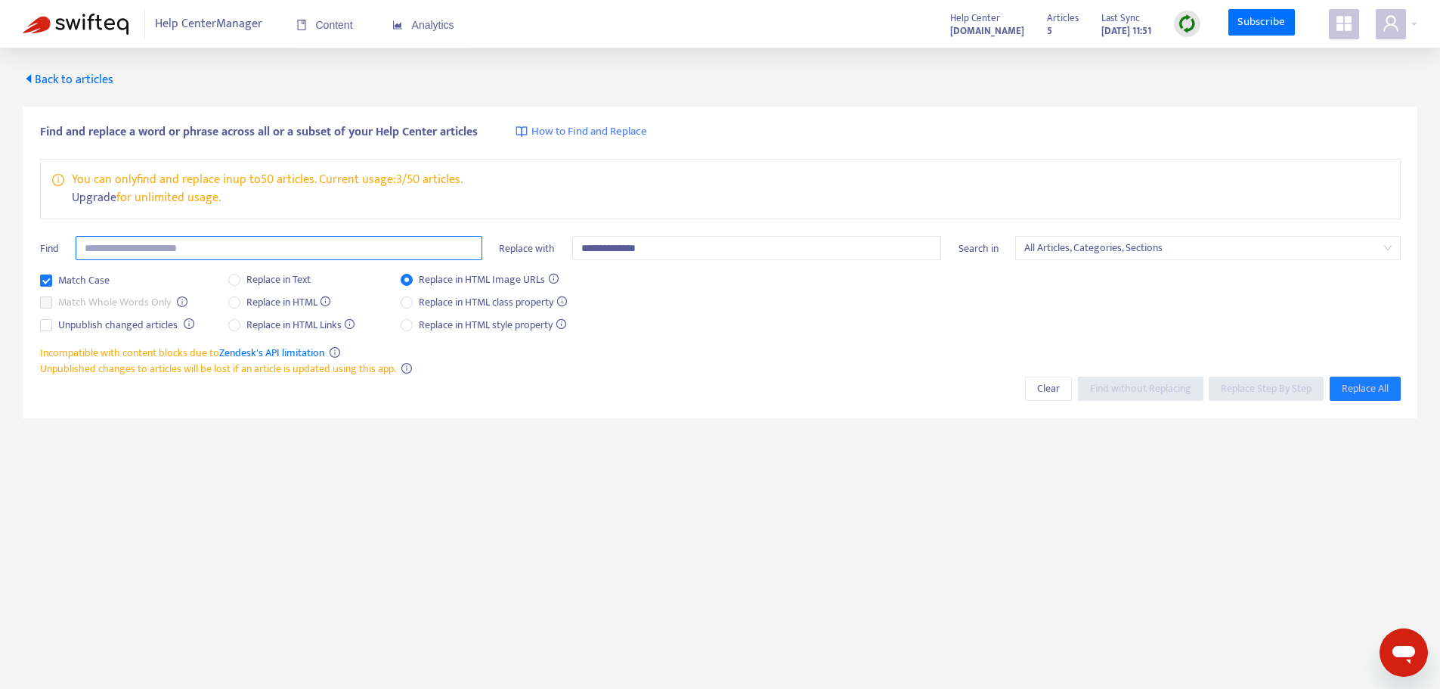
click at [150, 249] on input "text" at bounding box center [279, 248] width 407 height 24
paste input "**********"
type input "**********"
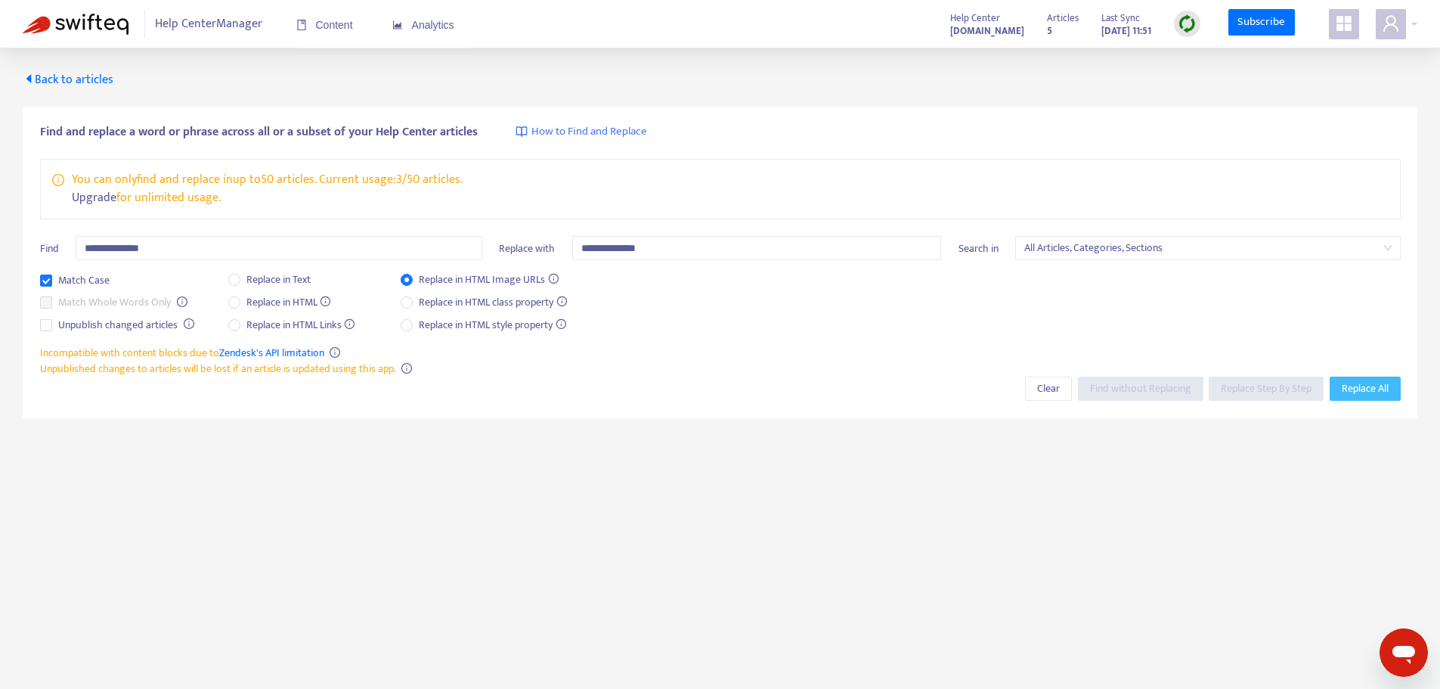
click at [1376, 389] on span "Replace All" at bounding box center [1365, 388] width 47 height 17
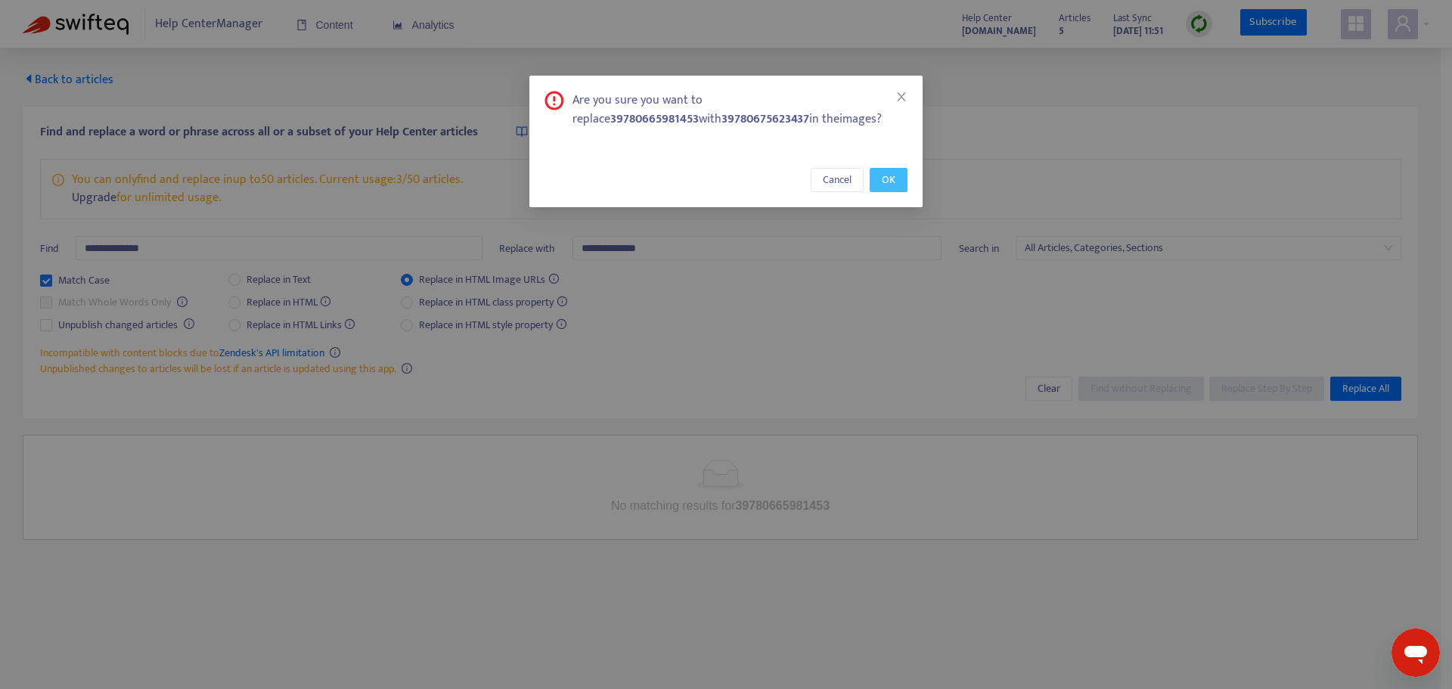
click at [879, 187] on button "OK" at bounding box center [889, 180] width 38 height 24
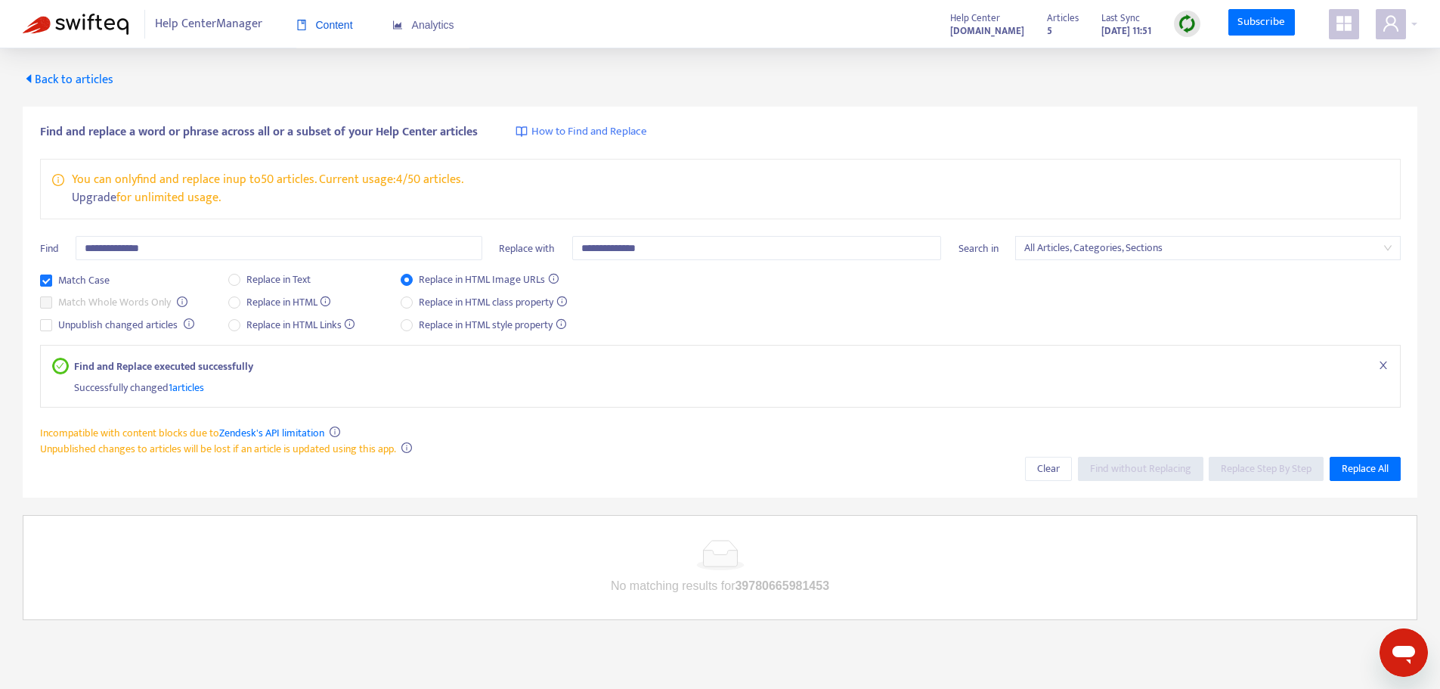
click at [326, 19] on span "Content" at bounding box center [324, 25] width 57 height 12
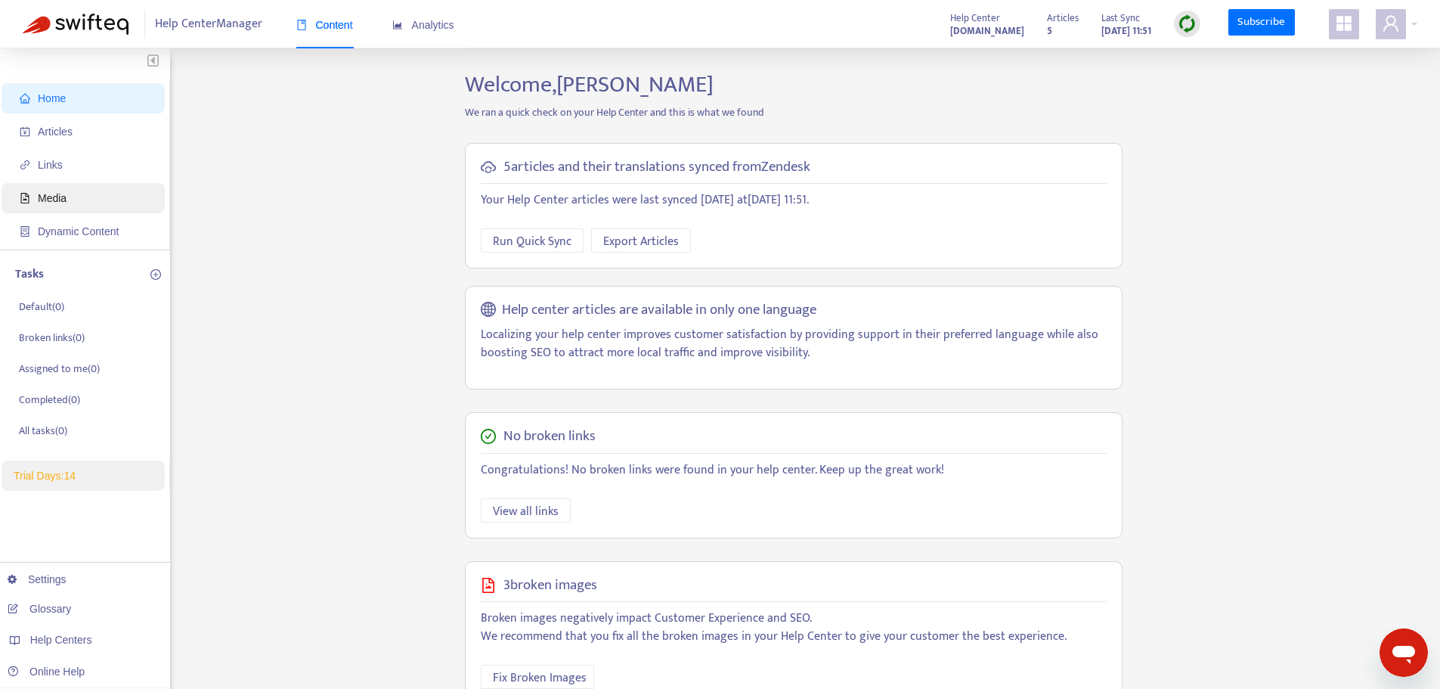
click at [42, 209] on span "Media" at bounding box center [86, 198] width 133 height 30
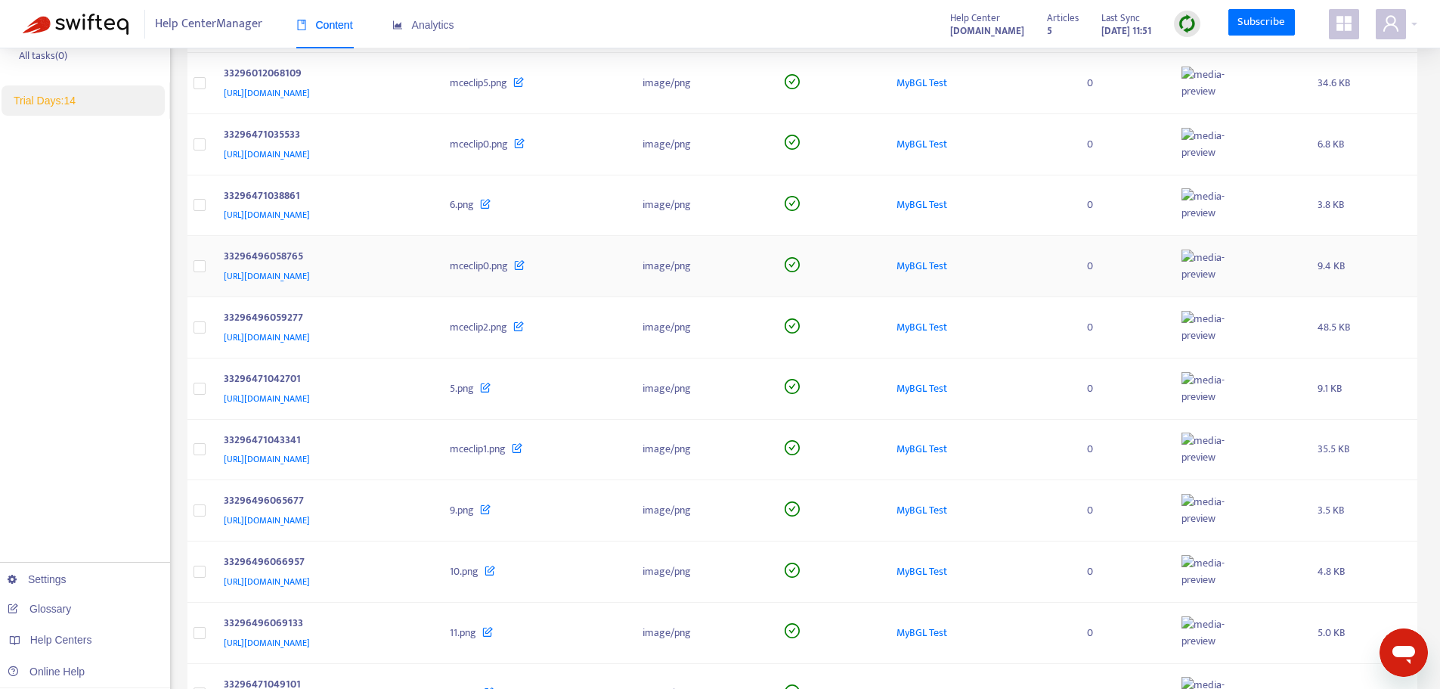
scroll to position [544, 0]
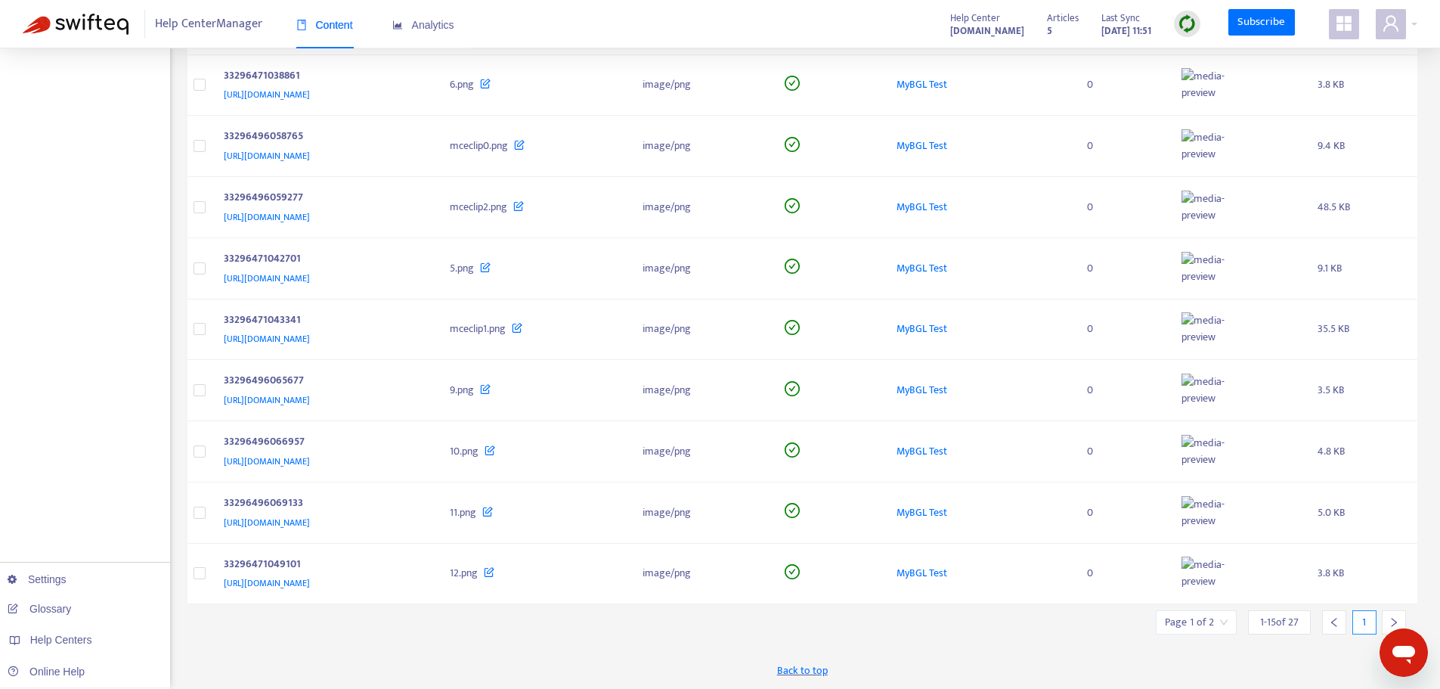
click at [1395, 613] on div at bounding box center [1394, 622] width 24 height 24
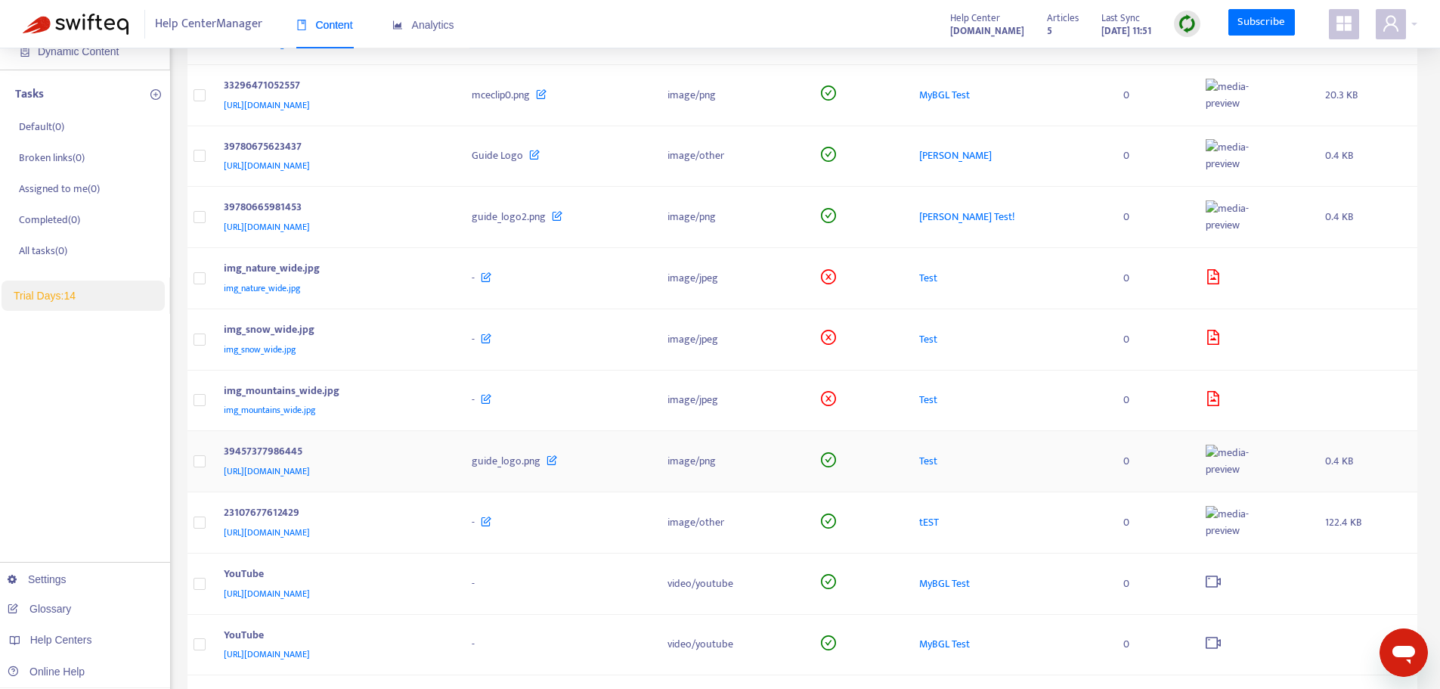
scroll to position [0, 0]
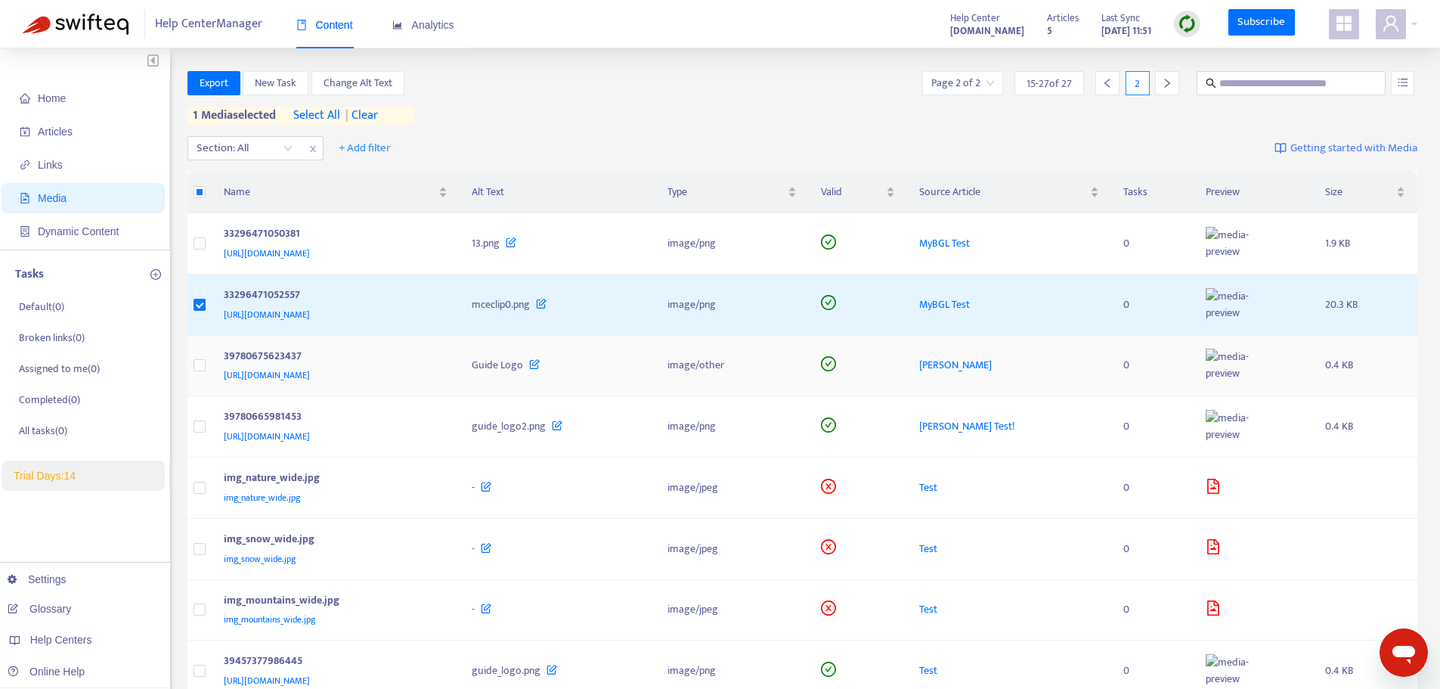
click at [207, 366] on td at bounding box center [200, 366] width 24 height 61
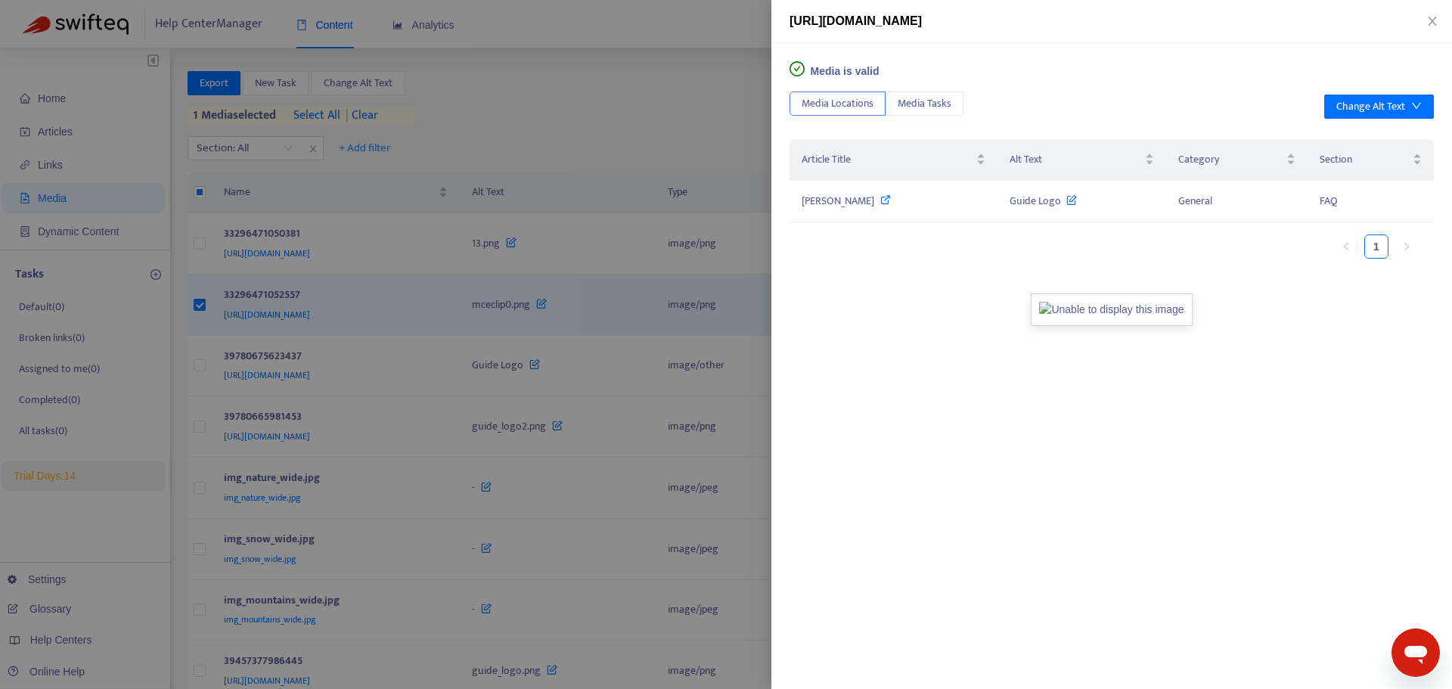
click at [200, 391] on div at bounding box center [726, 344] width 1452 height 689
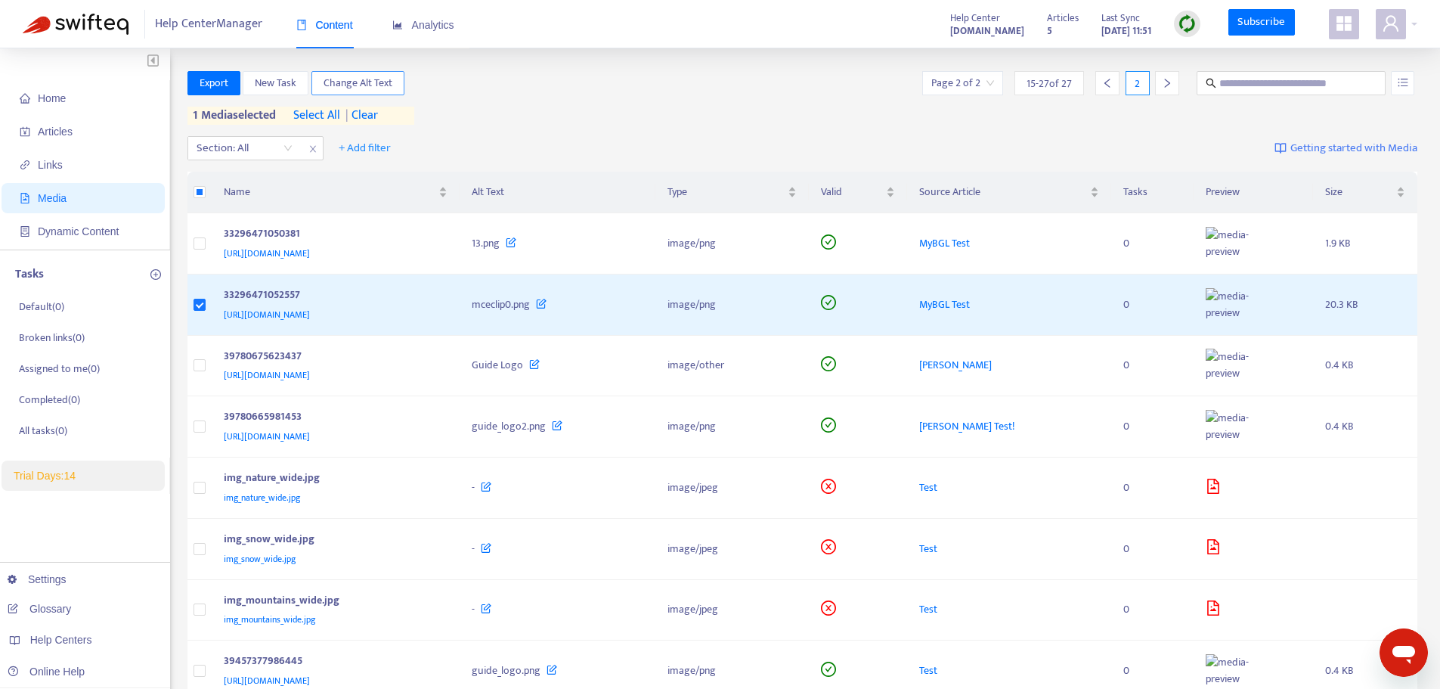
click at [358, 88] on span "Change Alt Text" at bounding box center [358, 83] width 69 height 17
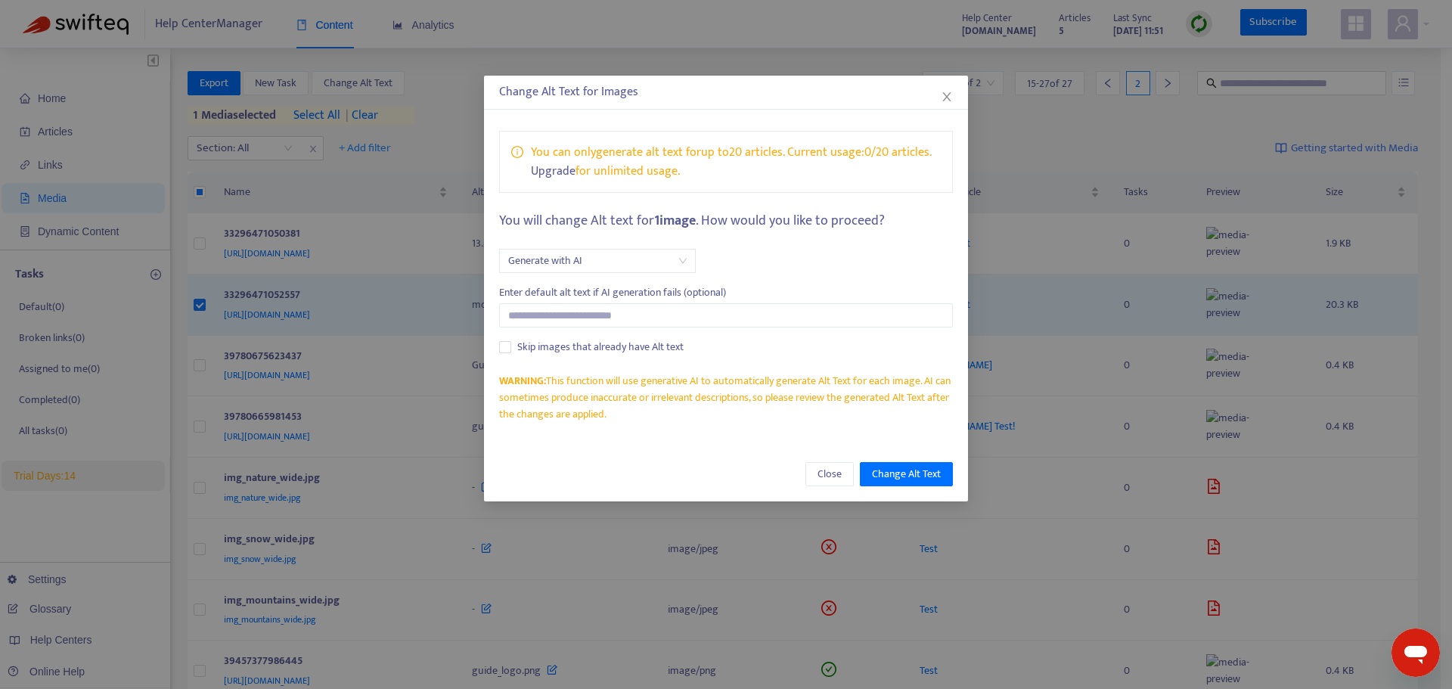
click at [613, 261] on span "Generate with AI" at bounding box center [597, 261] width 178 height 23
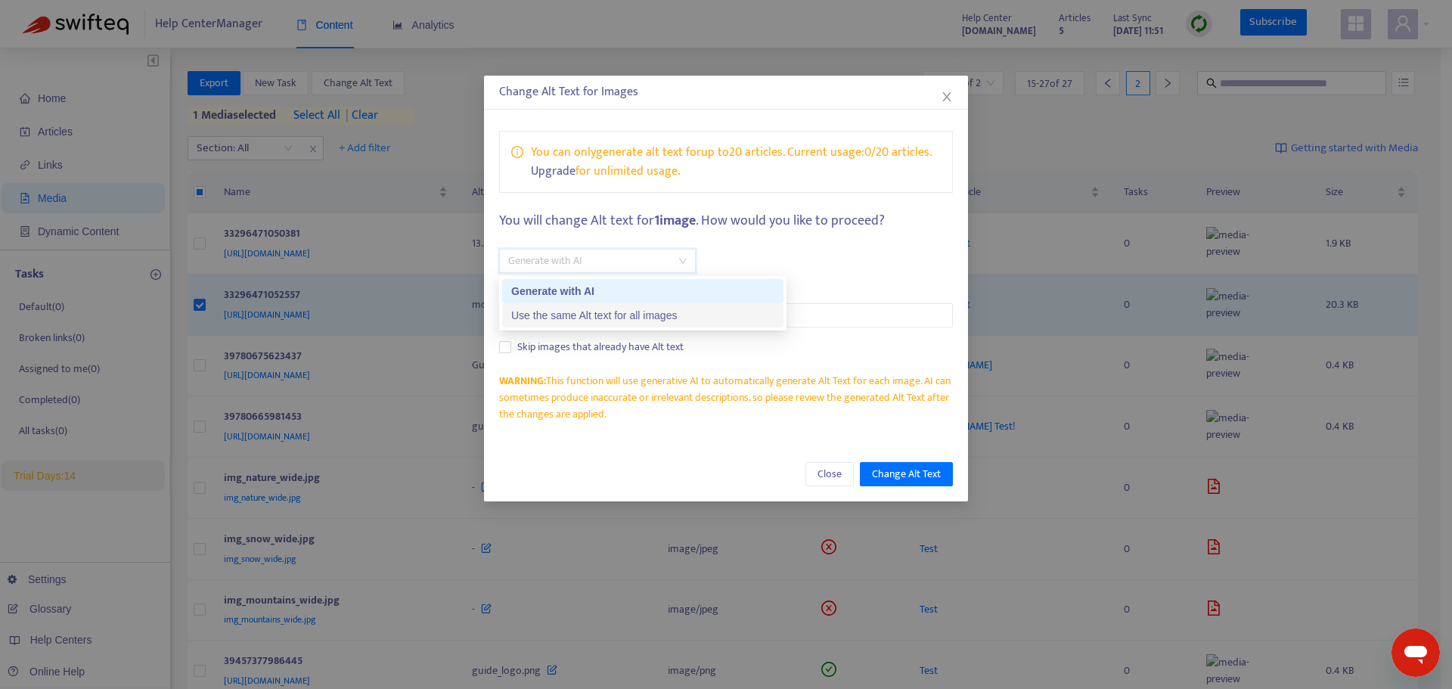
click at [606, 313] on div "Use the same Alt text for all images" at bounding box center [642, 315] width 263 height 17
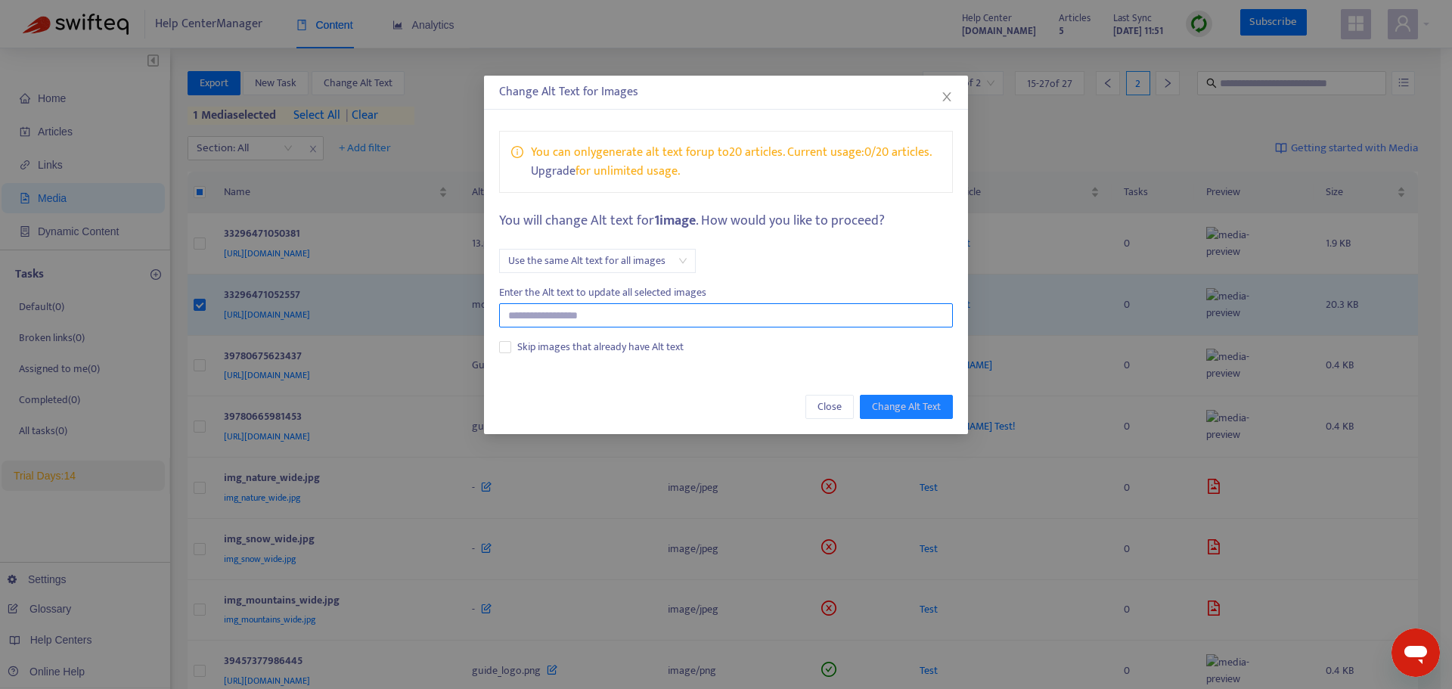
click at [578, 318] on input "text" at bounding box center [726, 315] width 454 height 24
click at [597, 268] on span "Use the same Alt text for all images" at bounding box center [597, 261] width 178 height 23
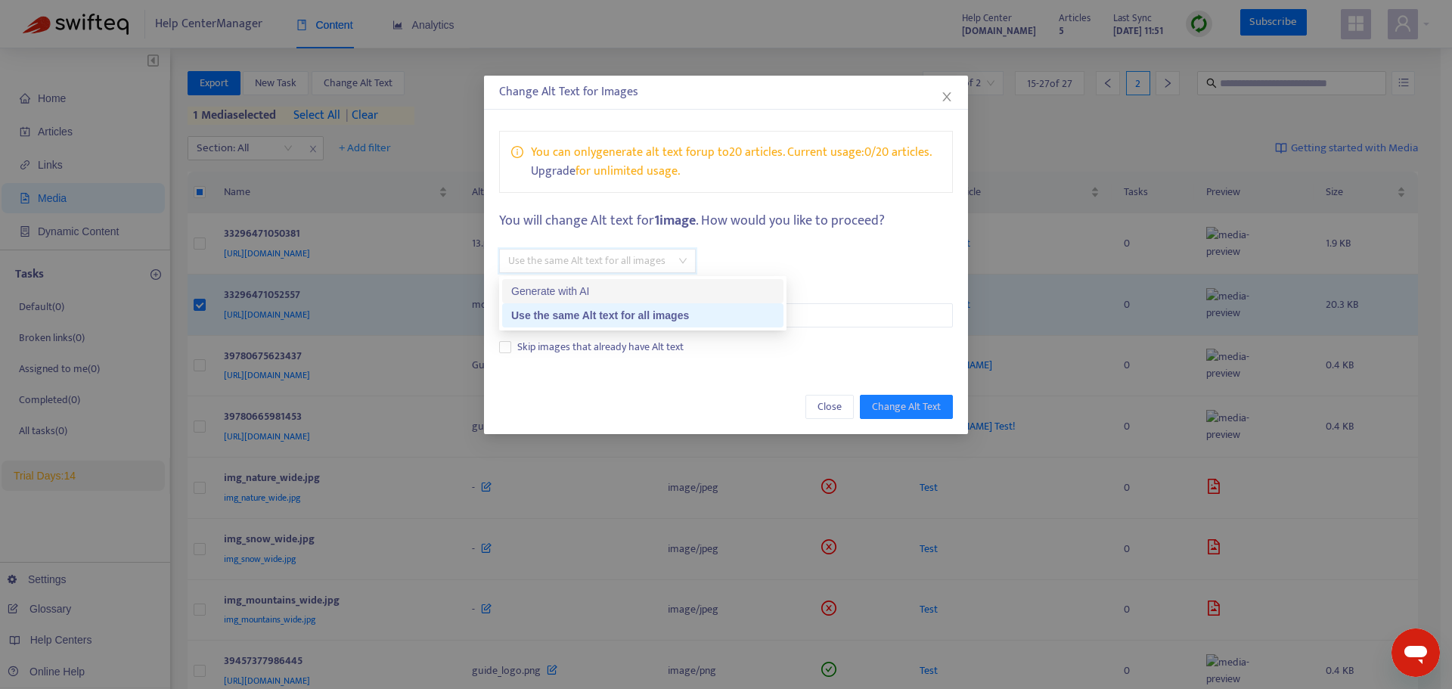
click at [584, 291] on div "Generate with AI" at bounding box center [642, 291] width 263 height 17
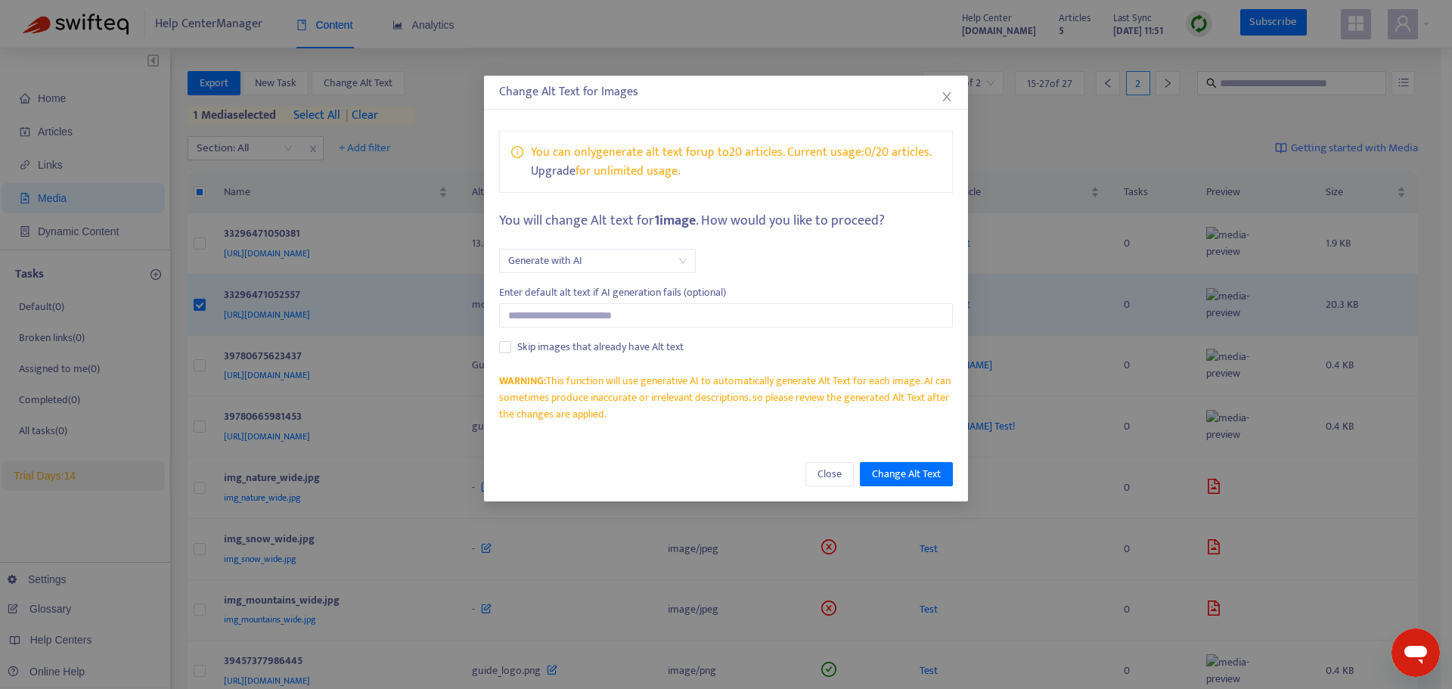
click at [586, 411] on div "WARNING: This function will use generative AI to automatically generate Alt Tex…" at bounding box center [726, 398] width 454 height 50
click at [560, 405] on div "WARNING: This function will use generative AI to automatically generate Alt Tex…" at bounding box center [726, 398] width 454 height 50
drag, startPoint x: 564, startPoint y: 392, endPoint x: 706, endPoint y: 427, distance: 146.3
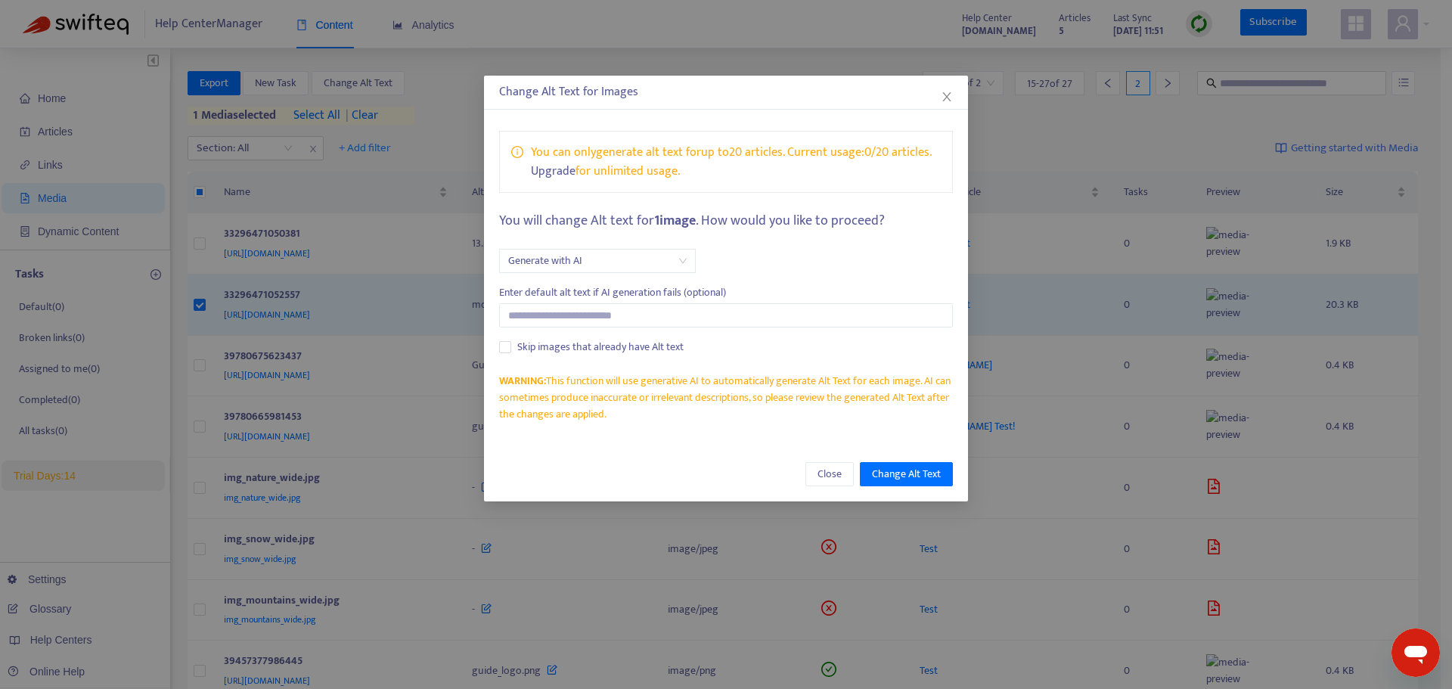
click at [706, 427] on div "You can only generate alt text for up to 20 articles . Current usage: 0 / 20 ar…" at bounding box center [726, 277] width 484 height 322
click at [836, 483] on button "Close" at bounding box center [829, 474] width 48 height 24
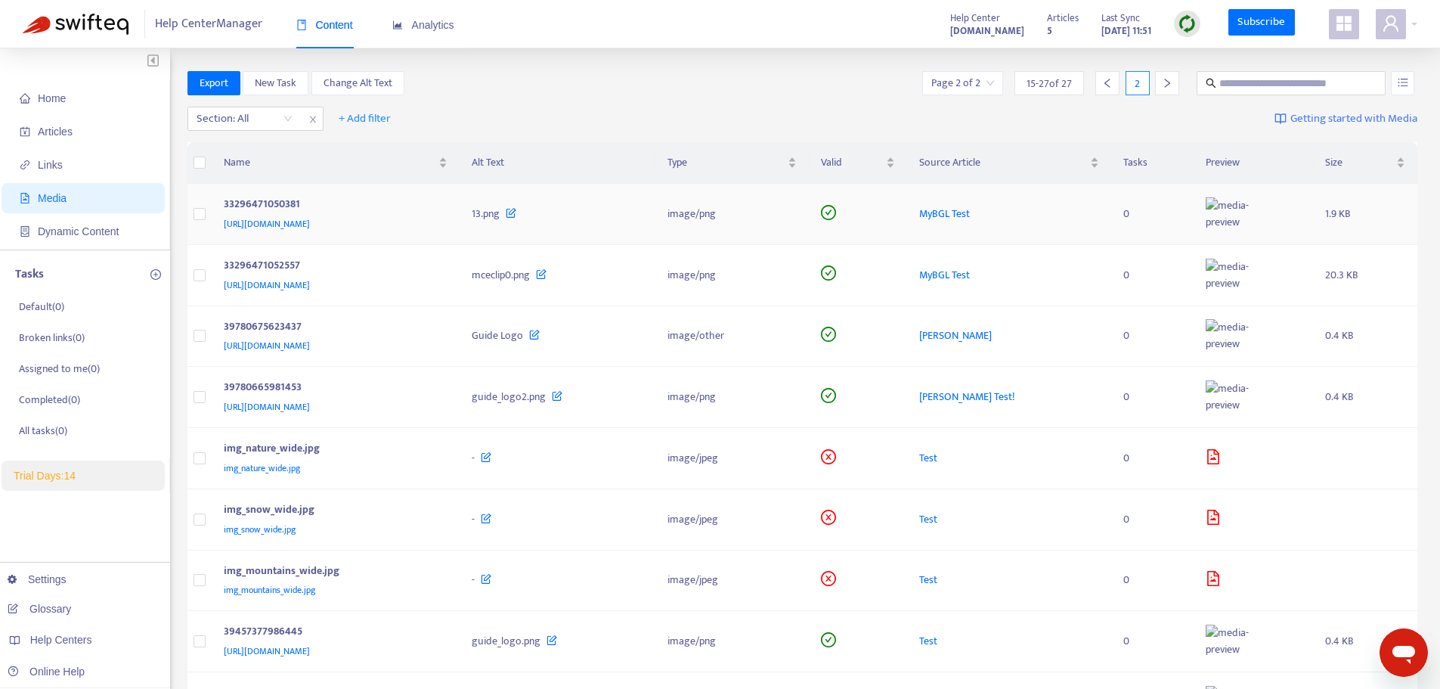
click at [206, 214] on td at bounding box center [200, 214] width 24 height 61
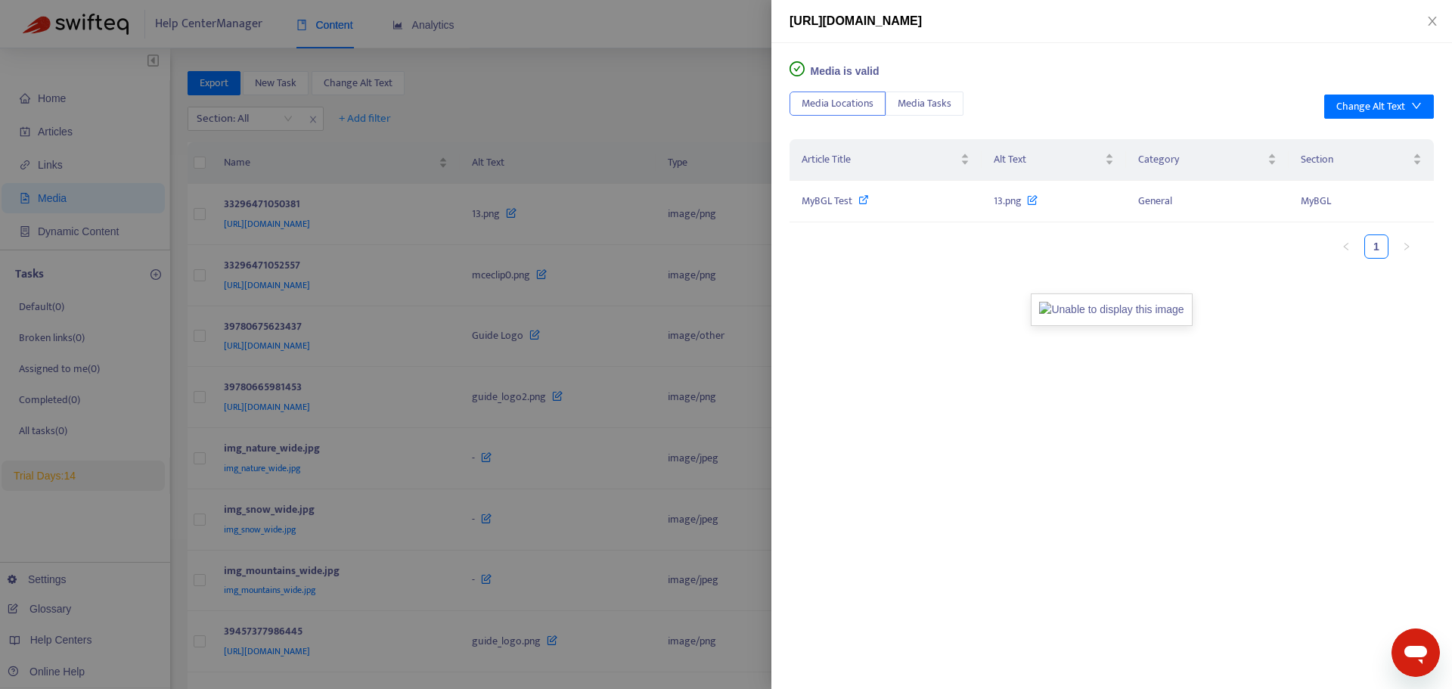
click at [204, 214] on div at bounding box center [726, 344] width 1452 height 689
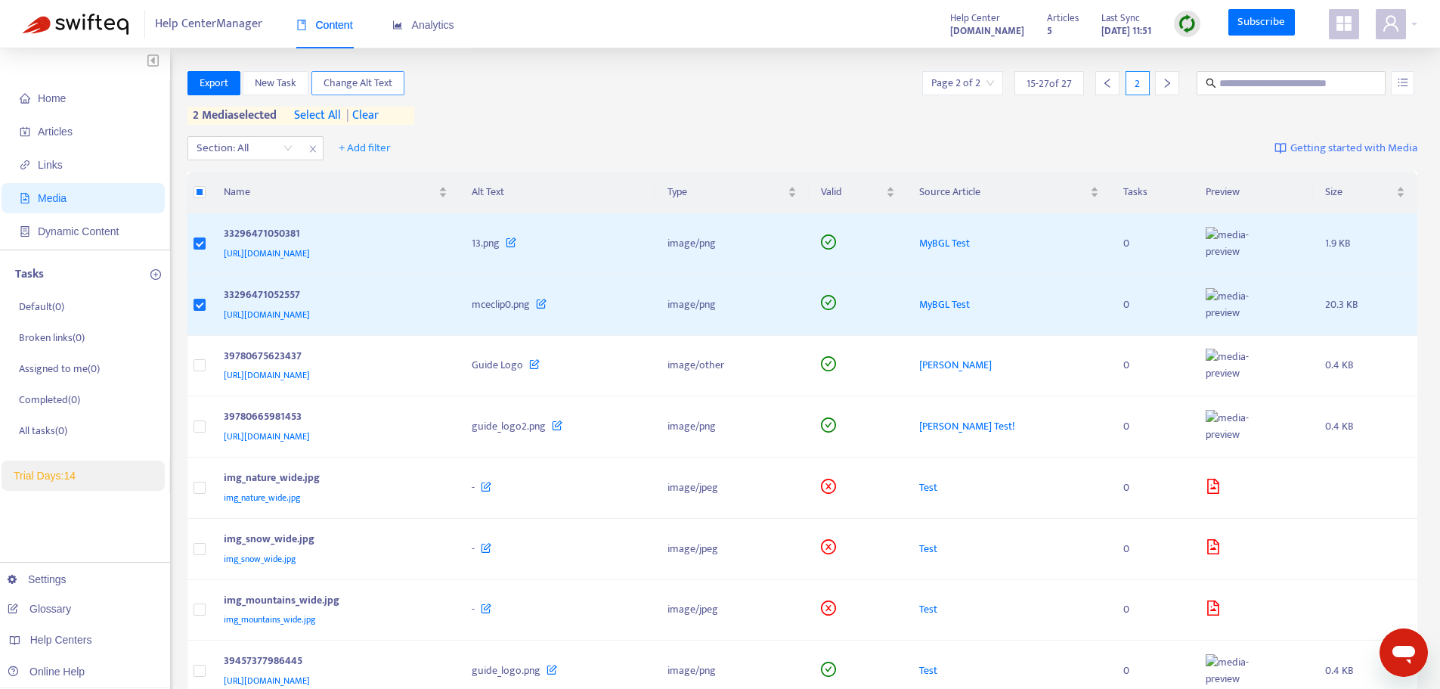
click at [370, 79] on span "Change Alt Text" at bounding box center [358, 83] width 69 height 17
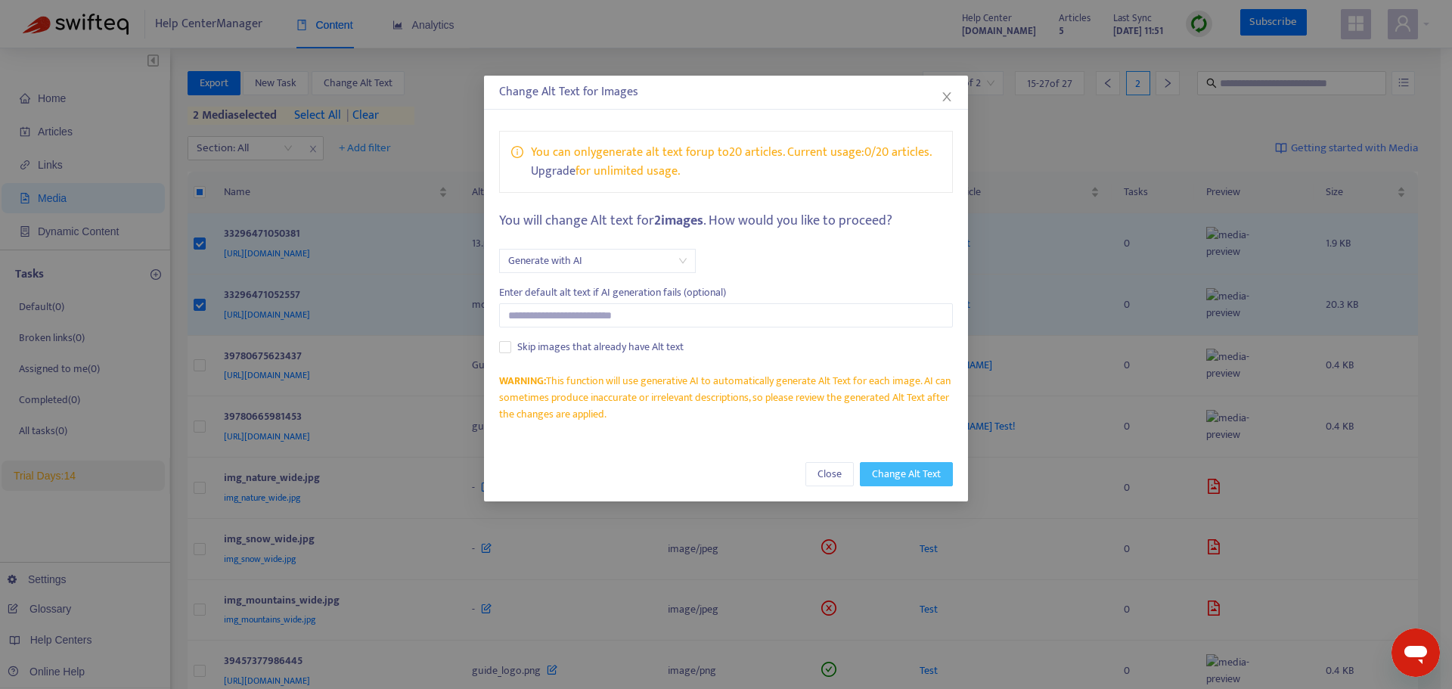
click at [896, 475] on span "Change Alt Text" at bounding box center [906, 474] width 69 height 17
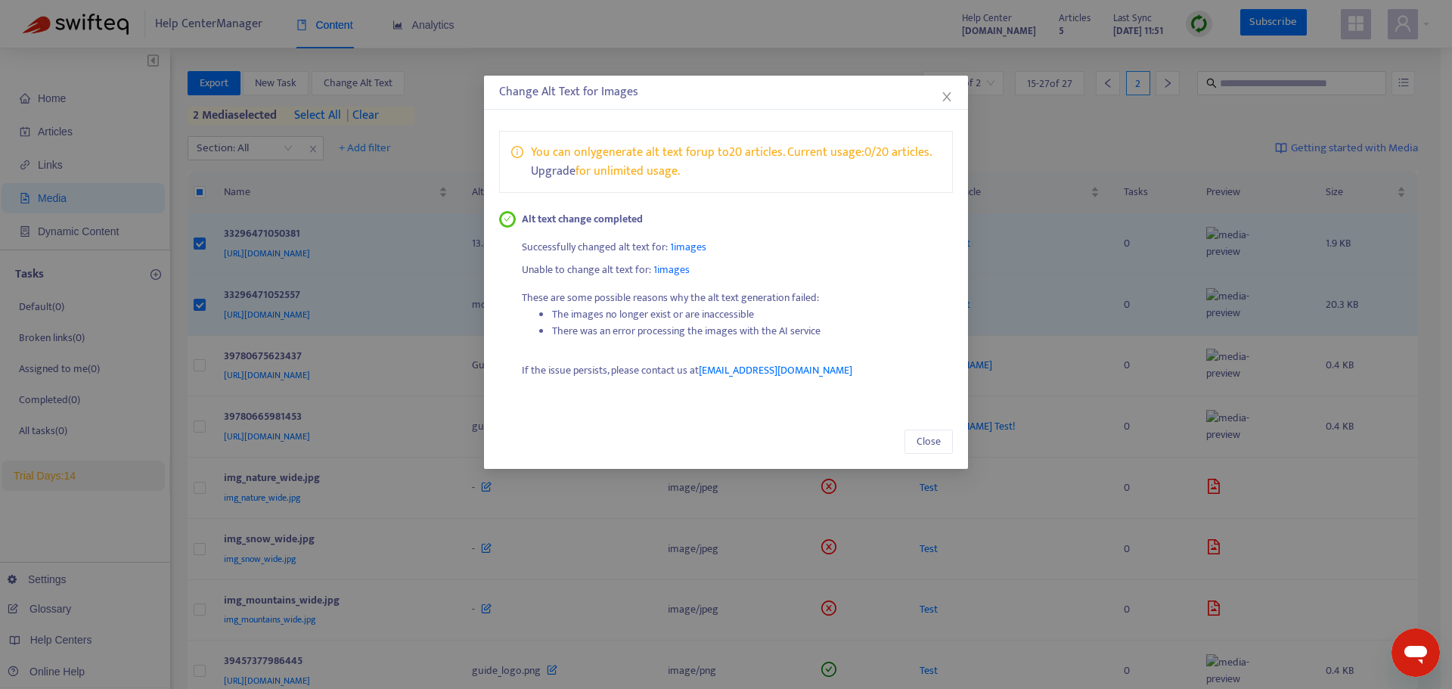
click at [935, 423] on div "Close" at bounding box center [726, 441] width 484 height 54
click at [935, 426] on div "Close" at bounding box center [726, 441] width 484 height 54
click at [931, 440] on span "Close" at bounding box center [928, 441] width 24 height 17
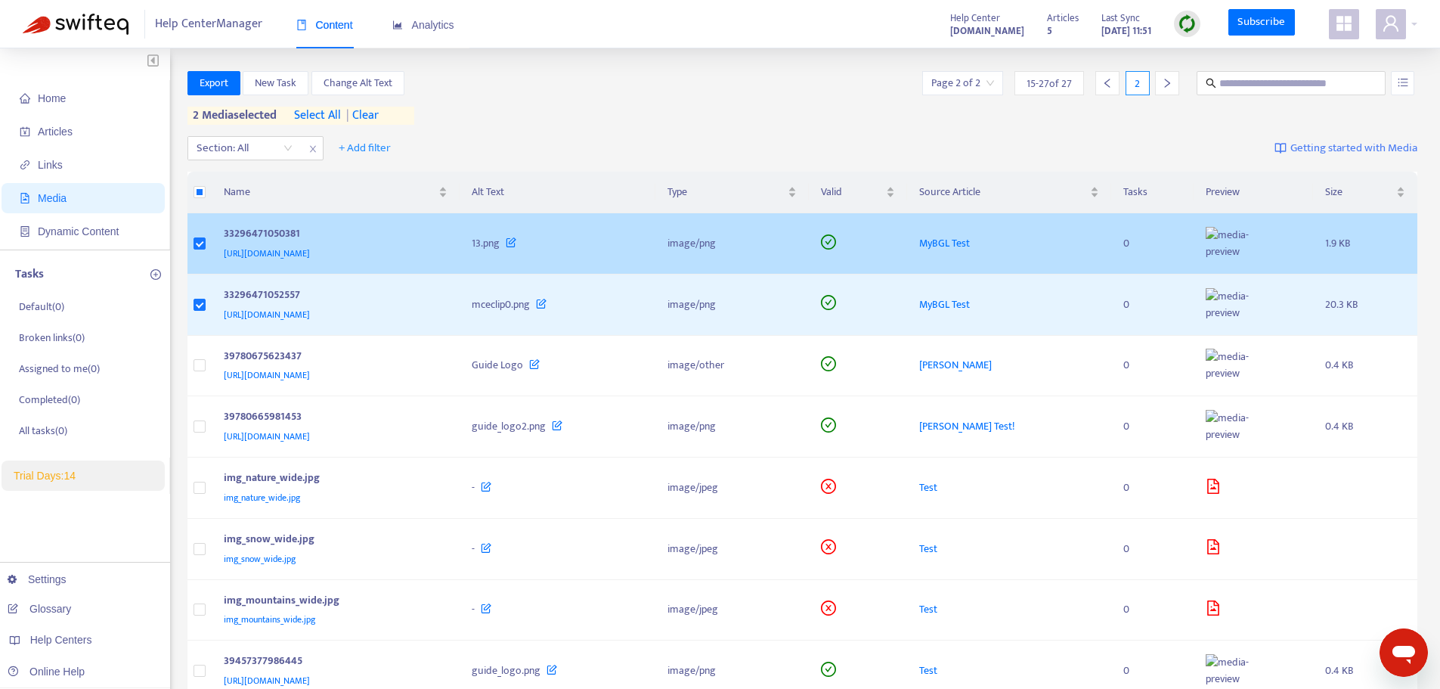
click at [310, 246] on span "https://bglcorp.zendesk.com/hc/article_attachments/33296471050381" at bounding box center [267, 253] width 86 height 15
click at [809, 245] on td "image/png" at bounding box center [732, 243] width 153 height 61
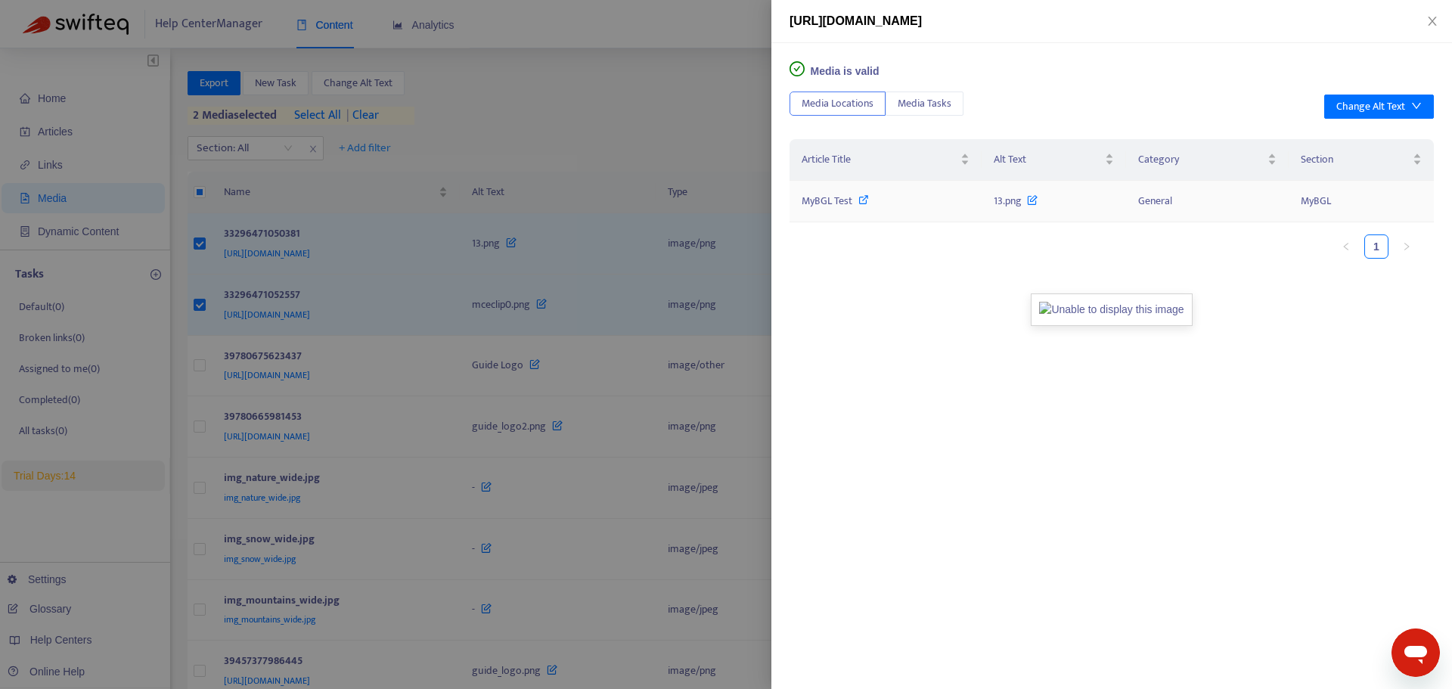
click at [815, 199] on span "MyBGL Test" at bounding box center [826, 200] width 51 height 17
click at [587, 112] on div at bounding box center [726, 344] width 1452 height 689
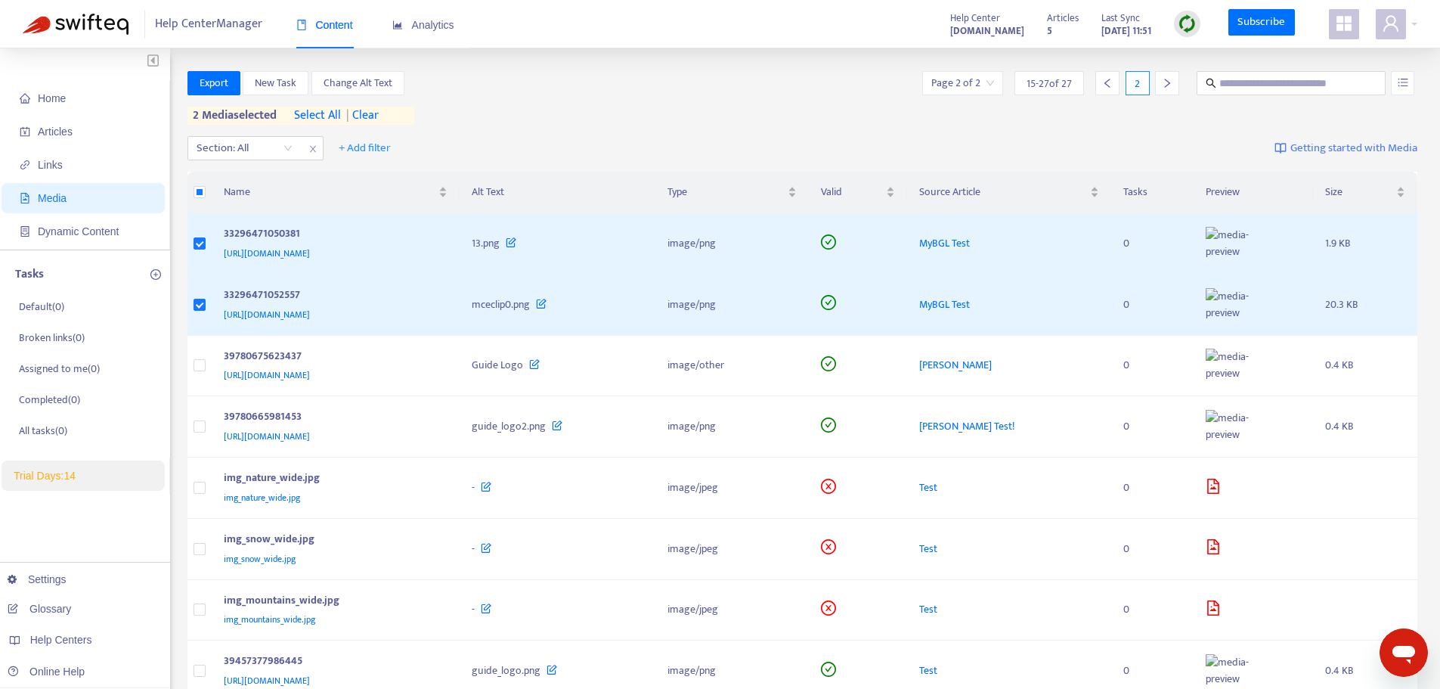
click at [1194, 27] on img at bounding box center [1187, 23] width 19 height 19
click at [1235, 86] on link "Full Sync" at bounding box center [1214, 78] width 54 height 17
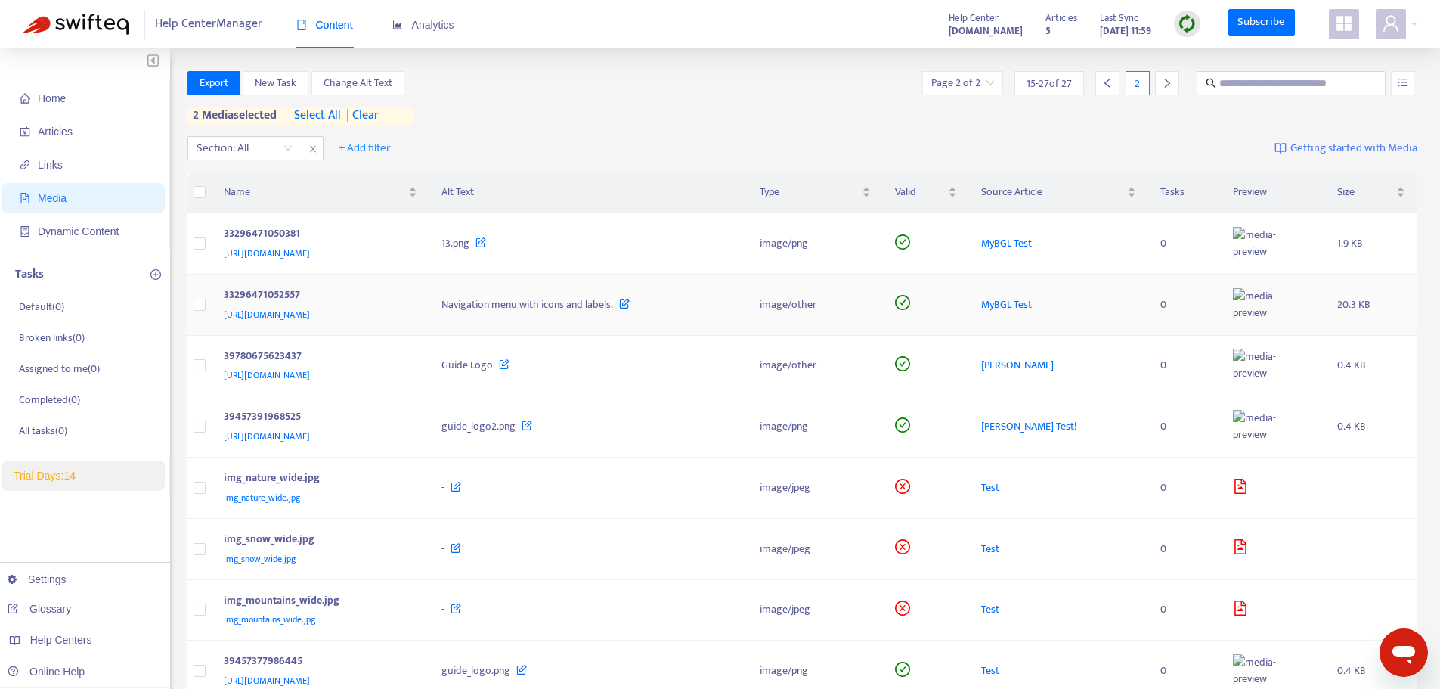
click at [613, 304] on span "Navigation menu with icons and labels." at bounding box center [528, 304] width 172 height 17
click at [1243, 76] on input "text" at bounding box center [1292, 83] width 145 height 17
type input "**********"
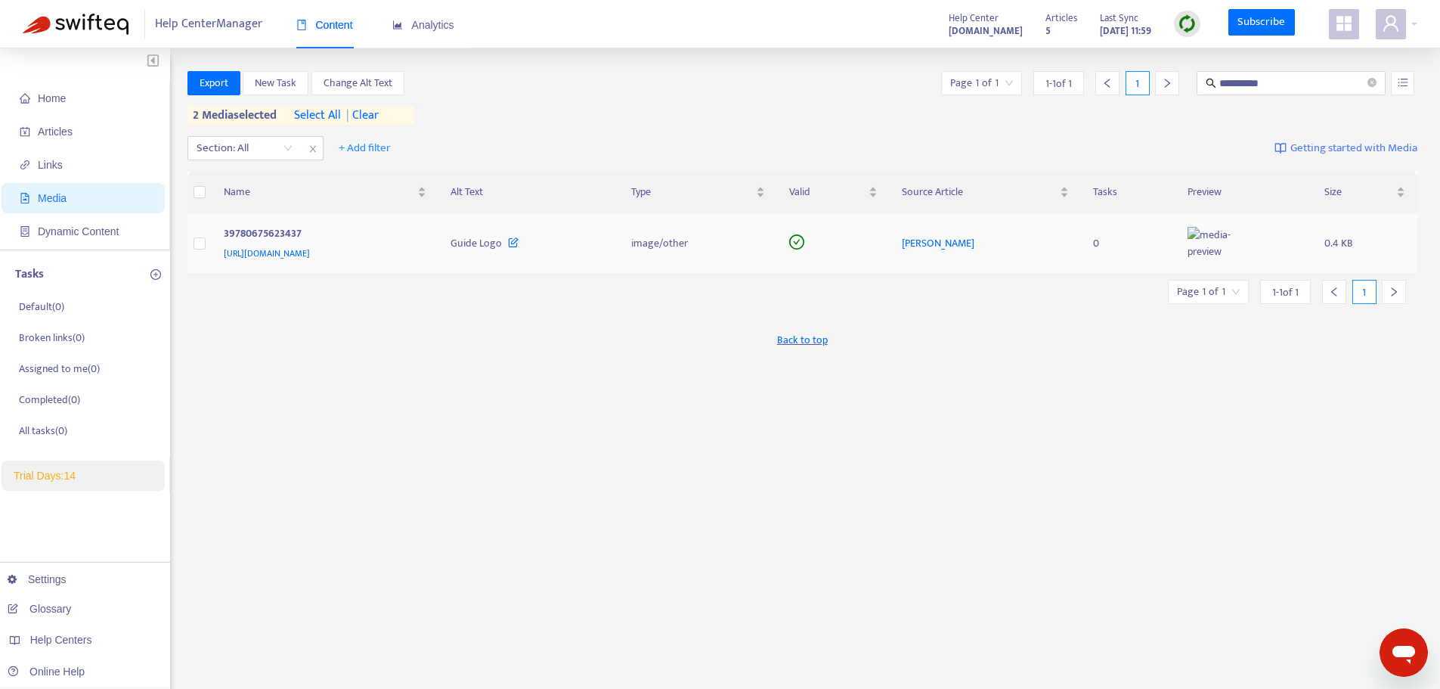
click at [251, 233] on div "39780675623437" at bounding box center [322, 235] width 197 height 20
drag, startPoint x: 315, startPoint y: 232, endPoint x: 217, endPoint y: 222, distance: 98.9
click at [217, 222] on td "39780675623437 https://bglcorp.zendesk.com/hc/article_attachments/39780675623437" at bounding box center [326, 243] width 228 height 61
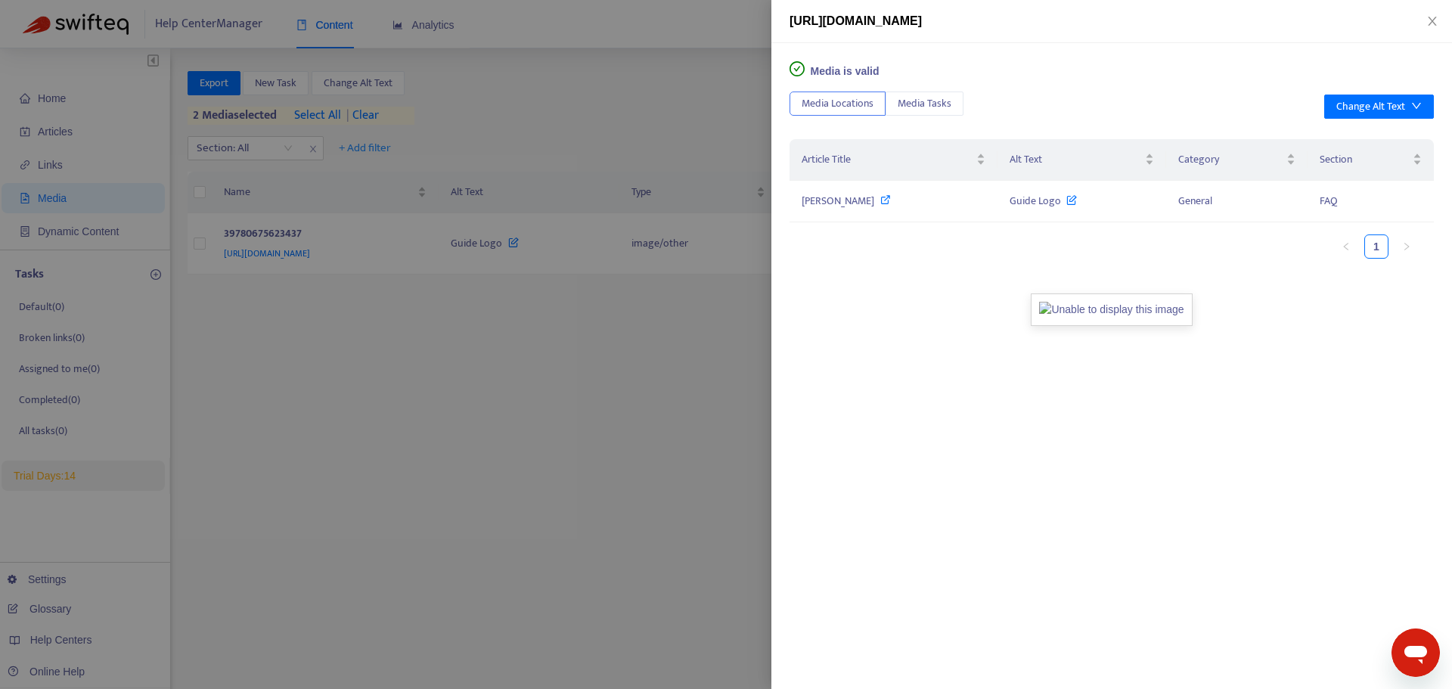
click at [327, 438] on div at bounding box center [726, 344] width 1452 height 689
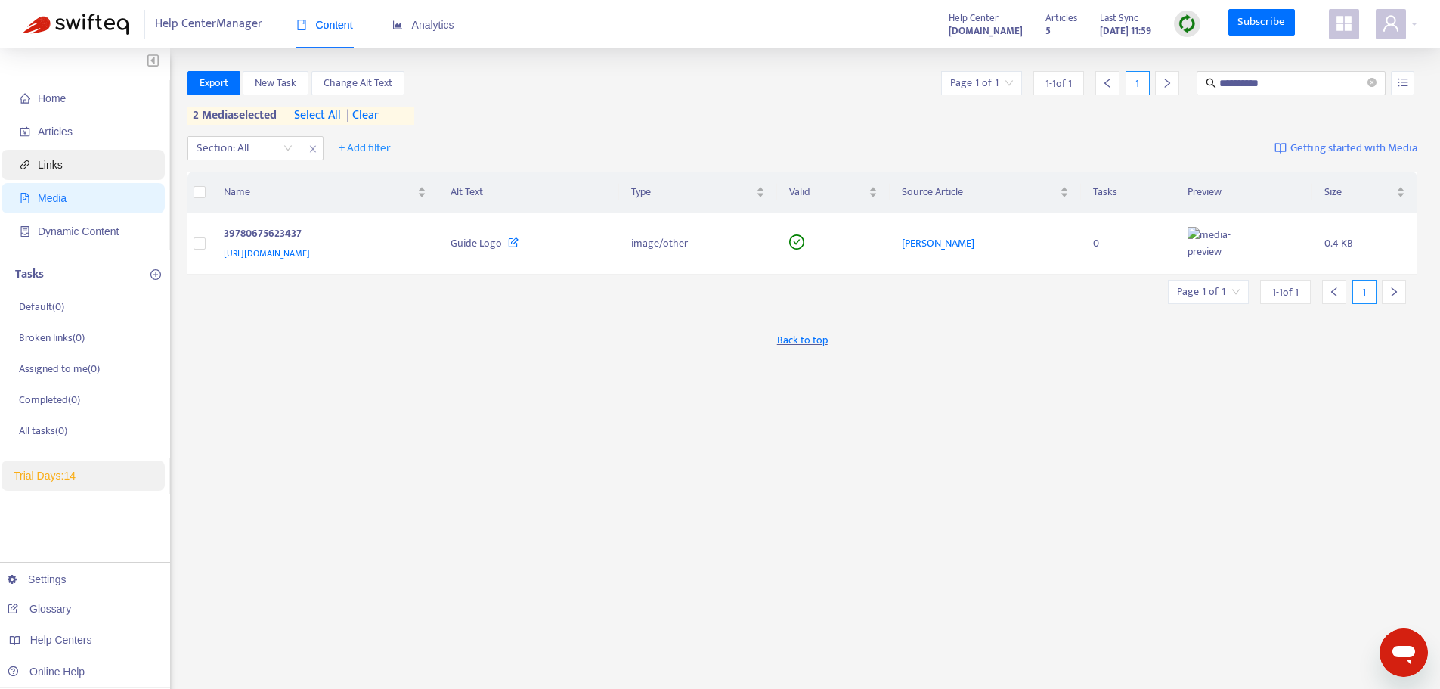
click at [67, 152] on span "Links" at bounding box center [86, 165] width 133 height 30
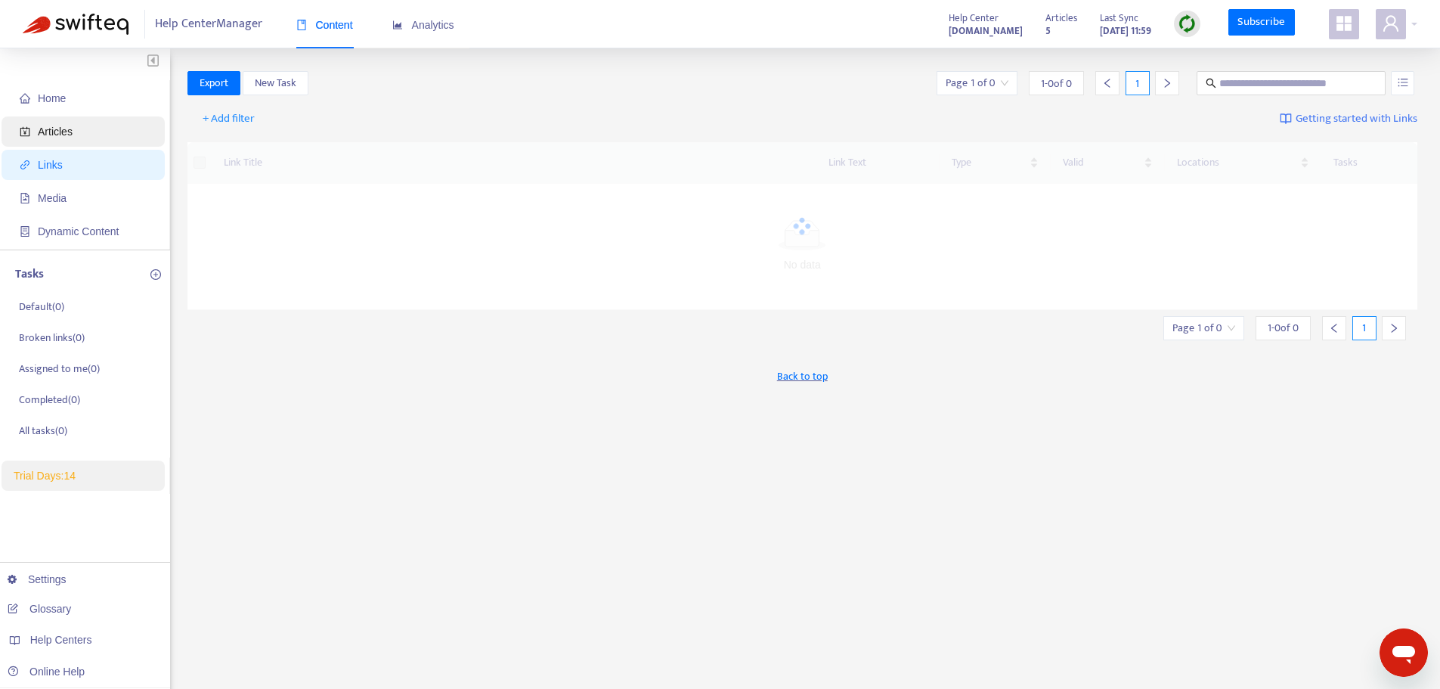
click at [56, 144] on span "Articles" at bounding box center [86, 131] width 133 height 30
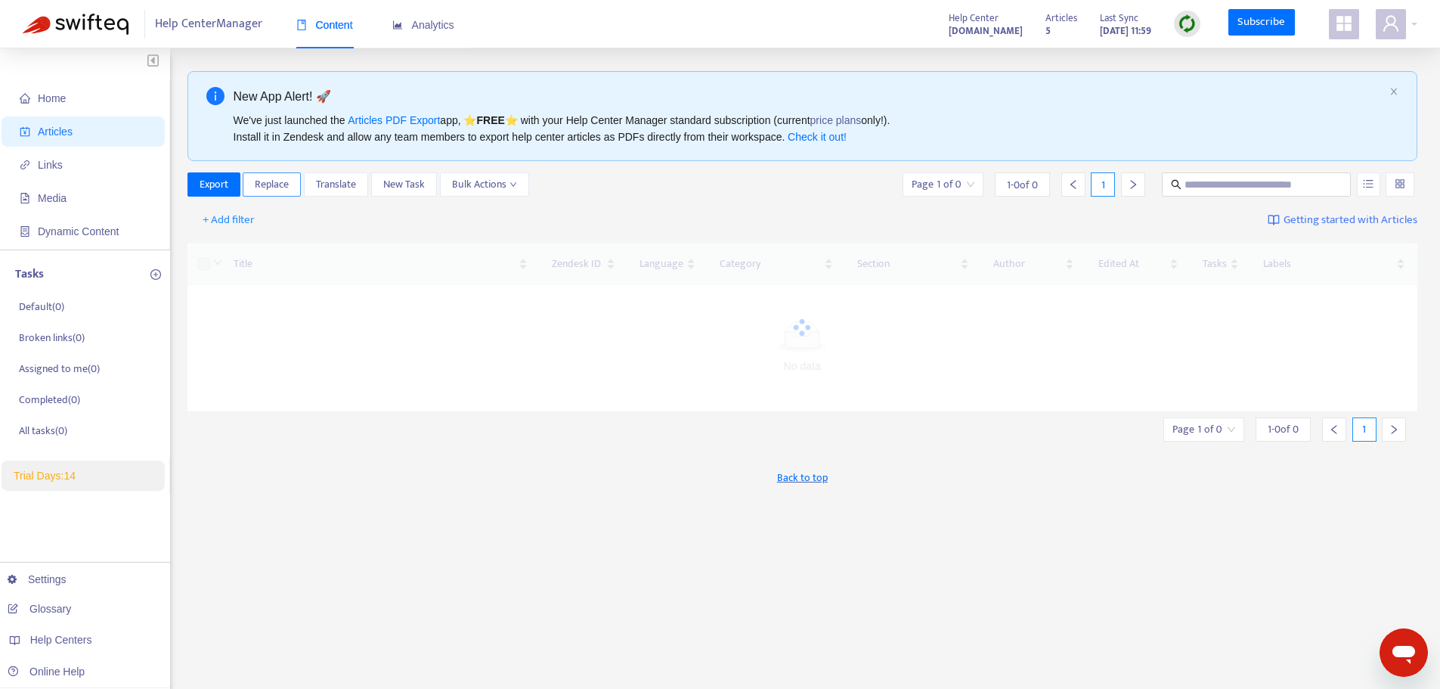
click at [279, 186] on span "Replace" at bounding box center [272, 184] width 34 height 17
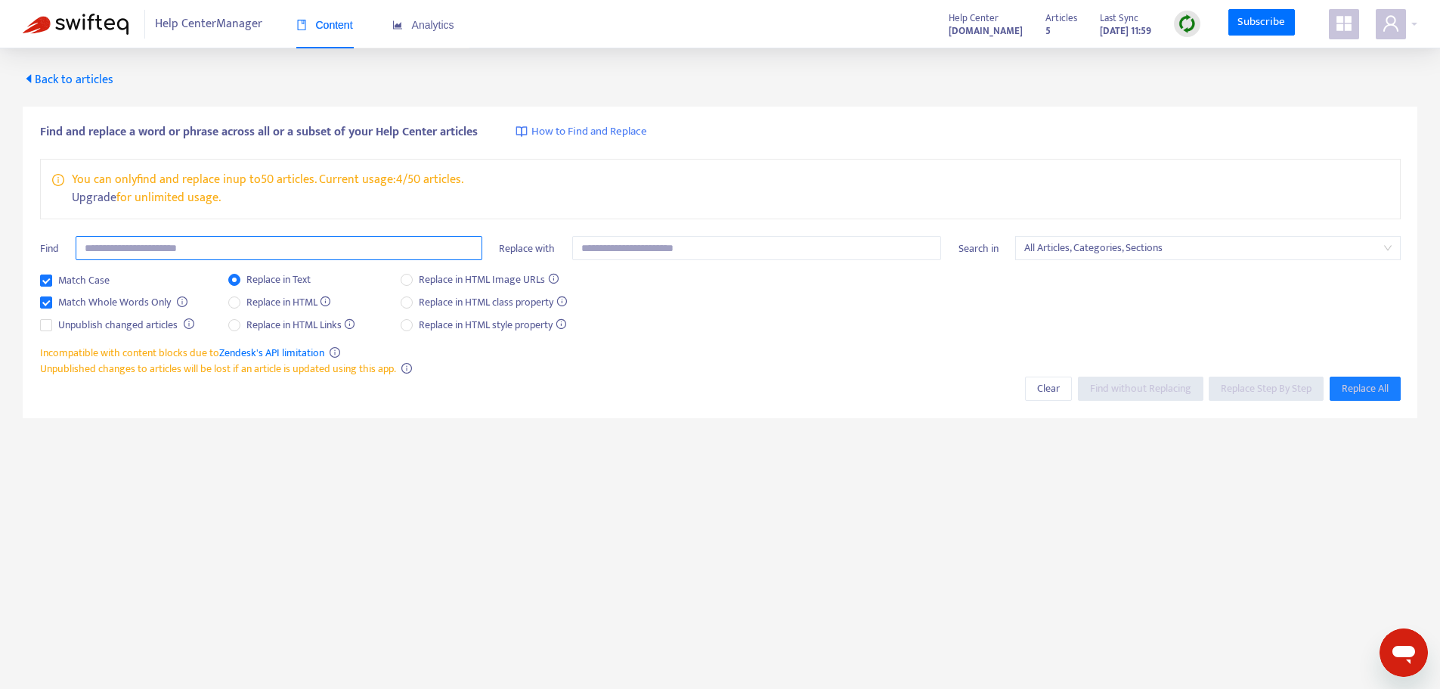
click at [163, 248] on input "text" at bounding box center [279, 248] width 407 height 24
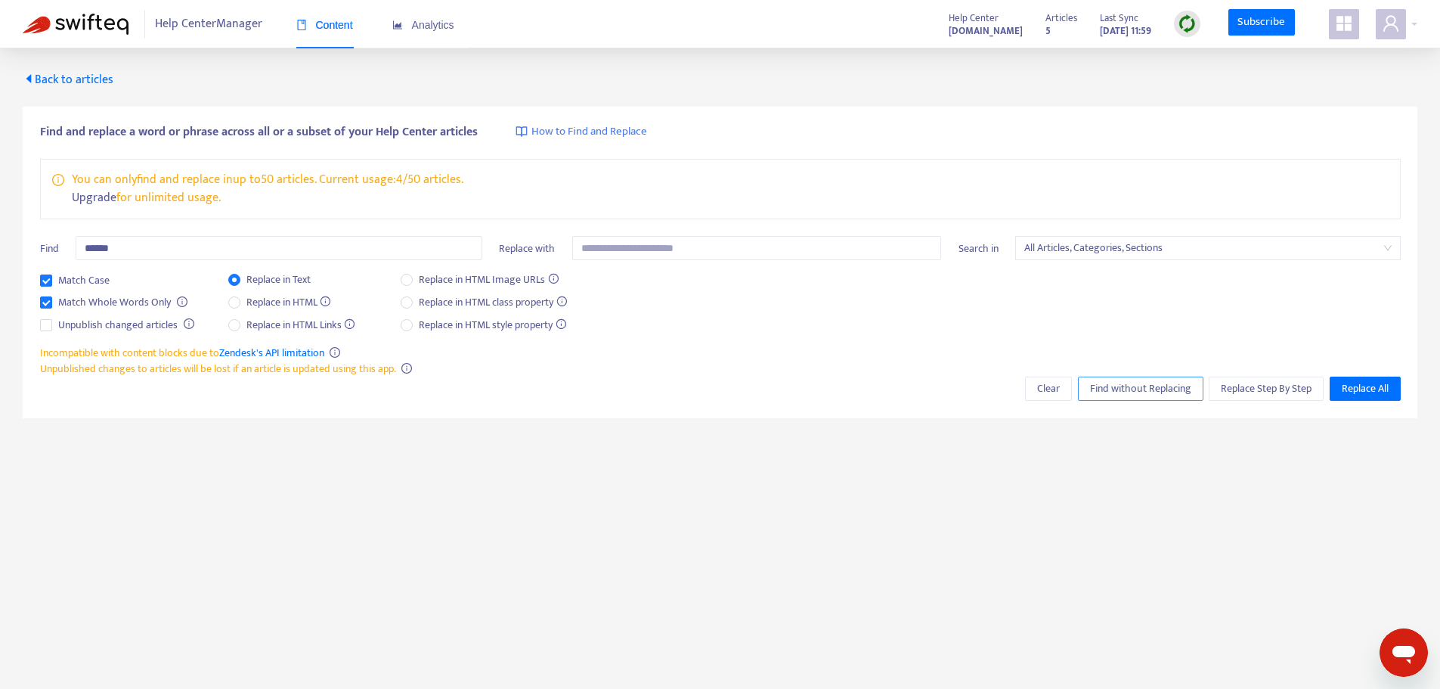
click at [1139, 386] on span "Find without Replacing" at bounding box center [1140, 388] width 101 height 17
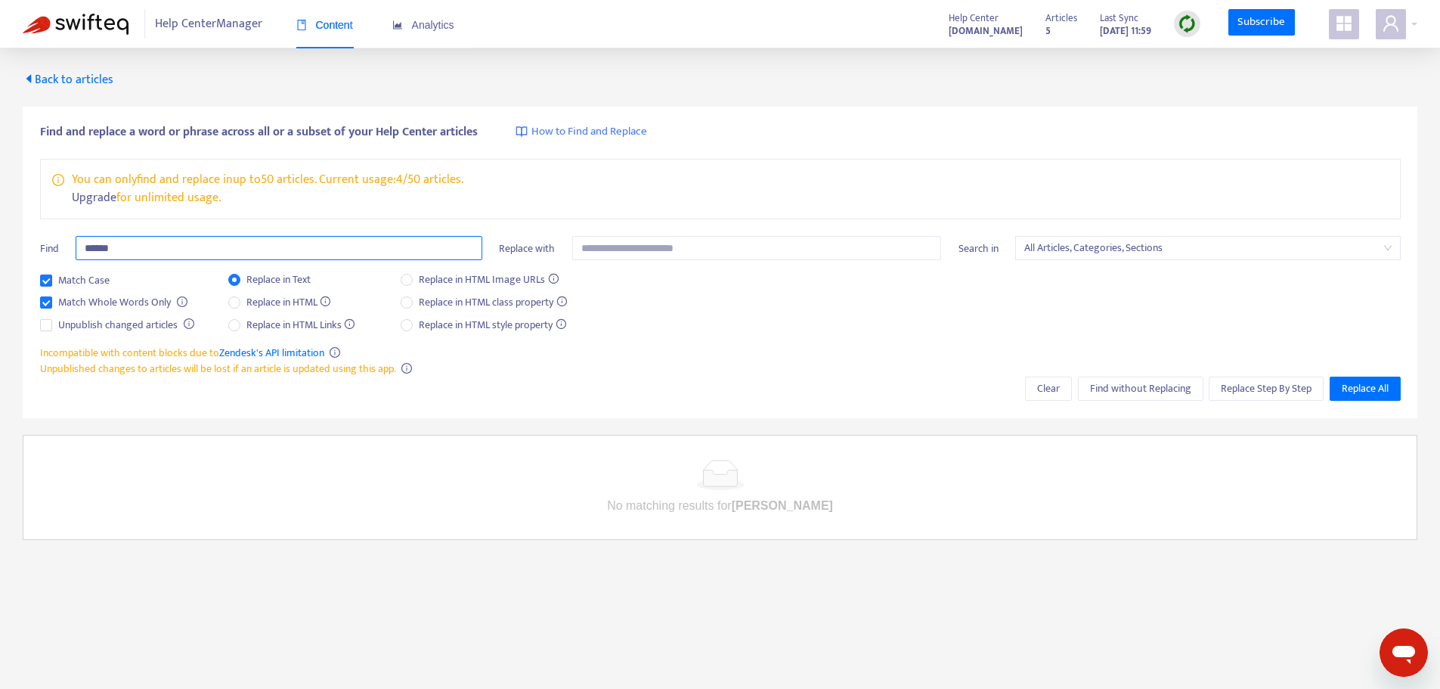
drag, startPoint x: 90, startPoint y: 250, endPoint x: 64, endPoint y: 250, distance: 26.5
click at [64, 250] on div "Find ******" at bounding box center [261, 254] width 442 height 36
type input "******"
click at [1127, 385] on span "Find without Replacing" at bounding box center [1140, 388] width 101 height 17
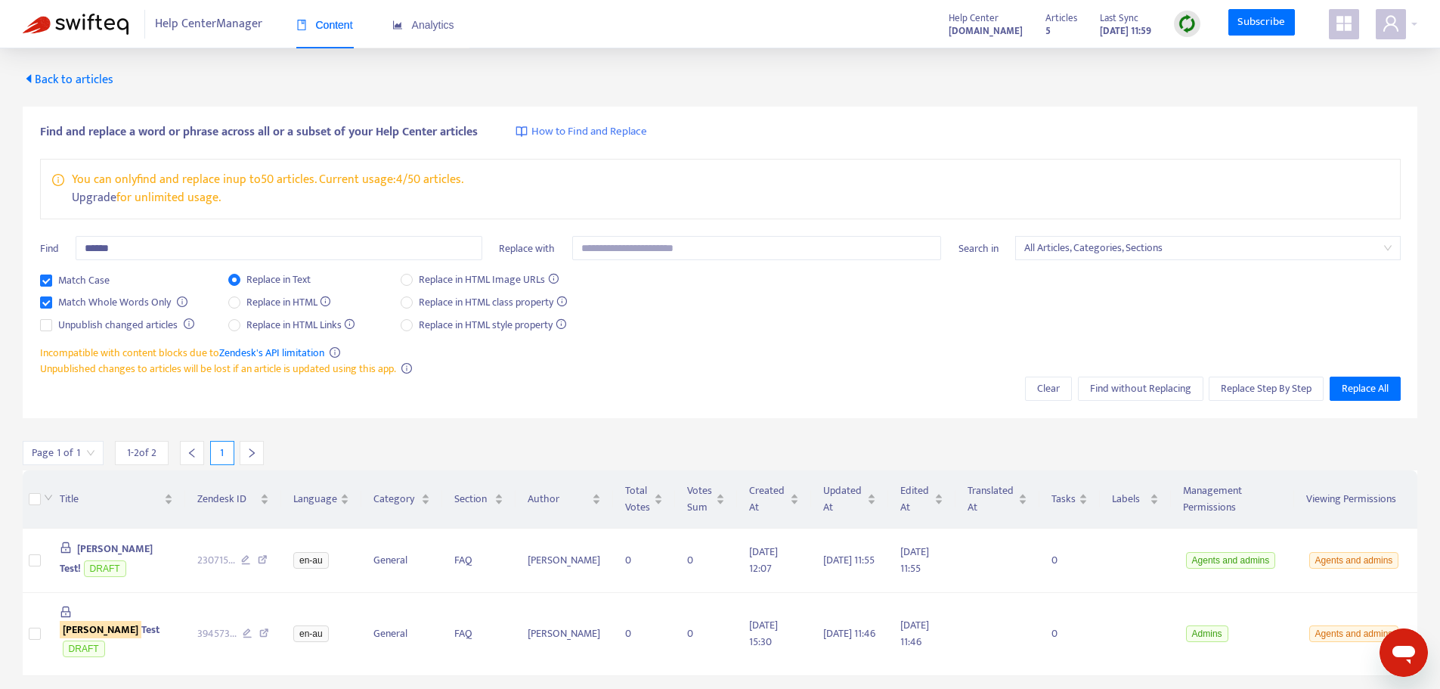
click at [542, 134] on span "How to Find and Replace" at bounding box center [590, 131] width 116 height 17
click at [1264, 393] on span "Replace Step By Step" at bounding box center [1266, 388] width 91 height 17
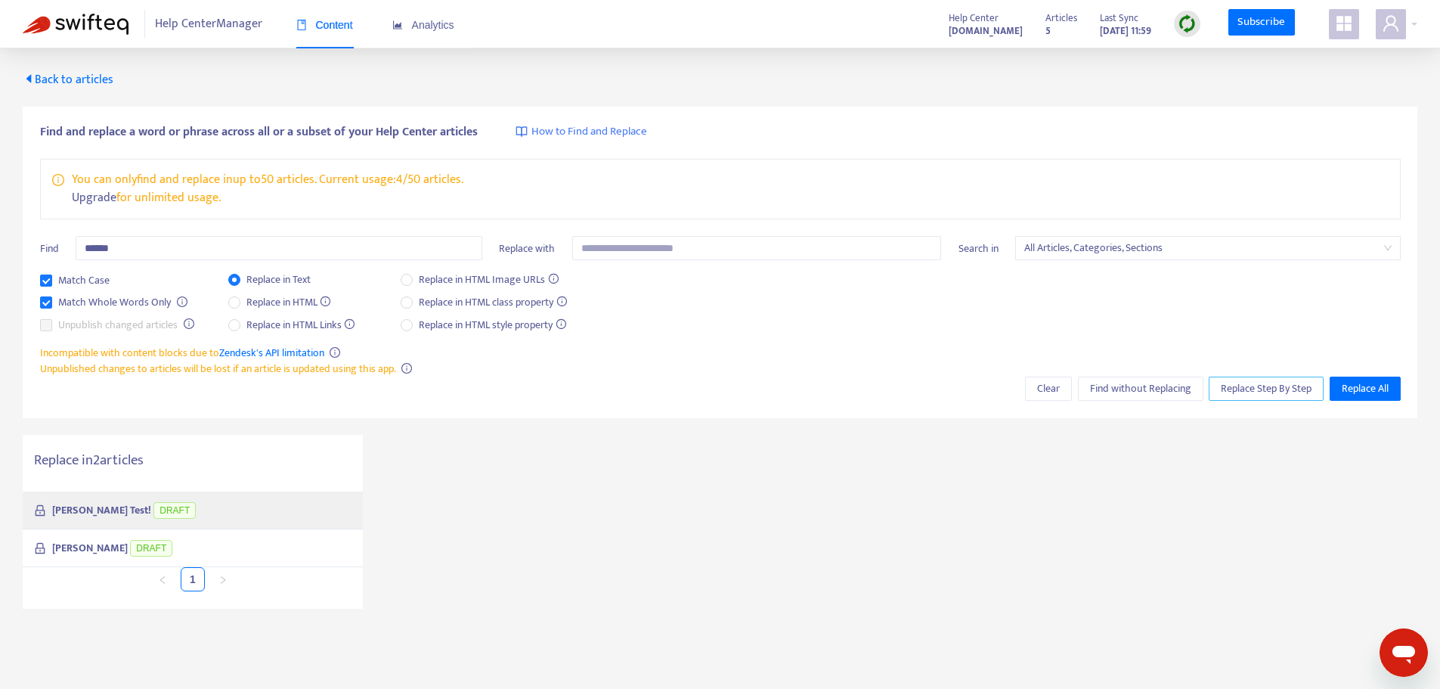
scroll to position [48, 0]
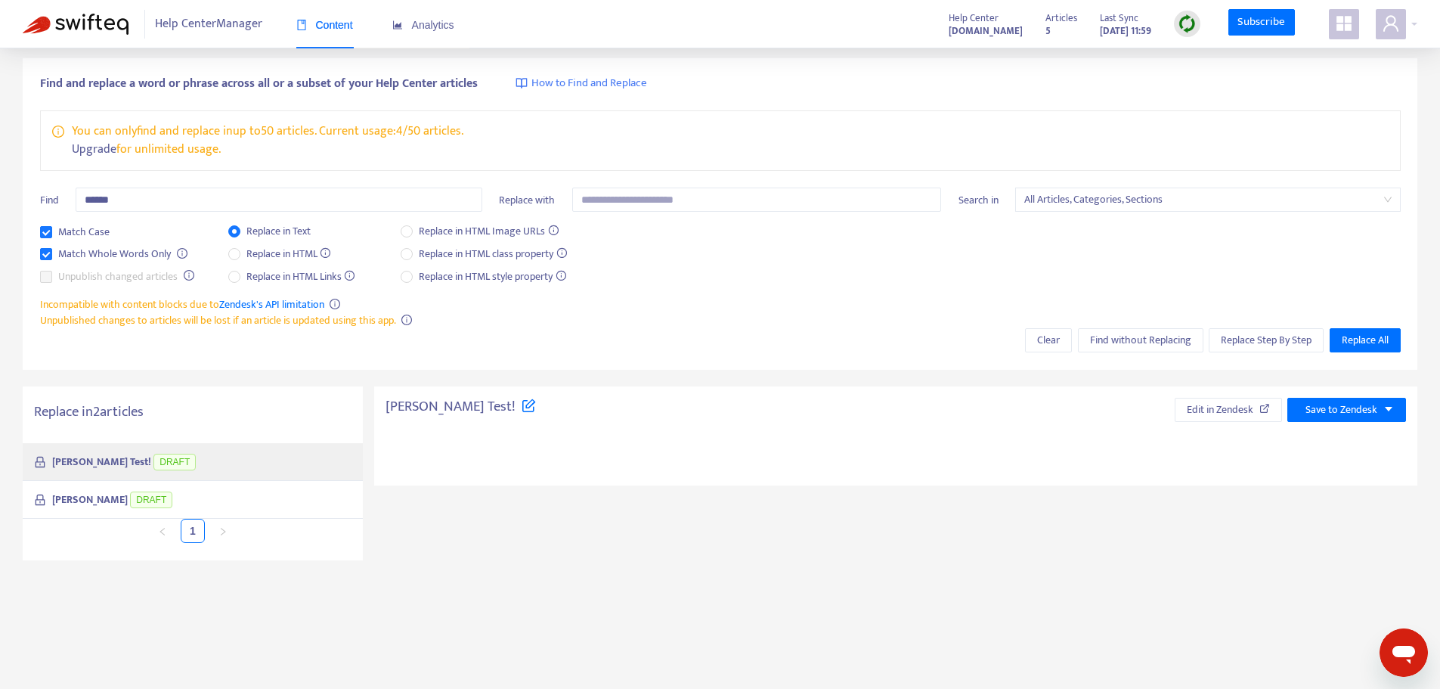
click at [157, 445] on div "Pham Test! DRAFT" at bounding box center [193, 462] width 340 height 38
type textarea "**********"
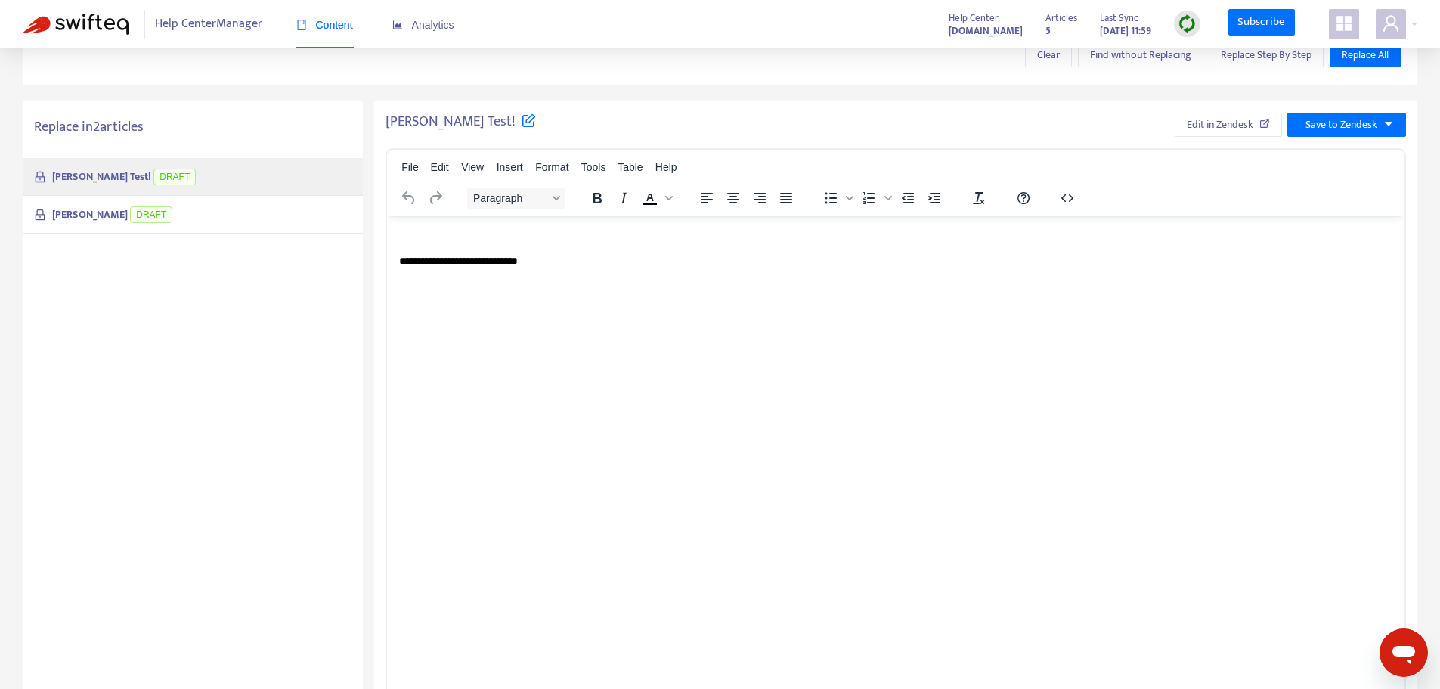
scroll to position [258, 0]
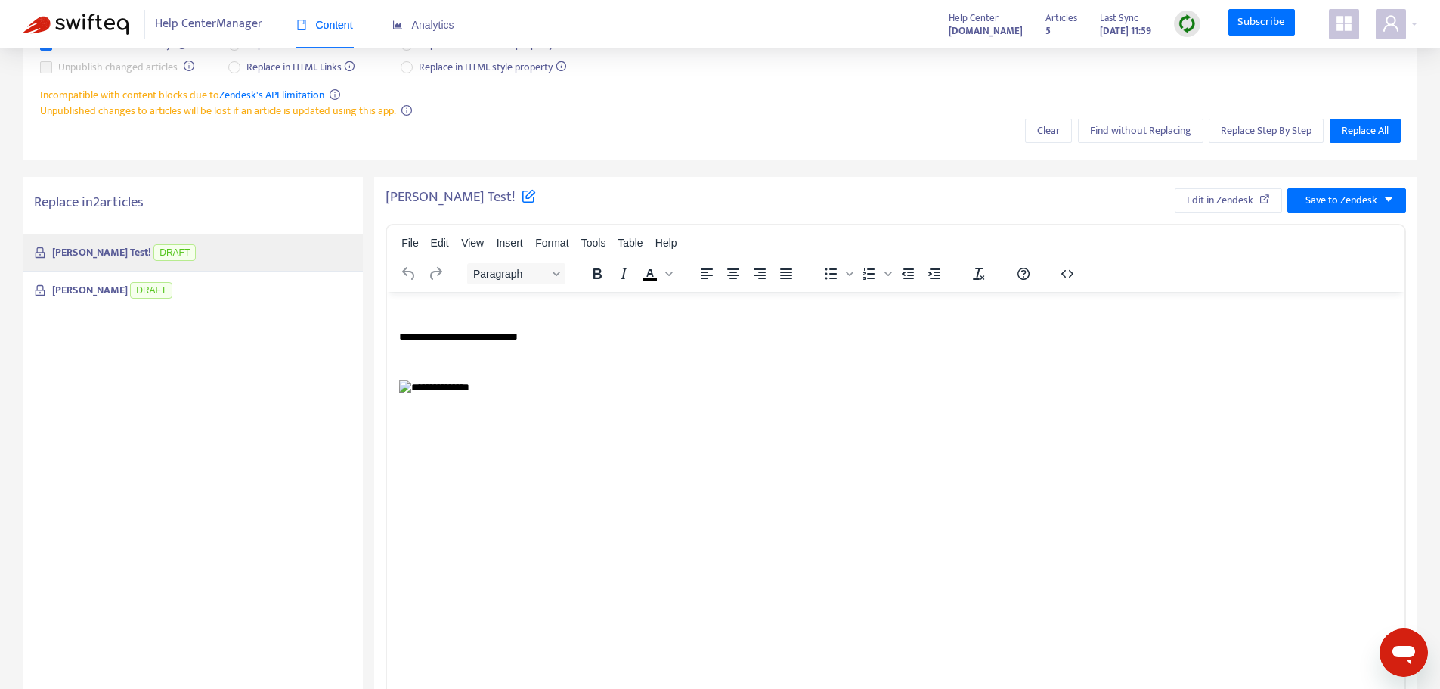
click at [408, 361] on p "Rich Text Area. Press ALT-0 for help." at bounding box center [896, 362] width 994 height 15
click at [420, 407] on html "**********" at bounding box center [896, 349] width 1018 height 115
